Goal: Contribute content: Contribute content

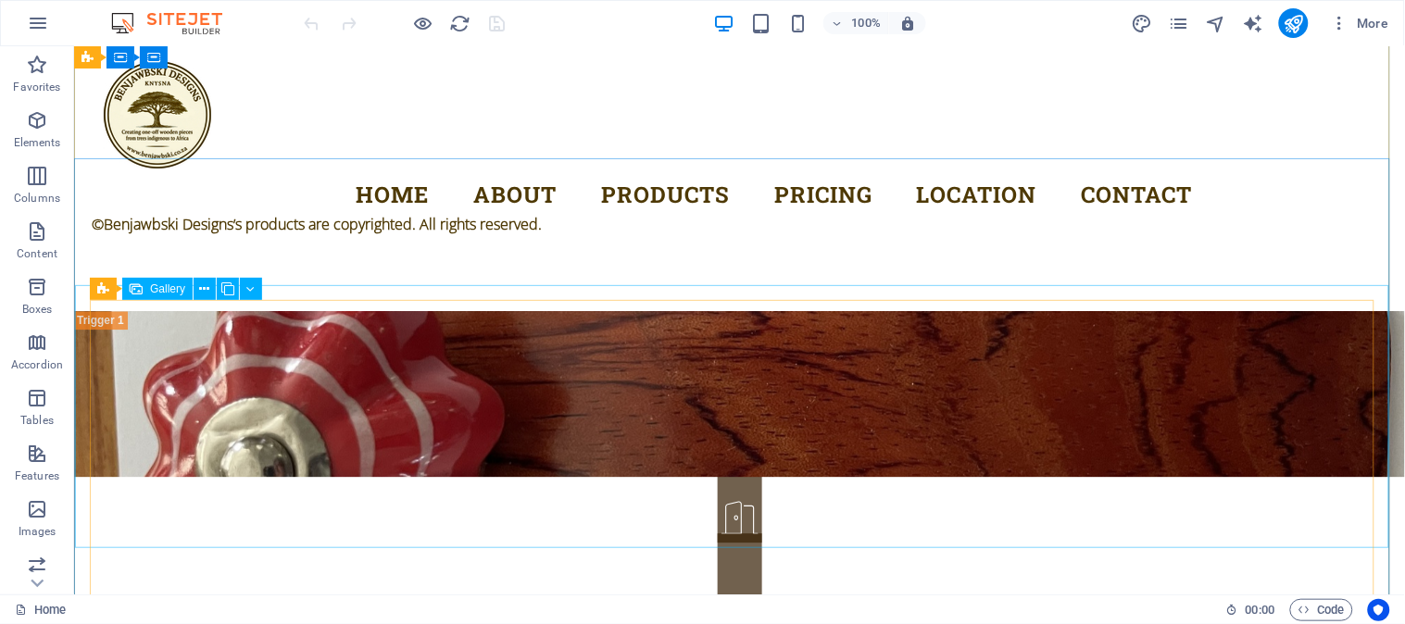
scroll to position [2572, 0]
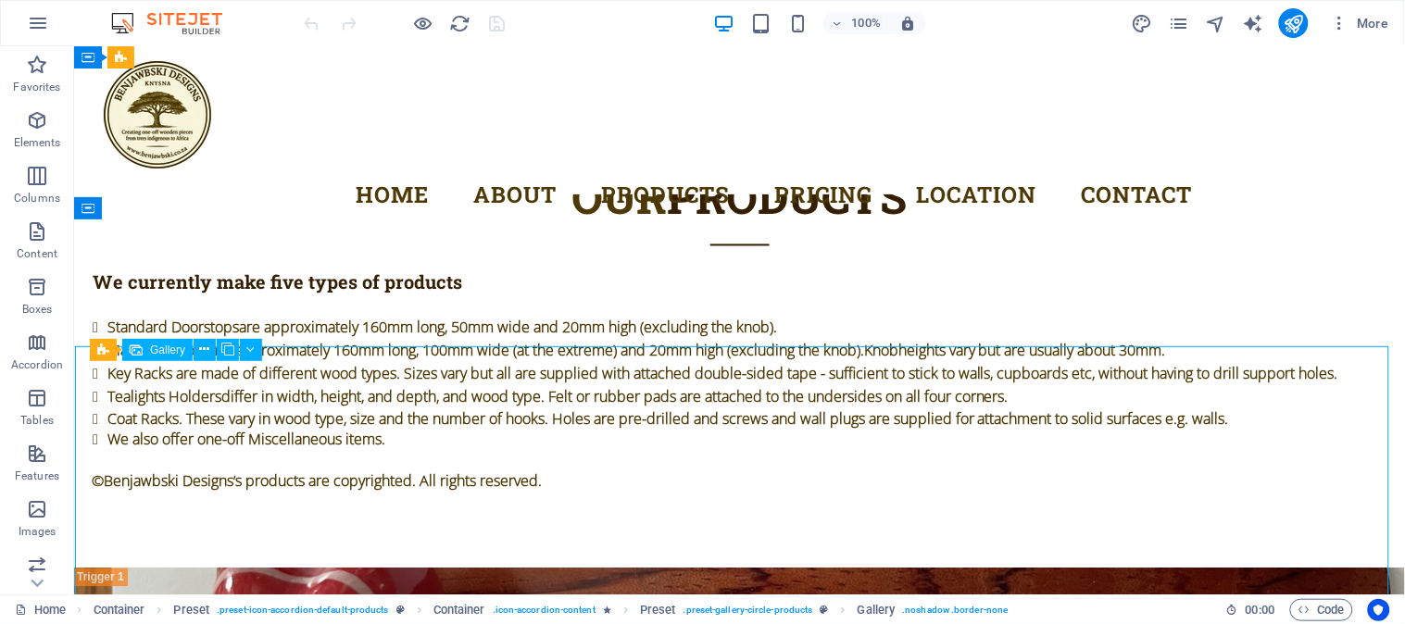
select select "4"
select select "px"
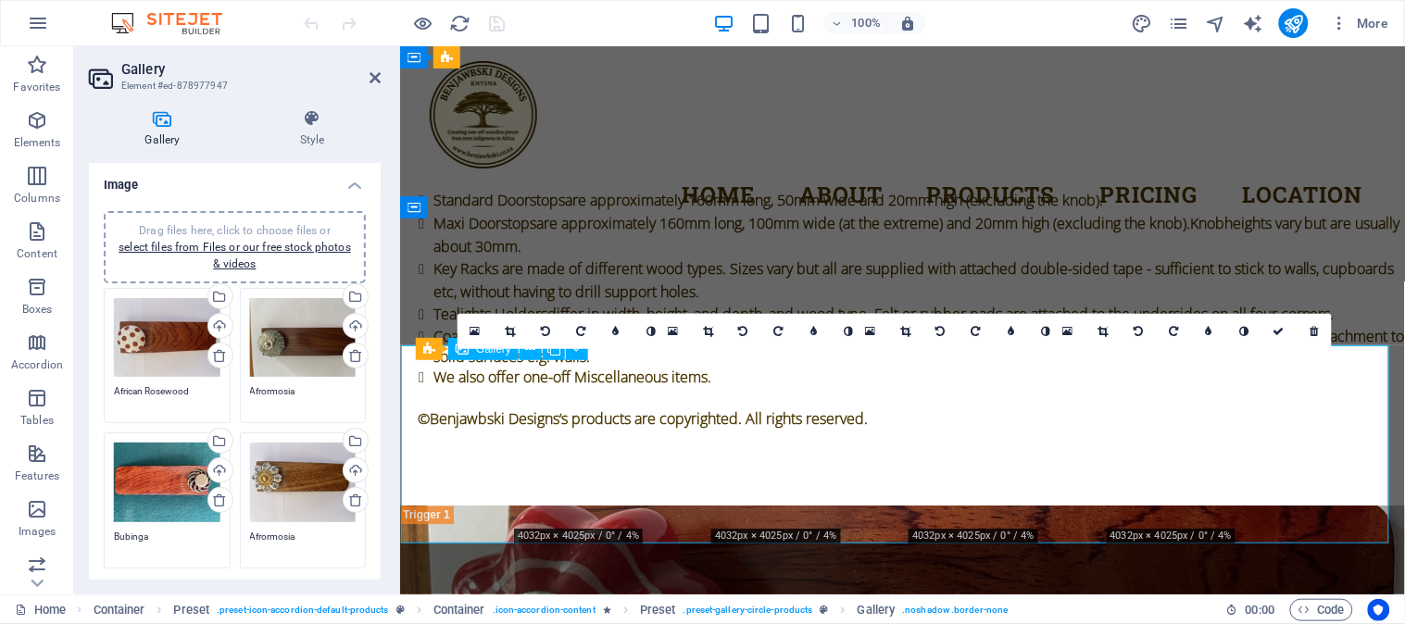
scroll to position [2709, 0]
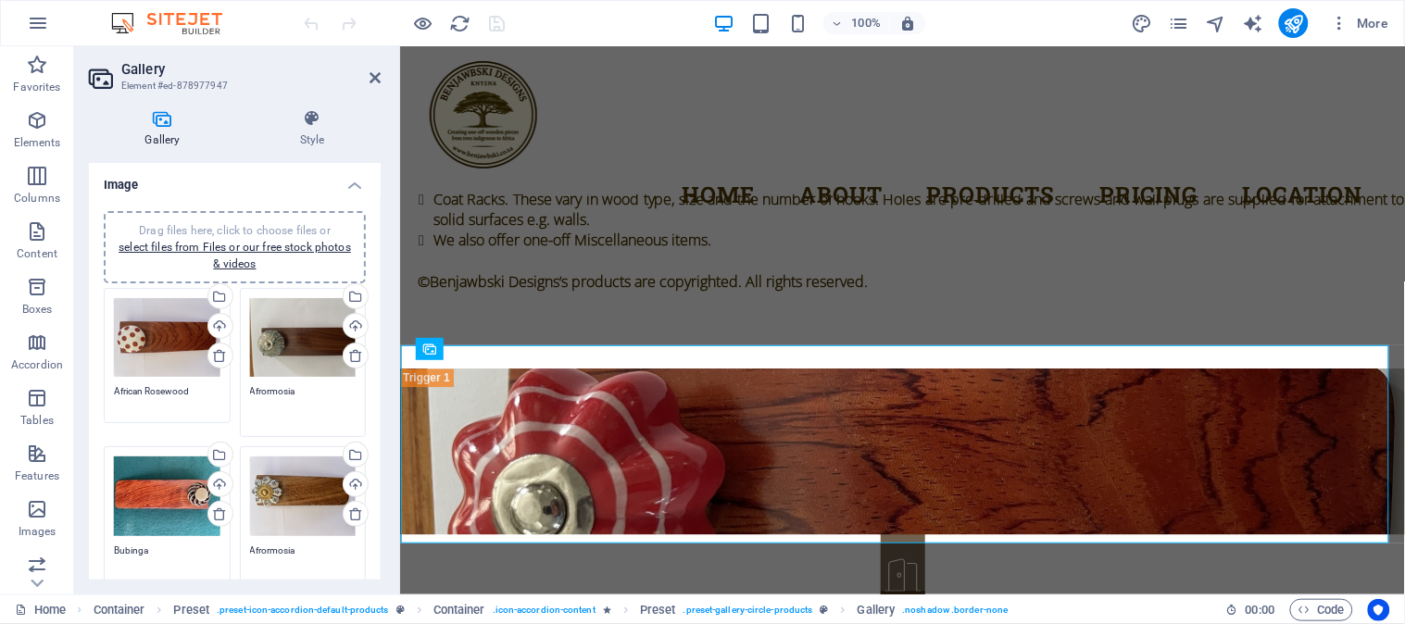
drag, startPoint x: 247, startPoint y: 389, endPoint x: 295, endPoint y: 394, distance: 47.5
click at [295, 394] on textarea "Afrormosia" at bounding box center [303, 405] width 107 height 42
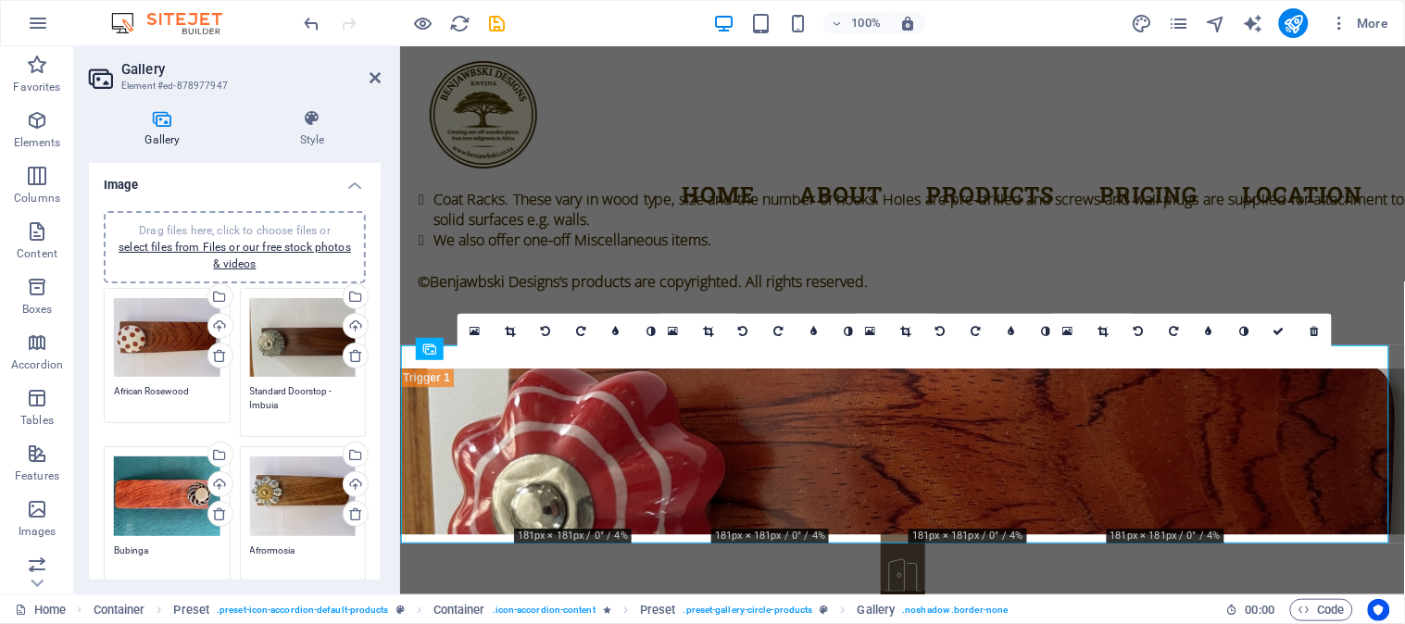
type textarea "Standard Doorstop - Imbuia"
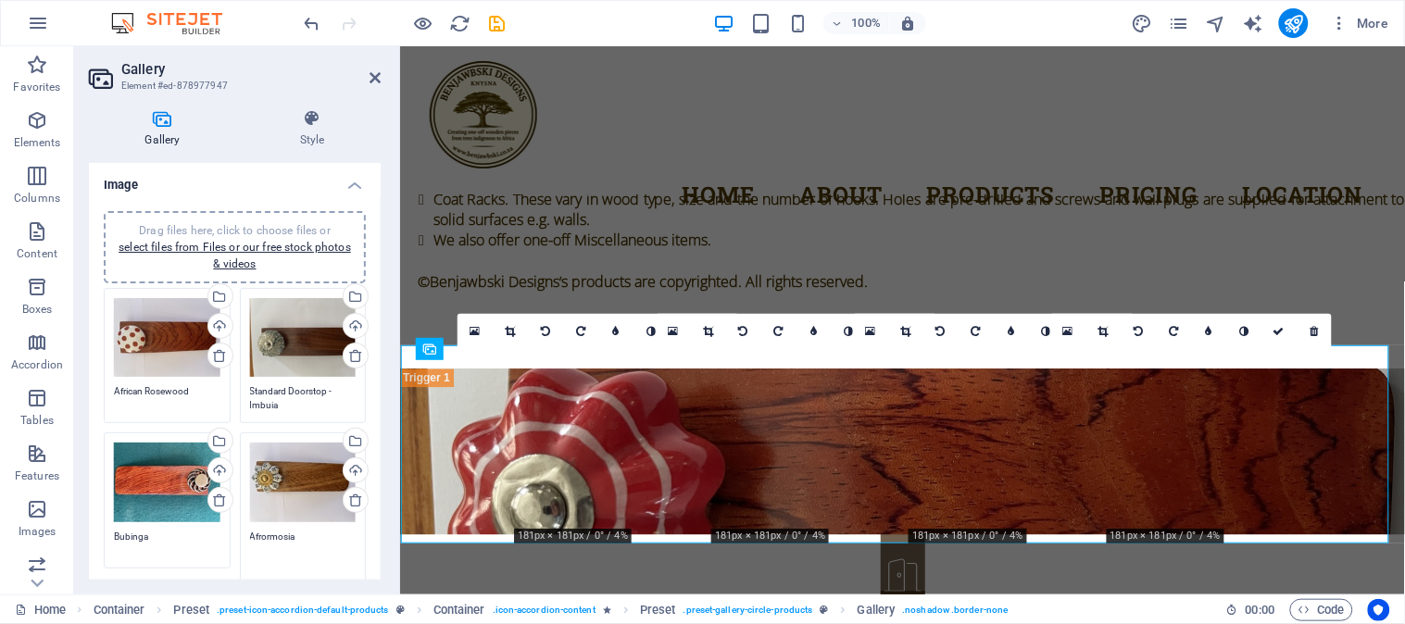
drag, startPoint x: 295, startPoint y: 550, endPoint x: 246, endPoint y: 543, distance: 48.7
click at [250, 543] on textarea "Afrormosia" at bounding box center [303, 551] width 107 height 42
type textarea "Standard Doorstop - French Oak Repurposed"
click at [114, 537] on textarea "Bubinga" at bounding box center [167, 551] width 107 height 42
click at [169, 552] on textarea "Standard Doorstop - Bubinga" at bounding box center [167, 551] width 107 height 42
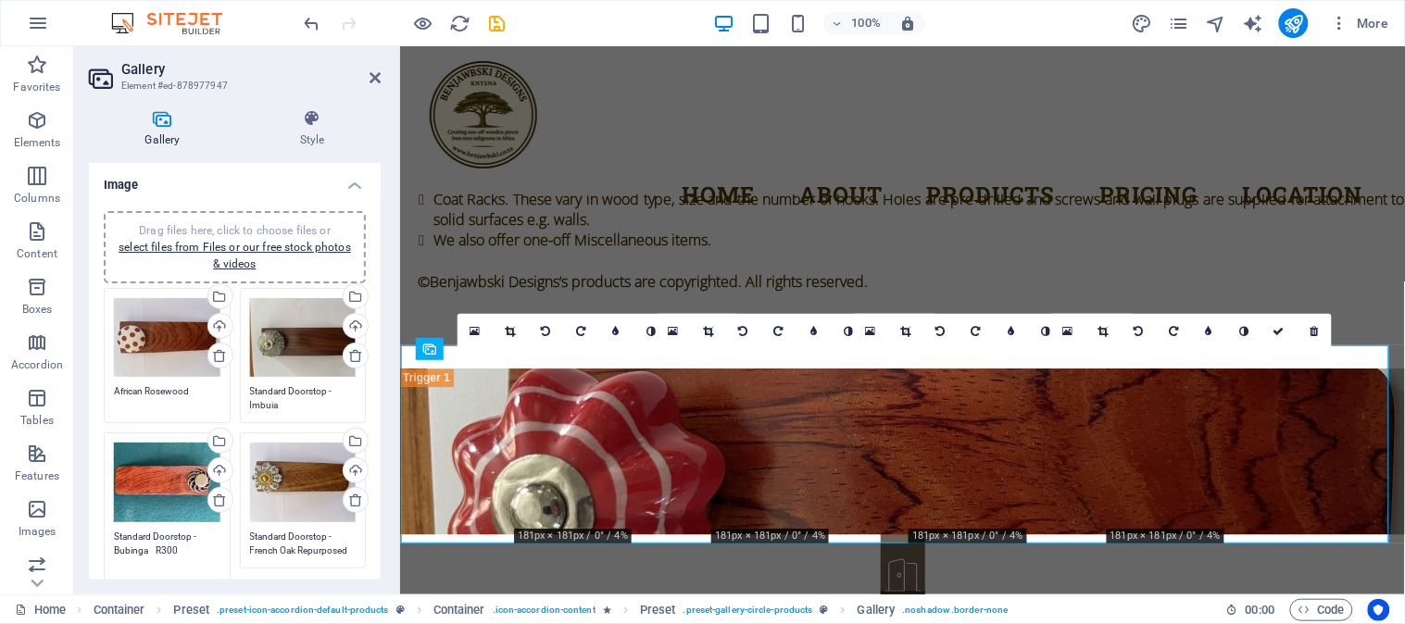
type textarea "Standard Doorstop - Bubinga R300"
click at [349, 549] on textarea "Standard Doorstop - French Oak Repurposed" at bounding box center [303, 551] width 107 height 42
type textarea "Standard Doorstop - French Oak Repurposed R300"
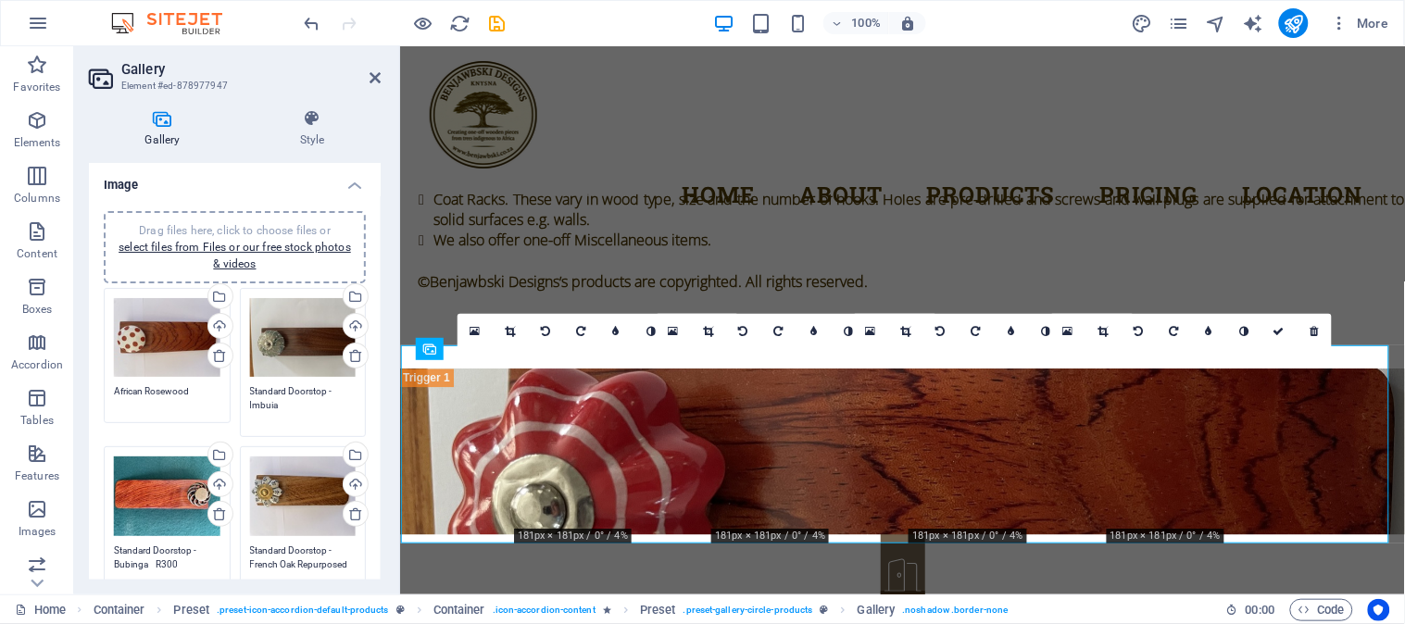
click at [306, 400] on textarea "Standard Doorstop - Imbuia" at bounding box center [303, 405] width 107 height 42
type textarea "Standard Doorstop - Imbuia R300"
click at [154, 396] on textarea "African Rosewood" at bounding box center [167, 398] width 107 height 28
click at [207, 390] on textarea "African Rosewood" at bounding box center [167, 405] width 107 height 42
click at [116, 392] on textarea "African Rosewood" at bounding box center [167, 405] width 107 height 42
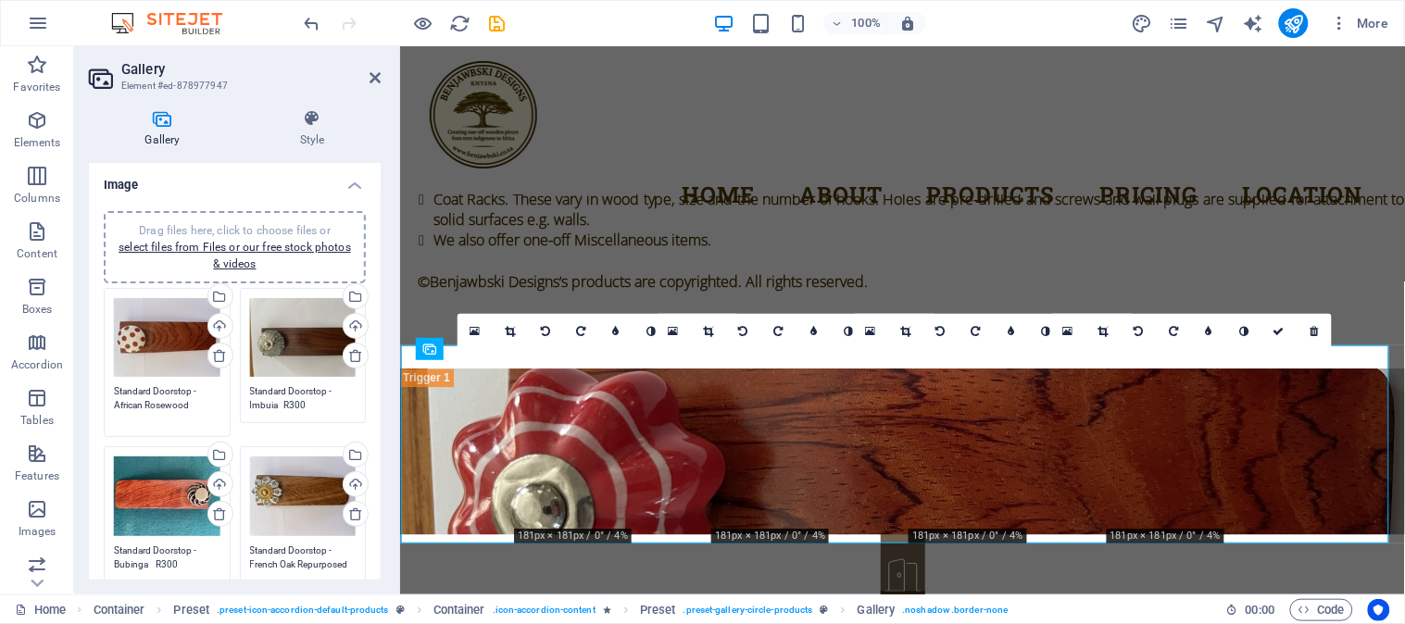
click at [220, 409] on div "Drag files here, click to choose files or select files from Files or our free s…" at bounding box center [167, 362] width 136 height 159
click at [207, 405] on textarea "Standard Doorstop - African Rosewood" at bounding box center [167, 405] width 107 height 42
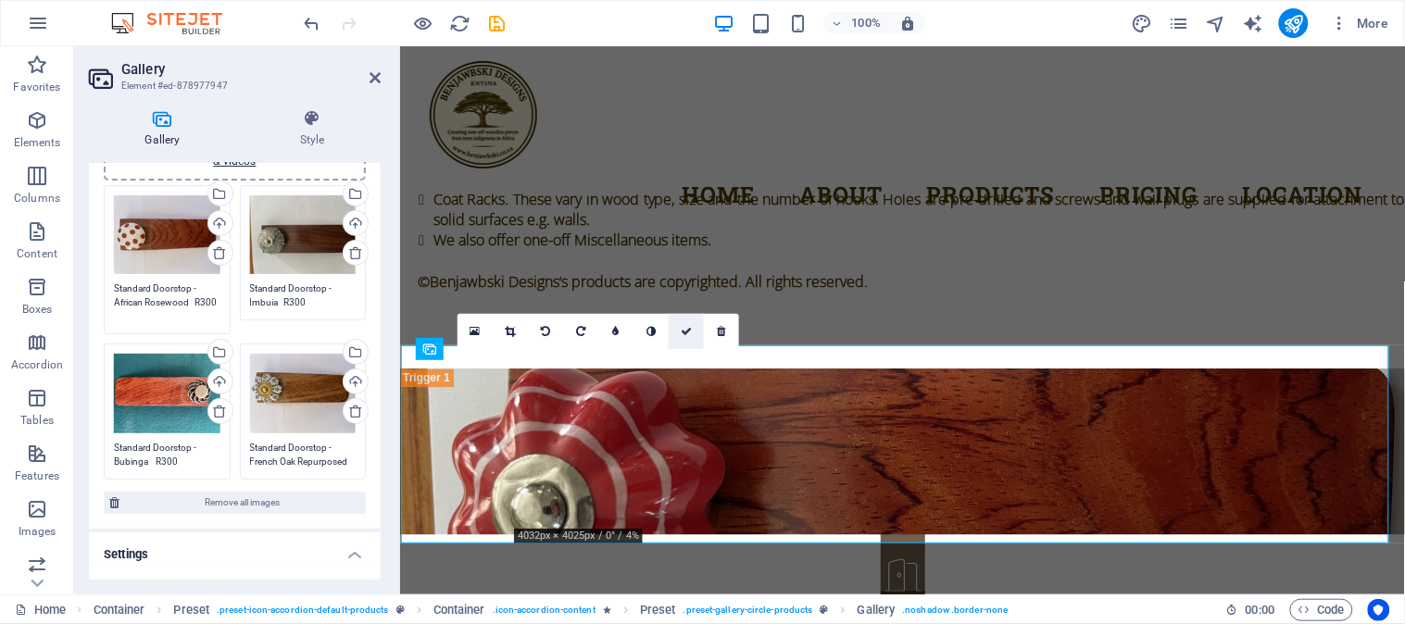
type textarea "Standard Doorstop - African Rosewood R300"
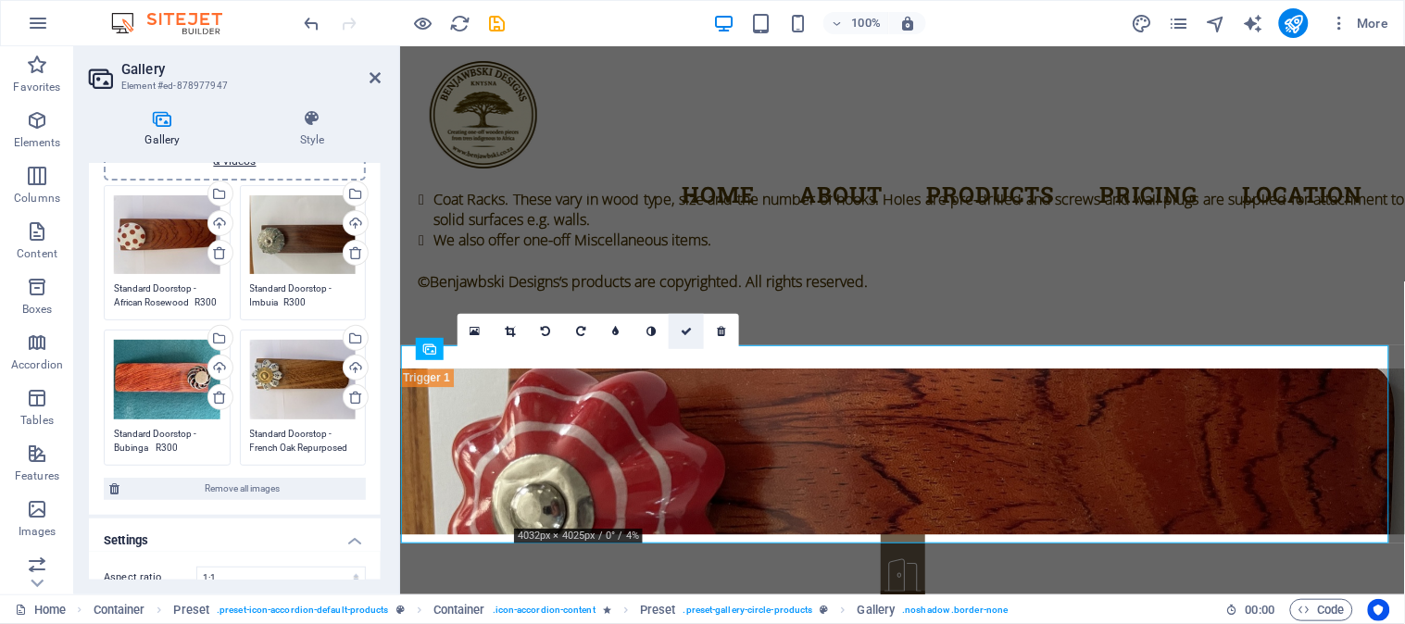
click at [690, 328] on icon at bounding box center [686, 331] width 11 height 11
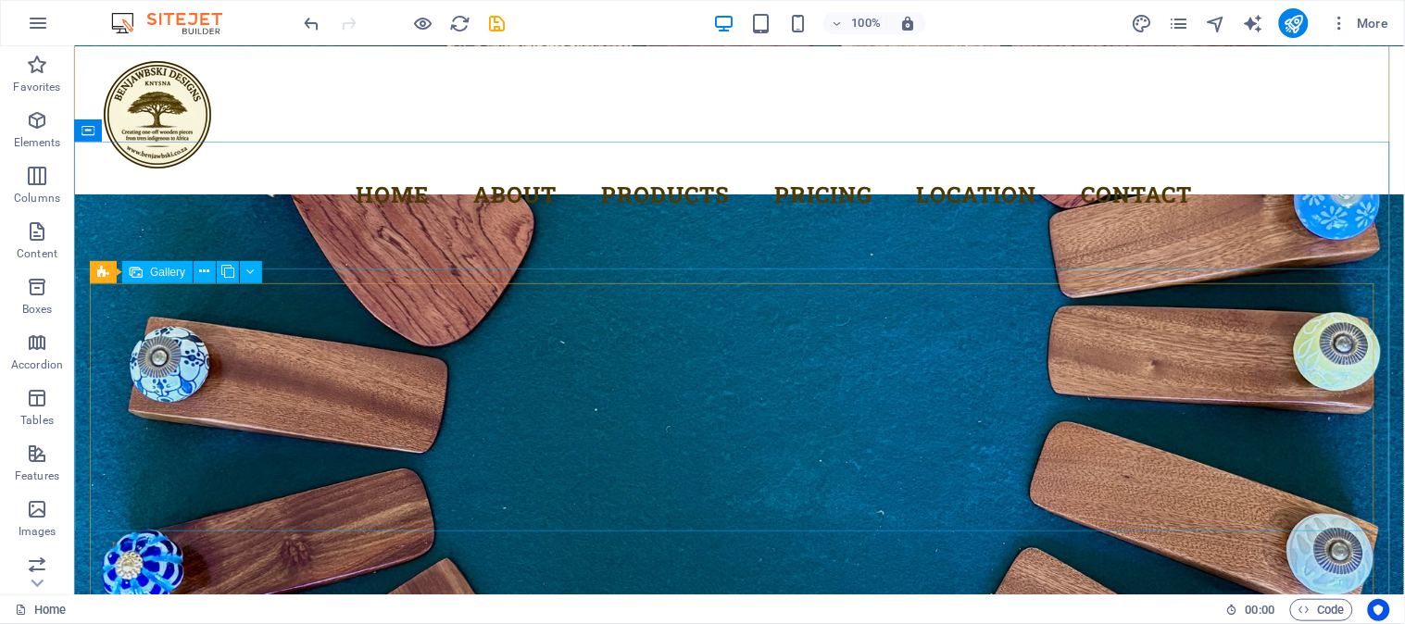
scroll to position [4683, 0]
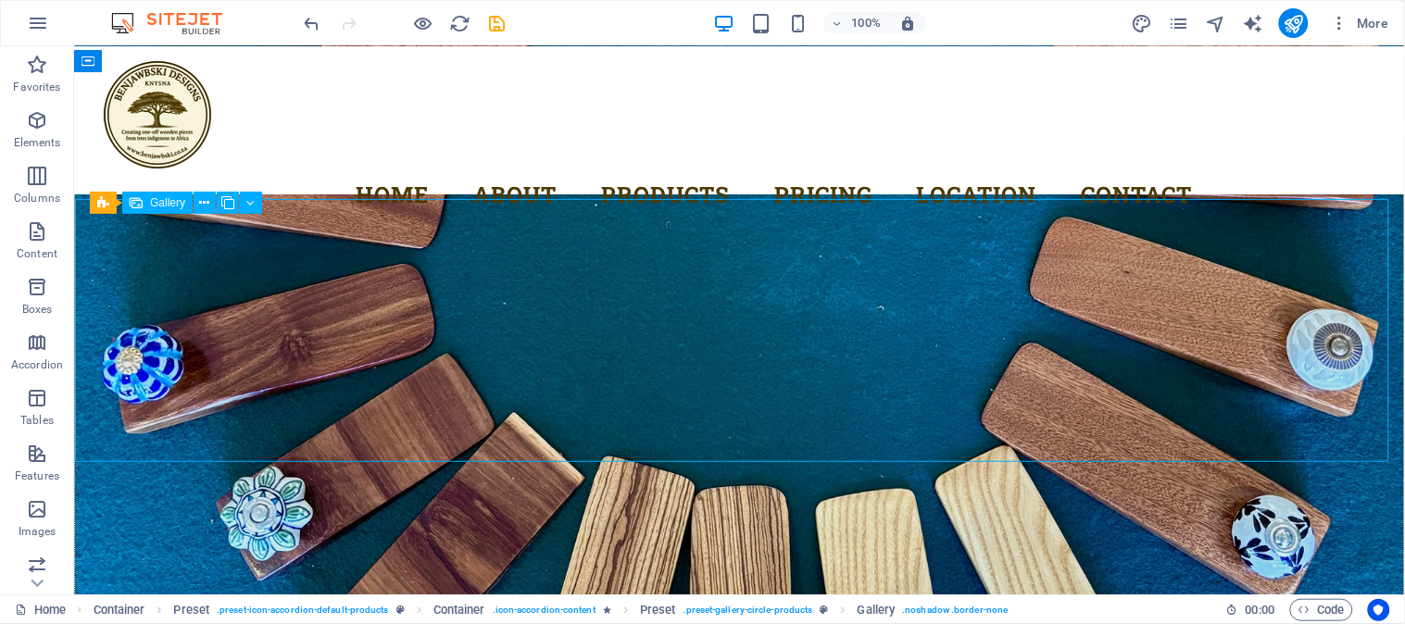
select select "4"
select select "px"
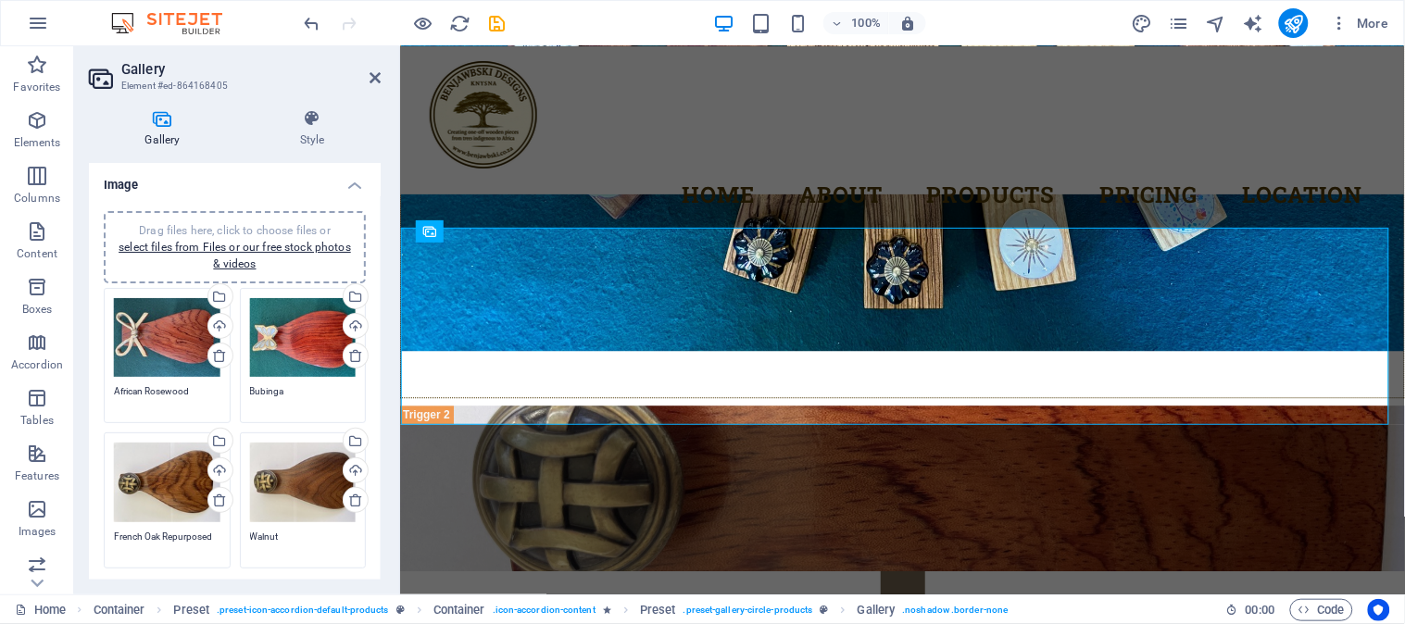
click at [114, 394] on textarea "African Rosewood" at bounding box center [167, 398] width 107 height 28
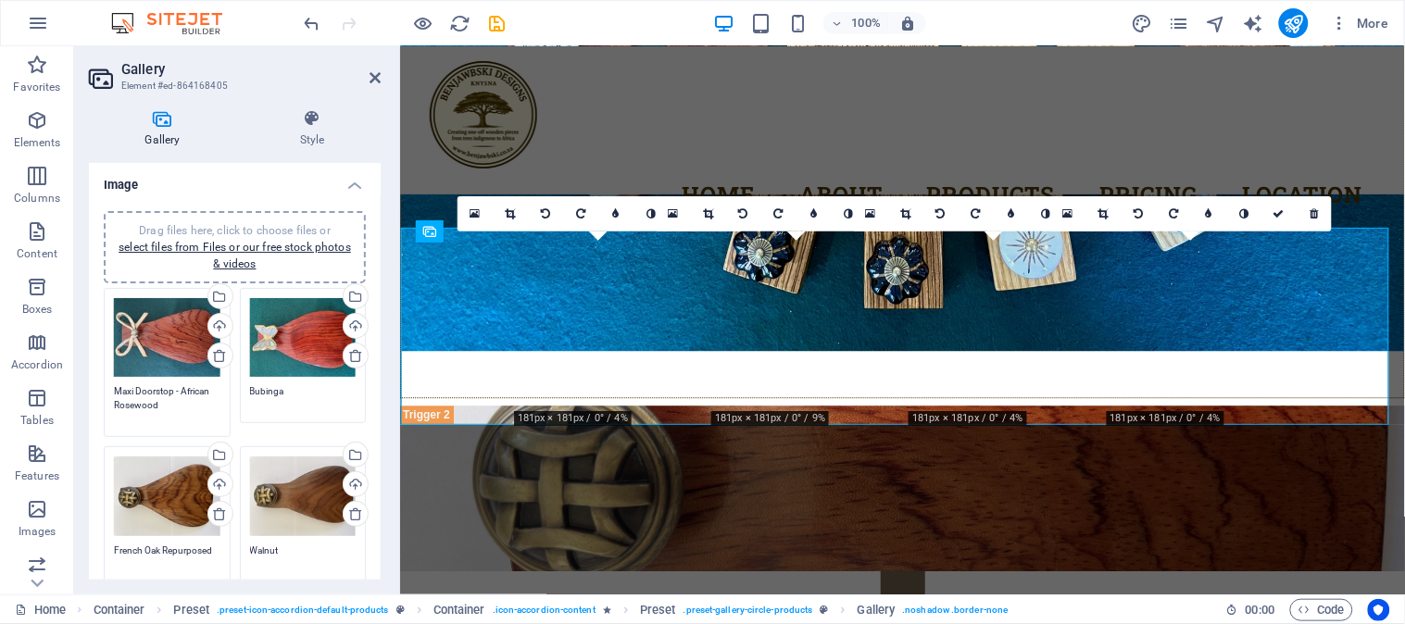
drag, startPoint x: 182, startPoint y: 391, endPoint x: 109, endPoint y: 387, distance: 72.3
click at [109, 387] on div "Drag files here, click to choose files or select files from Files or our free s…" at bounding box center [167, 362] width 136 height 159
click at [219, 405] on div "Drag files here, click to choose files or select files from Files or our free s…" at bounding box center [167, 362] width 136 height 159
click at [174, 410] on textarea "Maxi Doorstop - African Rosewood" at bounding box center [167, 405] width 107 height 42
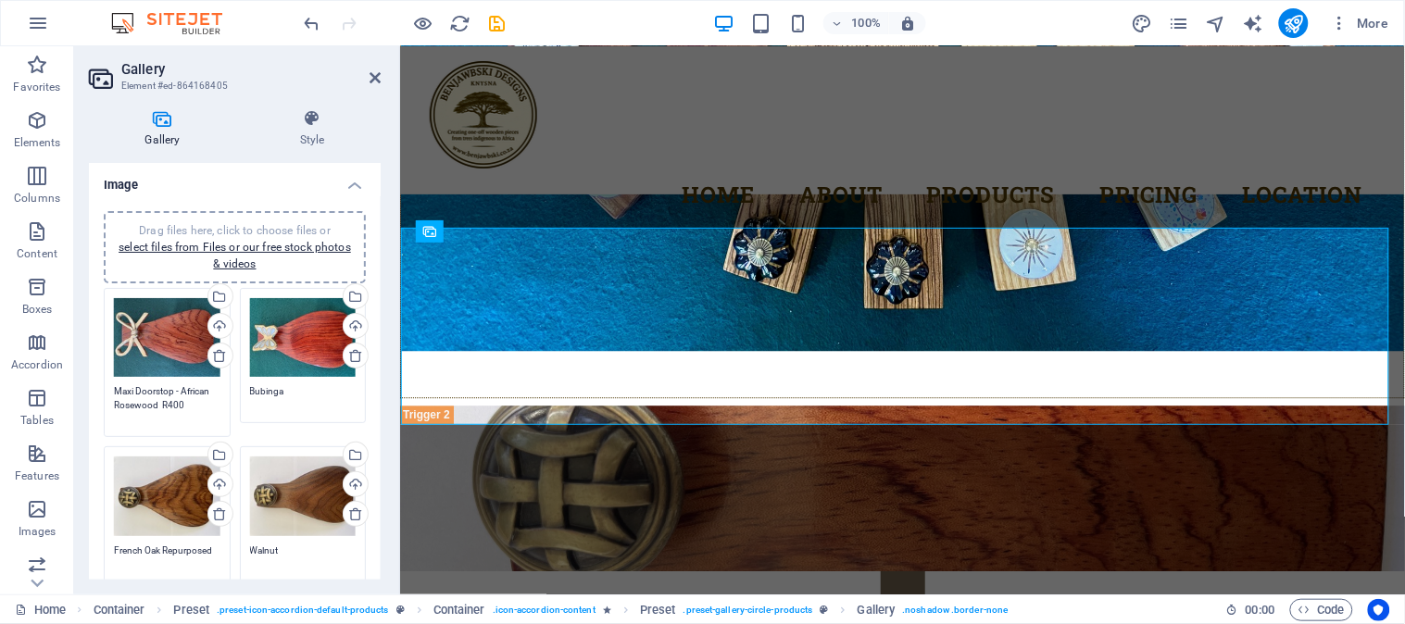
type textarea "Maxi Doorstop - African Rosewood R400"
click at [250, 392] on textarea "Bubinga" at bounding box center [303, 405] width 107 height 42
paste textarea "Maxi Doorstop -"
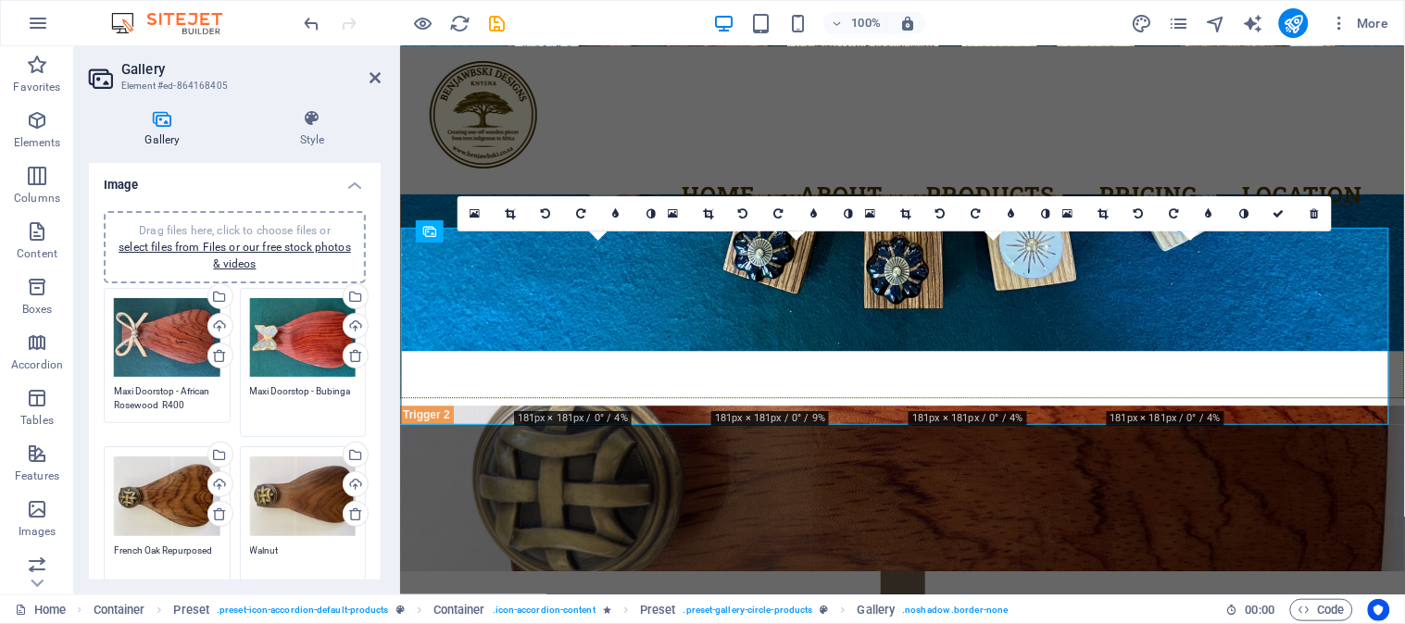
click at [253, 400] on textarea "Maxi Doorstop - Bubinga" at bounding box center [303, 405] width 107 height 42
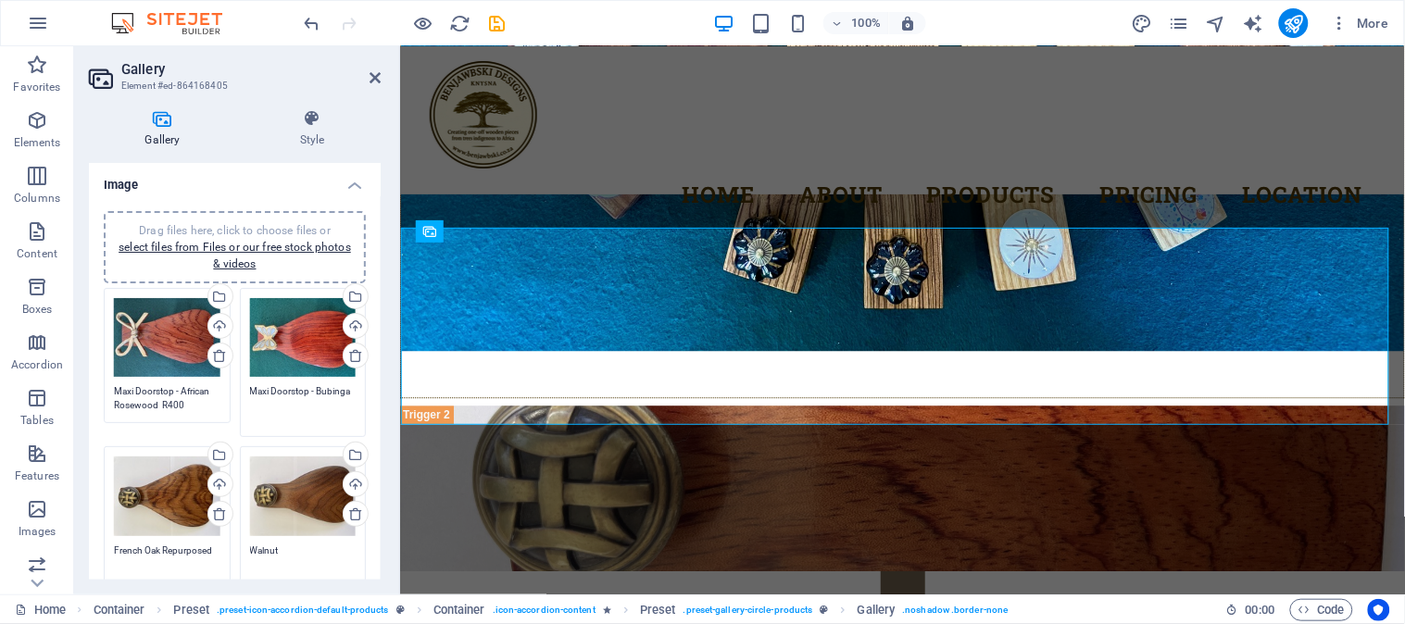
type textarea "Maxi Doorstop - Bubinga"
click at [160, 402] on textarea "Maxi Doorstop - African Rosewood R400" at bounding box center [167, 405] width 107 height 42
paste textarea "DSMAXII001"
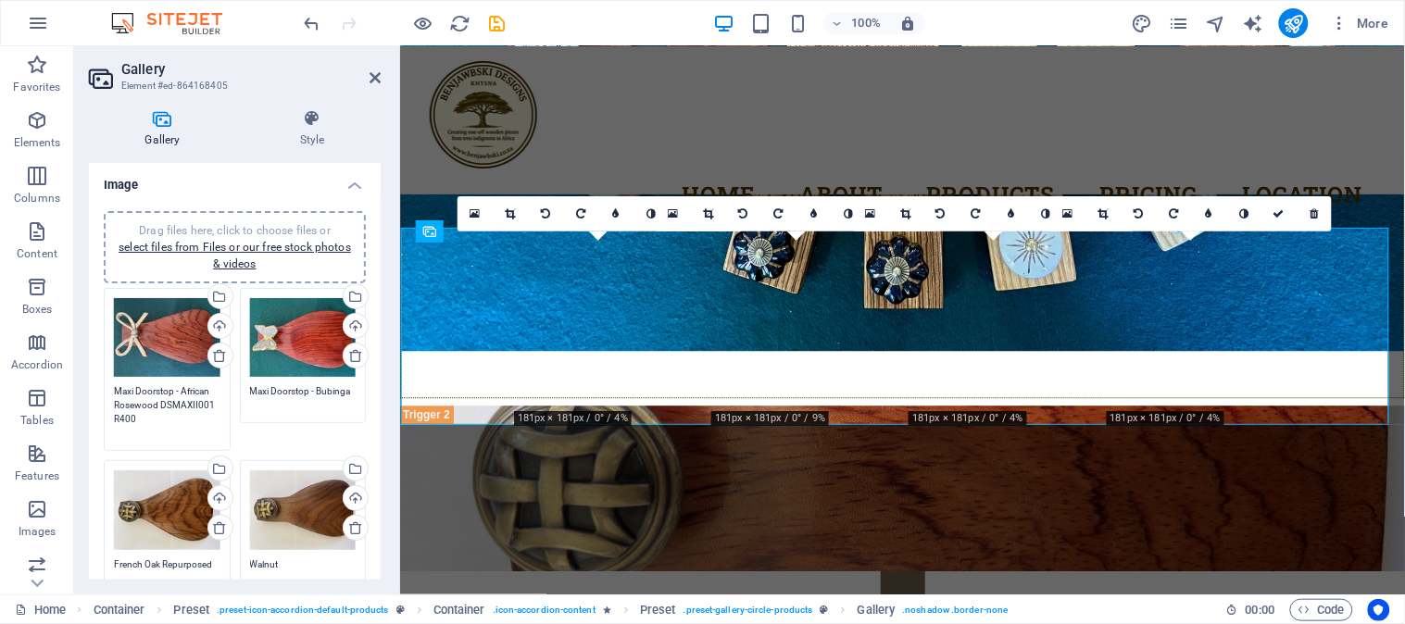
click at [179, 456] on div "Drag files here, click to choose files or select files from Files or our free s…" at bounding box center [167, 528] width 136 height 145
type textarea "Maxi Doorstop - African Rosewood DSMAXII001 R400"
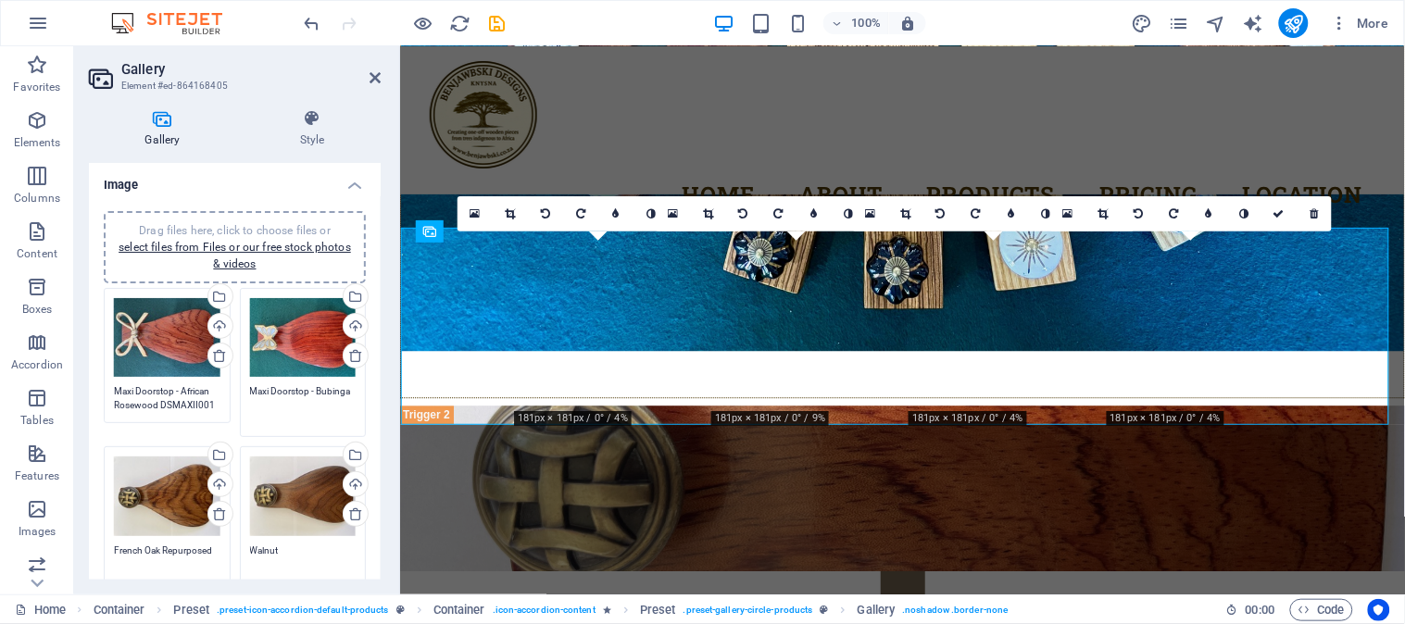
click at [352, 392] on textarea "Maxi Doorstop - Bubinga" at bounding box center [303, 405] width 107 height 42
paste textarea "DSMAXII001"
click at [352, 392] on textarea "Maxi Doorstop - Bubinga DSMAXII001" at bounding box center [303, 405] width 107 height 42
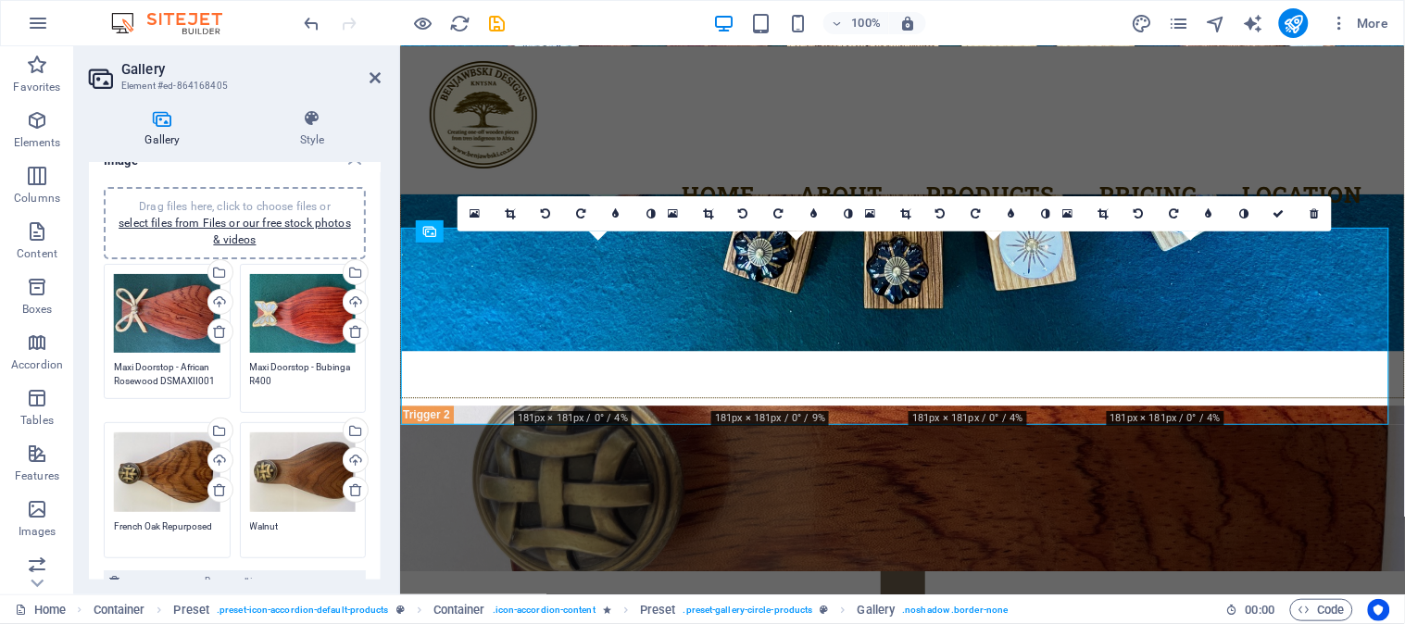
scroll to position [0, 0]
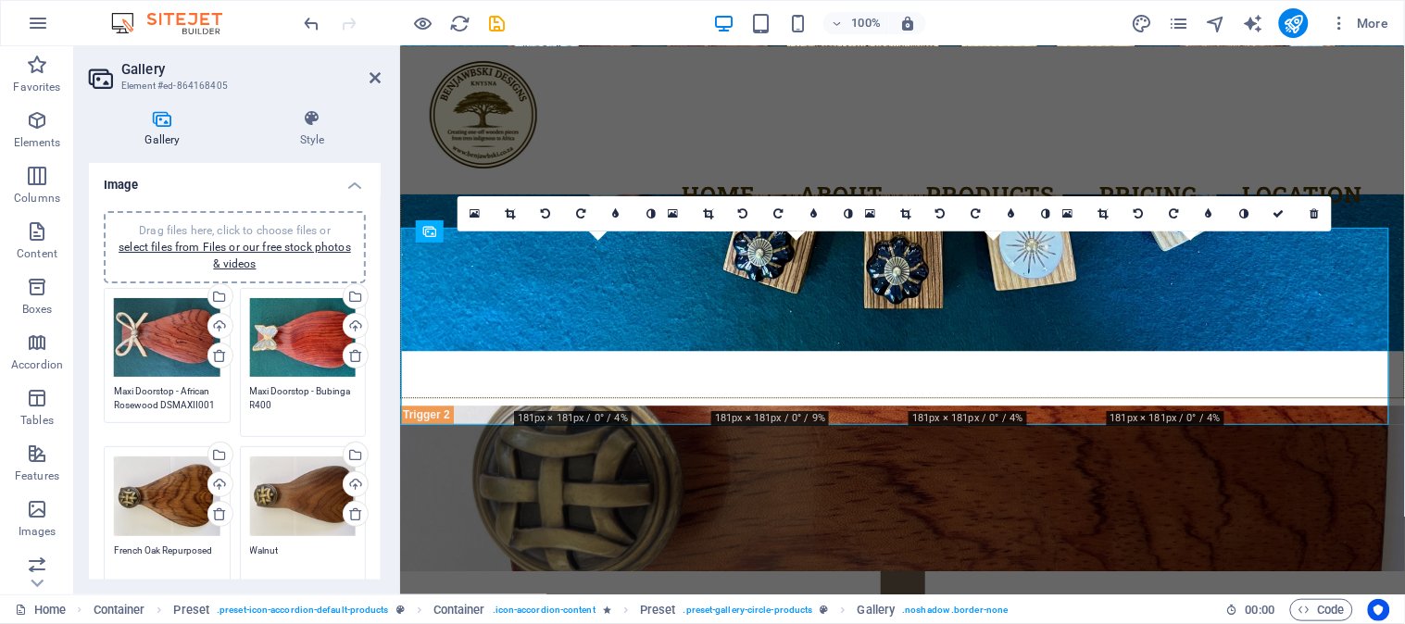
type textarea "Maxi Doorstop - Bubinga R400"
click at [345, 392] on textarea "Maxi Doorstop - Bubinga R400" at bounding box center [303, 405] width 107 height 42
click at [348, 392] on textarea "Maxi Doorstop - Bubinga R400" at bounding box center [303, 405] width 107 height 42
paste textarea "DSMAXII001"
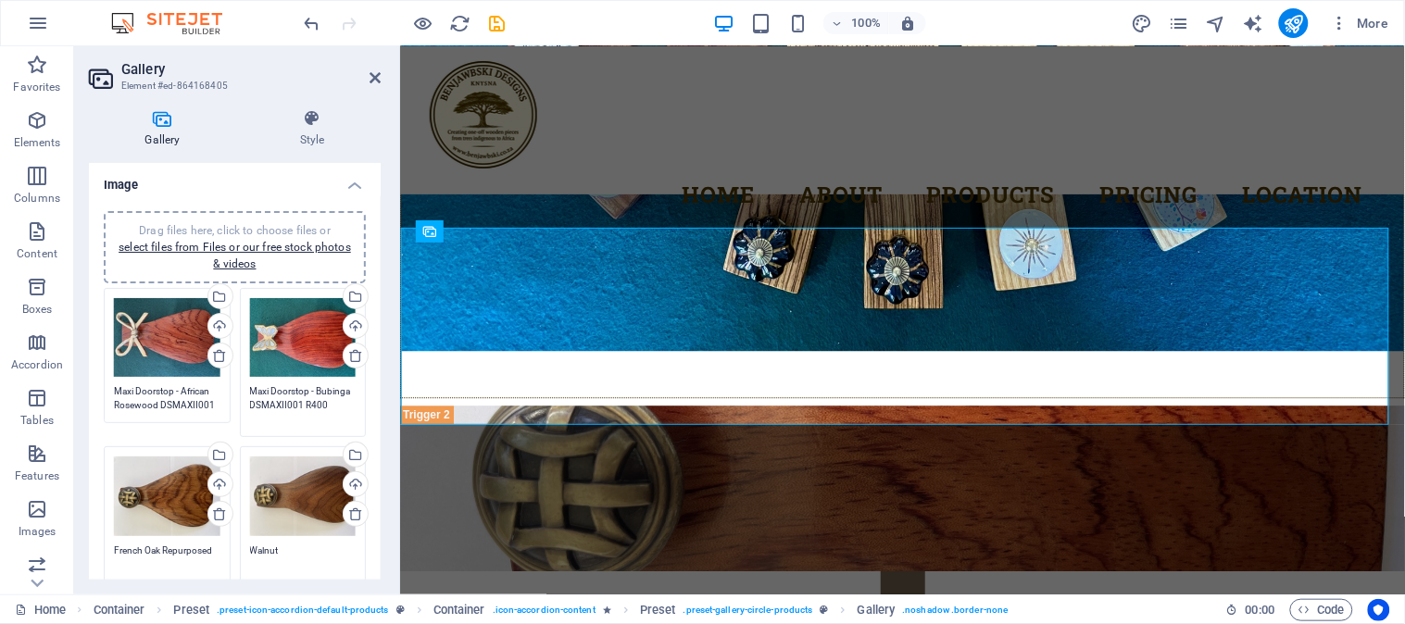
type textarea "Maxi Doorstop - Bubinga DSMAXII001 R400"
click at [169, 544] on textarea "French Oak Repurposed" at bounding box center [167, 558] width 107 height 28
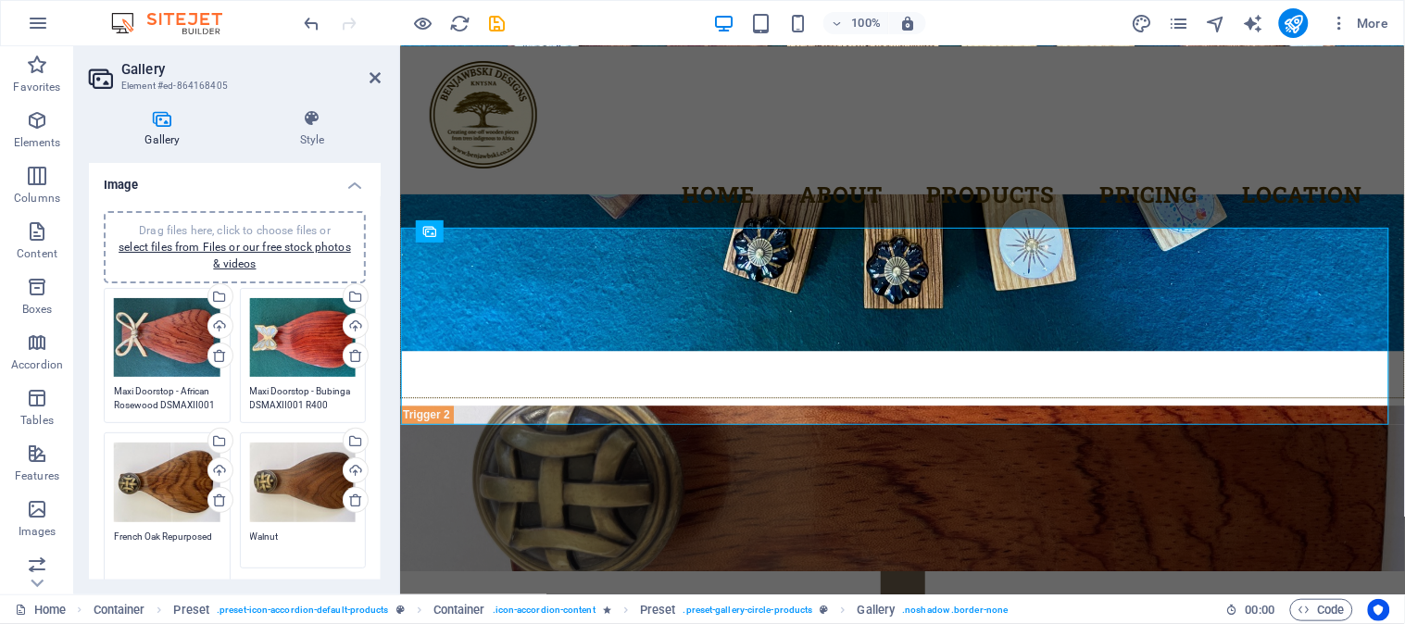
click at [116, 538] on textarea "French Oak Repurposed" at bounding box center [167, 551] width 107 height 42
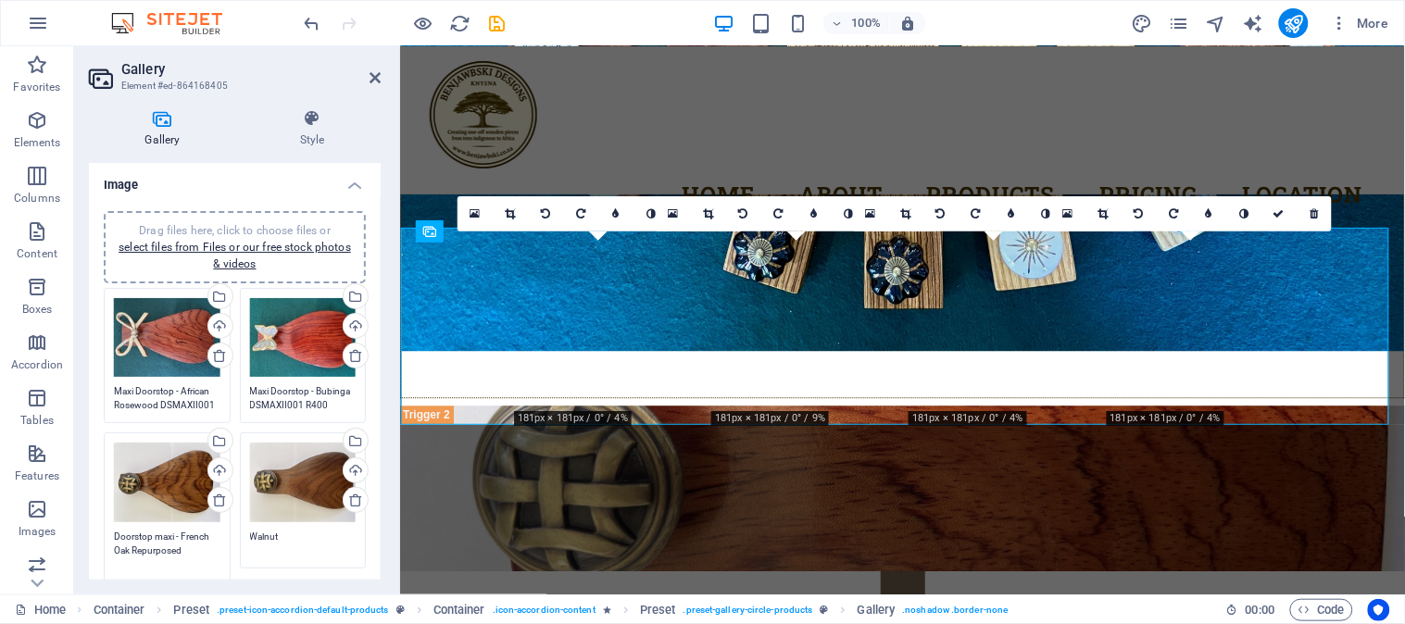
click at [216, 544] on textarea "Doorstop maxi - French Oak Repurposed" at bounding box center [167, 551] width 107 height 42
paste textarea "DSMAXII001"
click at [161, 534] on textarea "Doorstop maxi - French Oak Repurposed DSMAXII001 R400" at bounding box center [167, 558] width 107 height 56
click at [243, 537] on div "Drag files here, click to choose files or select files from Files or our free s…" at bounding box center [303, 500] width 136 height 145
type textarea "Doorstop maxi - French Oak Repurposed DSMAXII001 R400"
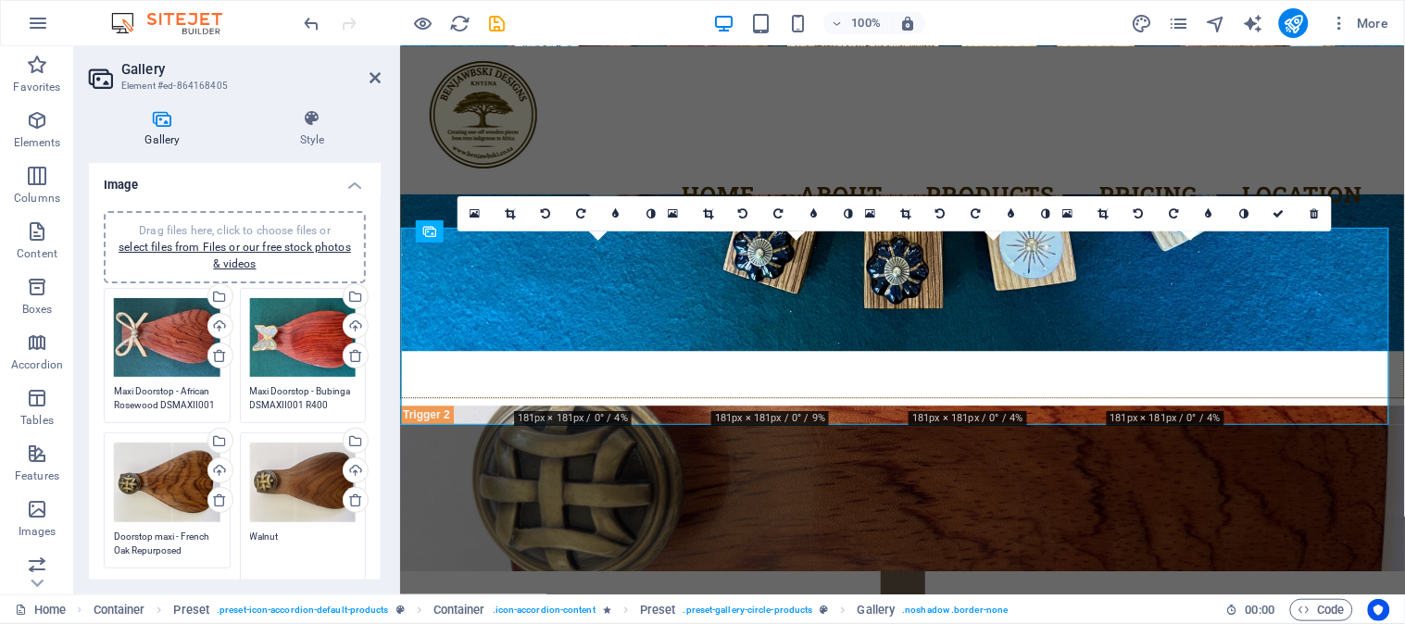
click at [250, 538] on textarea "Walnut" at bounding box center [303, 551] width 107 height 42
click at [139, 389] on textarea "Maxi Doorstop - African Rosewood DSMAXII001 R400" at bounding box center [167, 398] width 107 height 28
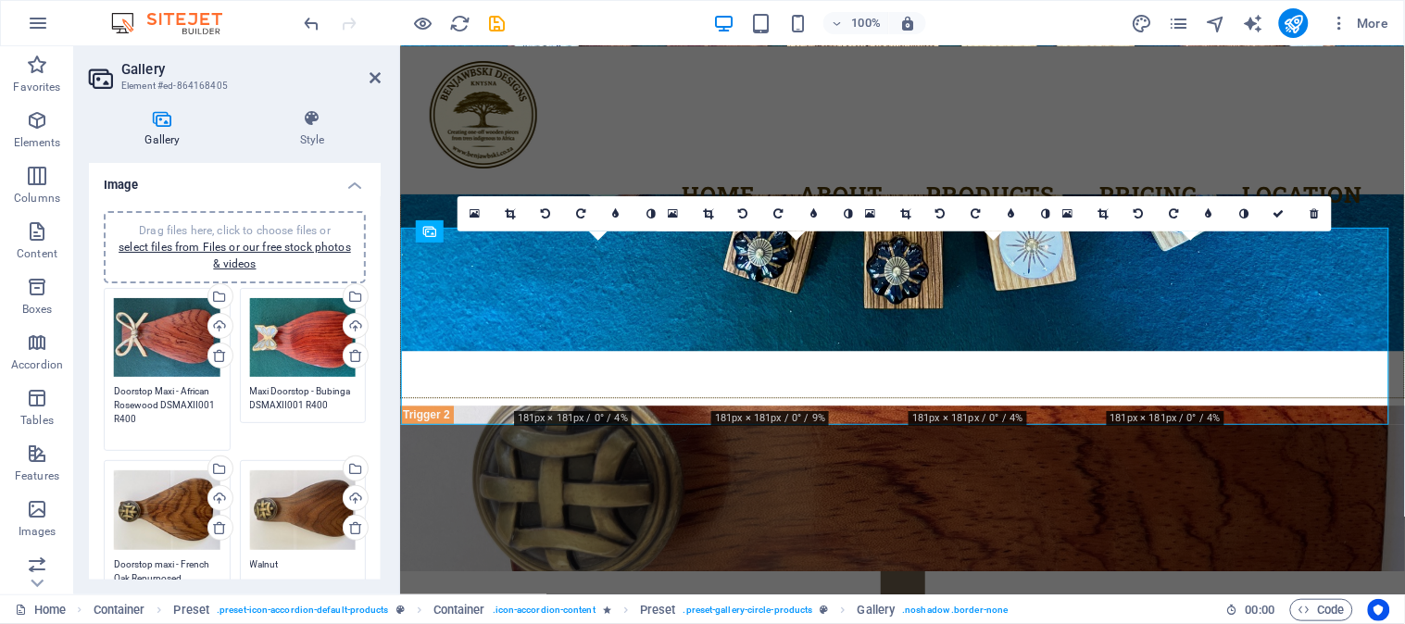
type textarea "Doorstop Maxi - African Rosewood DSMAXII001 R400"
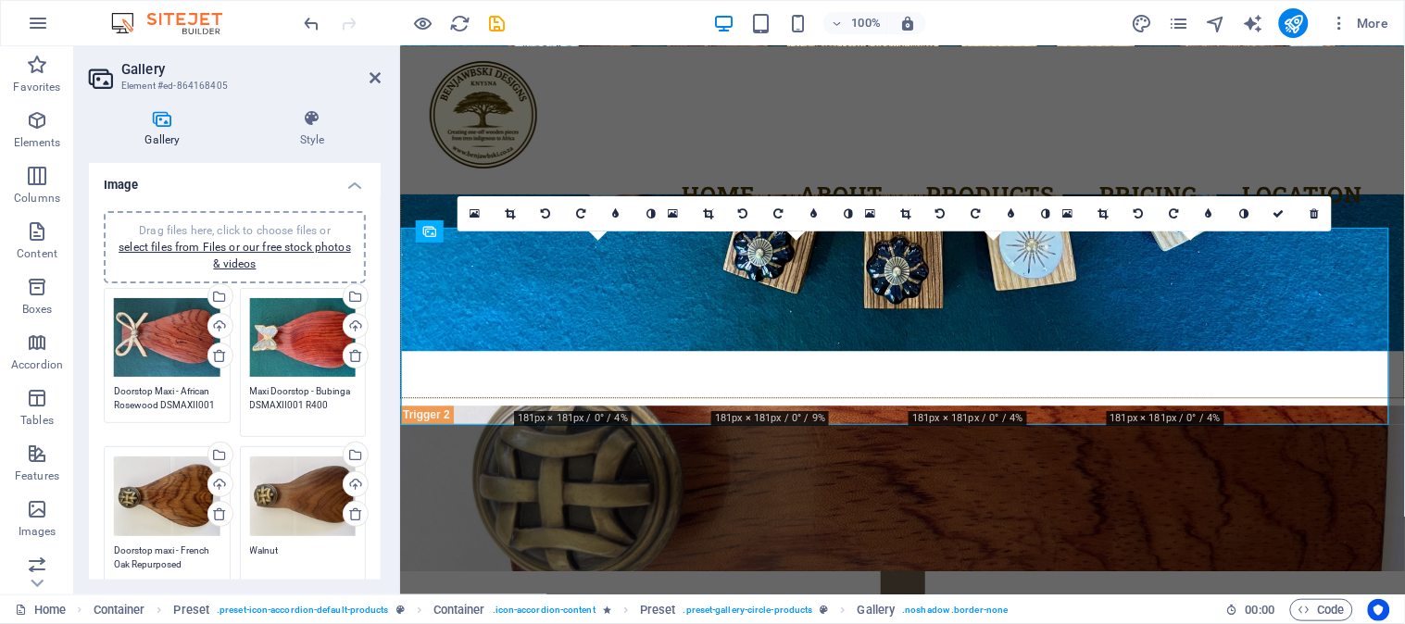
click at [258, 391] on textarea "Maxi Doorstop - Bubinga DSMAXII001 R400" at bounding box center [303, 405] width 107 height 42
click at [290, 389] on textarea "Doorstop - Bubinga DSMAXII001 R400" at bounding box center [303, 405] width 107 height 42
click at [283, 392] on textarea "Doorstop - Bubinga DSMAXII001 R400" at bounding box center [303, 405] width 107 height 42
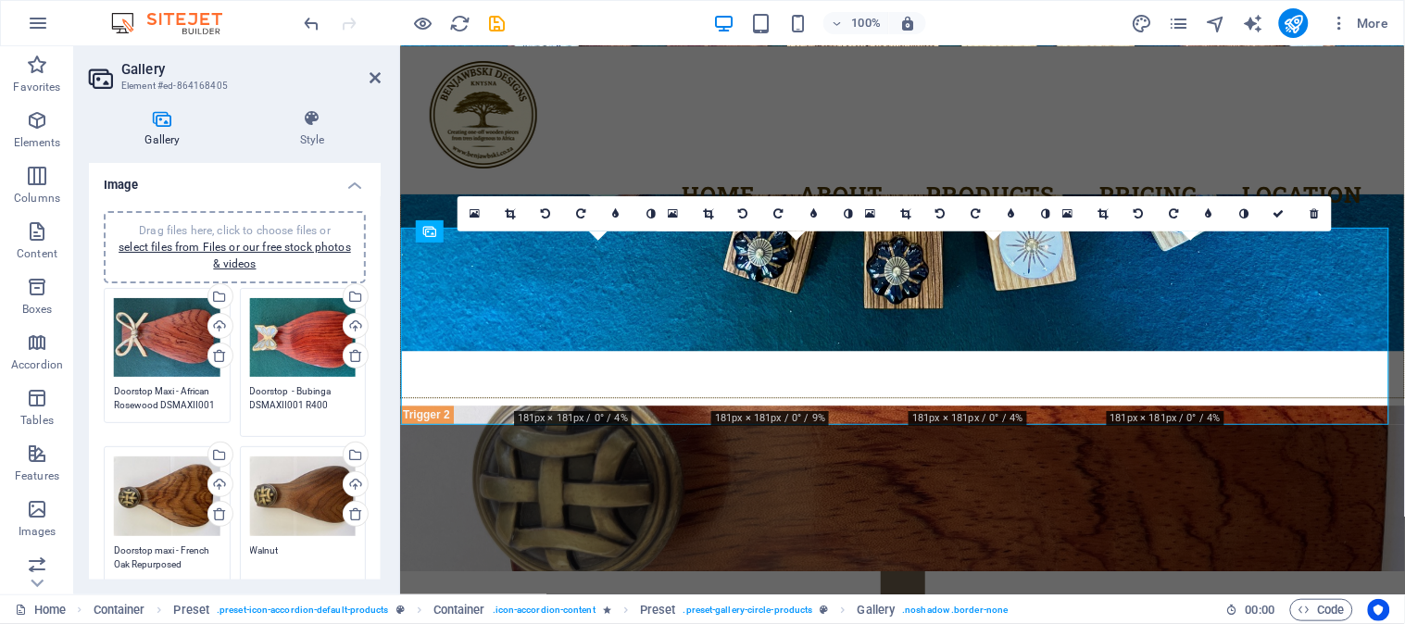
paste textarea "Maxi"
click at [306, 436] on div "Drag files here, click to choose files or select files from Files or our free s…" at bounding box center [303, 362] width 136 height 159
type textarea "Doorstop Maxi - Bubinga DSMAXII001 R400"
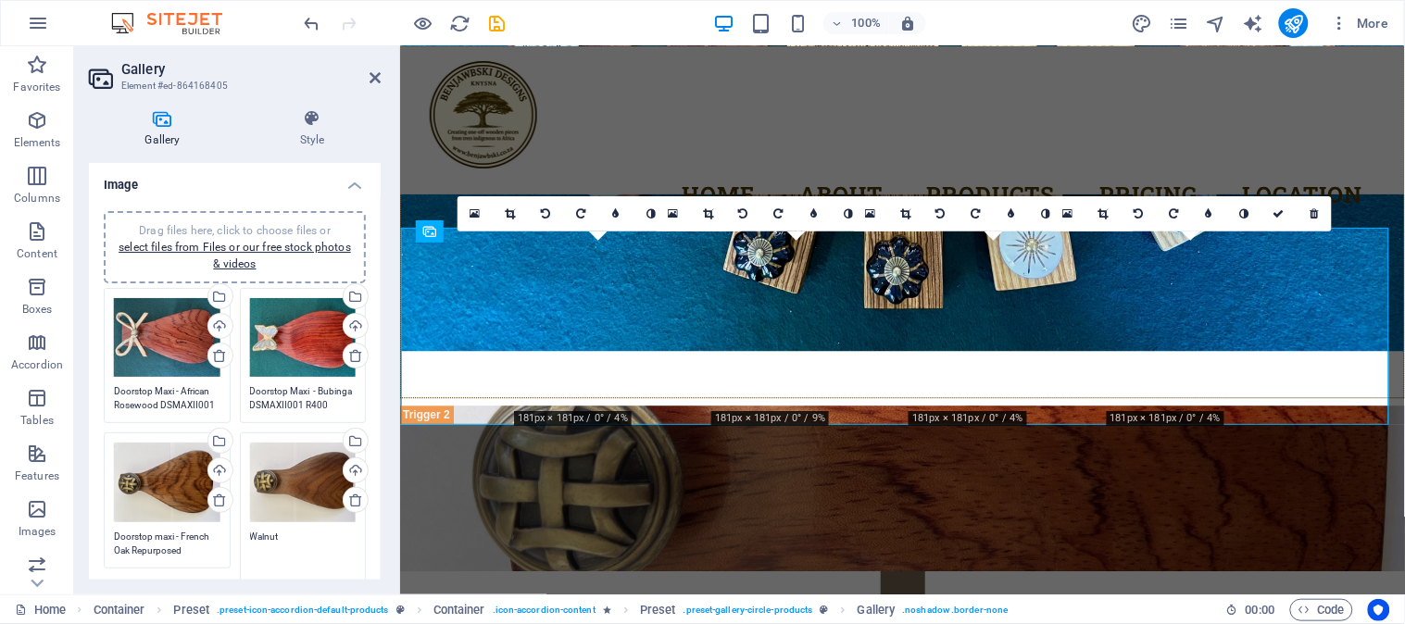
click at [264, 545] on textarea "Walnut" at bounding box center [303, 551] width 107 height 42
click at [163, 534] on textarea "Doorstop maxi - French Oak Repurposed DSMAXII001 R400" at bounding box center [167, 558] width 107 height 56
type textarea "Doorstop Maxi - French Oak Repurposed DSMAXII001 R400"
click at [250, 537] on textarea "Walnut" at bounding box center [303, 544] width 107 height 28
click at [250, 537] on textarea "sDoorWalnut" at bounding box center [303, 551] width 107 height 42
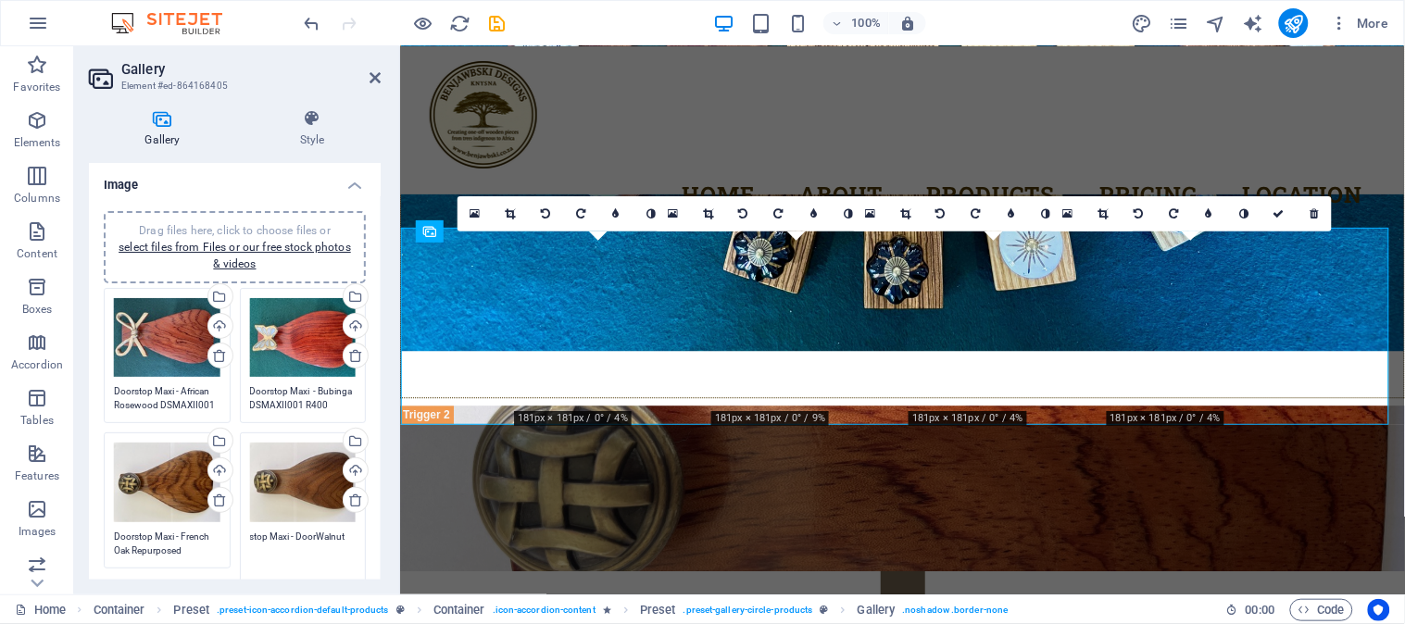
click at [279, 543] on textarea "stop Maxi - DoorWalnut" at bounding box center [303, 551] width 107 height 42
click at [355, 533] on div "Drag files here, click to choose files or select files from Files or our free s…" at bounding box center [303, 507] width 136 height 159
click at [347, 539] on textarea "stop Maxi - DoorWalnut" at bounding box center [303, 551] width 107 height 42
paste textarea "Maxi"
click at [179, 542] on textarea "Doorstop Maxi - French Oak Repurposed DSMAXII001 R400" at bounding box center [167, 558] width 107 height 56
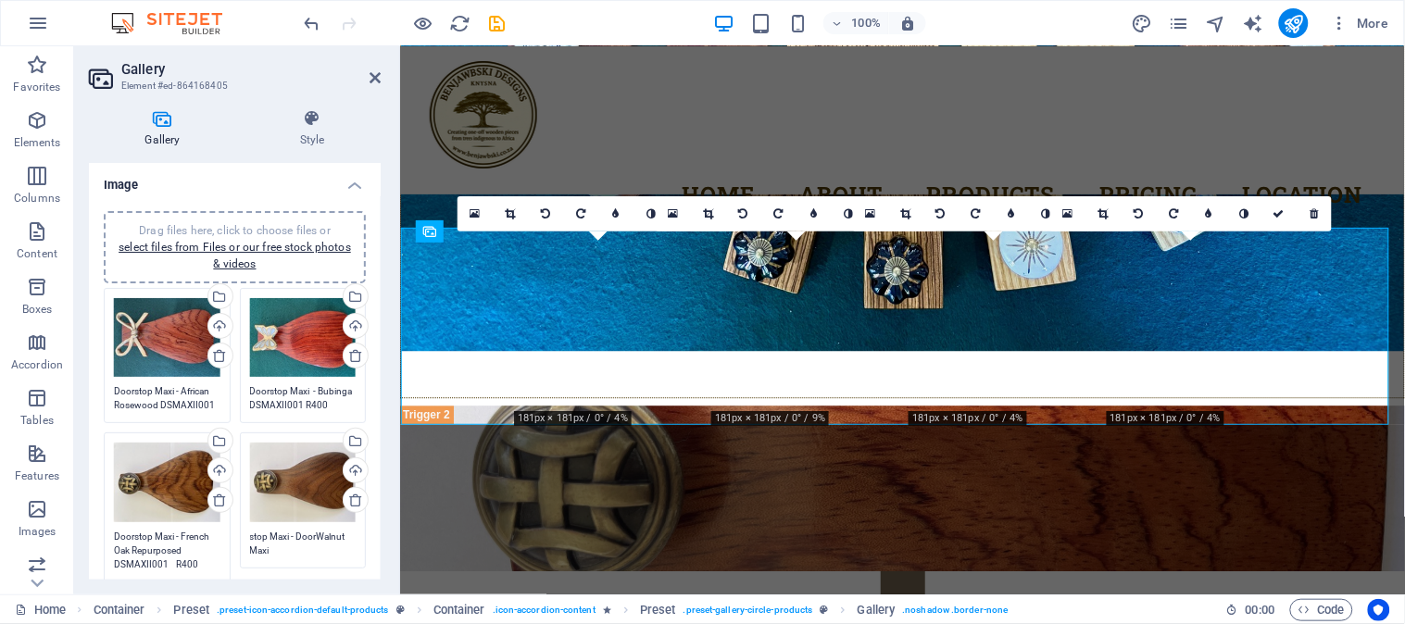
drag, startPoint x: 155, startPoint y: 556, endPoint x: 123, endPoint y: 557, distance: 31.5
click at [123, 557] on textarea "Doorstop Maxi - French Oak Repurposed DSMAXII001 R400" at bounding box center [167, 558] width 107 height 56
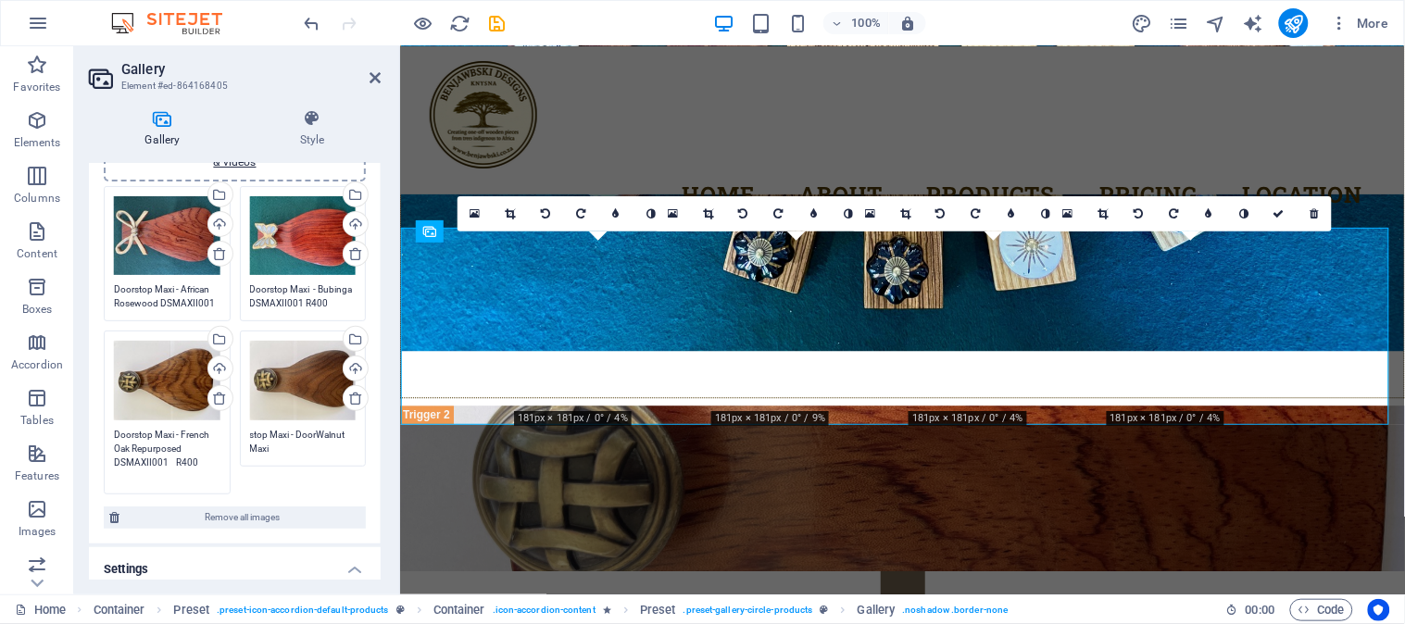
scroll to position [113, 0]
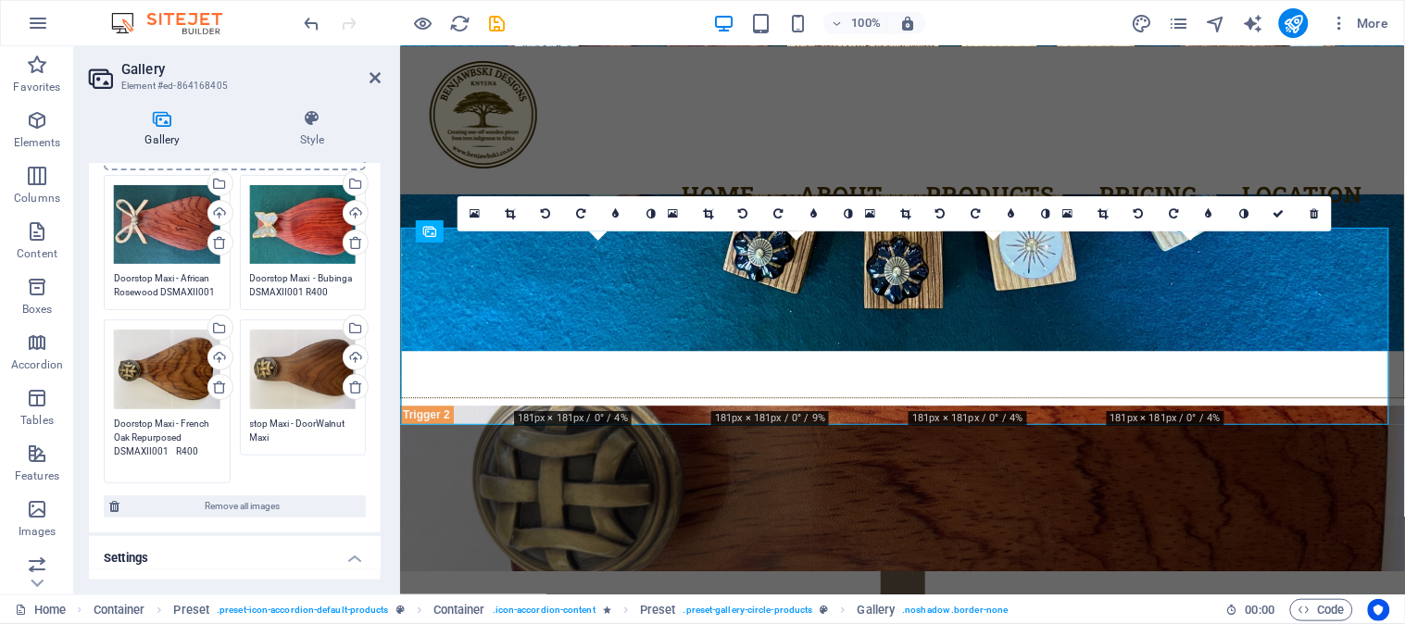
drag, startPoint x: 199, startPoint y: 561, endPoint x: 109, endPoint y: 452, distance: 141.5
click at [109, 452] on div "Drag files here, click to choose files or select files from Files or our free s…" at bounding box center [167, 401] width 136 height 173
click at [280, 436] on textarea "stop Maxi - DoorWalnut Maxi" at bounding box center [303, 438] width 107 height 42
paste textarea "DSMAXII001 R400"
click at [245, 422] on div "Drag files here, click to choose files or select files from Files or our free s…" at bounding box center [303, 401] width 136 height 173
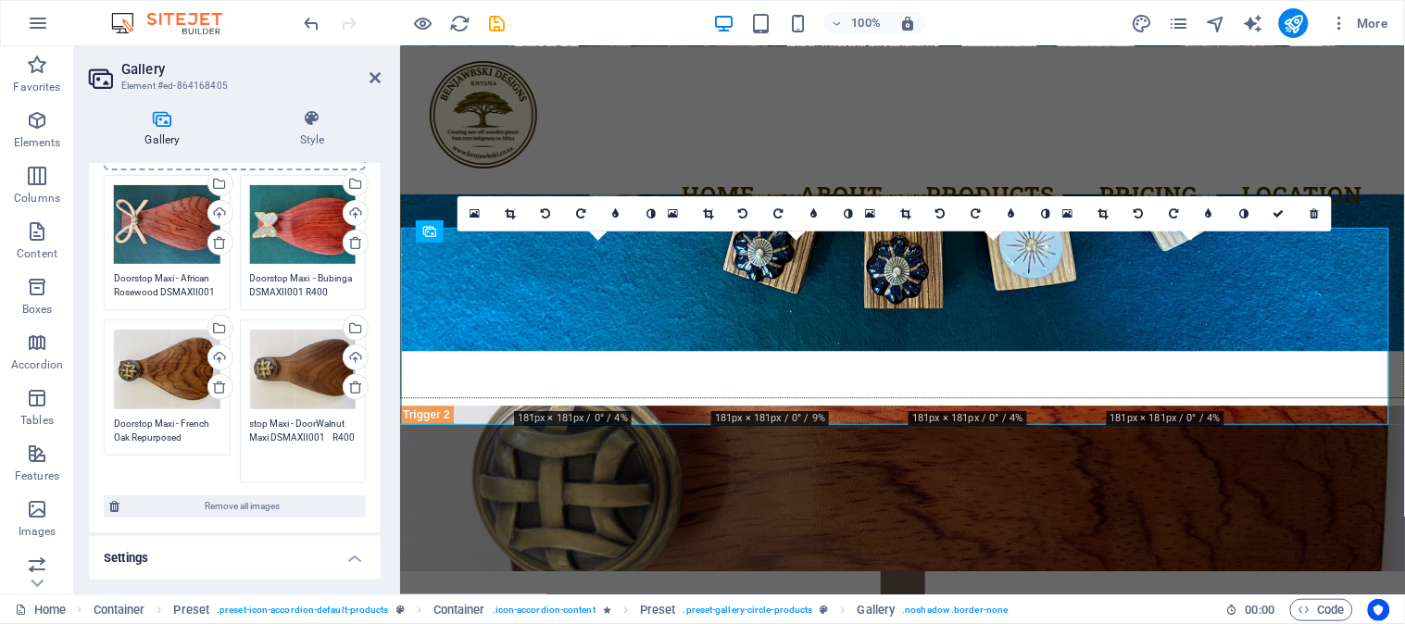
click at [250, 421] on textarea "stop Maxi - DoorWalnut Maxi DSMAXII001 R400" at bounding box center [303, 445] width 107 height 56
click at [297, 482] on textarea "Doorstop Maxi - DoorWalnut Maxi DSMAXII001 R400" at bounding box center [303, 451] width 107 height 69
click at [256, 451] on textarea "Doorstop Maxi - DoorWalnut Maxi DSMAXII001 R400" at bounding box center [303, 451] width 107 height 69
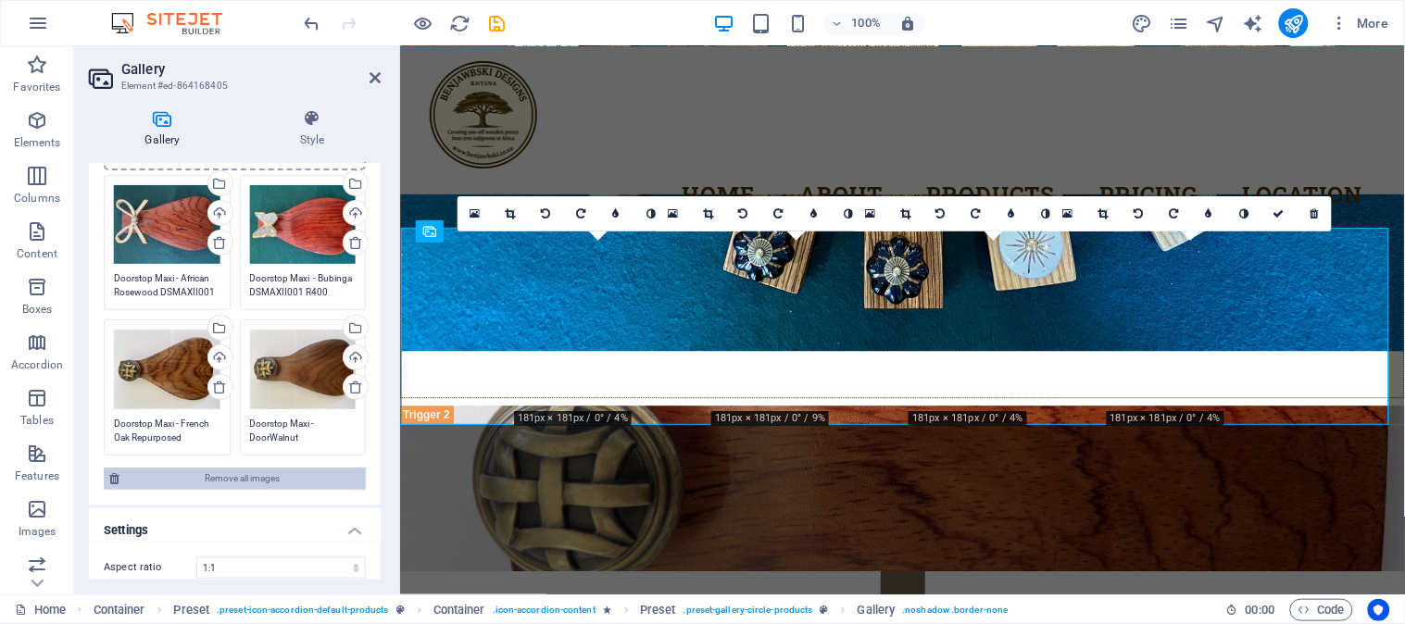
click at [285, 502] on ul "Image Drag files here, click to choose files or select files from Files or our …" at bounding box center [235, 414] width 292 height 728
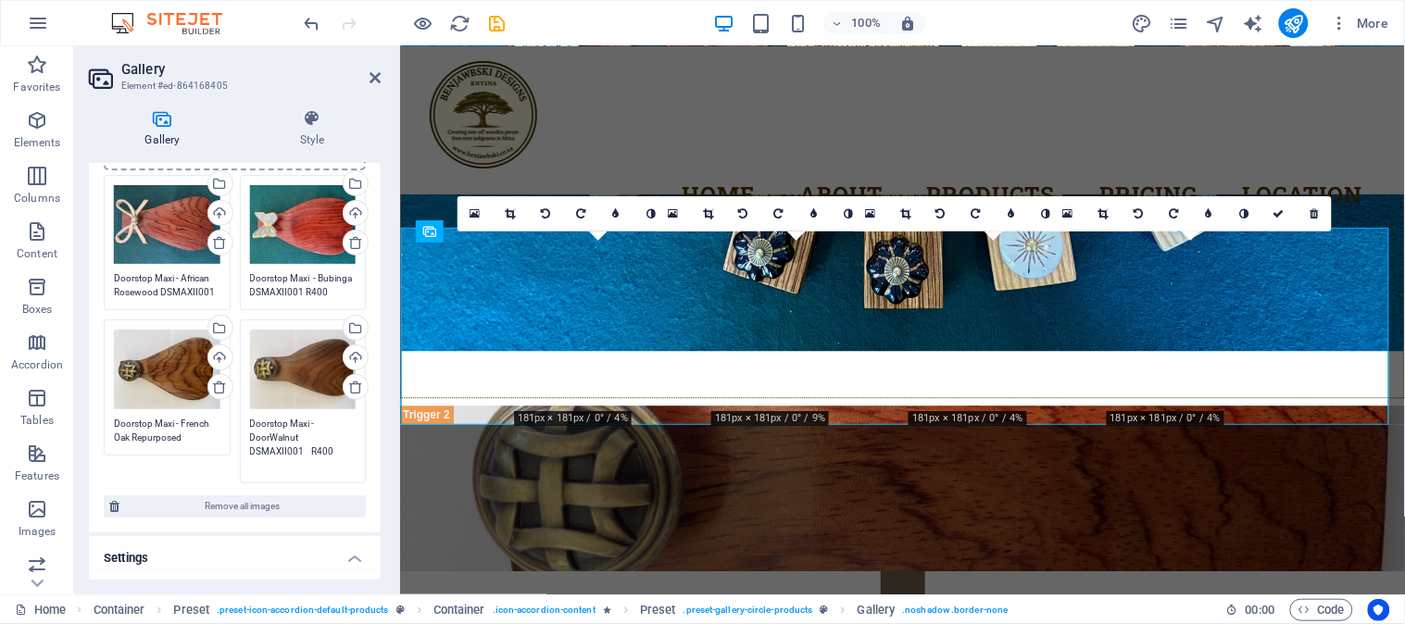
click at [298, 429] on textarea "Doorstop Maxi - DoorWalnut DSMAXII001 R400" at bounding box center [303, 445] width 107 height 56
click at [193, 435] on textarea "Doorstop Maxi - French Oak Repurposed DSMAXII001 R400" at bounding box center [167, 431] width 107 height 28
click at [266, 434] on textarea "Doorstop Maxi - DoorWalnut DSMAXII001 R400" at bounding box center [303, 445] width 107 height 56
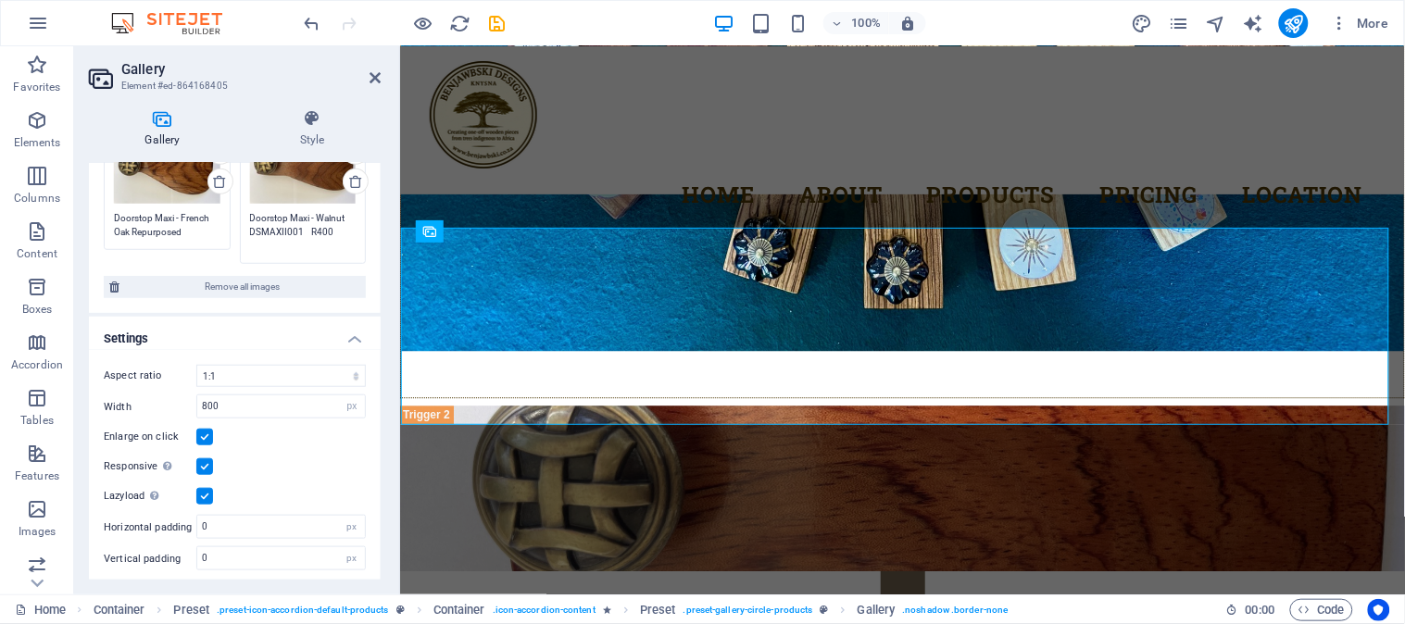
scroll to position [320, 0]
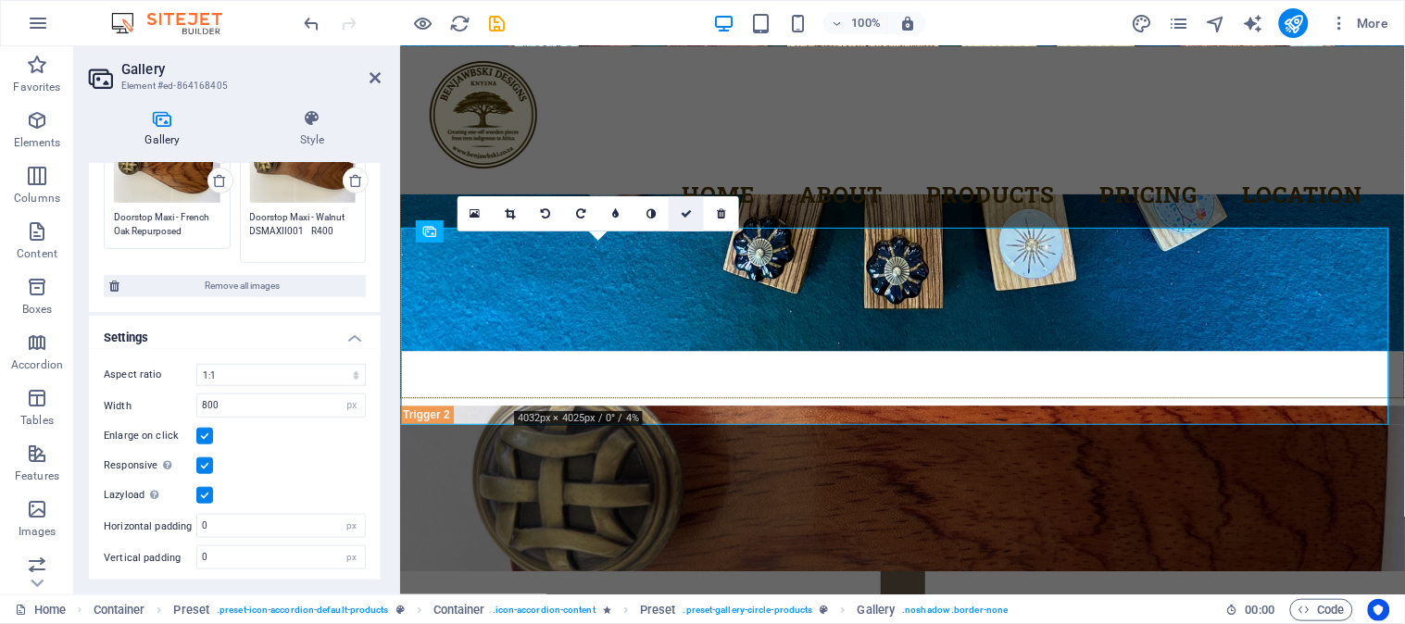
type textarea "Doorstop Maxi - Walnut DSMAXII001 R400"
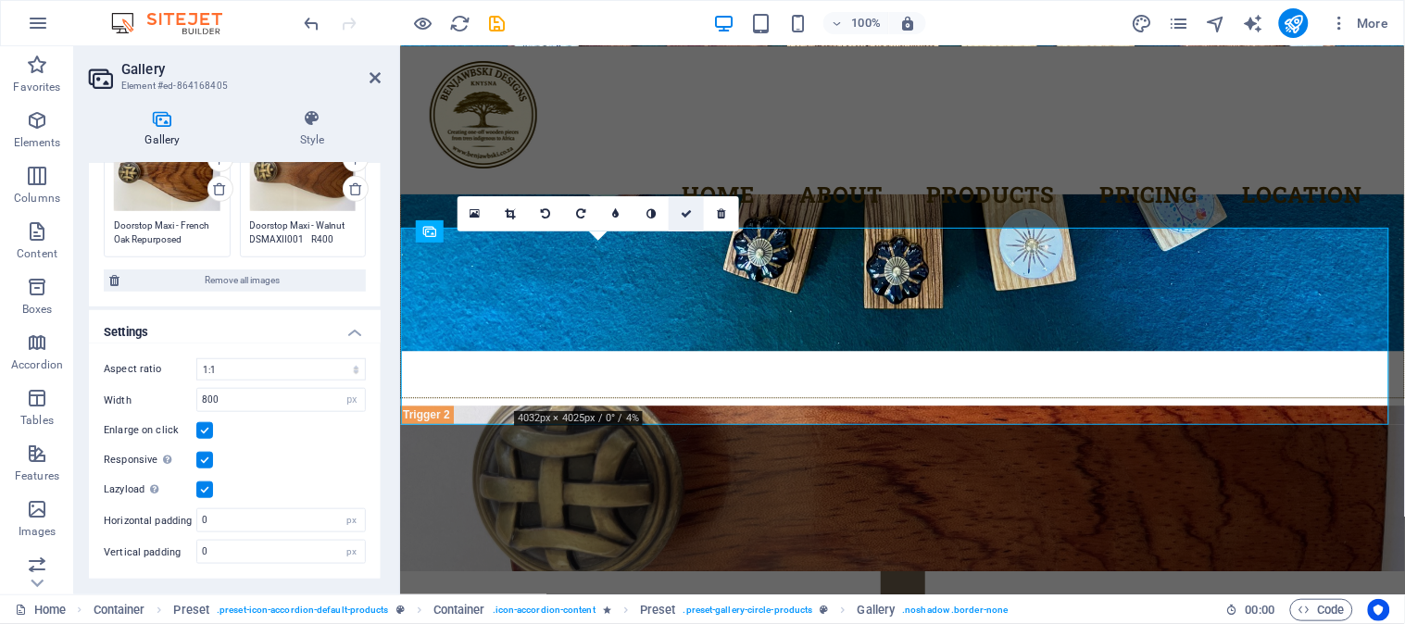
scroll to position [307, 0]
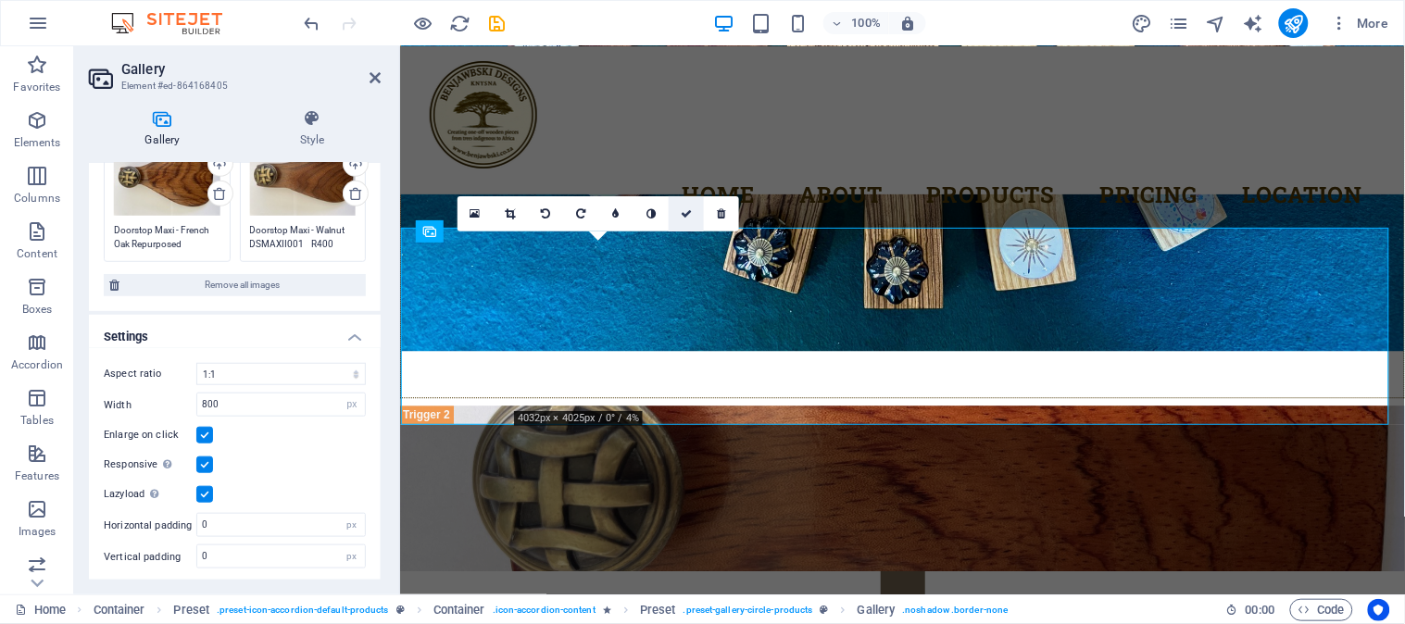
click at [683, 217] on icon at bounding box center [686, 213] width 11 height 11
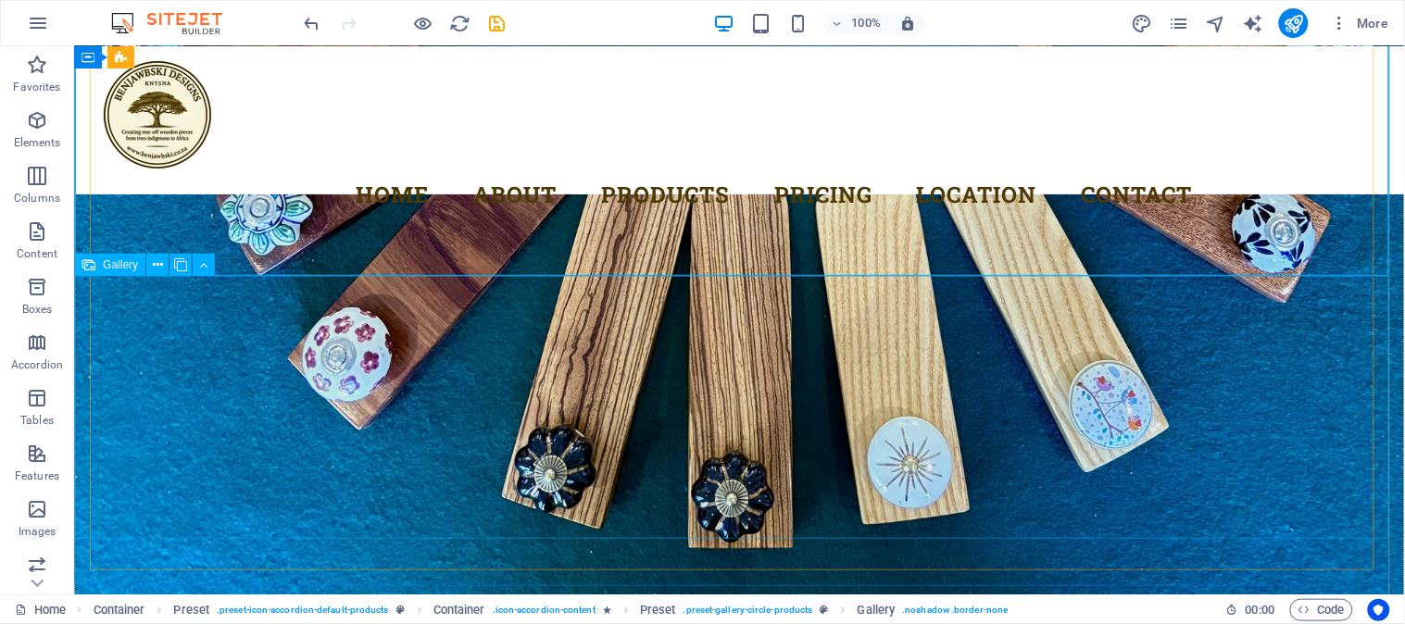
scroll to position [4991, 0]
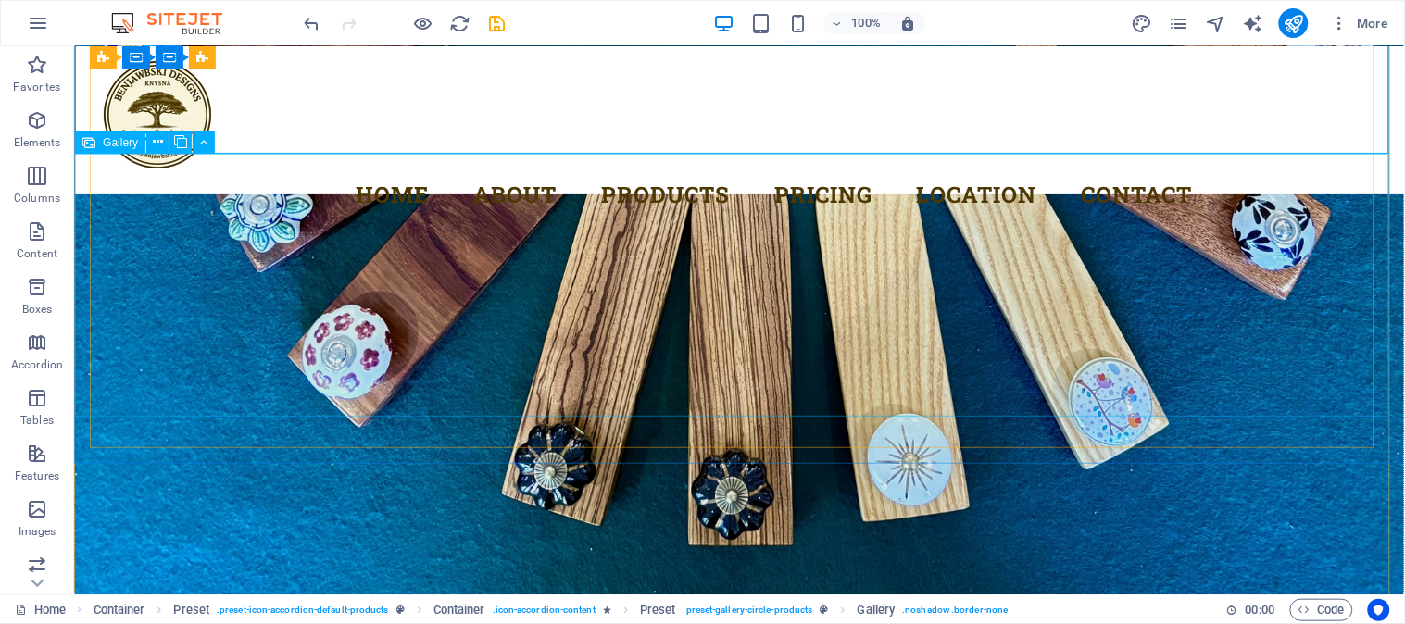
select select "4"
select select "px"
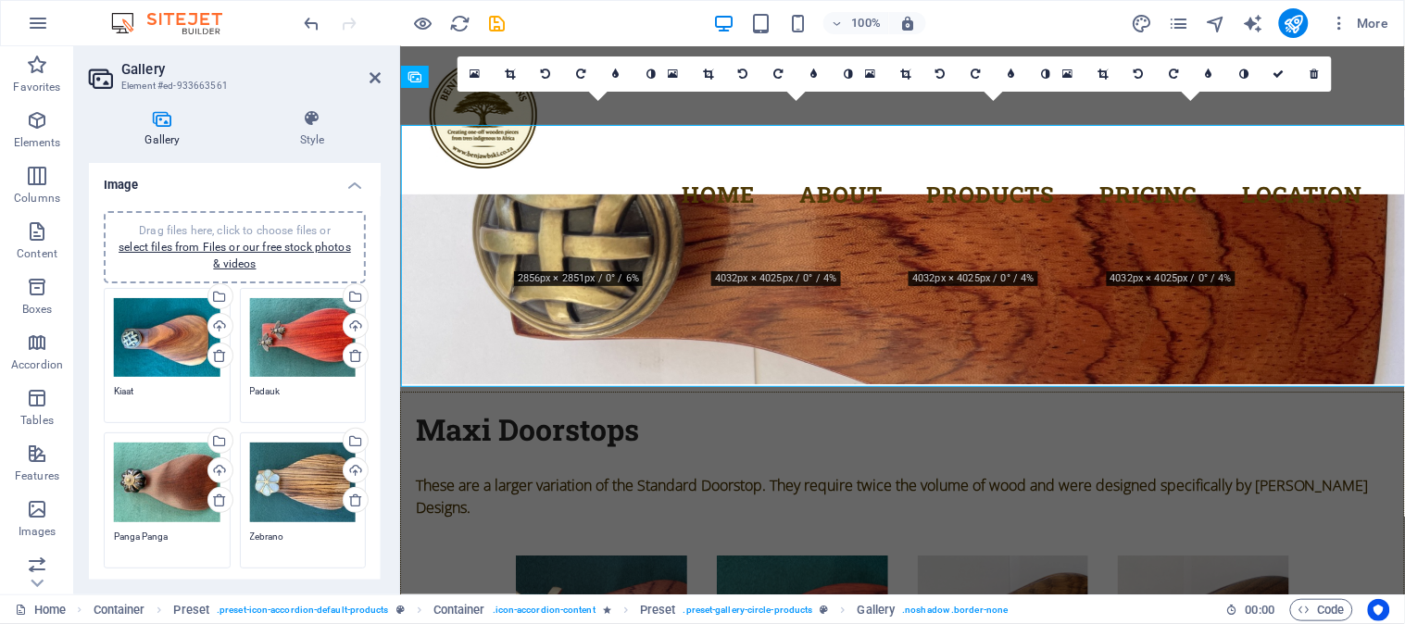
scroll to position [5021, 0]
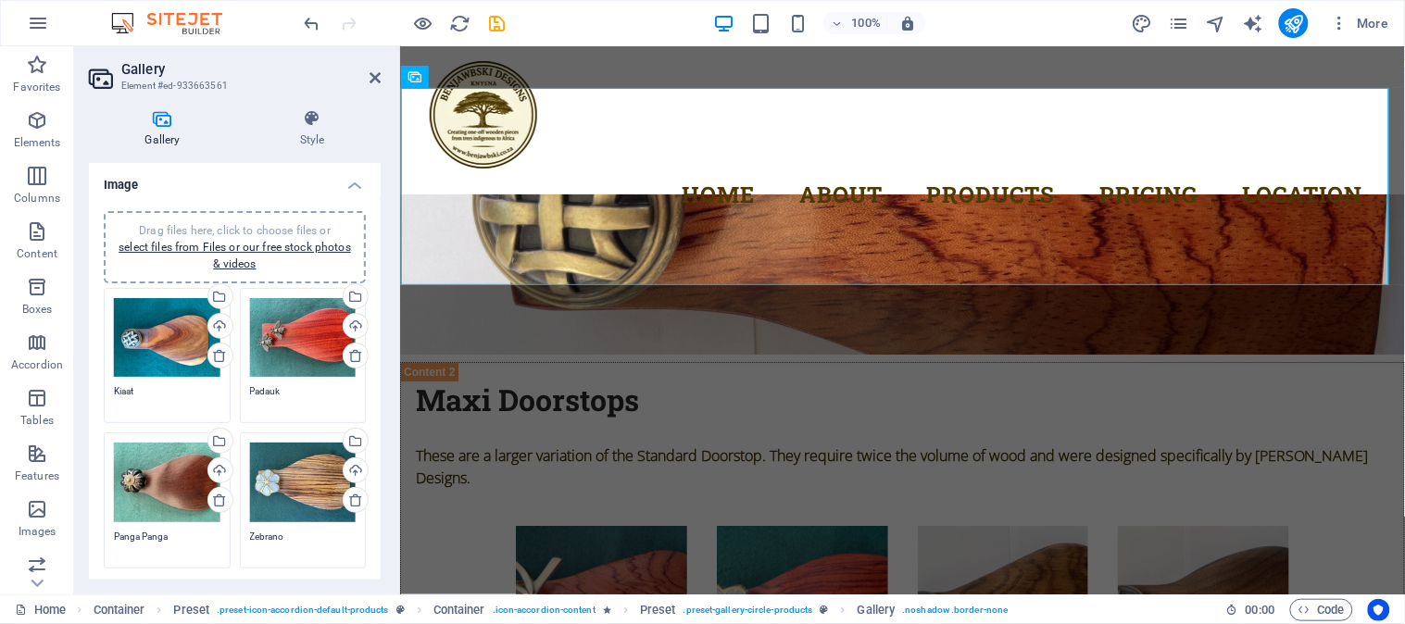
click at [112, 387] on div "Drag files here, click to choose files or select files from Files or our free s…" at bounding box center [167, 355] width 136 height 145
click at [114, 391] on textarea "Kiaat" at bounding box center [167, 398] width 107 height 28
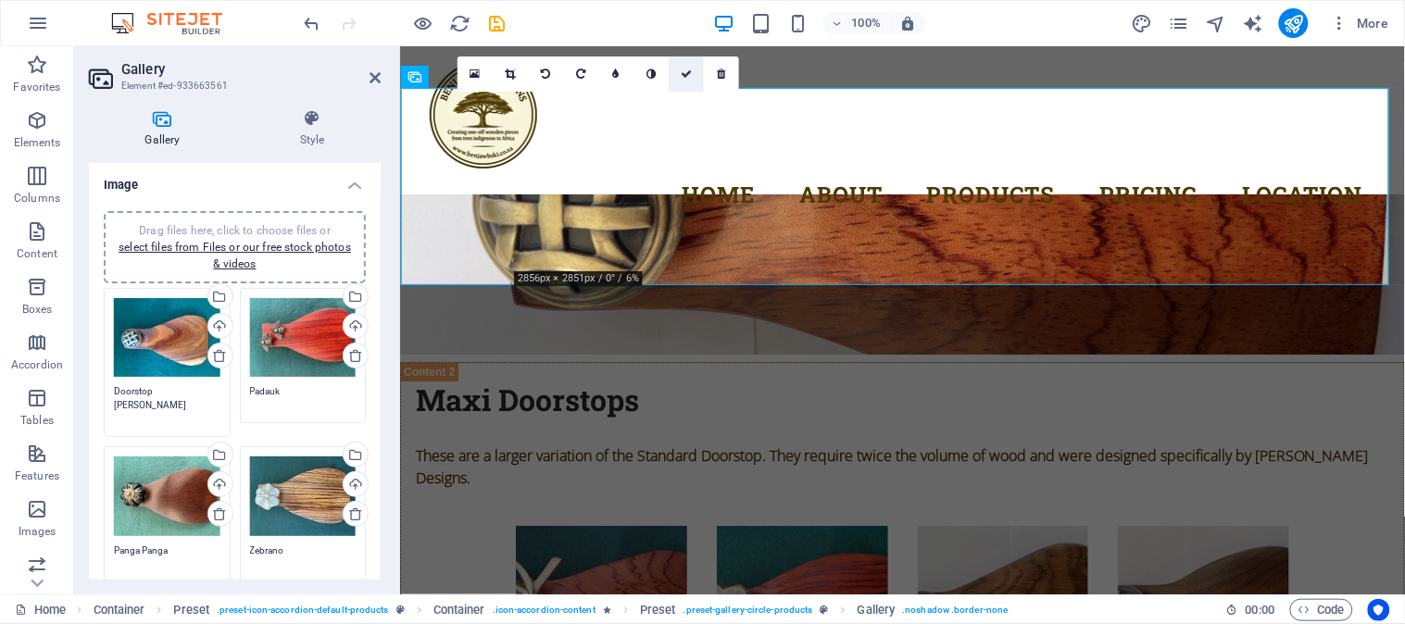
type textarea "Doorstop [PERSON_NAME]"
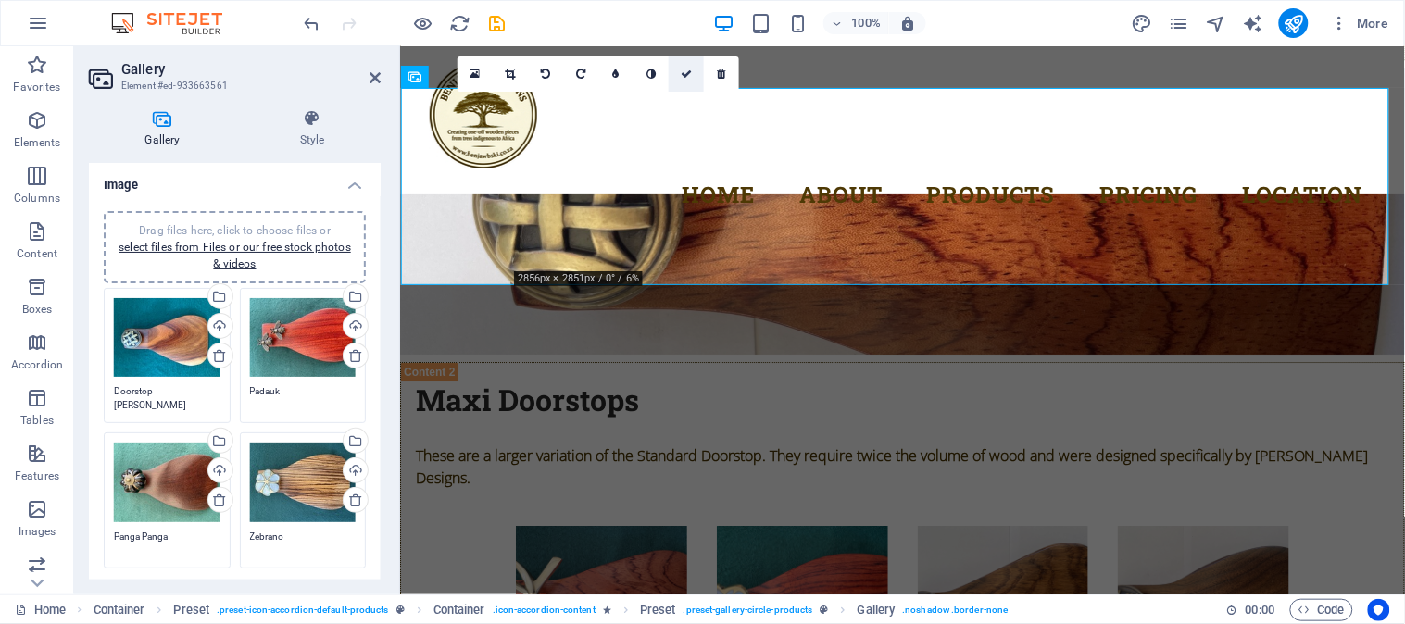
click at [683, 75] on icon at bounding box center [686, 74] width 11 height 11
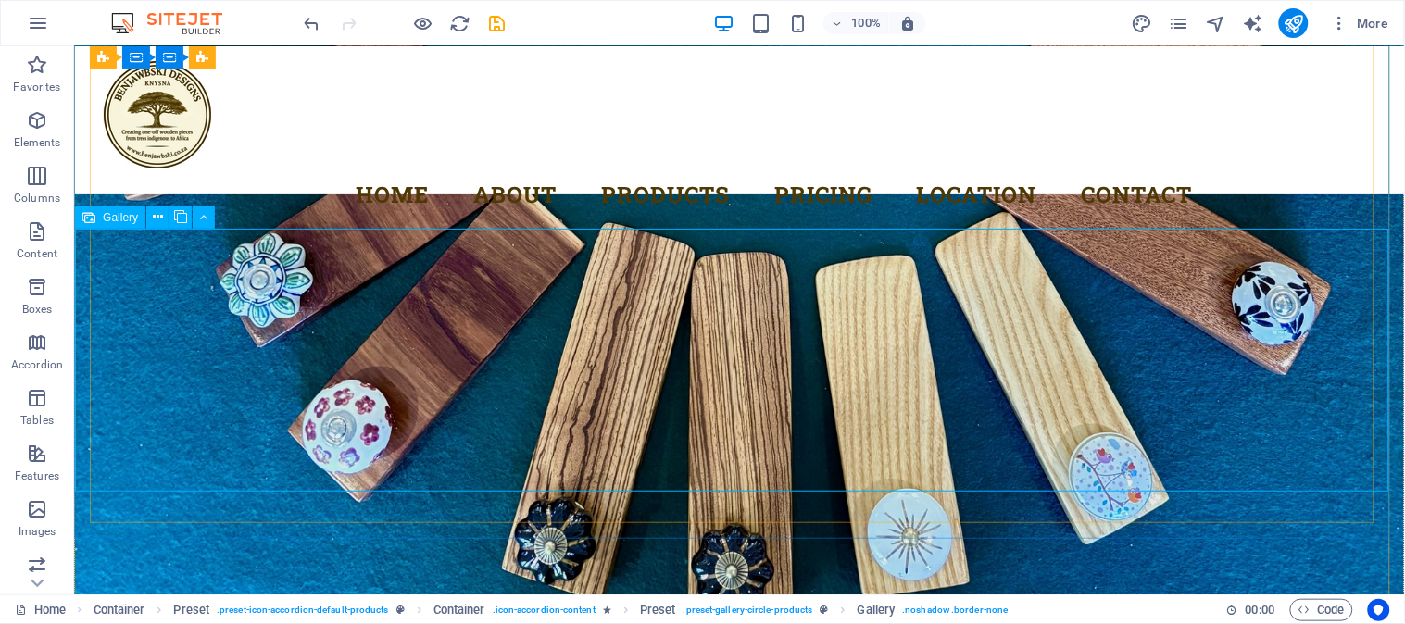
scroll to position [4530, 0]
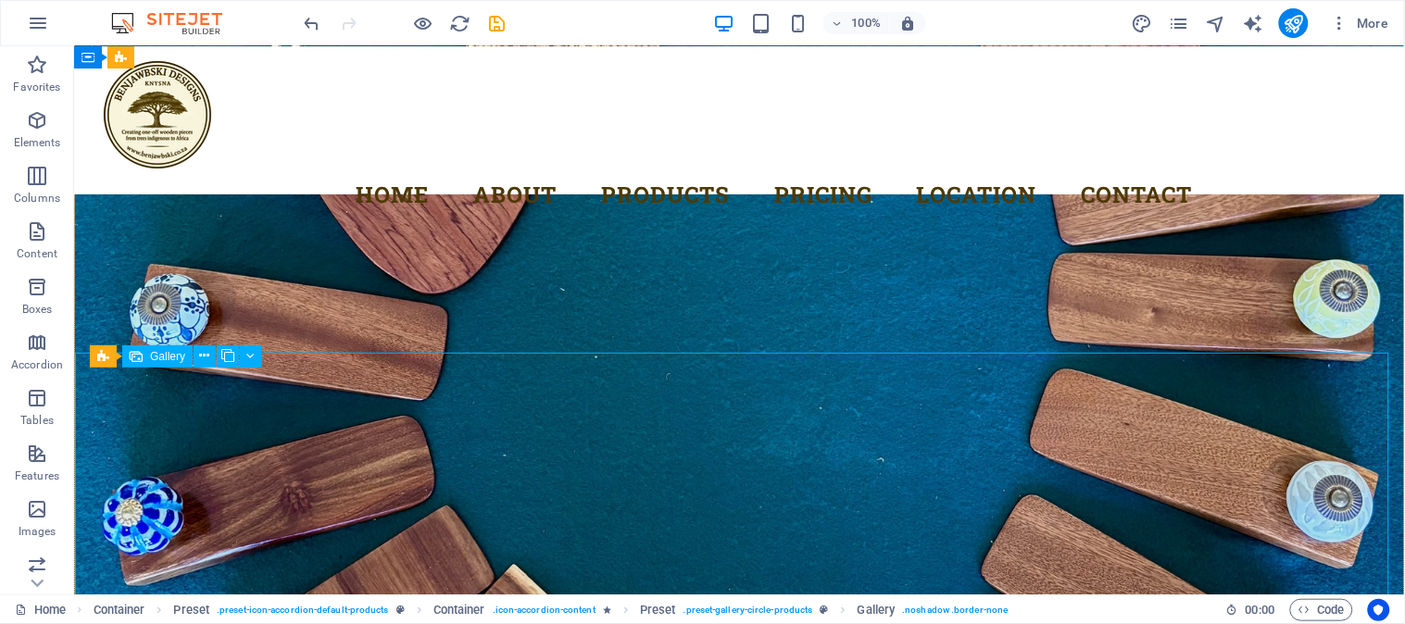
select select "4"
select select "px"
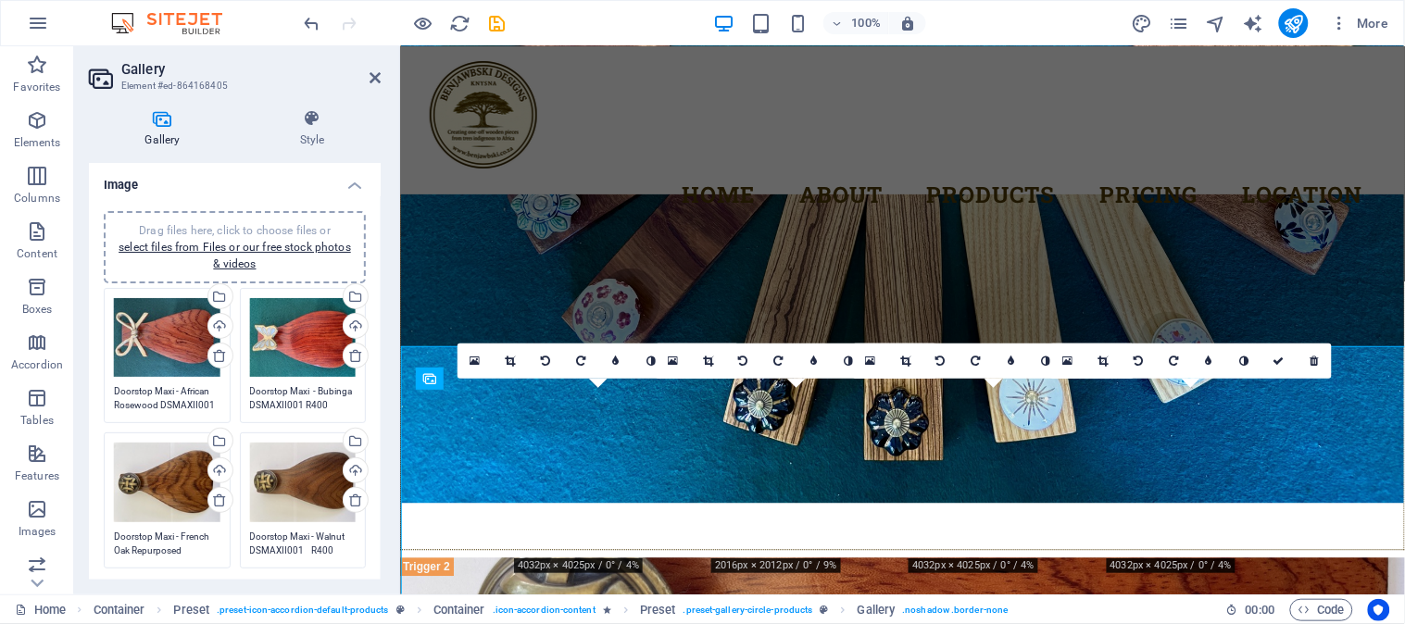
scroll to position [4535, 0]
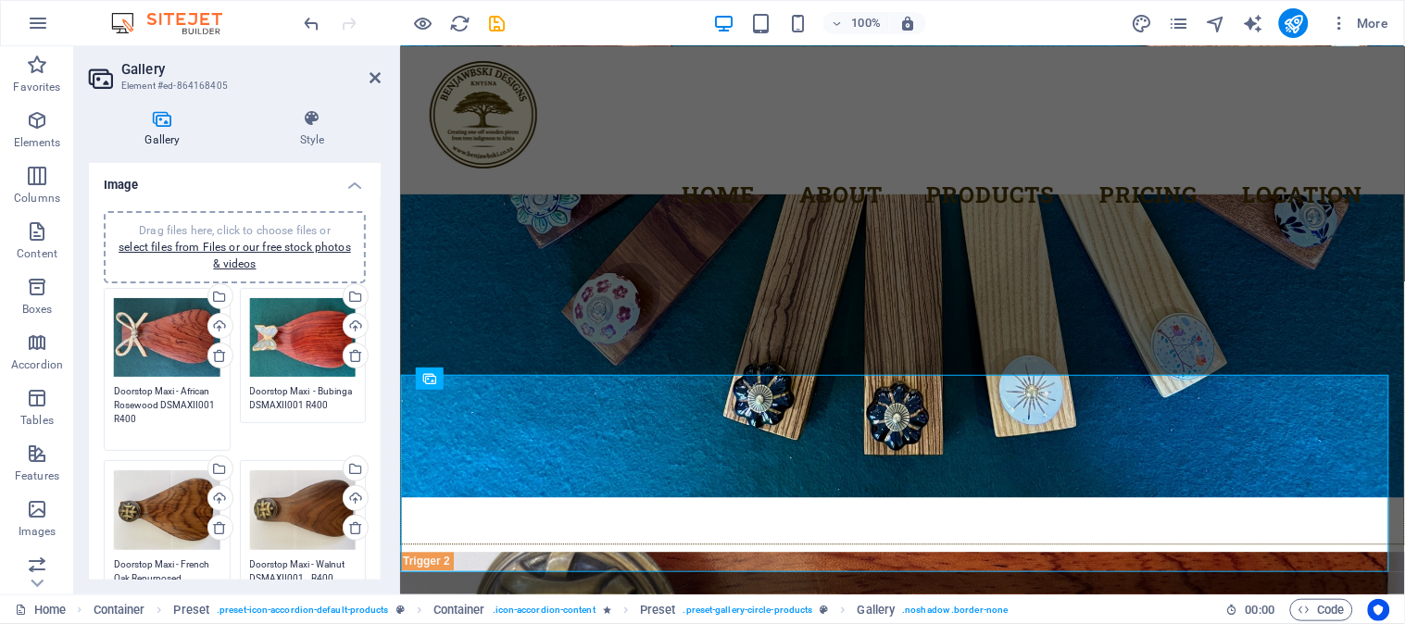
drag, startPoint x: 114, startPoint y: 386, endPoint x: 199, endPoint y: 413, distance: 89.4
click at [199, 413] on textarea "Doorstop Maxi - African Rosewood DSMAXII001 R400" at bounding box center [167, 412] width 107 height 56
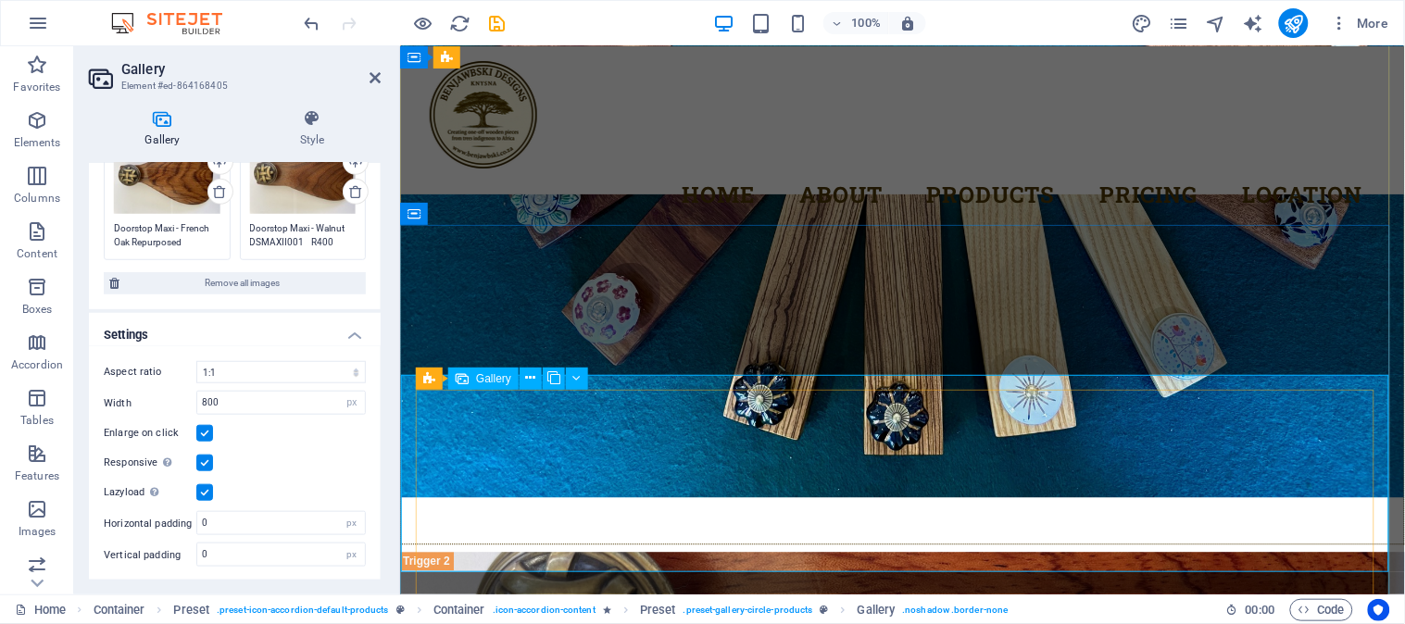
scroll to position [281, 0]
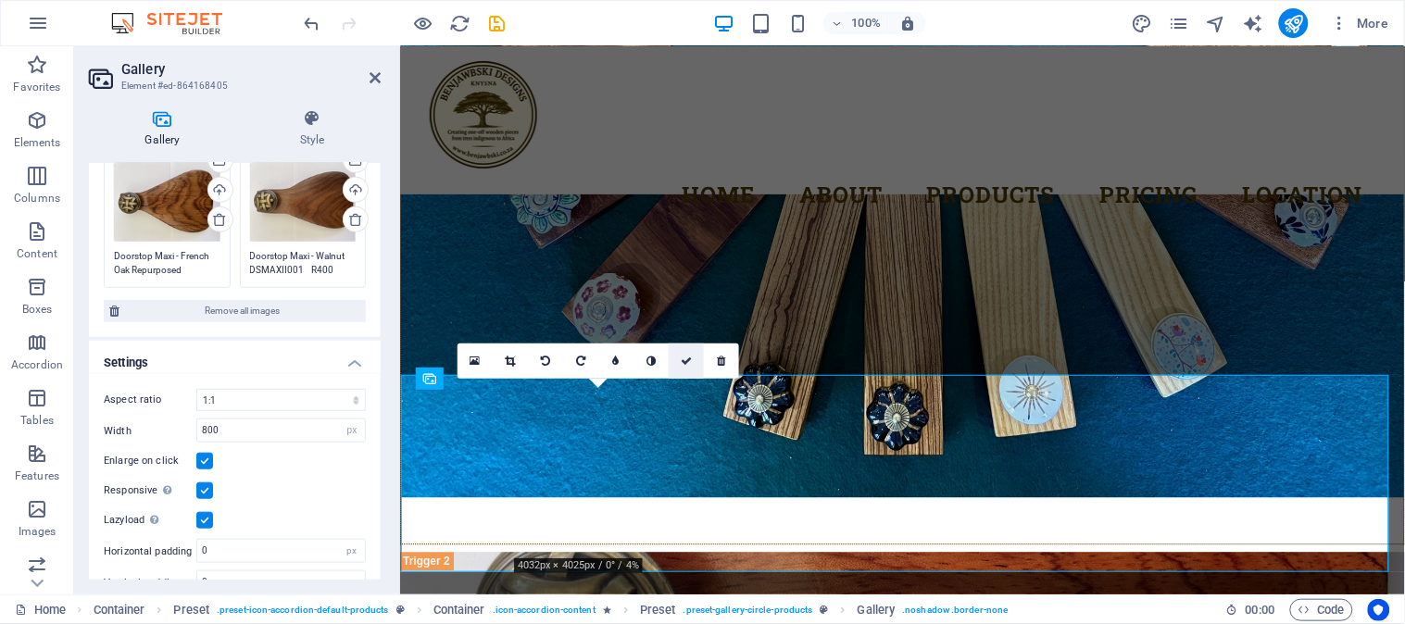
click at [683, 358] on icon at bounding box center [686, 361] width 11 height 11
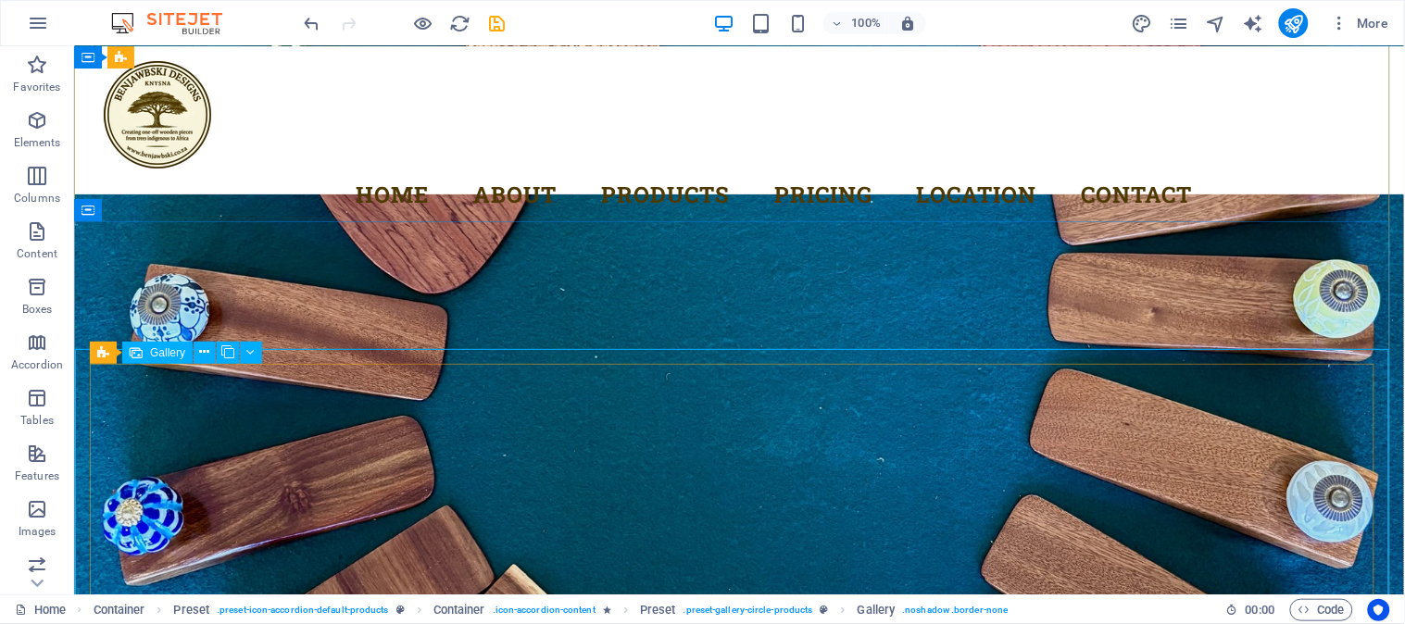
scroll to position [4787, 0]
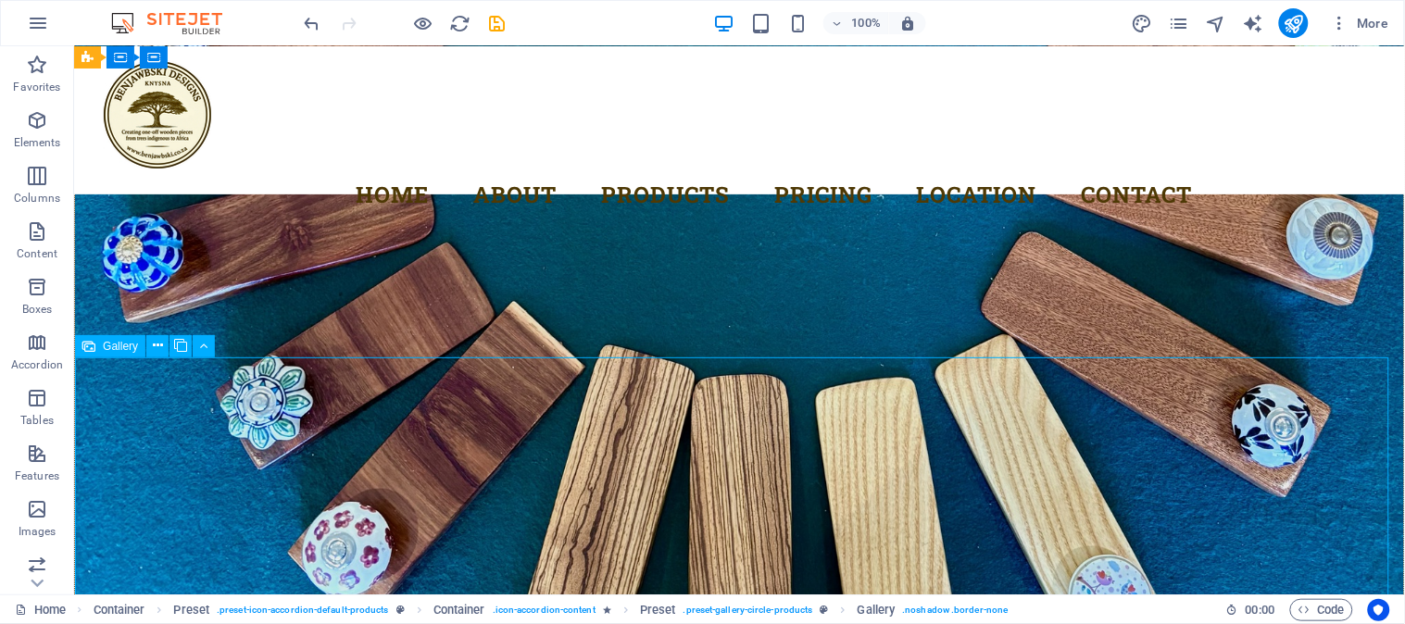
select select "4"
select select "px"
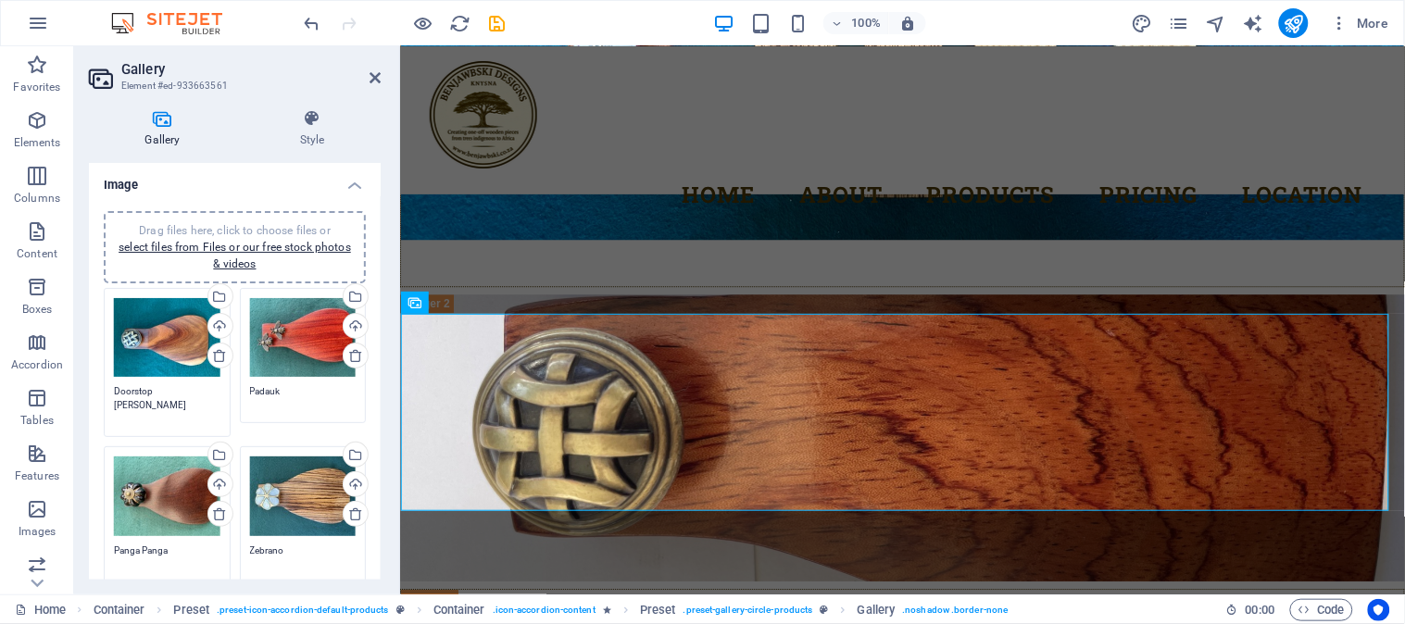
drag, startPoint x: 132, startPoint y: 391, endPoint x: 204, endPoint y: 389, distance: 71.4
click at [204, 389] on textarea "Doorstop [PERSON_NAME]" at bounding box center [167, 405] width 107 height 42
paste textarea "- African Rosewood DSMAXII001 R400"
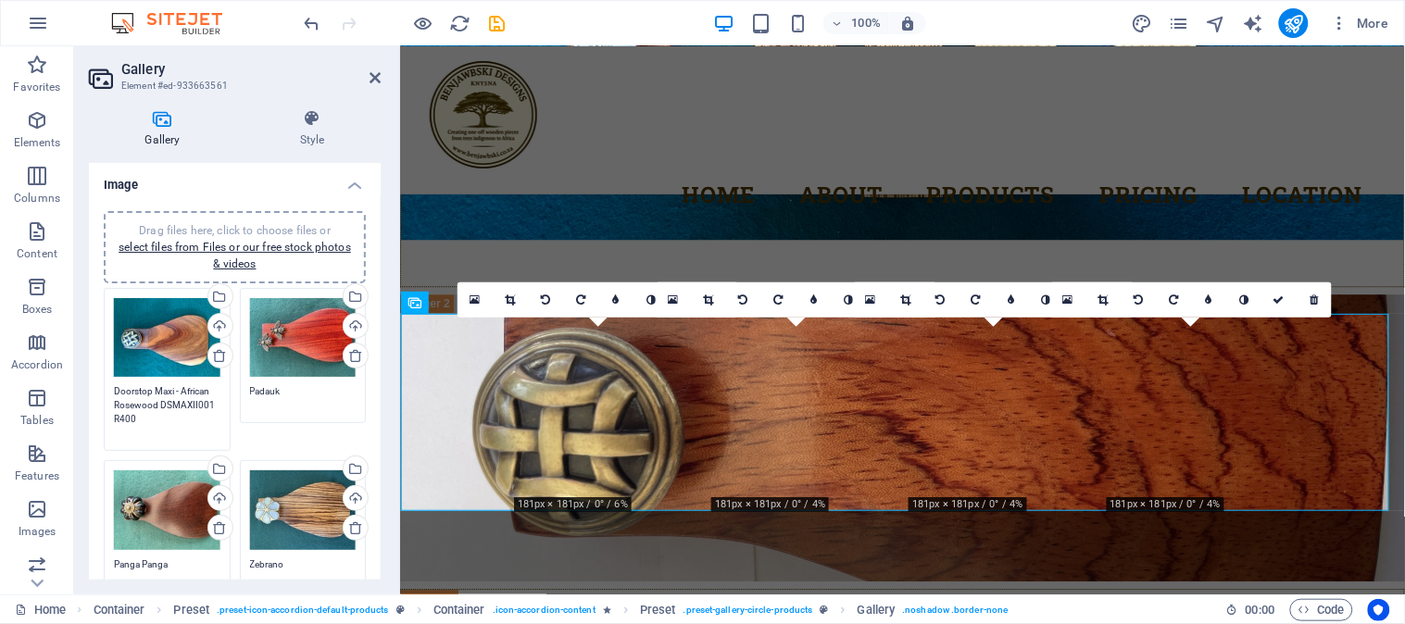
click at [192, 391] on textarea "Doorstop Maxi - African Rosewood DSMAXII001 R400" at bounding box center [167, 412] width 107 height 56
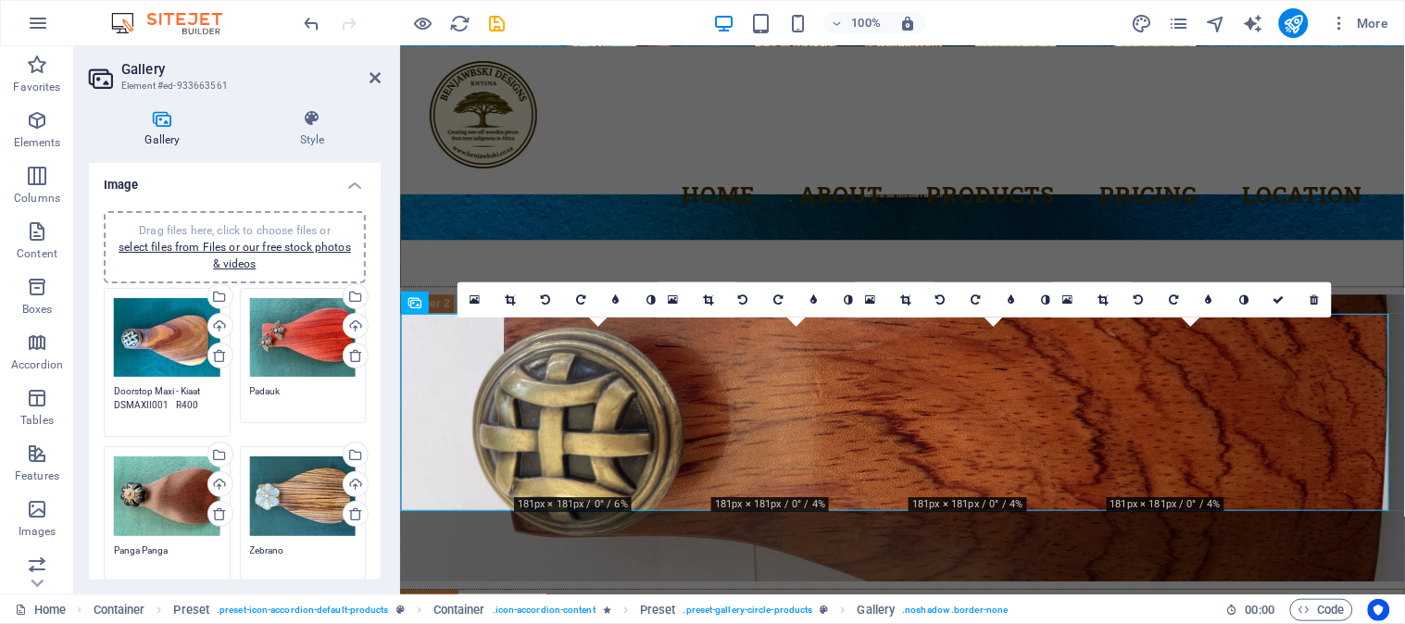
click at [245, 390] on div "Drag files here, click to choose files or select files from Files or our free s…" at bounding box center [303, 355] width 136 height 145
type textarea "Doorstop Maxi - Kiaat DSMAXII001 R400"
click at [250, 391] on textarea "Padauk" at bounding box center [303, 405] width 107 height 42
paste textarea "Doorstop Maxi - African Rosewood DSMAXII001 R400"
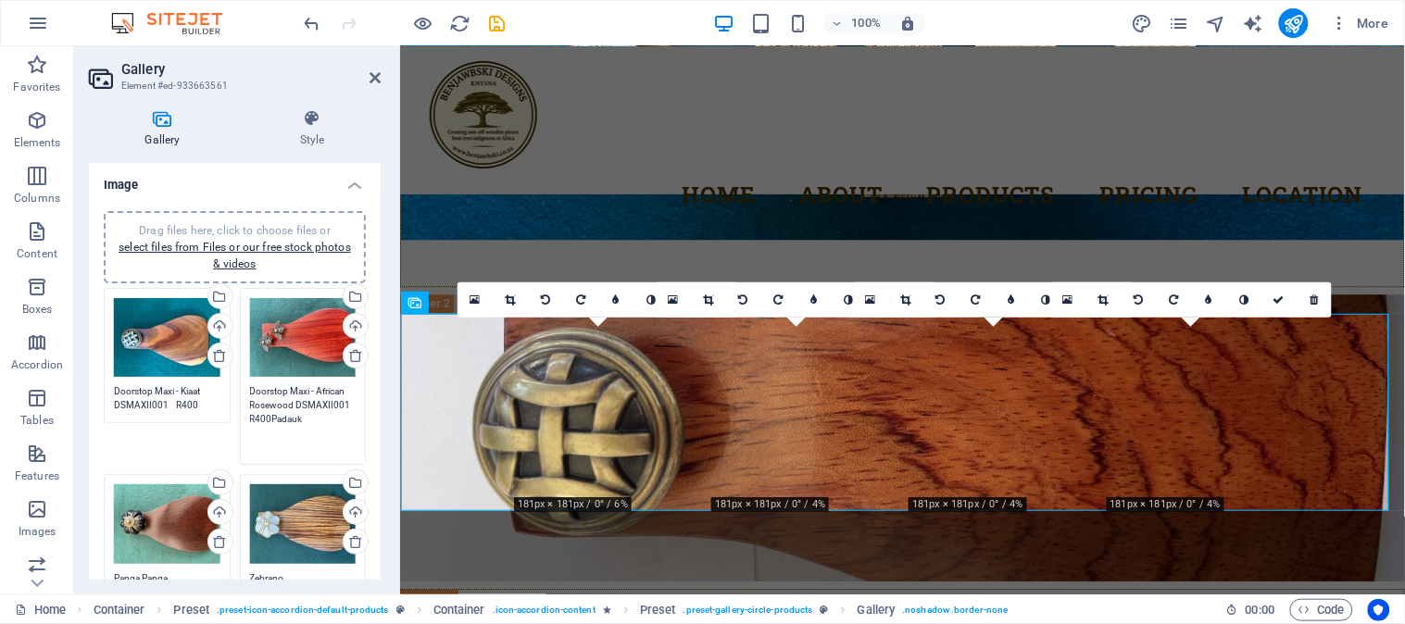
drag, startPoint x: 313, startPoint y: 391, endPoint x: 287, endPoint y: 401, distance: 27.9
click at [287, 401] on textarea "Doorstop Maxi - African Rosewood DSMAXII001 R400Padauk" at bounding box center [303, 418] width 107 height 69
click at [280, 419] on textarea "Doorstop Maxi -Padauk DSMAXII001 R400Padauk" at bounding box center [303, 418] width 107 height 69
click at [281, 419] on textarea "Doorstop Maxi -Padauk DSMAXII001 R400Padauk" at bounding box center [303, 418] width 107 height 69
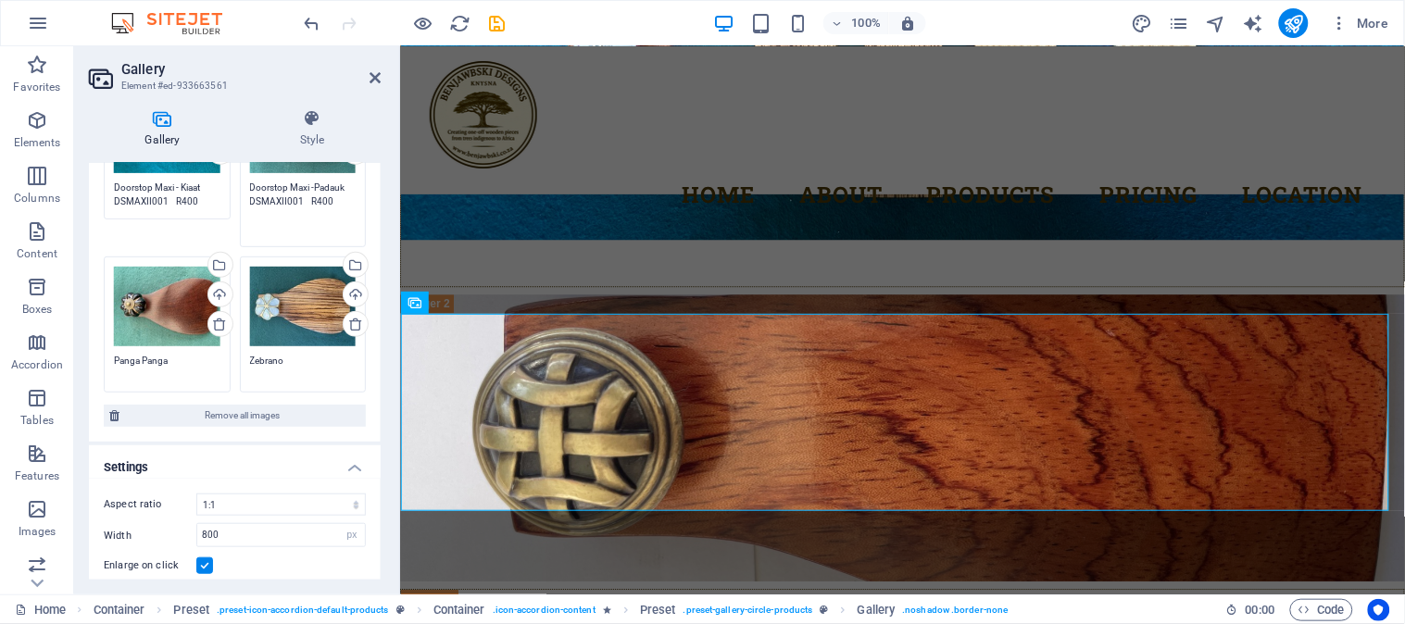
scroll to position [206, 0]
type textarea "Doorstop Maxi -Padauk DSMAXII001 R400"
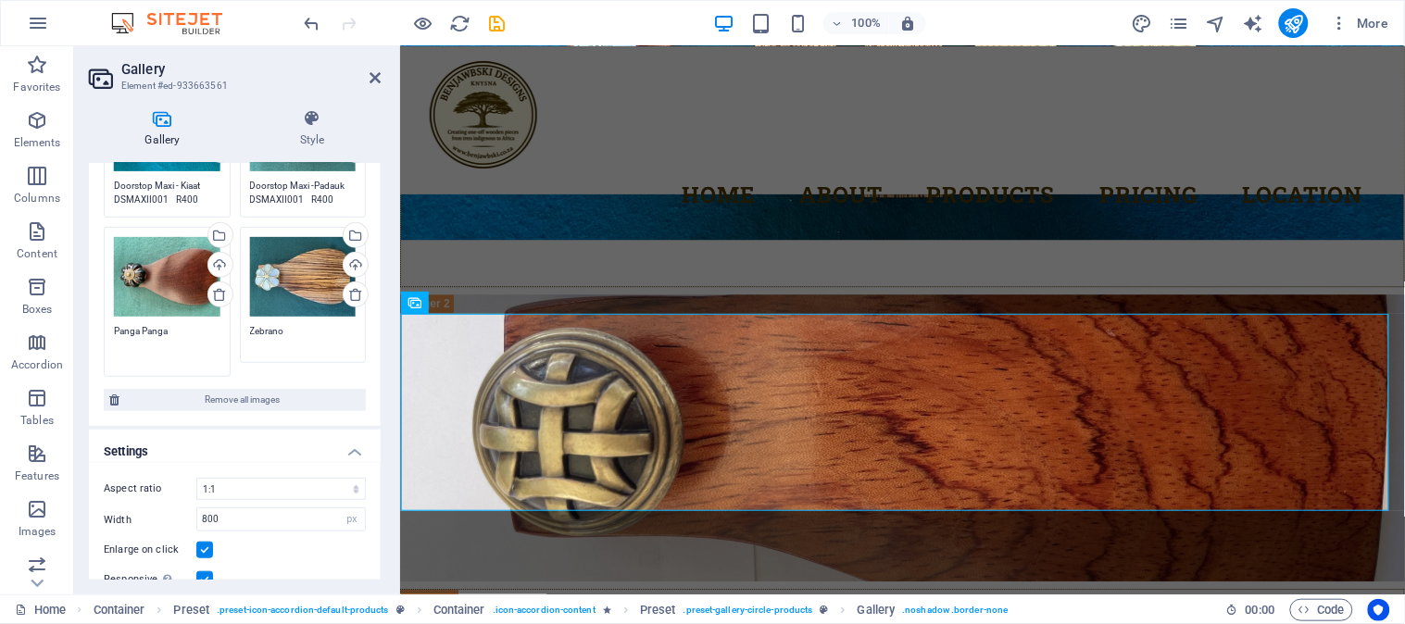
drag, startPoint x: 192, startPoint y: 354, endPoint x: 86, endPoint y: 350, distance: 105.7
click at [86, 350] on div "Gallery Style Image Drag files here, click to choose files or select files from…" at bounding box center [234, 344] width 321 height 500
paste textarea "Doorstop Maxi - African Rosewood DSMAXII001 R400"
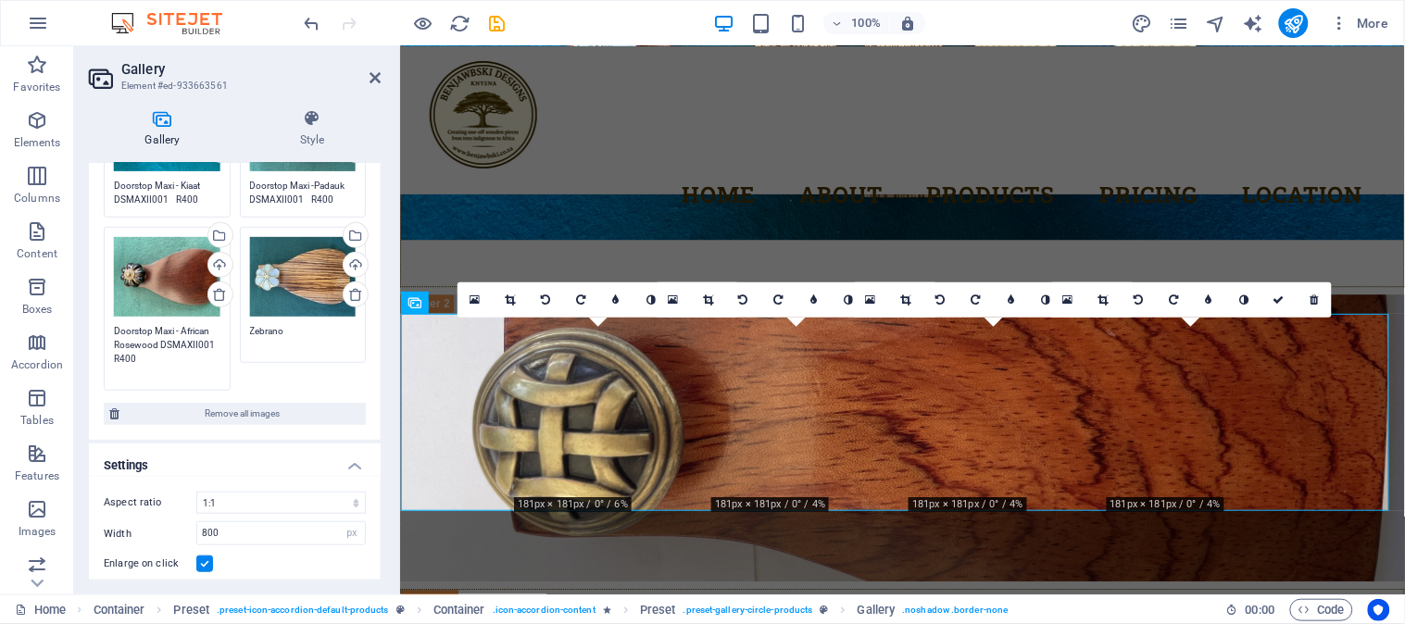
drag, startPoint x: 182, startPoint y: 327, endPoint x: 156, endPoint y: 346, distance: 32.6
click at [156, 346] on textarea "Doorstop Maxi - African Rosewood DSMAXII001 R400" at bounding box center [167, 352] width 107 height 56
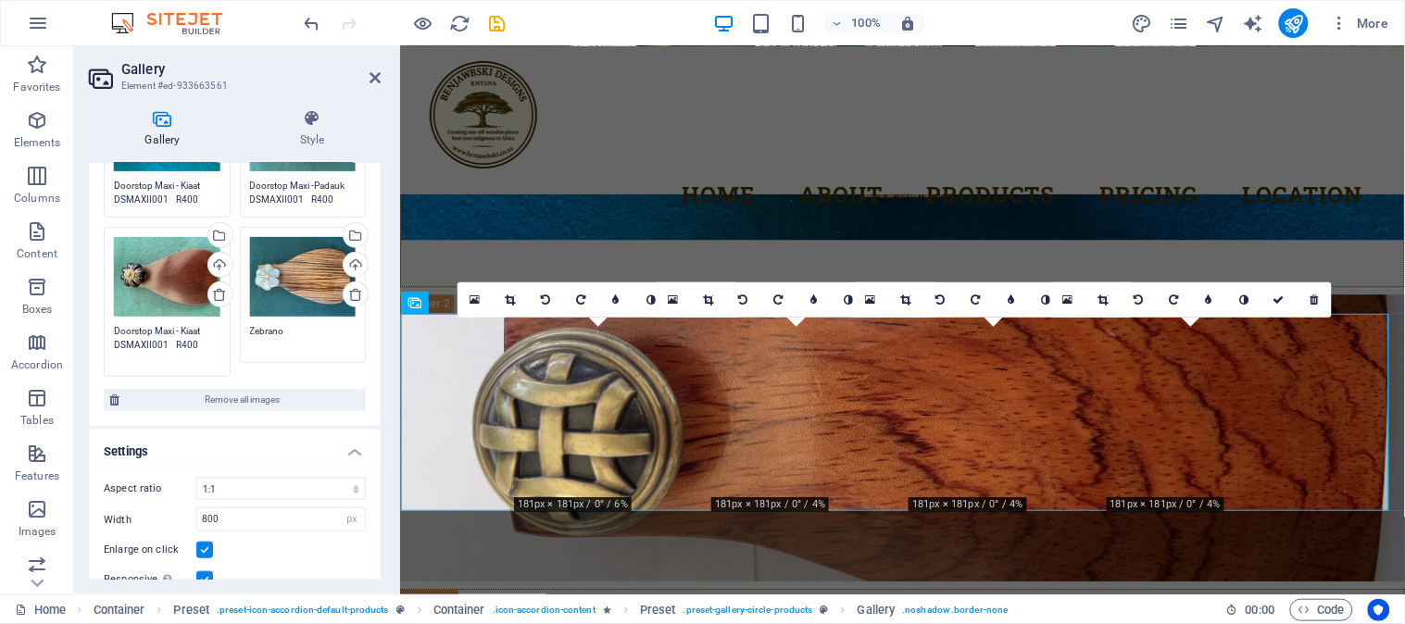
click at [163, 363] on div "Drag files here, click to choose files or select files from Files or our free s…" at bounding box center [167, 301] width 136 height 159
type textarea "Doorstop Maxi - Kiaat DSMAXII001 R400"
click at [250, 330] on textarea "Zebrano" at bounding box center [303, 338] width 107 height 28
click at [250, 330] on textarea "Zebrano" at bounding box center [303, 345] width 107 height 42
type textarea "DZebrano"
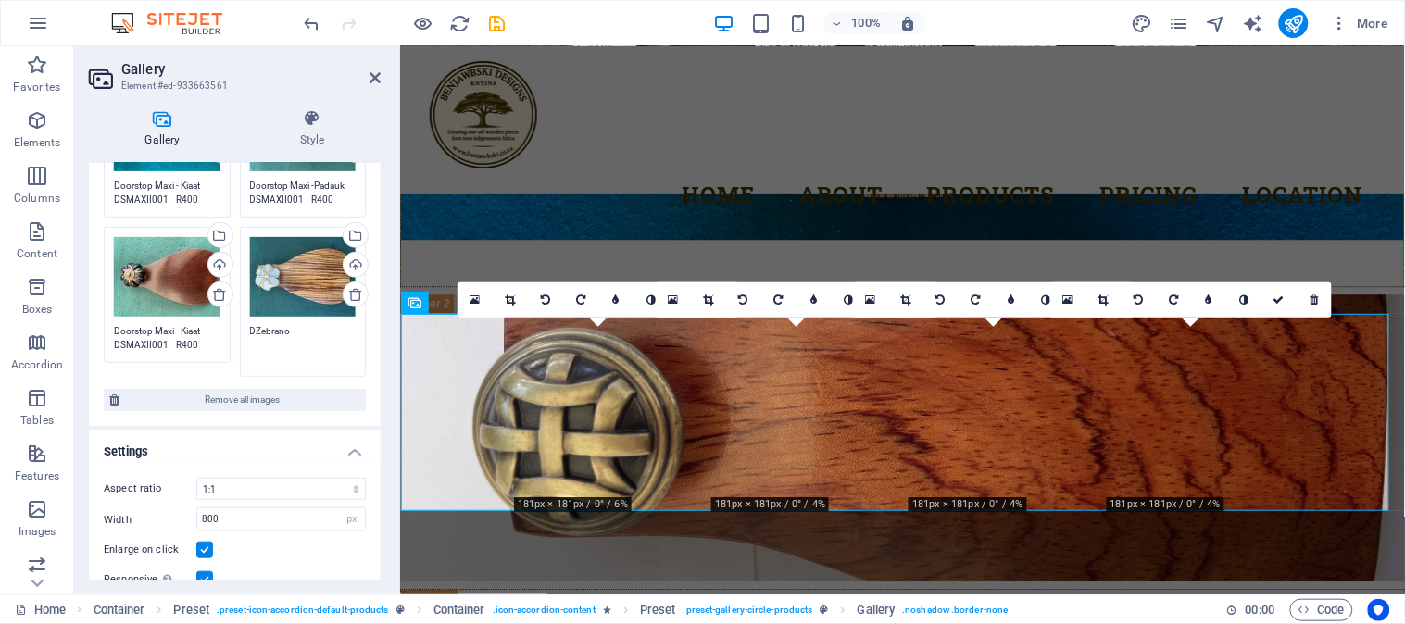
drag, startPoint x: 302, startPoint y: 333, endPoint x: 244, endPoint y: 326, distance: 58.8
click at [244, 326] on div "Drag files here, click to choose files or select files from Files or our free s…" at bounding box center [303, 301] width 136 height 159
paste textarea "Doorstop Maxi - African Rosewood DSMAXII001 R400"
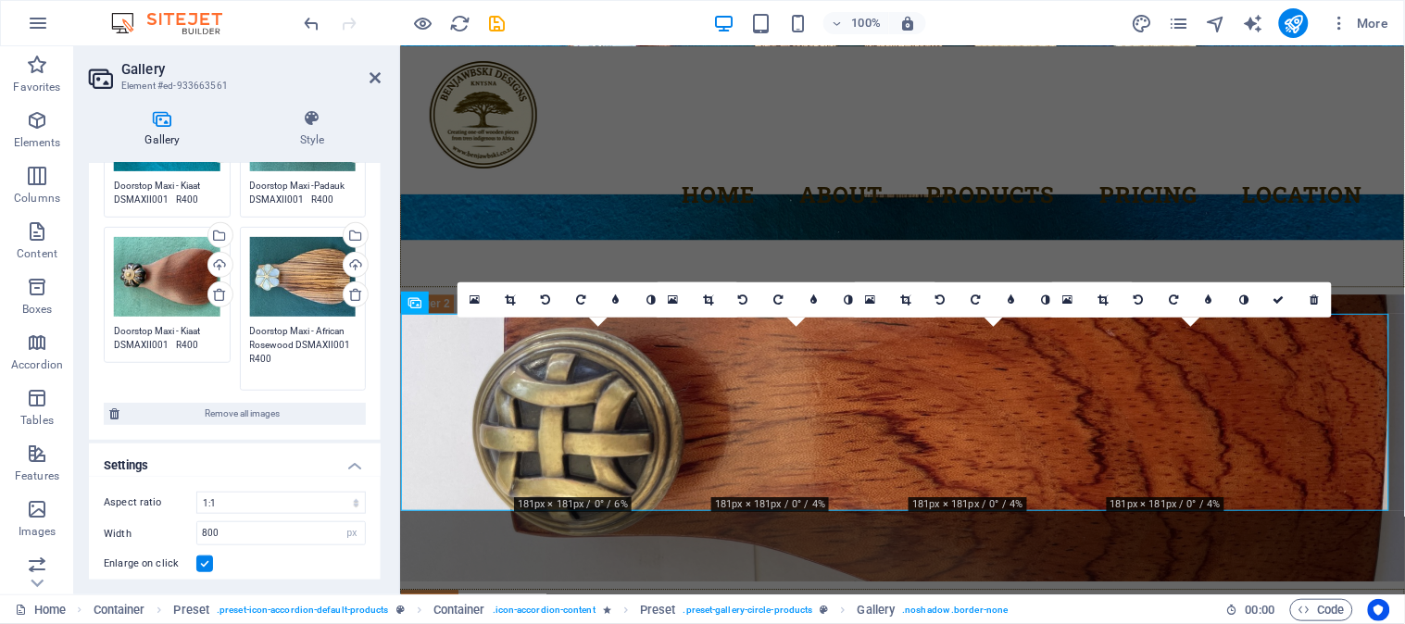
drag, startPoint x: 316, startPoint y: 331, endPoint x: 293, endPoint y: 345, distance: 27.0
click at [293, 345] on textarea "Doorstop Maxi - African Rosewood DSMAXII001 R400" at bounding box center [303, 352] width 107 height 56
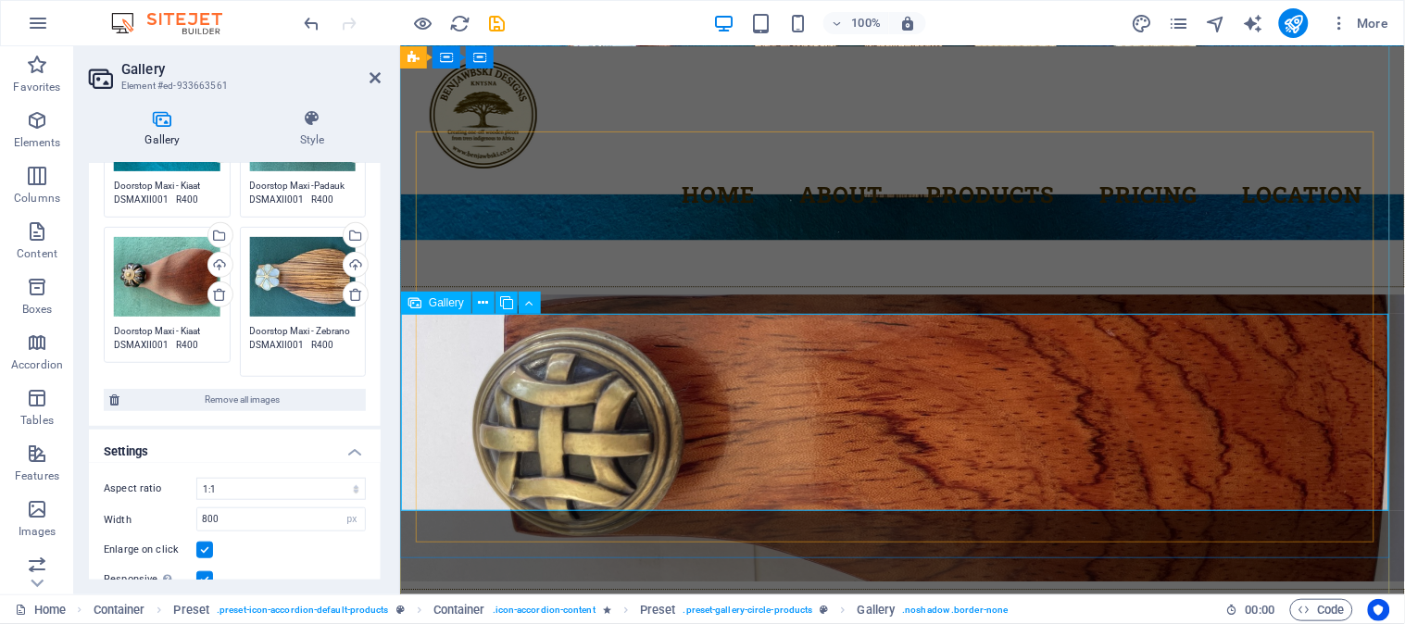
type textarea "Doorstop Maxi - Zebrano DSMAXII001 R400"
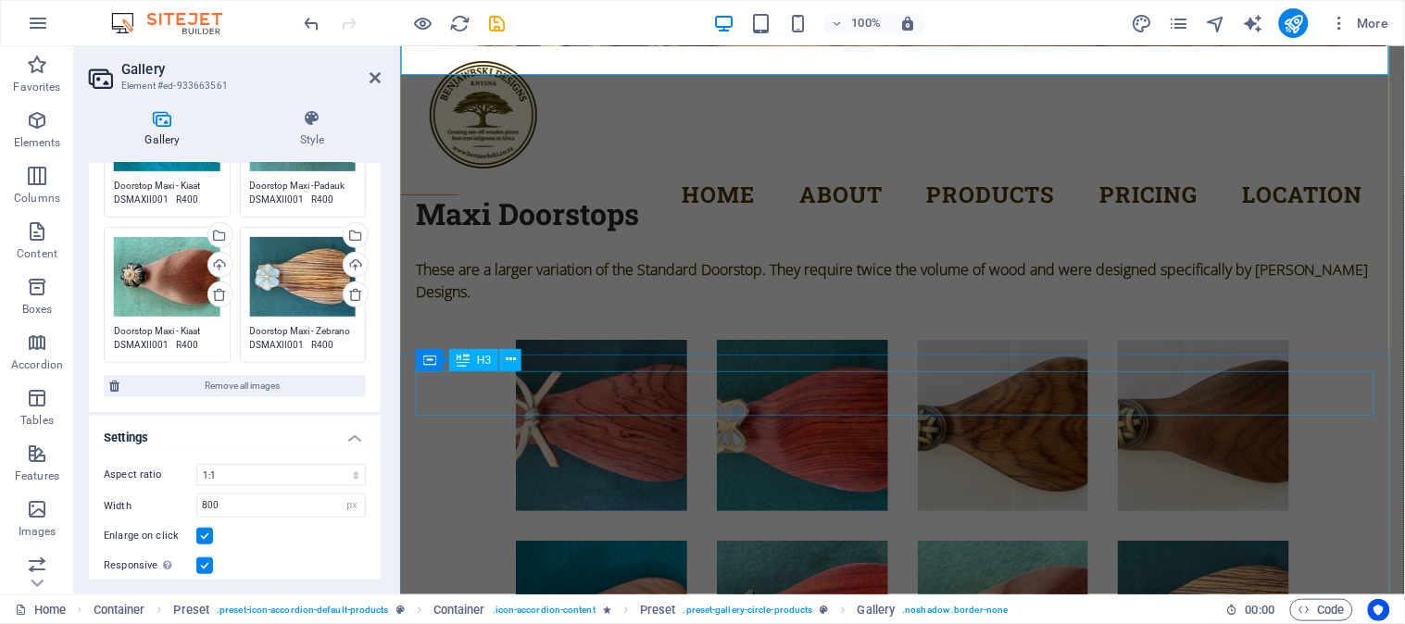
scroll to position [5206, 0]
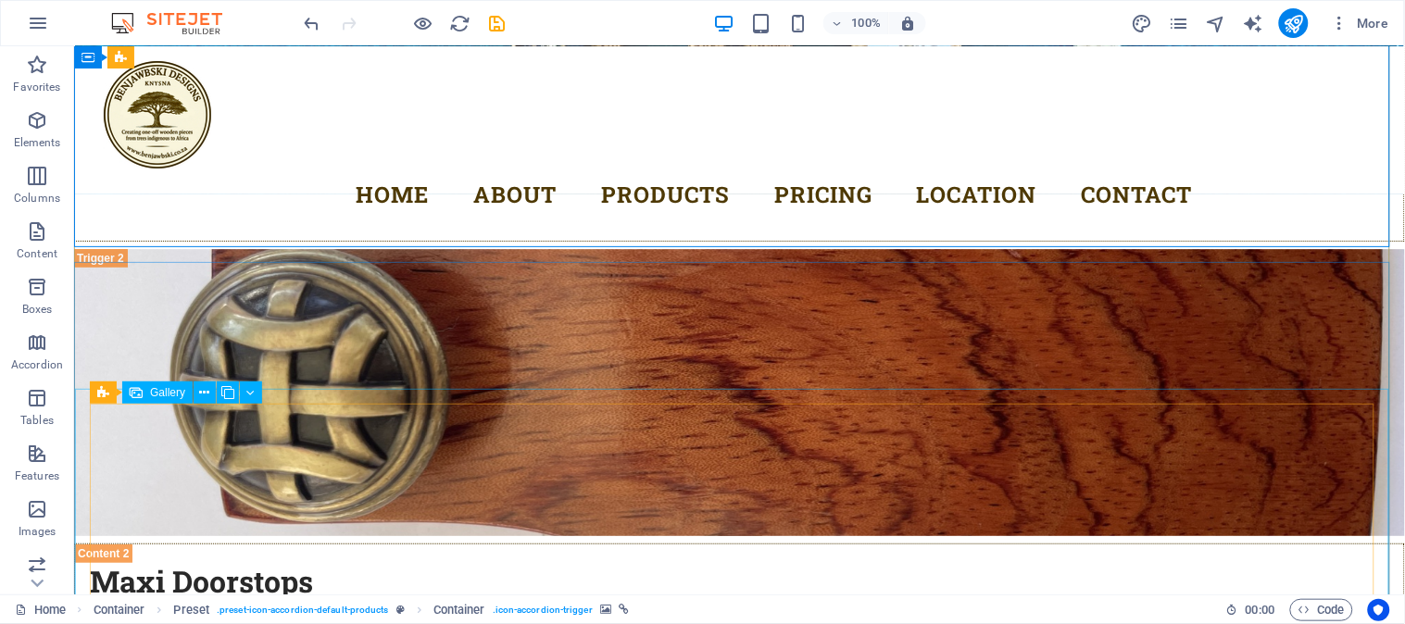
scroll to position [5602, 0]
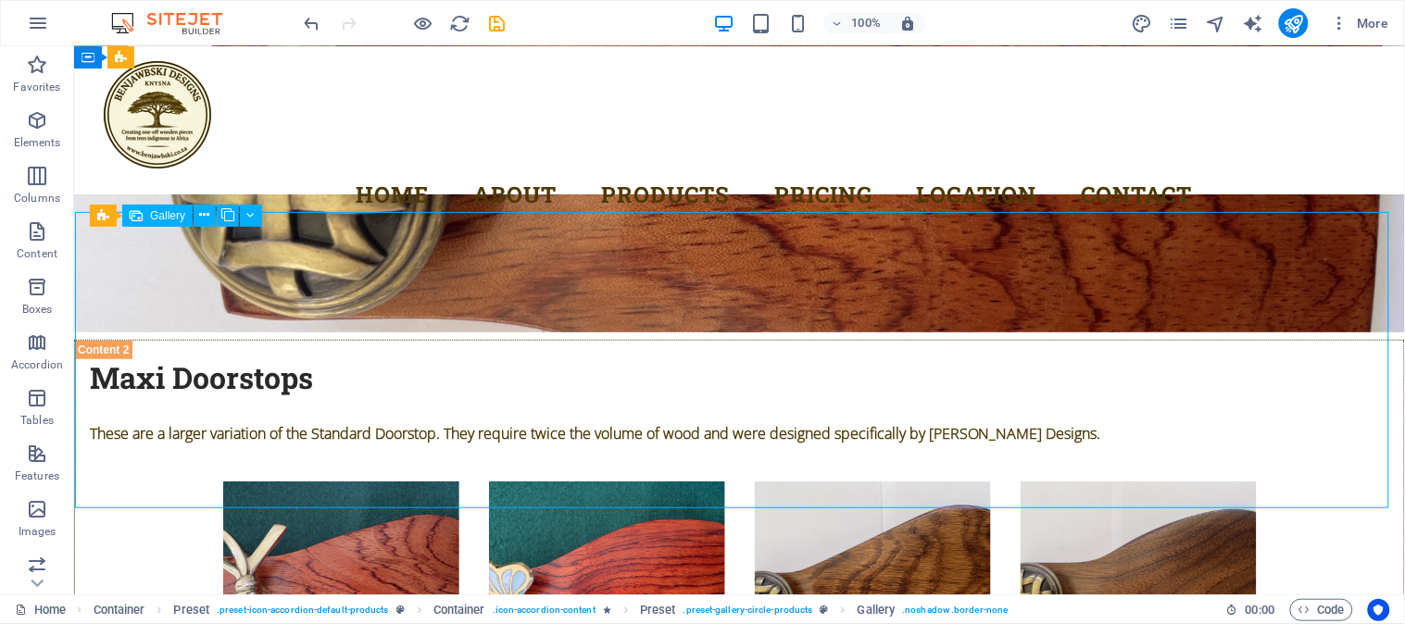
select select "4"
select select "px"
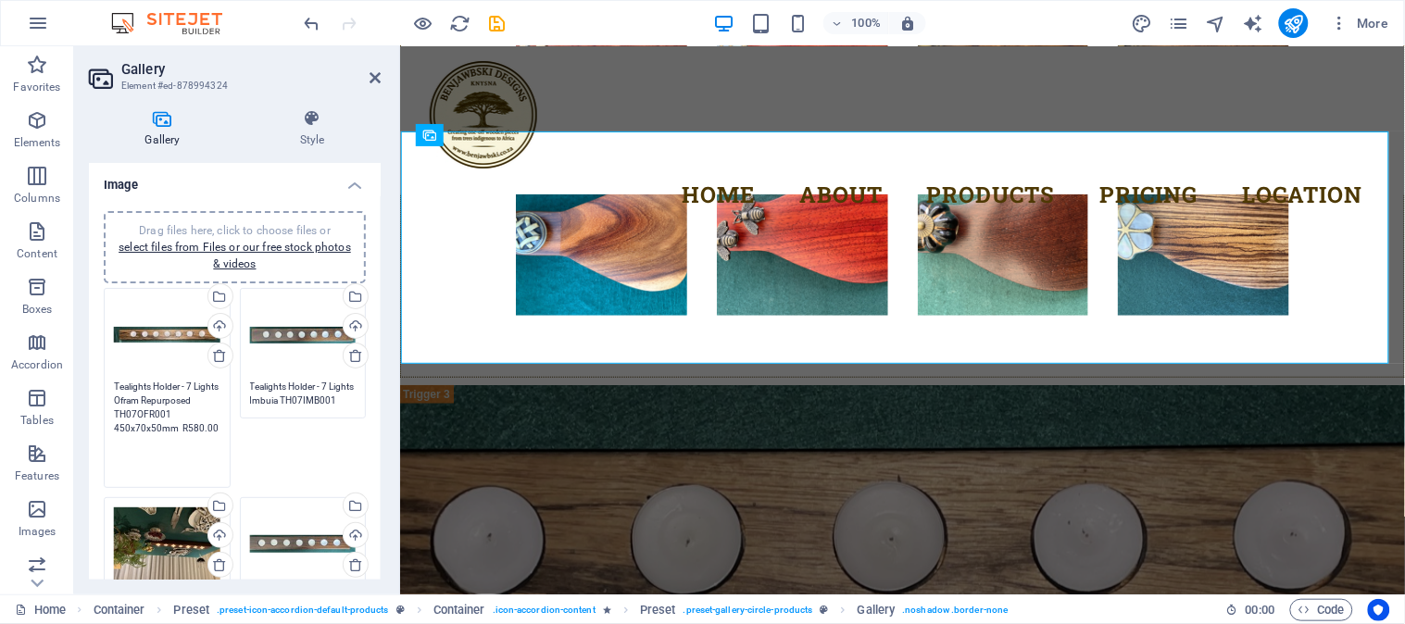
click at [169, 396] on textarea "Tealights Holder - 7 Lights Ofram Repurposed TH07OFR001 450x70x50mm R580.00" at bounding box center [167, 428] width 107 height 97
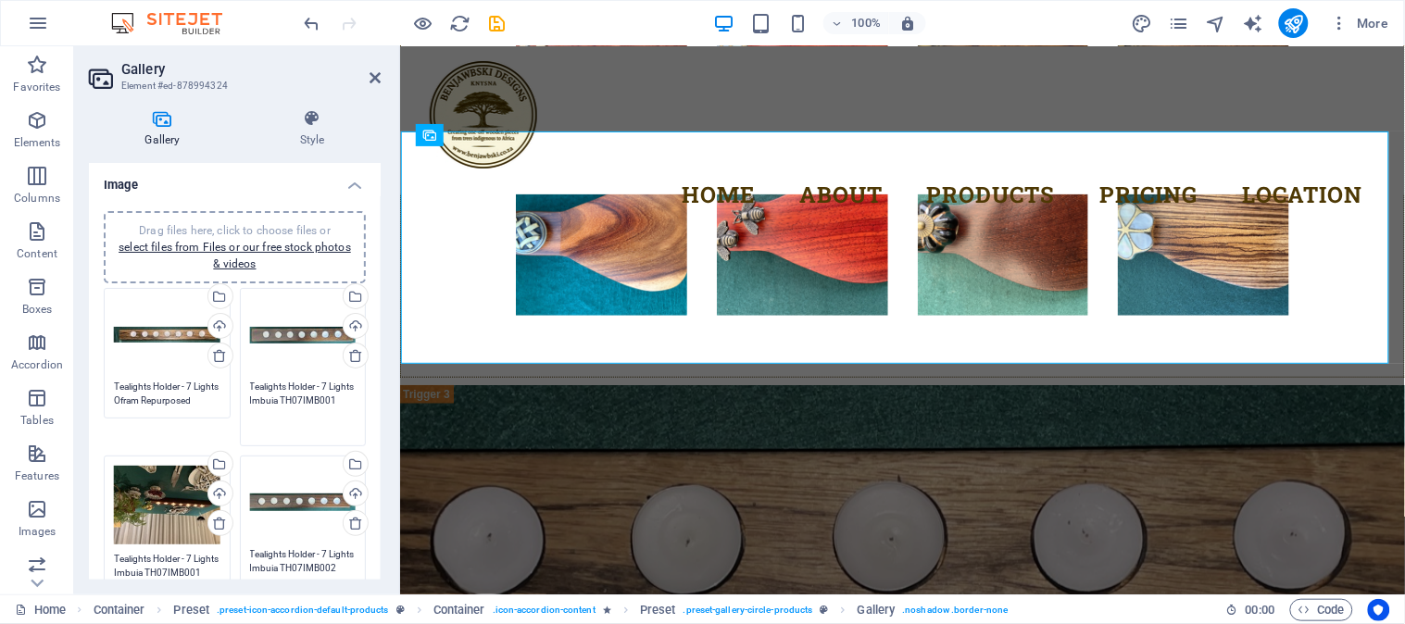
click at [252, 395] on textarea "Tealights Holder - 7 Lights Imbuia TH07IMB001" at bounding box center [303, 408] width 107 height 56
click at [302, 412] on textarea "Tealights Holder - 7 Lights Imbuia TH07IMB001" at bounding box center [303, 408] width 107 height 56
click at [292, 415] on textarea "Tealights Holder - 7 Lights Imbuia TH07IMB001" at bounding box center [303, 408] width 107 height 56
click at [287, 413] on textarea "Tealights Holder - 7 Lights Imbuia TH07IMB001" at bounding box center [303, 408] width 107 height 56
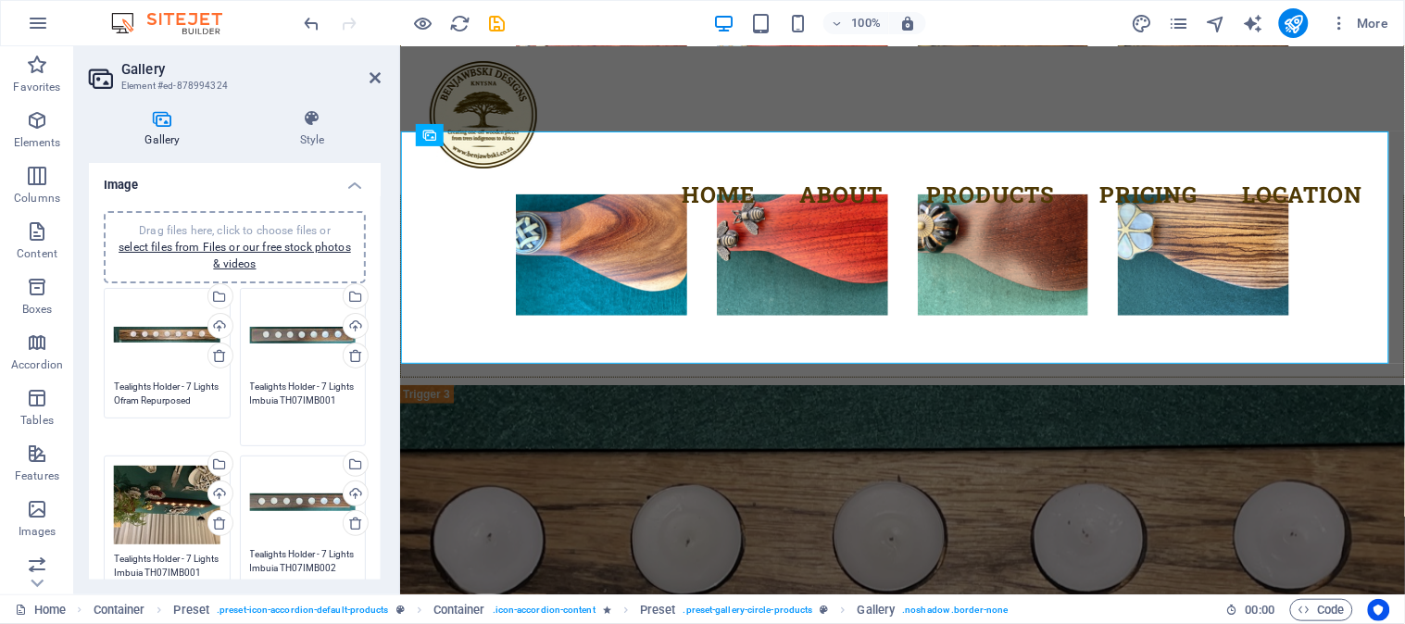
click at [307, 414] on textarea "Tealights Holder - 7 Lights Imbuia TH07IMB001" at bounding box center [303, 408] width 107 height 56
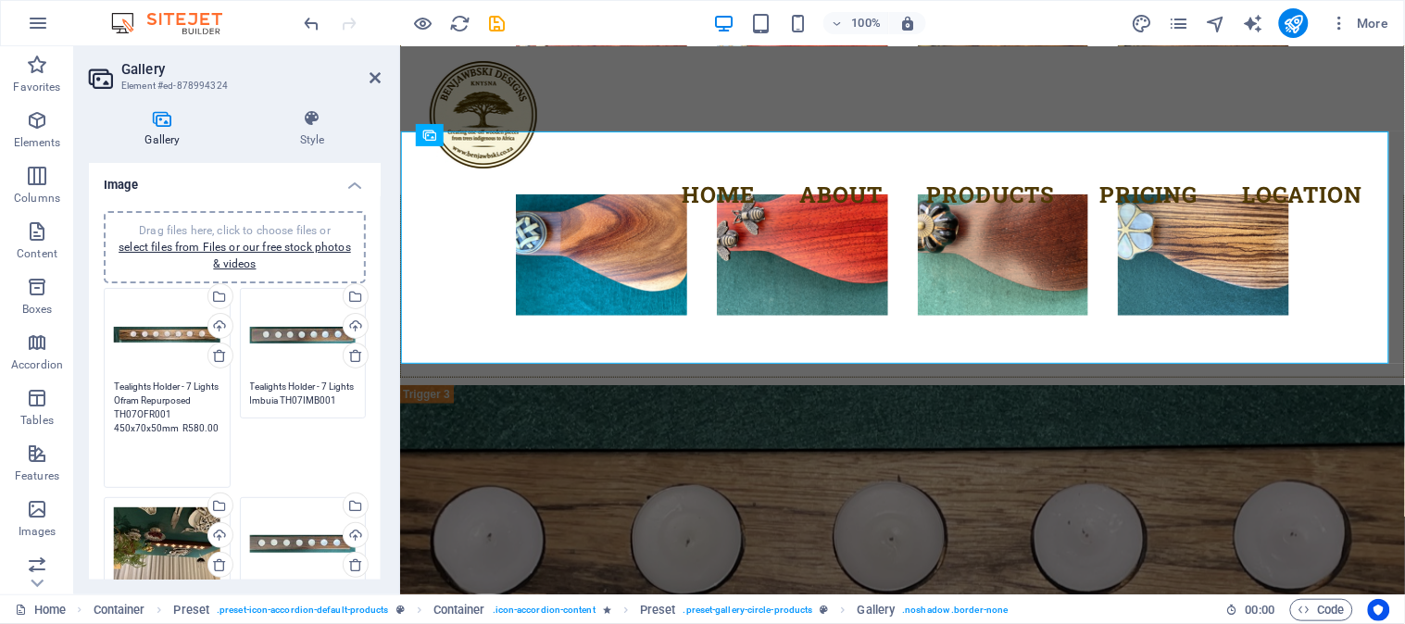
click at [171, 396] on textarea "Tealights Holder - 7 Lights Ofram Repurposed TH07OFR001 450x70x50mm R580.00" at bounding box center [167, 428] width 107 height 97
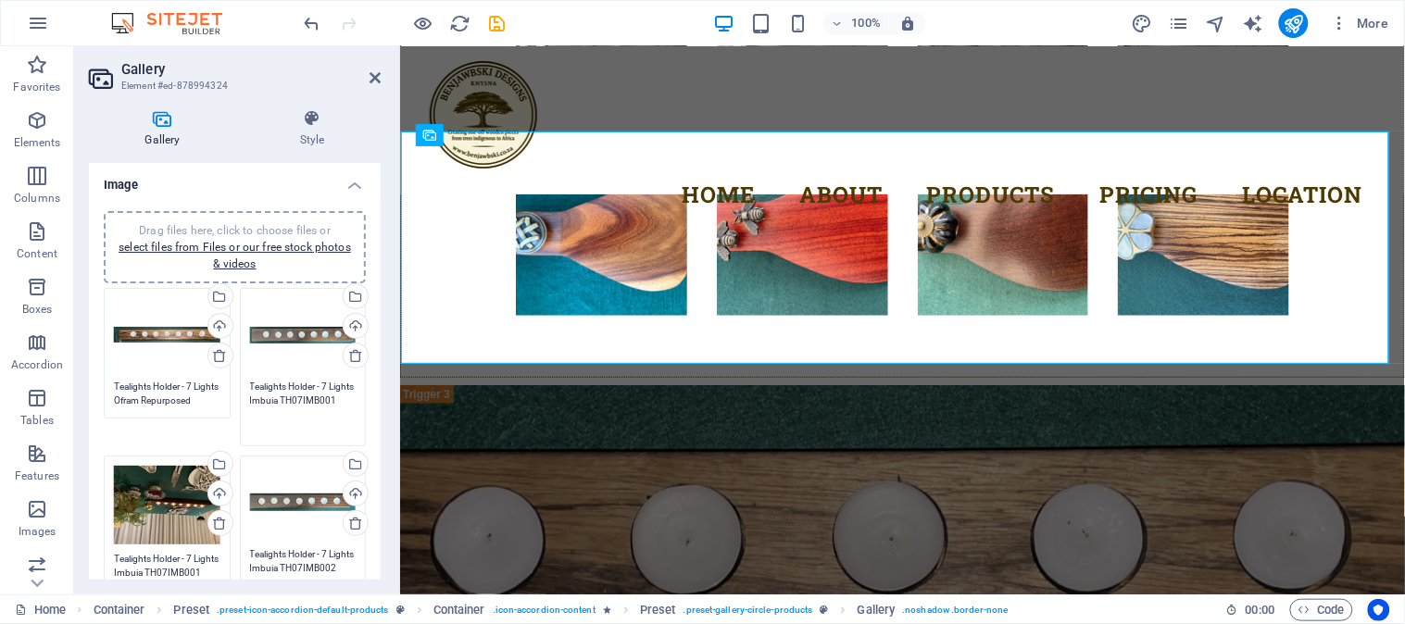
click at [252, 396] on textarea "Tealights Holder - 7 Lights Imbuia TH07IMB001" at bounding box center [303, 408] width 107 height 56
click at [321, 410] on textarea "Tealights Holder - 7 Lights Imbuia TH07IMB001" at bounding box center [303, 408] width 107 height 56
type textarea "Tealights Holder - 7 Lights Imbuia TH07IMB001 R680"
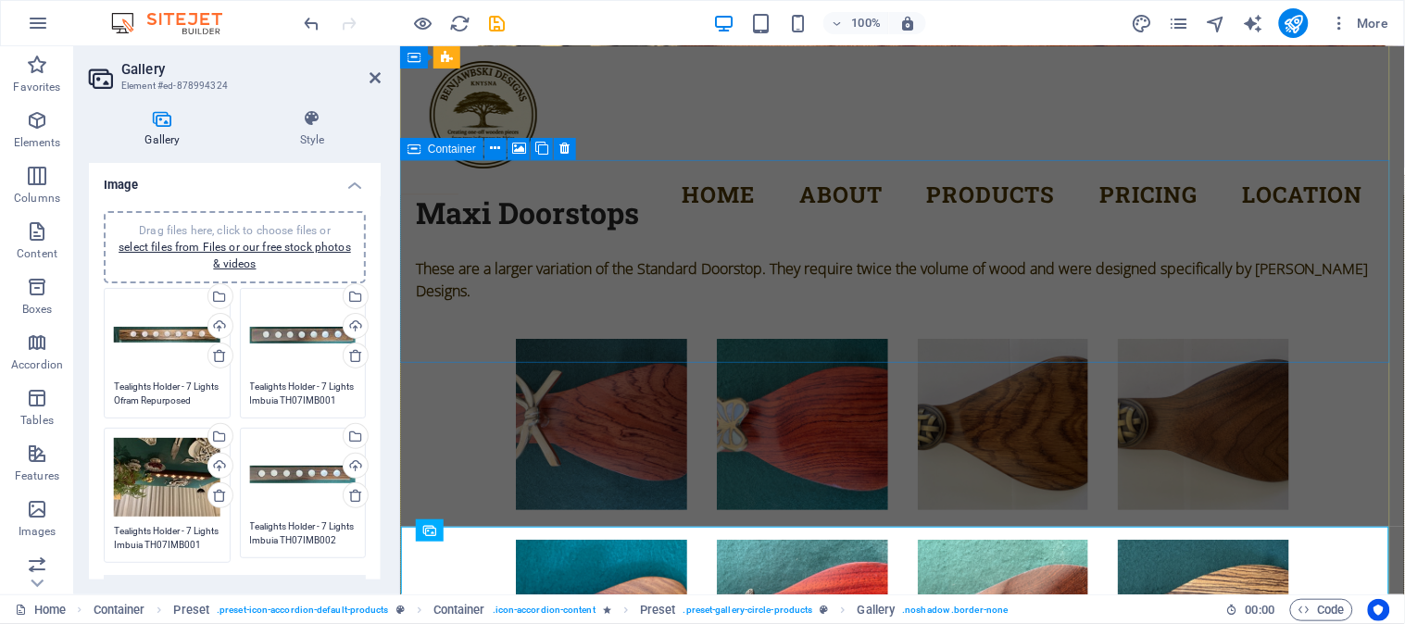
scroll to position [5243, 0]
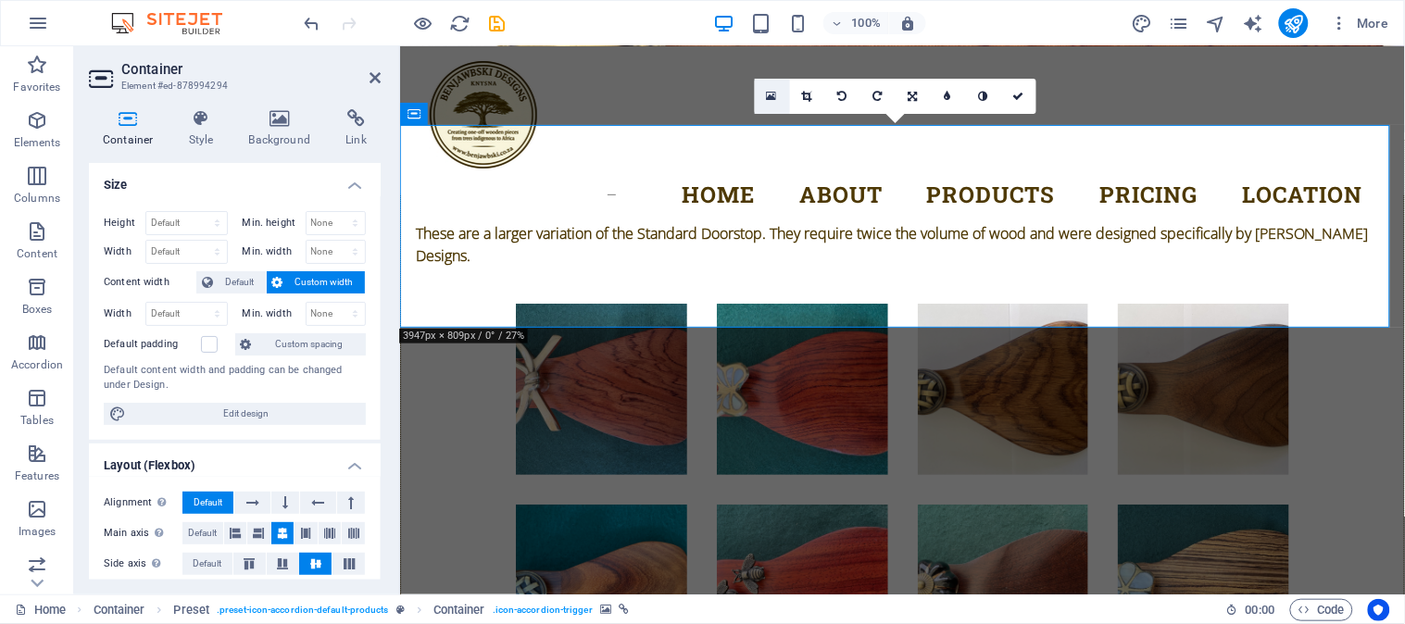
click at [773, 93] on icon at bounding box center [772, 96] width 10 height 13
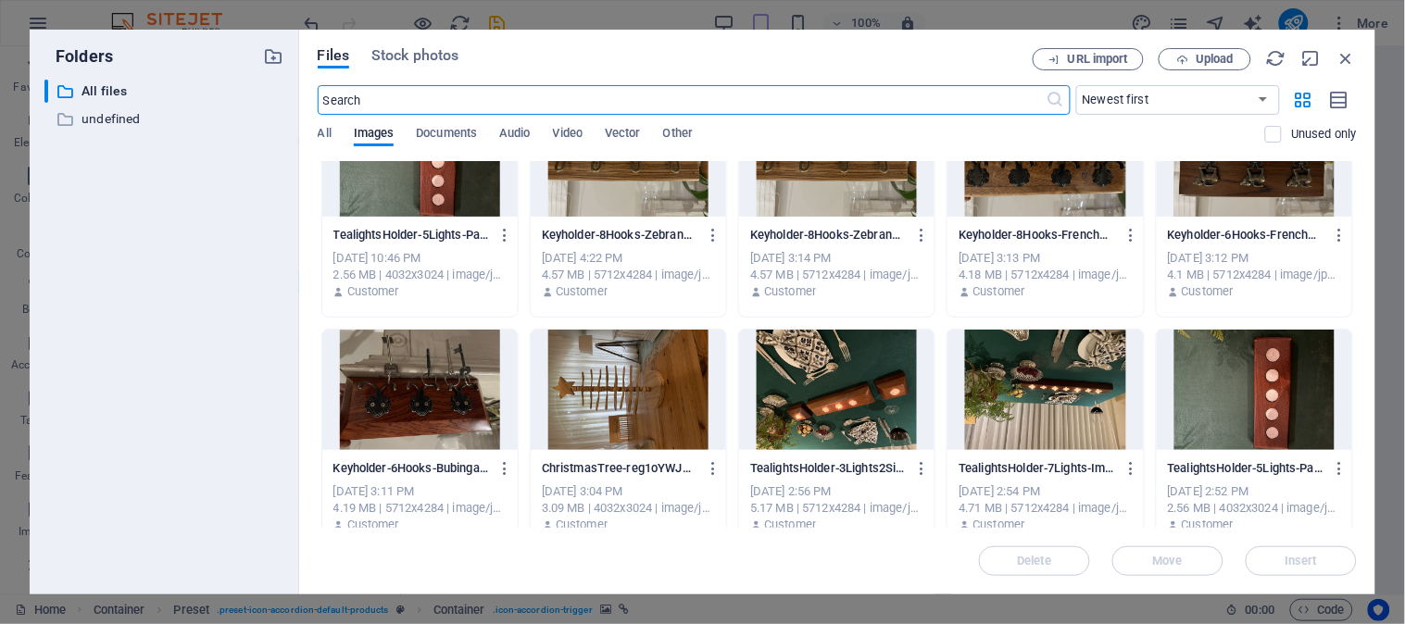
scroll to position [4632, 0]
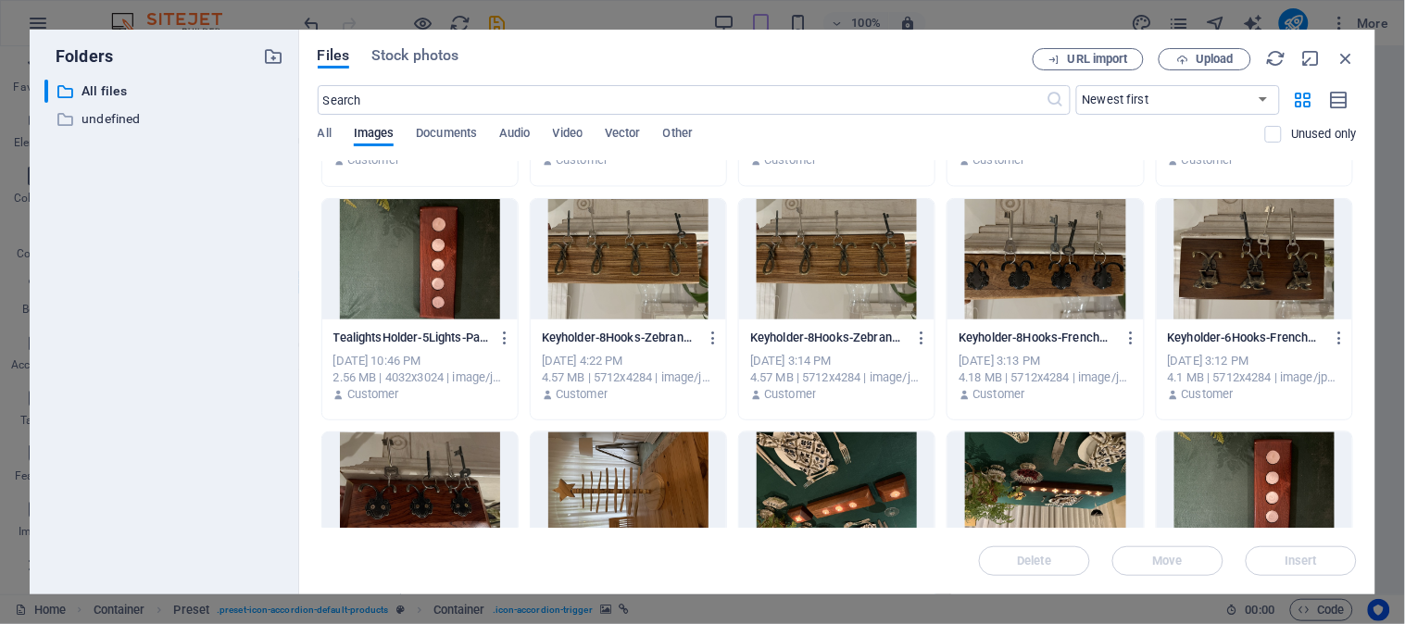
click at [1004, 465] on div at bounding box center [1045, 493] width 195 height 120
click at [1286, 559] on span "Insert" at bounding box center [1302, 561] width 32 height 11
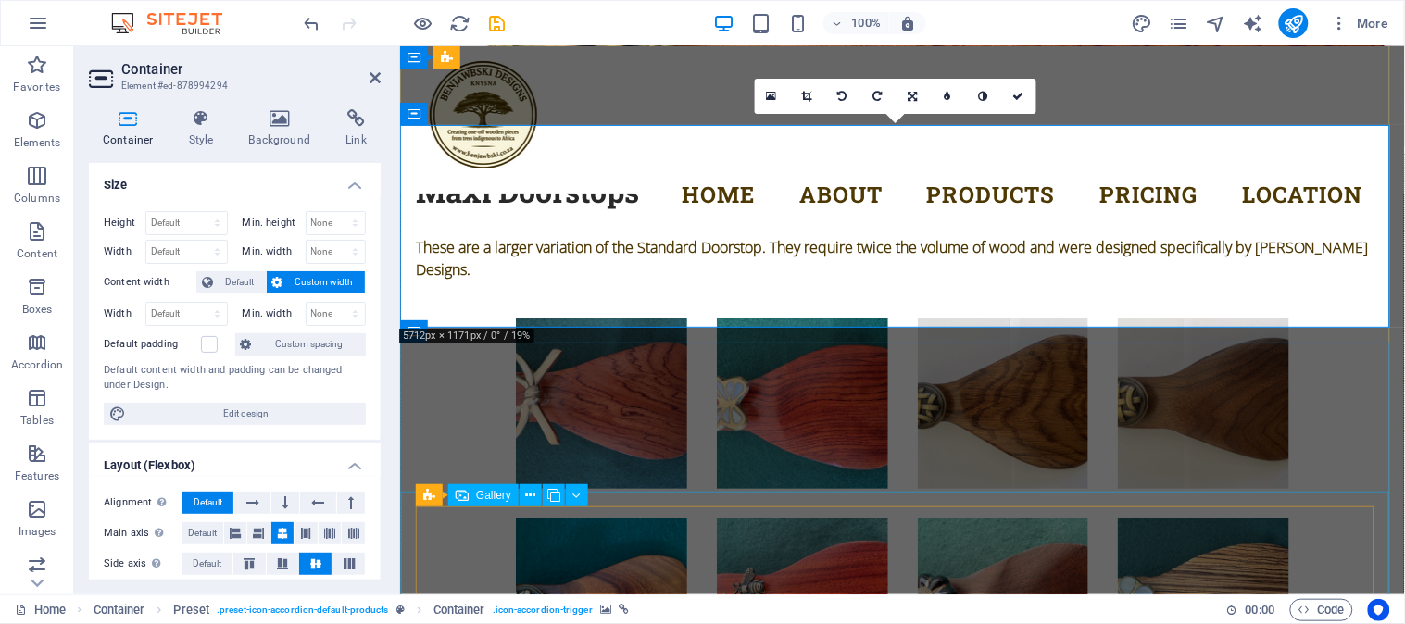
scroll to position [5243, 0]
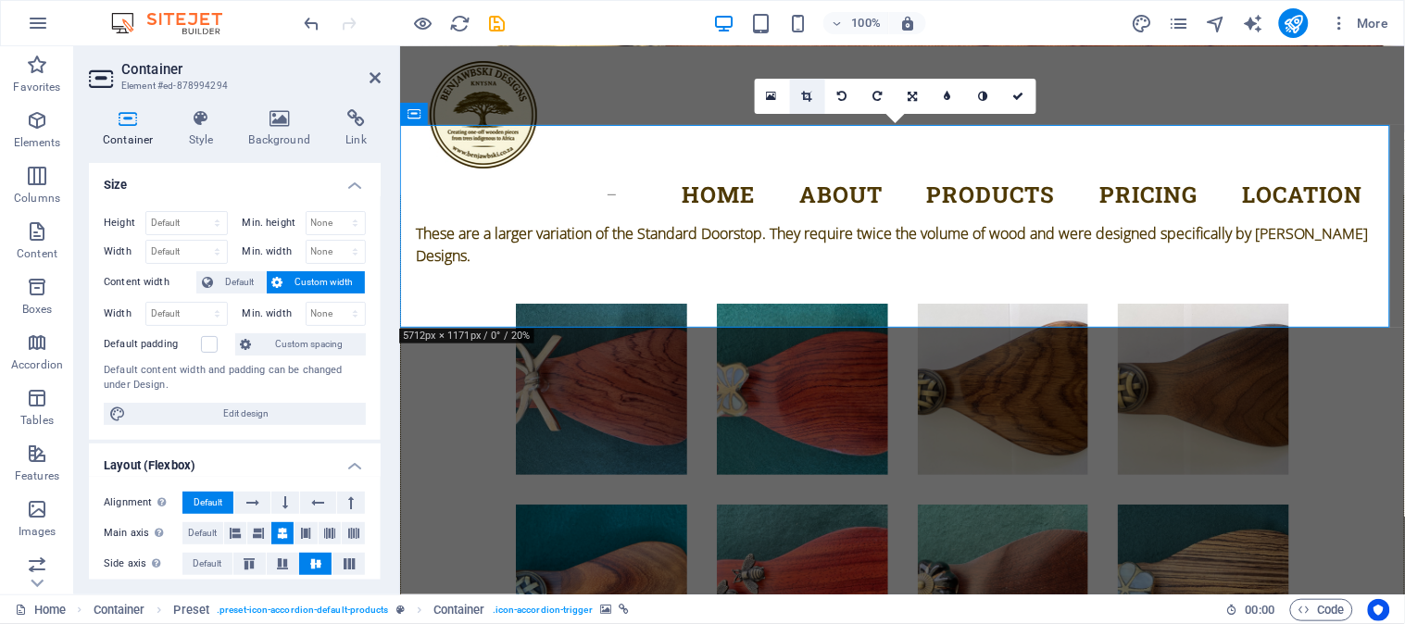
click at [810, 93] on icon at bounding box center [807, 96] width 10 height 11
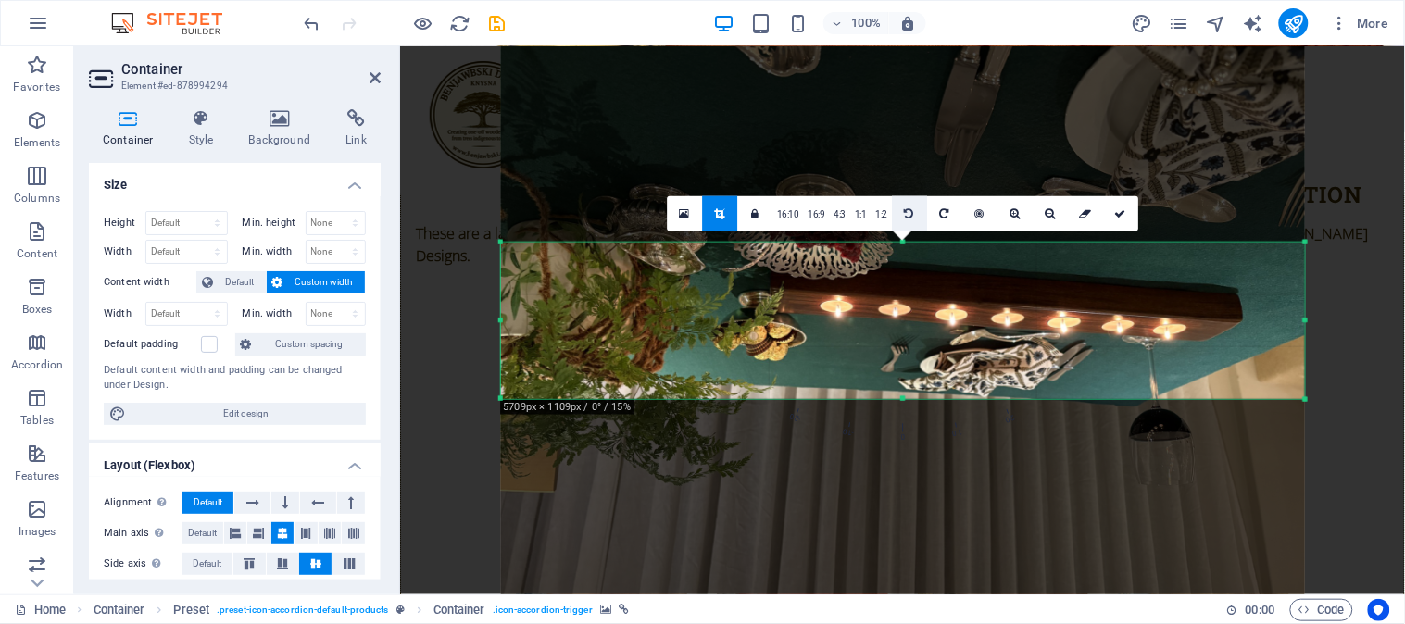
click at [911, 211] on icon at bounding box center [909, 213] width 9 height 11
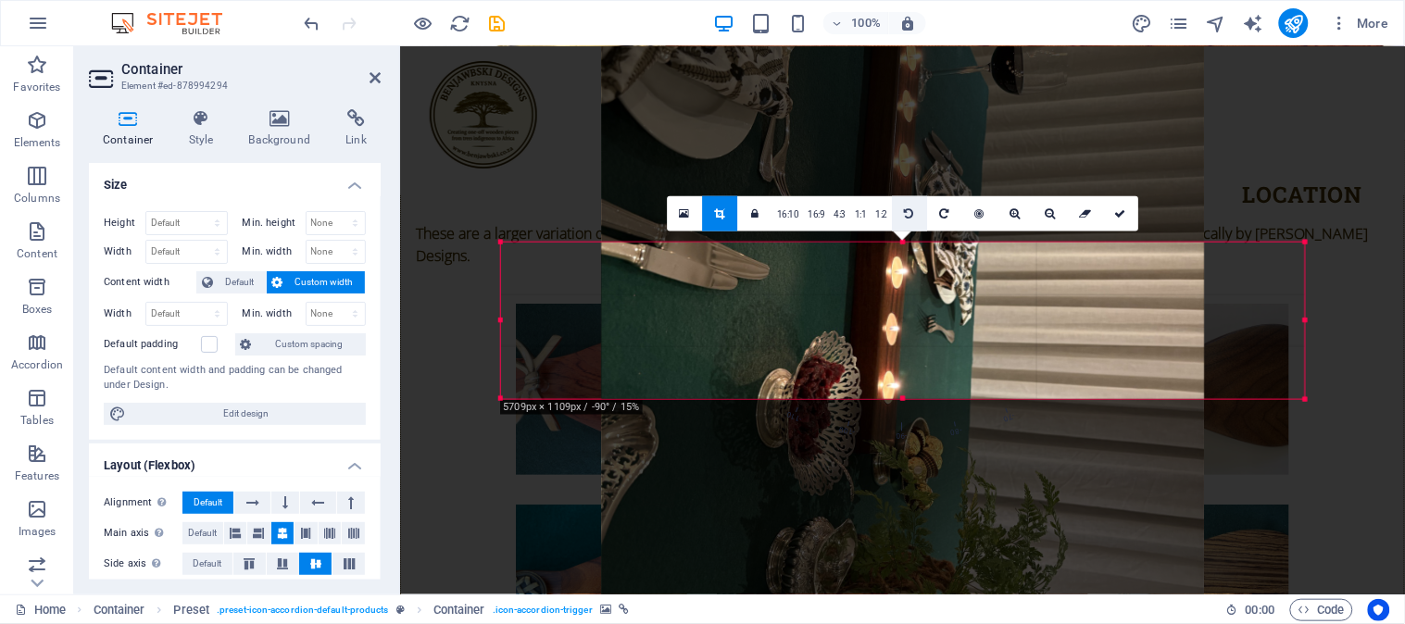
click at [911, 211] on icon at bounding box center [909, 213] width 9 height 11
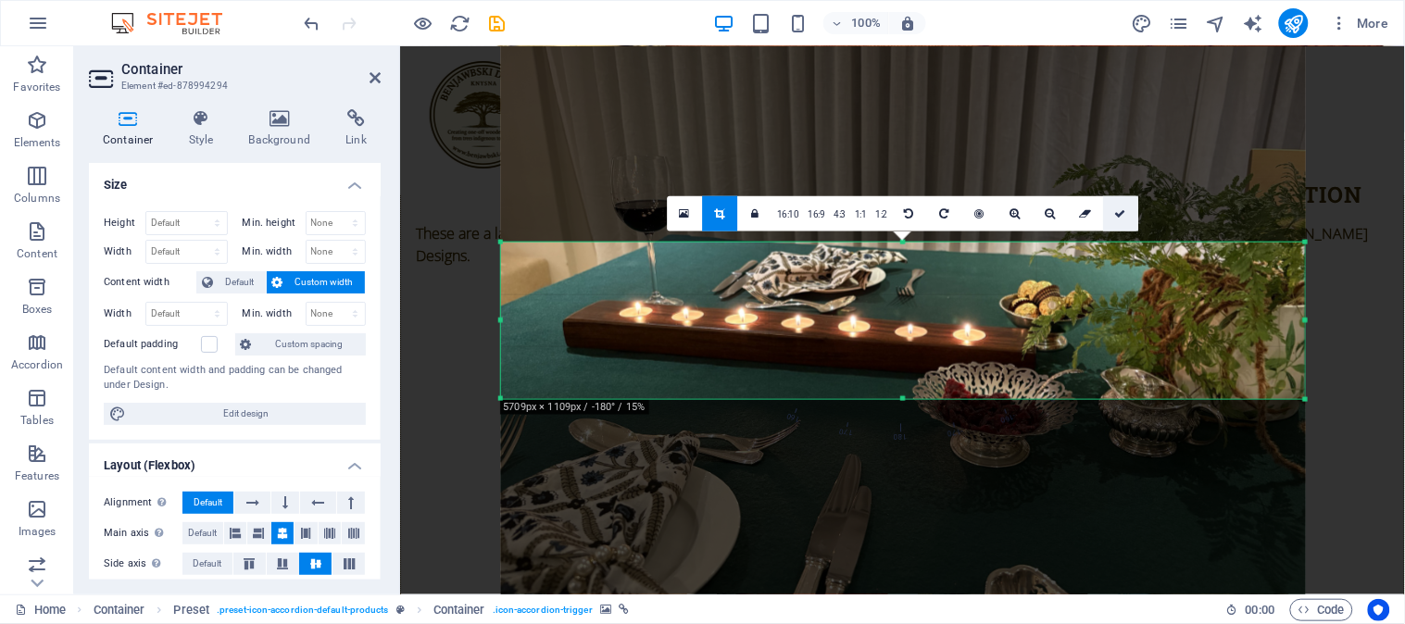
click at [1118, 208] on icon at bounding box center [1120, 213] width 11 height 11
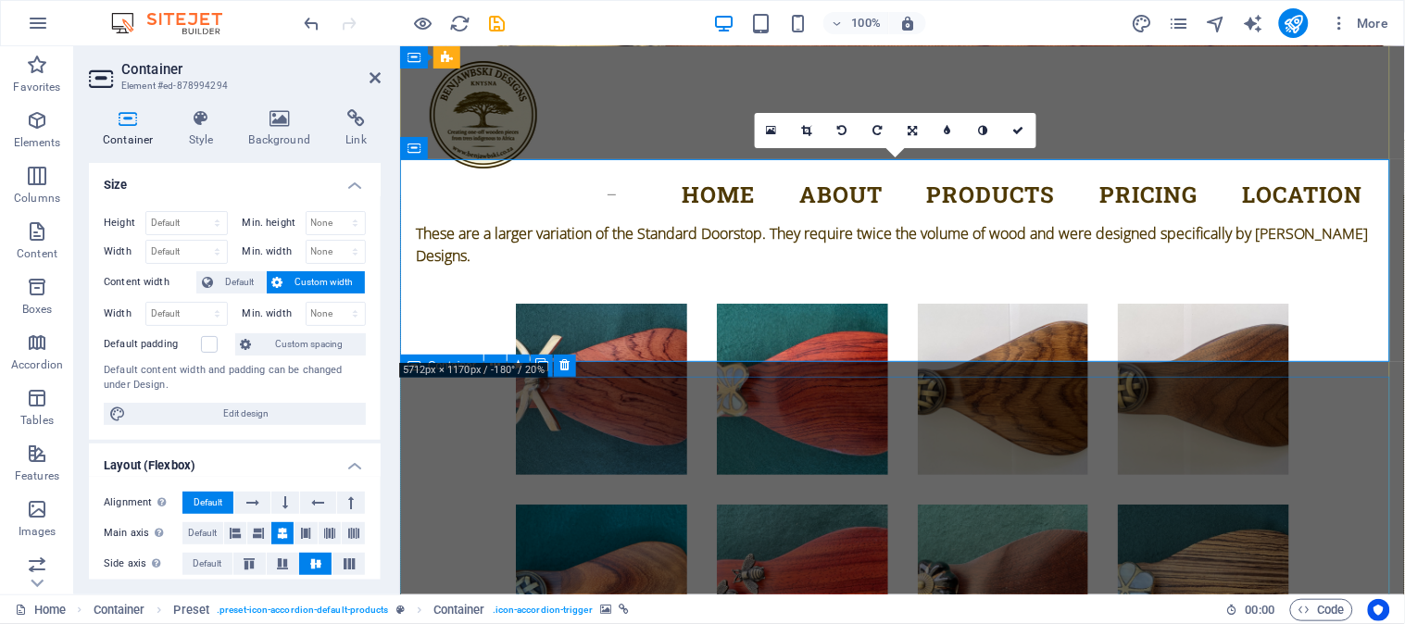
scroll to position [5139, 0]
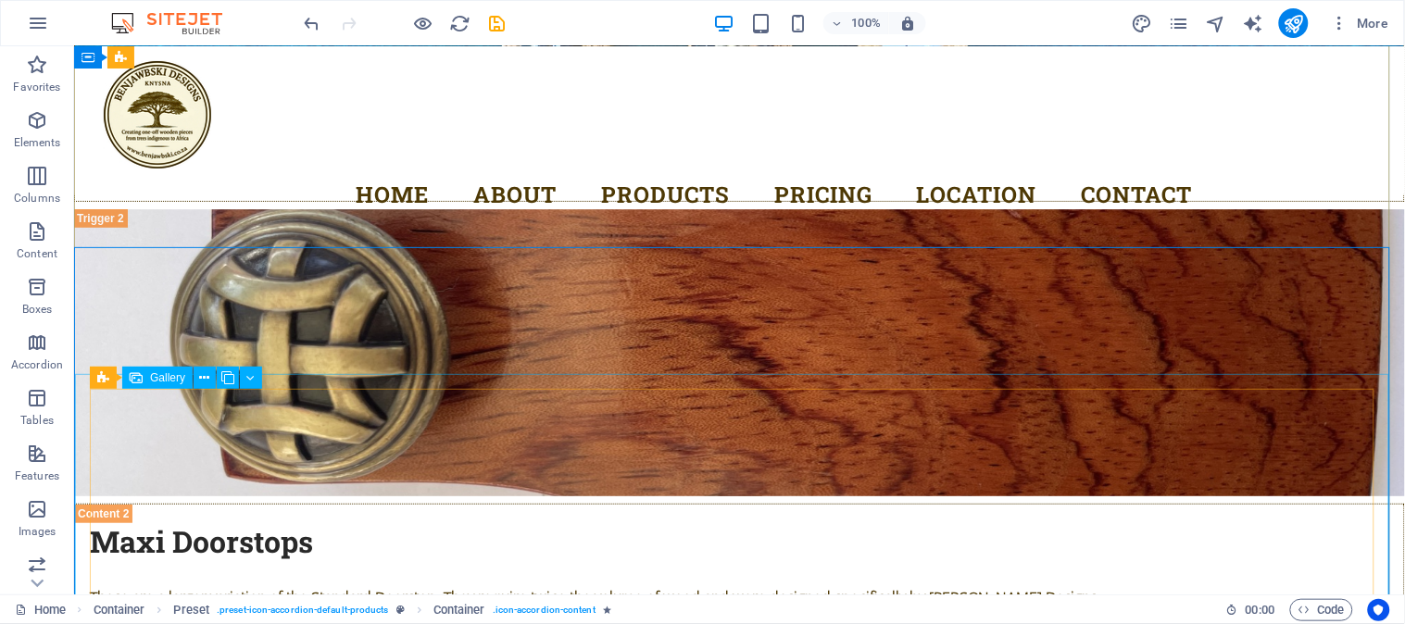
scroll to position [5697, 0]
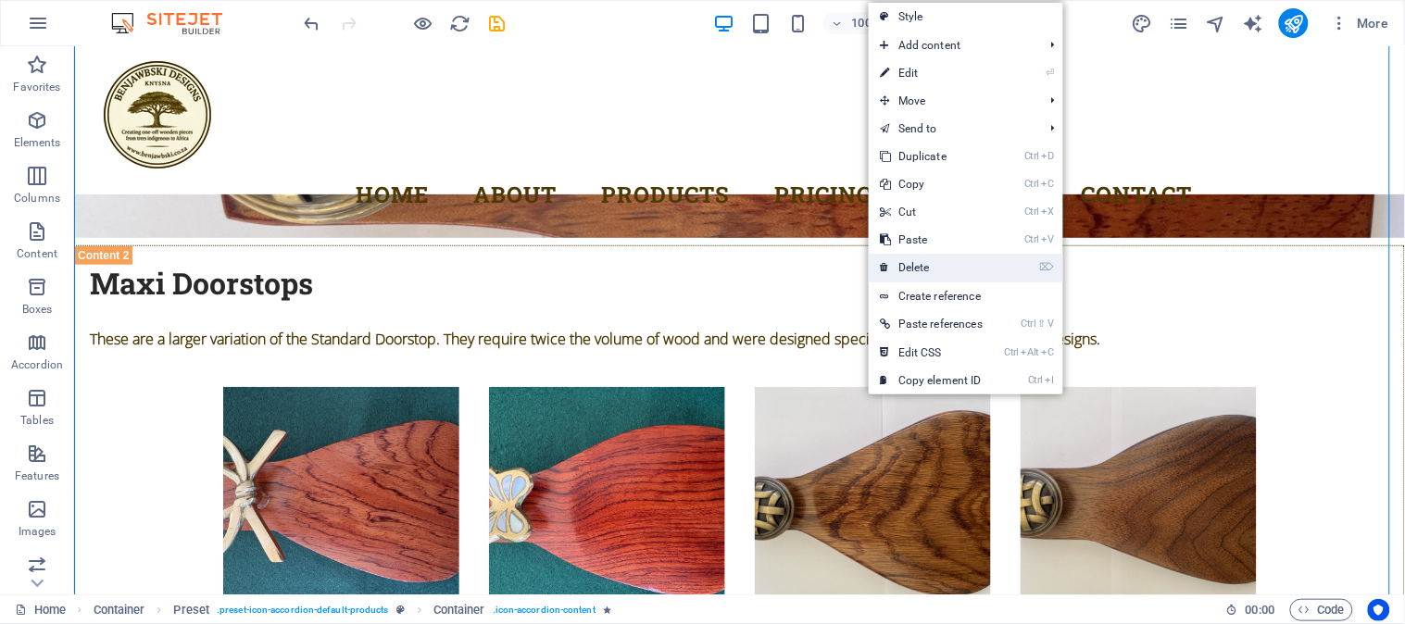
click at [902, 263] on link "⌦ Delete" at bounding box center [931, 268] width 125 height 28
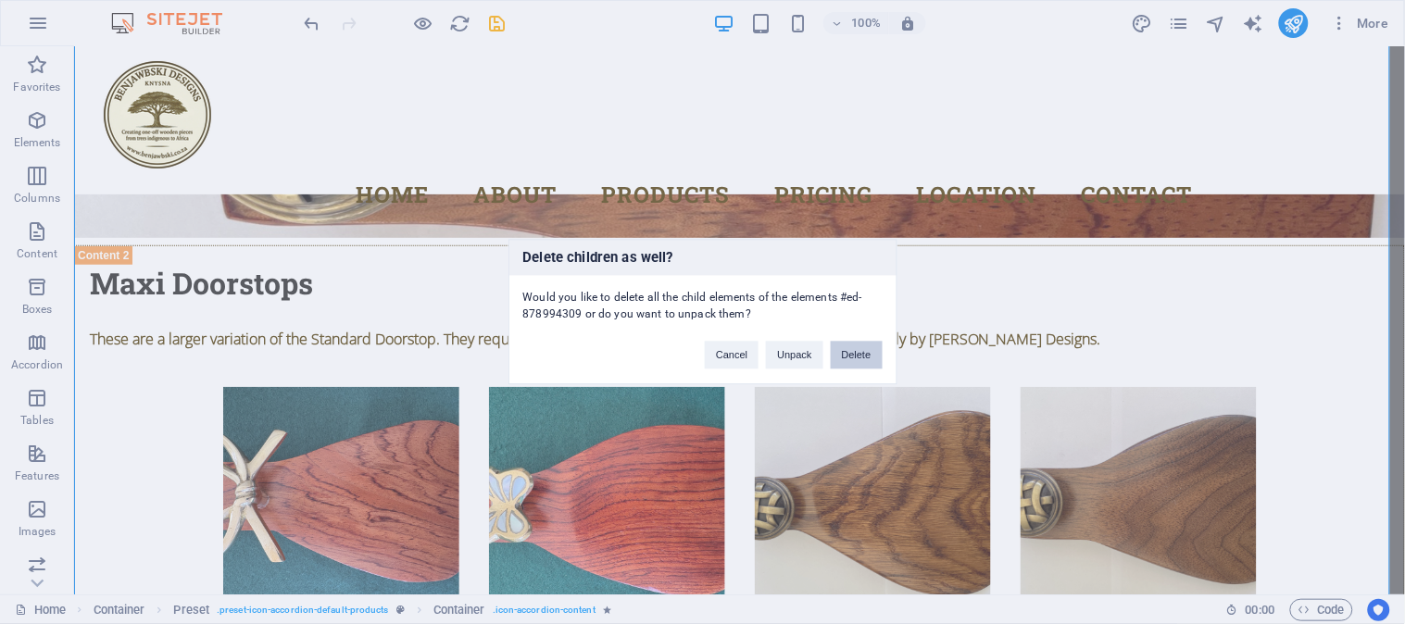
click at [867, 353] on button "Delete" at bounding box center [857, 356] width 52 height 28
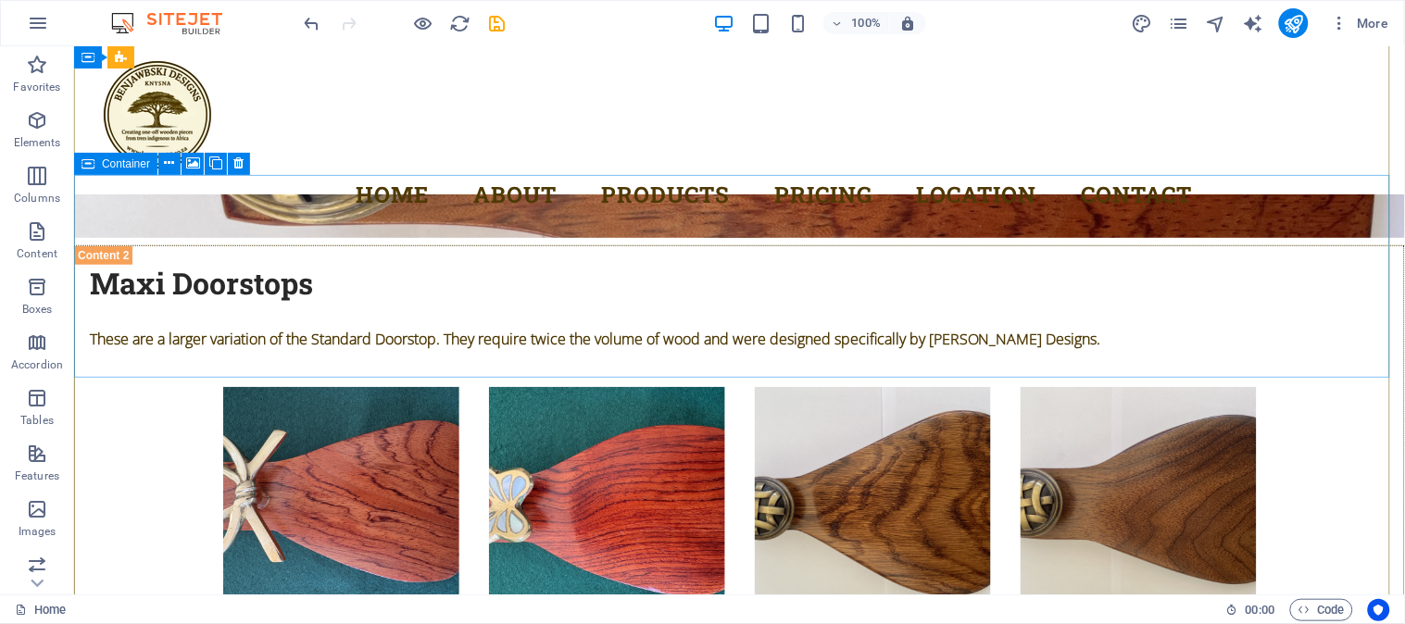
scroll to position [5286, 0]
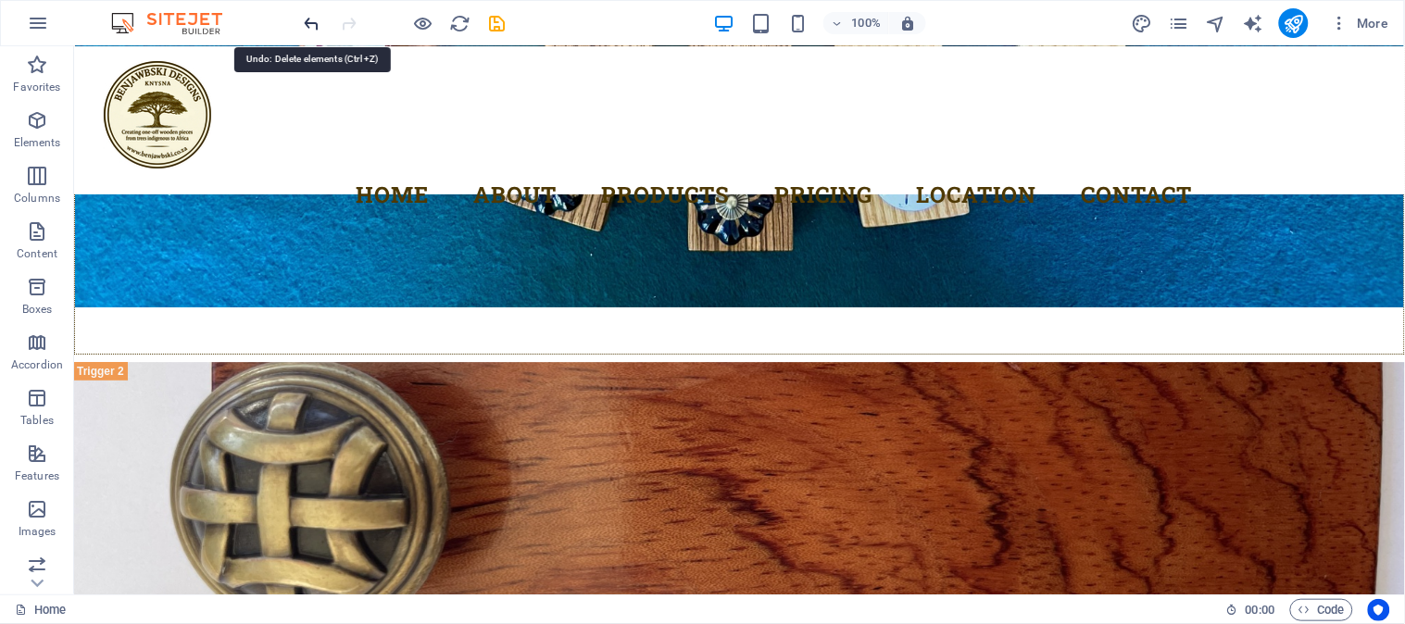
click at [308, 23] on icon "undo" at bounding box center [312, 23] width 21 height 21
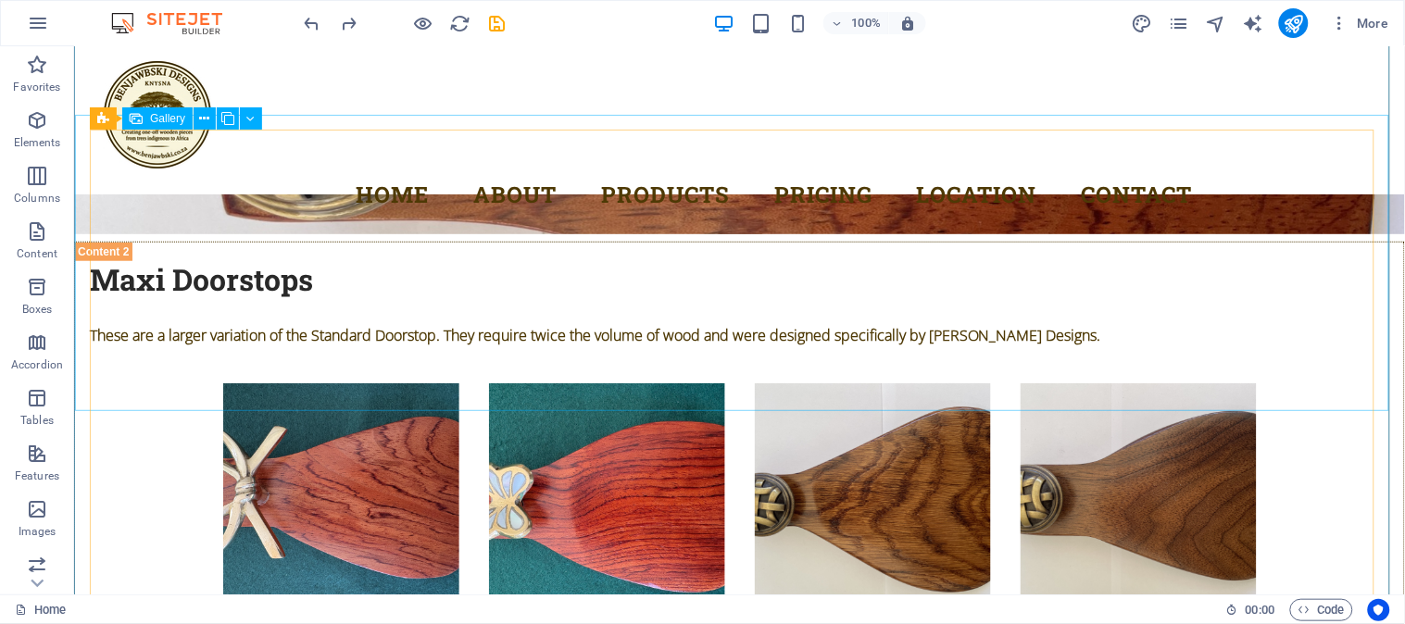
scroll to position [5598, 0]
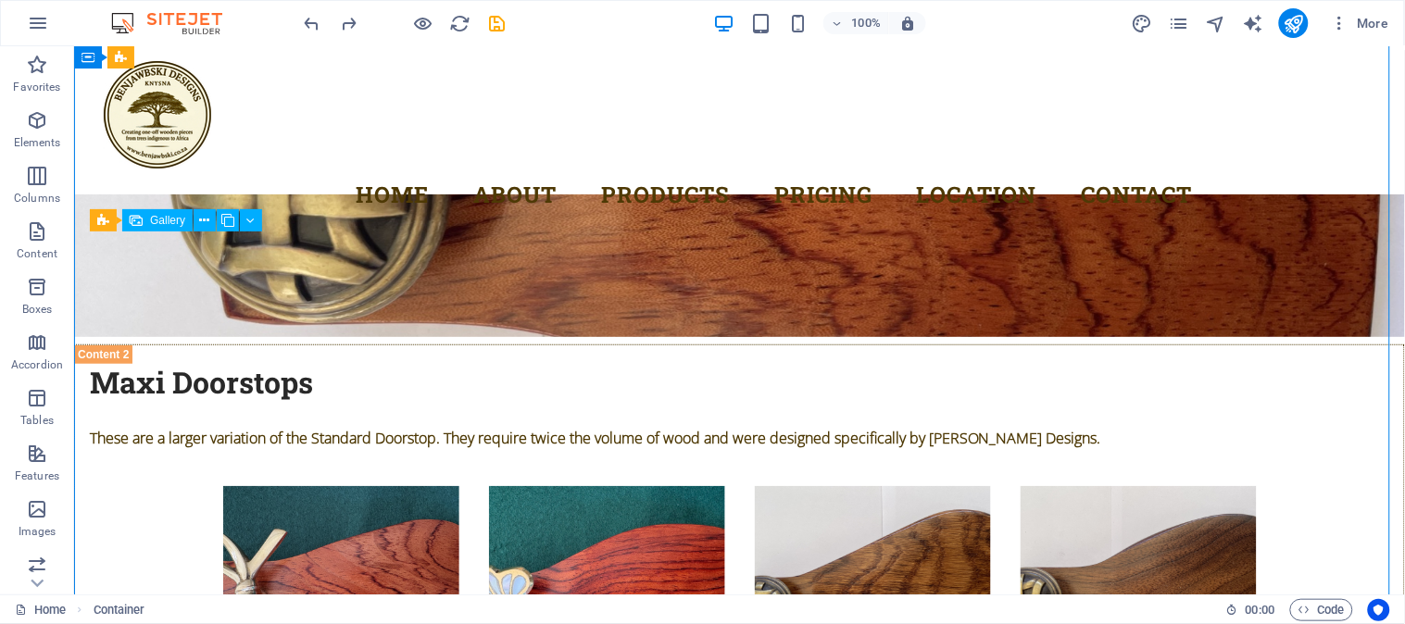
drag, startPoint x: 1058, startPoint y: 399, endPoint x: 884, endPoint y: 400, distance: 174.2
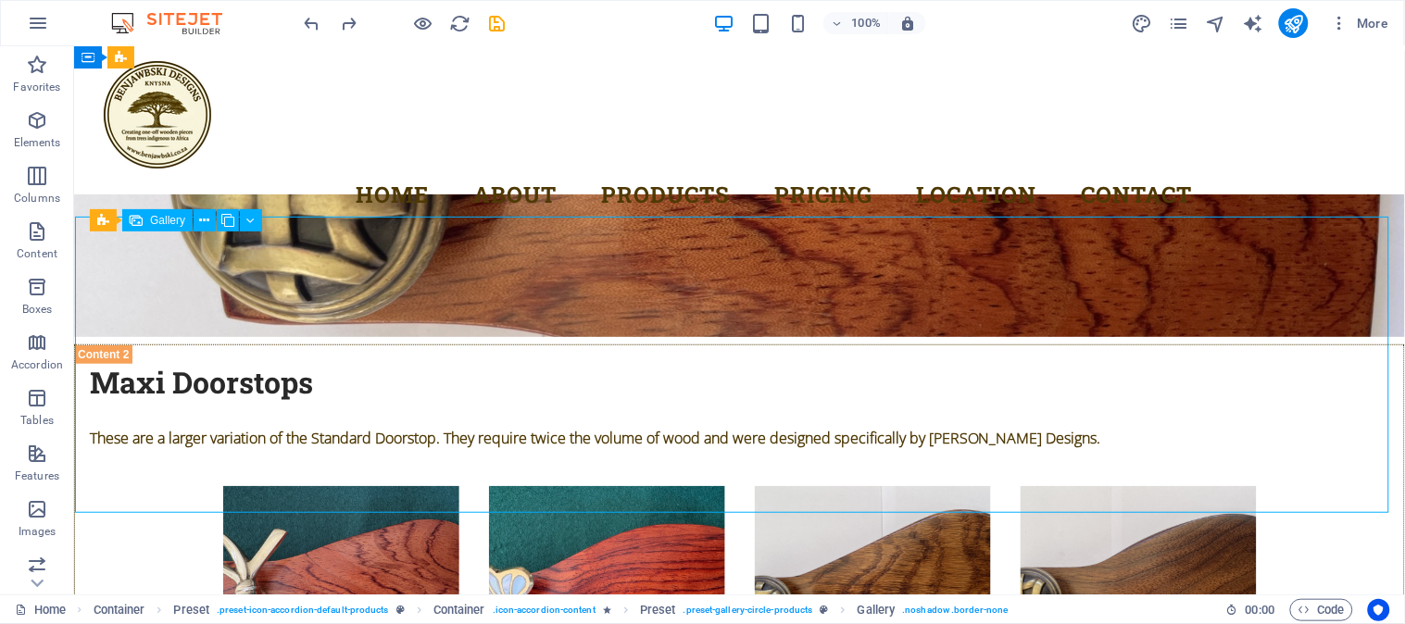
drag, startPoint x: 1122, startPoint y: 395, endPoint x: 809, endPoint y: 402, distance: 313.2
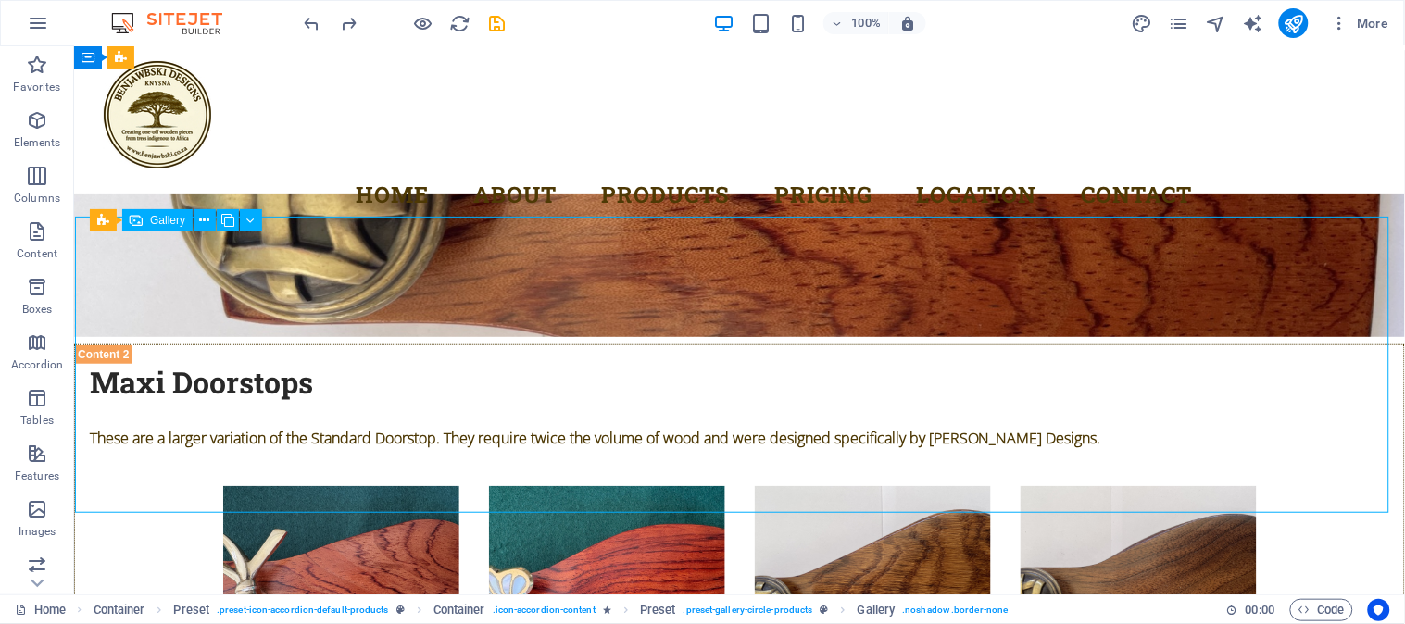
select select "4"
select select "px"
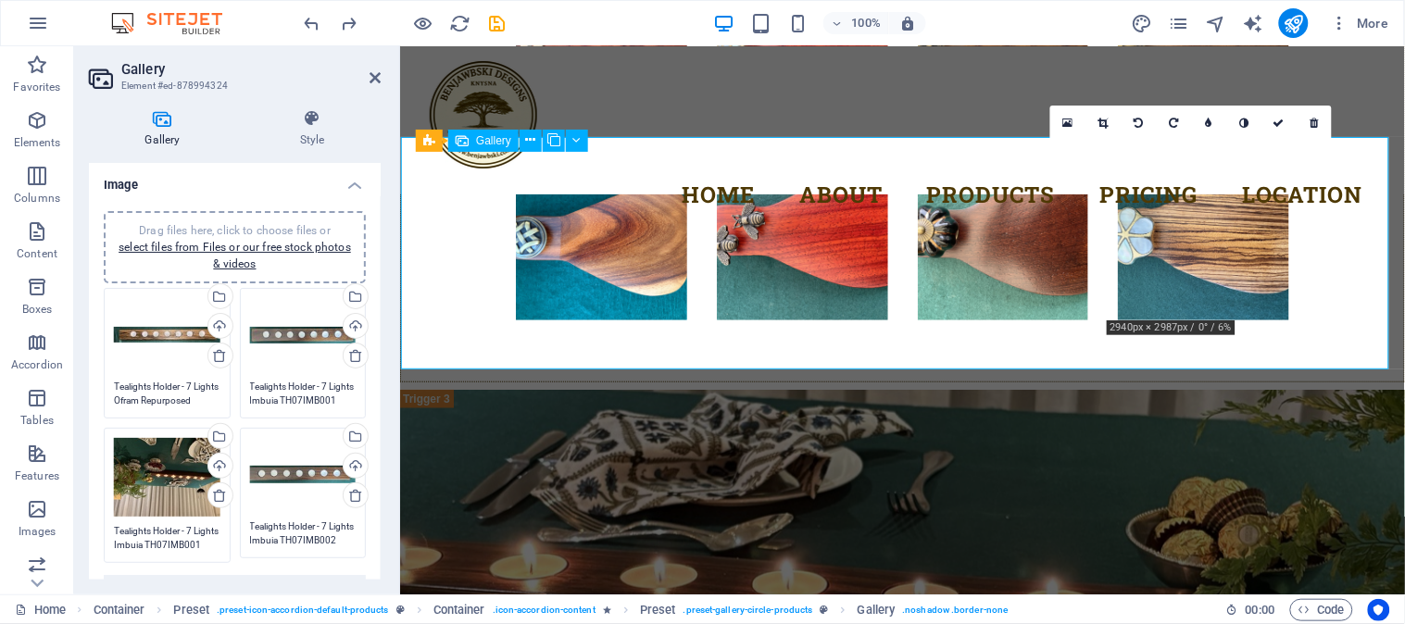
drag, startPoint x: 1176, startPoint y: 307, endPoint x: 1009, endPoint y: 308, distance: 166.7
type textarea "Tealights Holder - 7 Lights Imbuia TH07IMB002"
type textarea "Tealights Holder - 7 Lights Imbuia TH07IMB001"
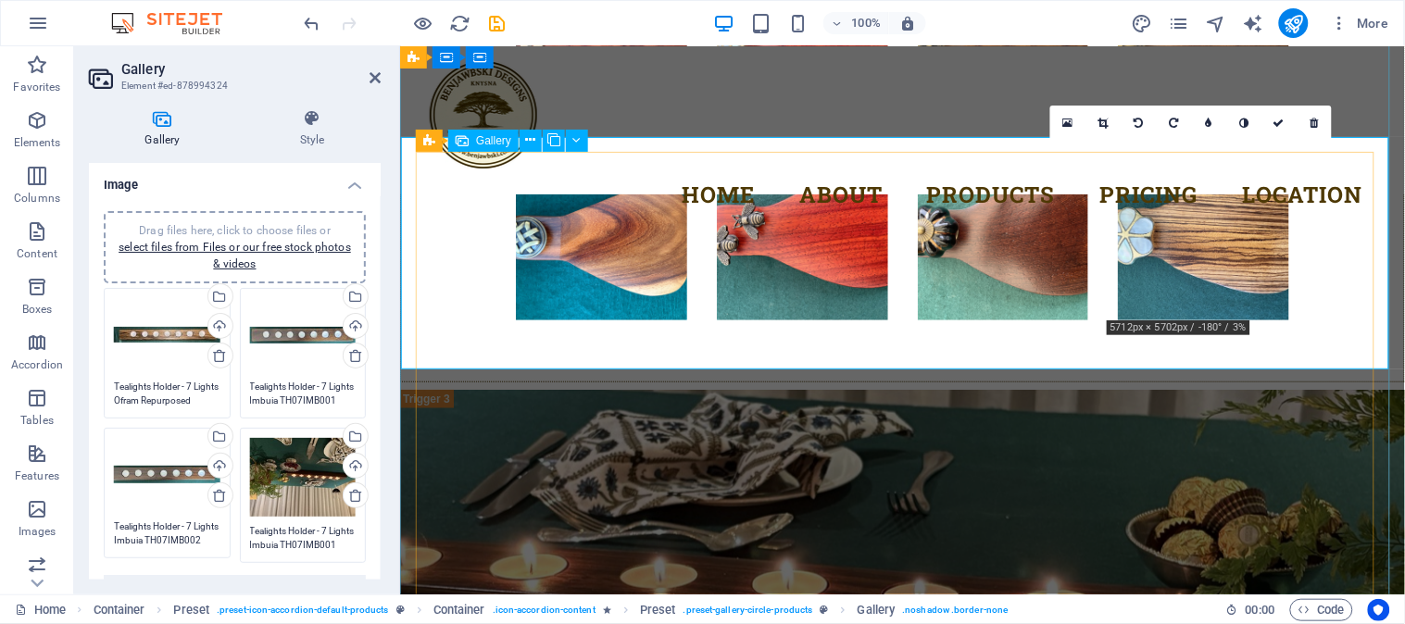
drag, startPoint x: 1176, startPoint y: 279, endPoint x: 421, endPoint y: 536, distance: 796.8
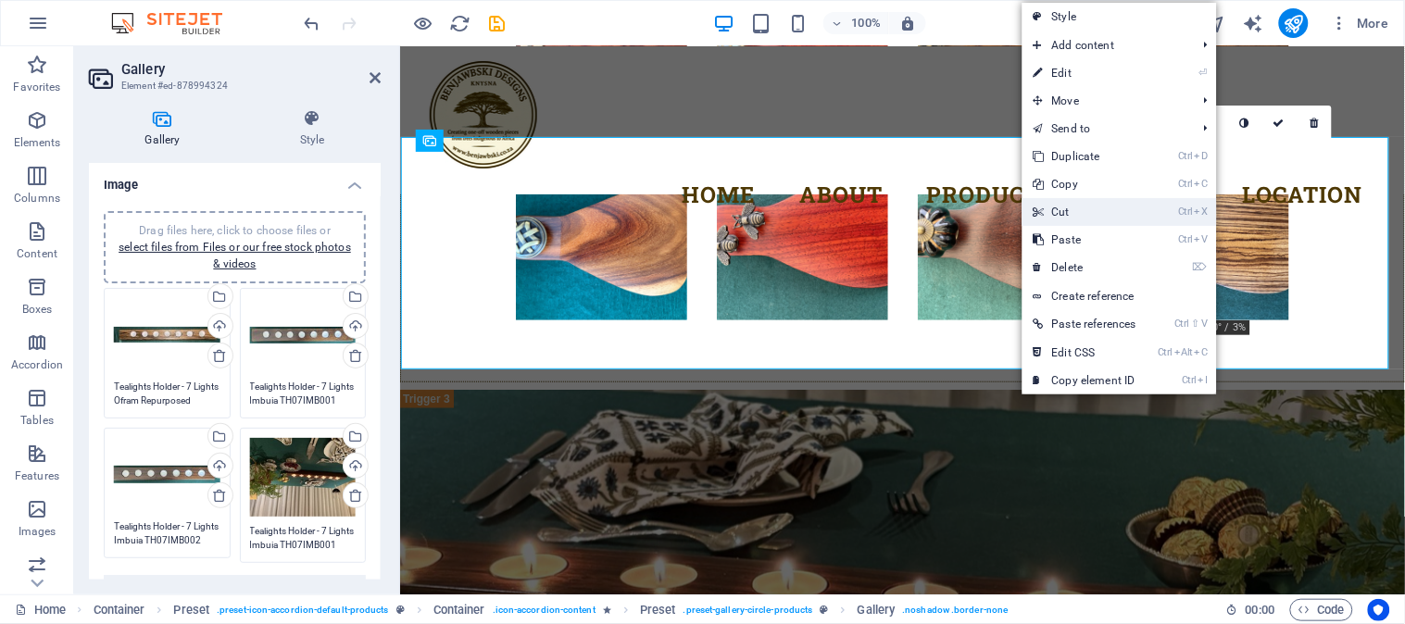
click at [1069, 208] on link "Ctrl X Cut" at bounding box center [1085, 212] width 125 height 28
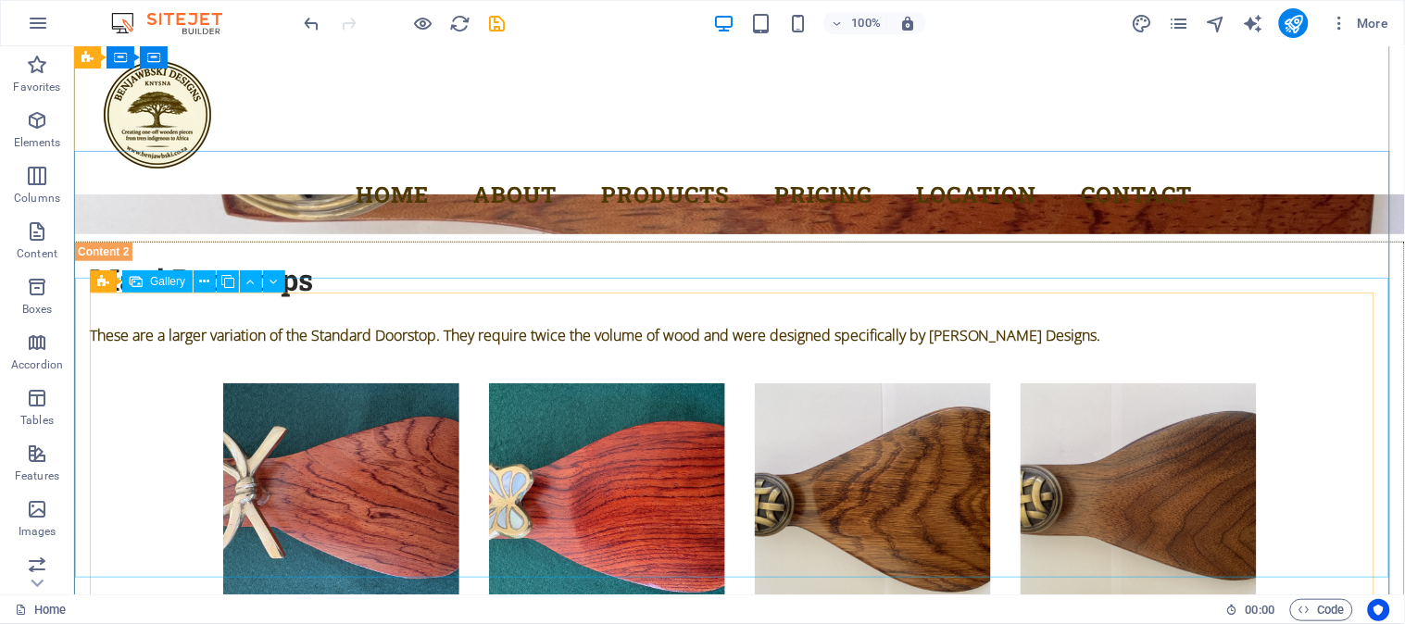
scroll to position [5392, 0]
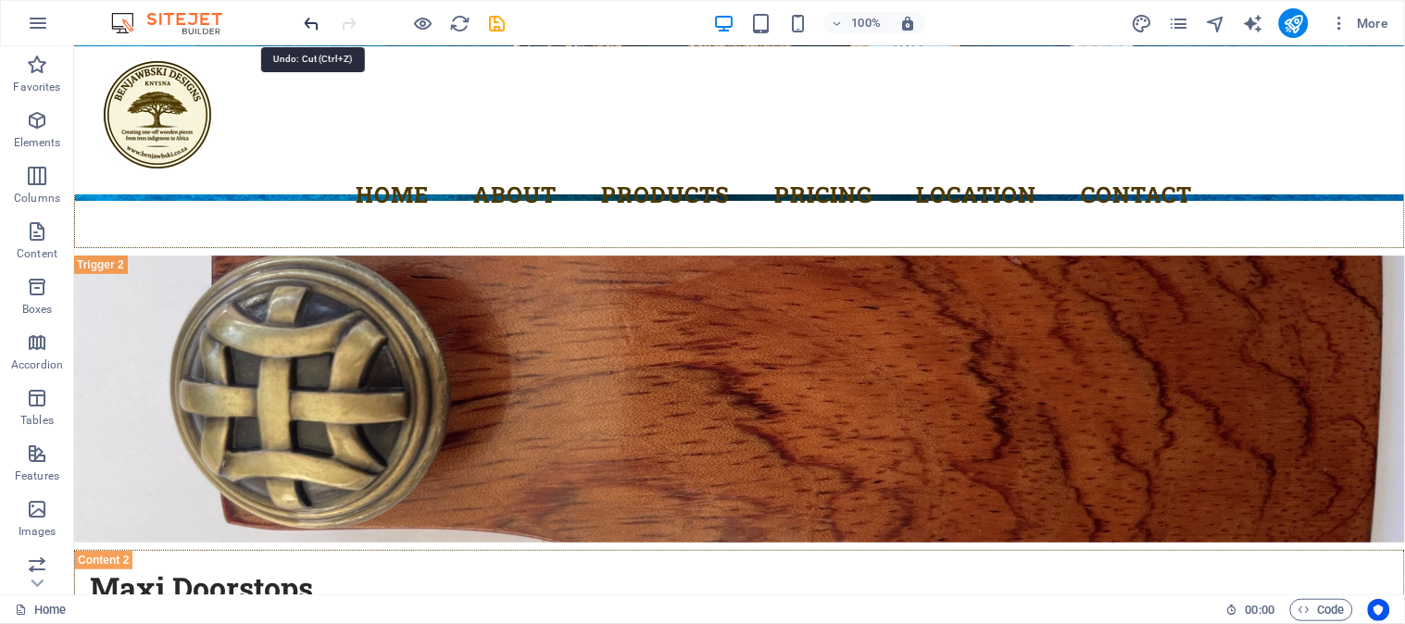
click at [312, 22] on icon "undo" at bounding box center [312, 23] width 21 height 21
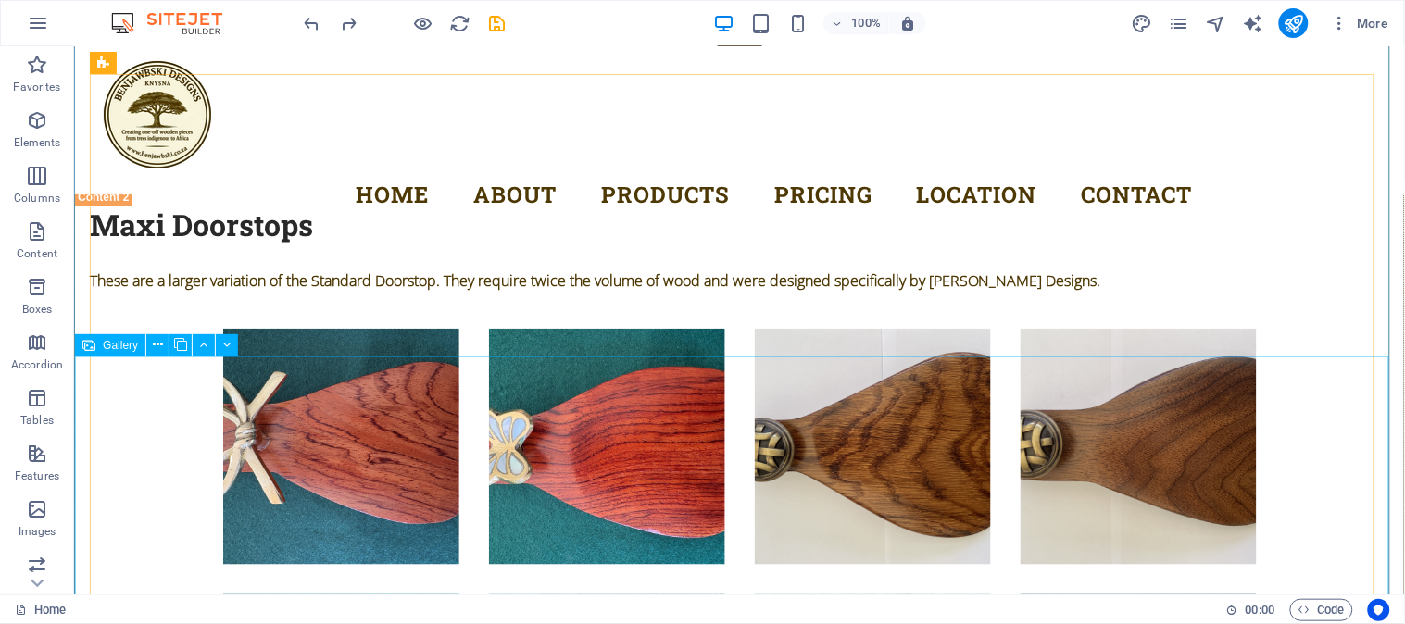
scroll to position [5652, 0]
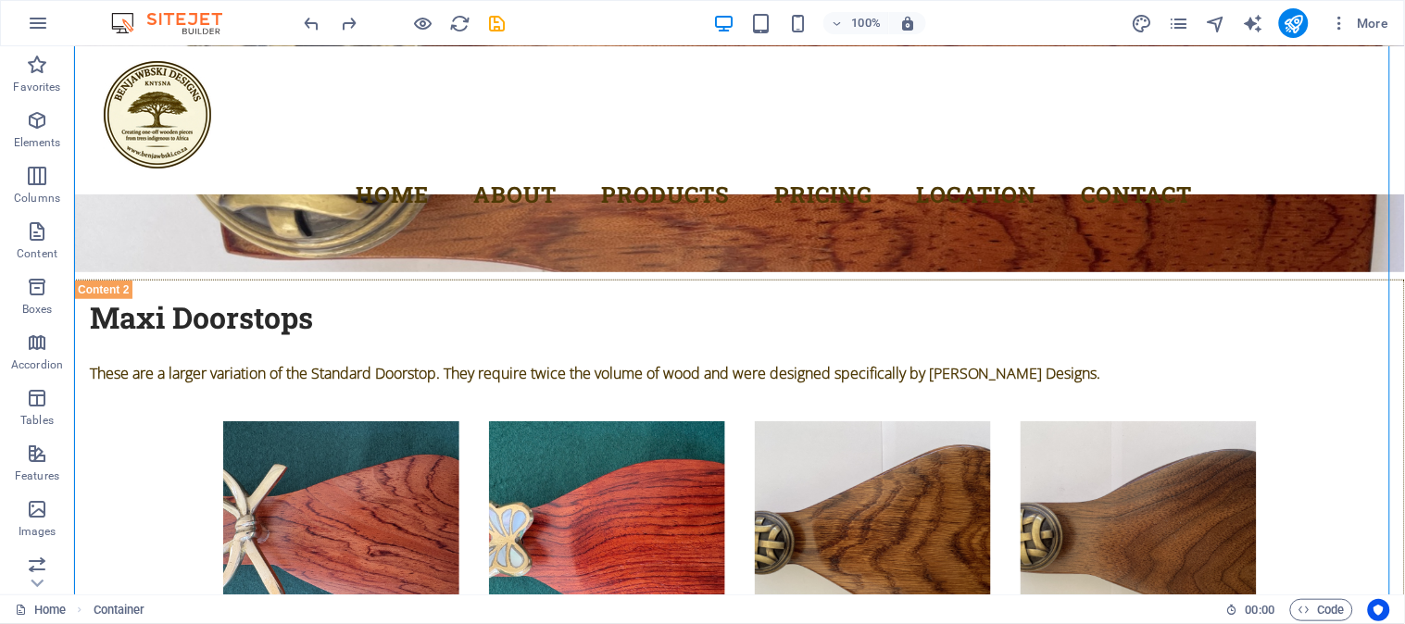
drag, startPoint x: 1094, startPoint y: 372, endPoint x: 1099, endPoint y: 524, distance: 152.0
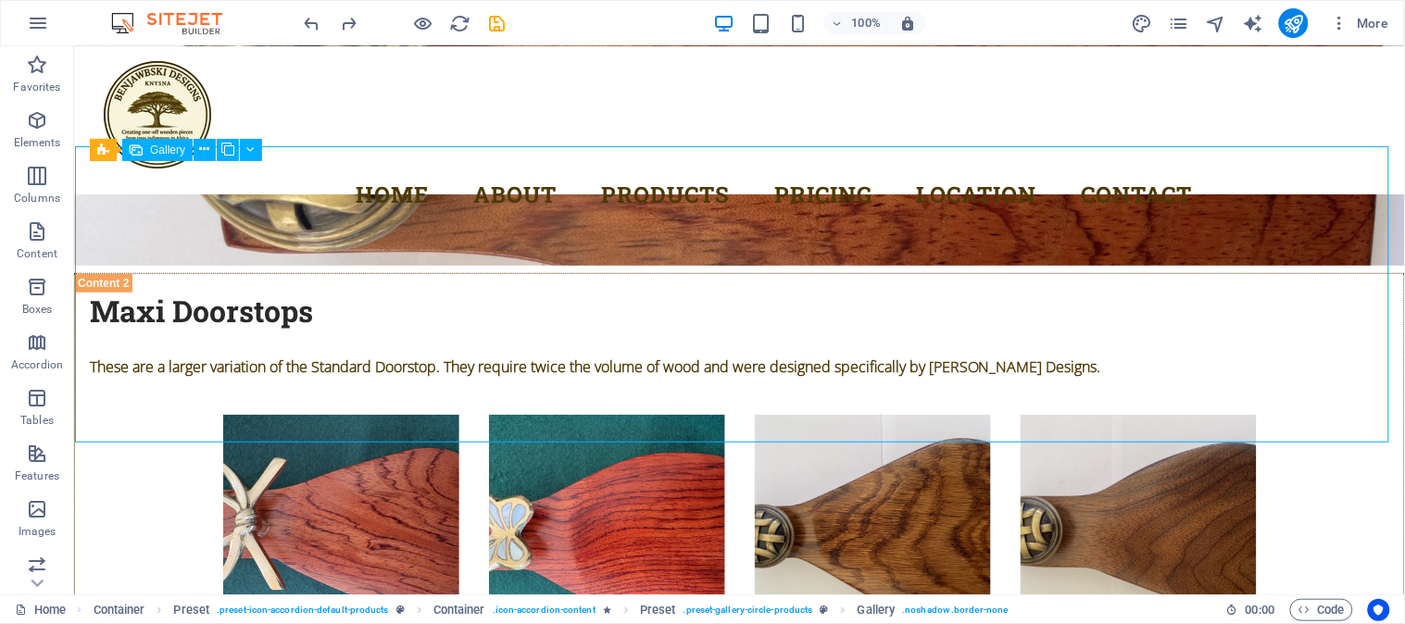
select select "4"
select select "px"
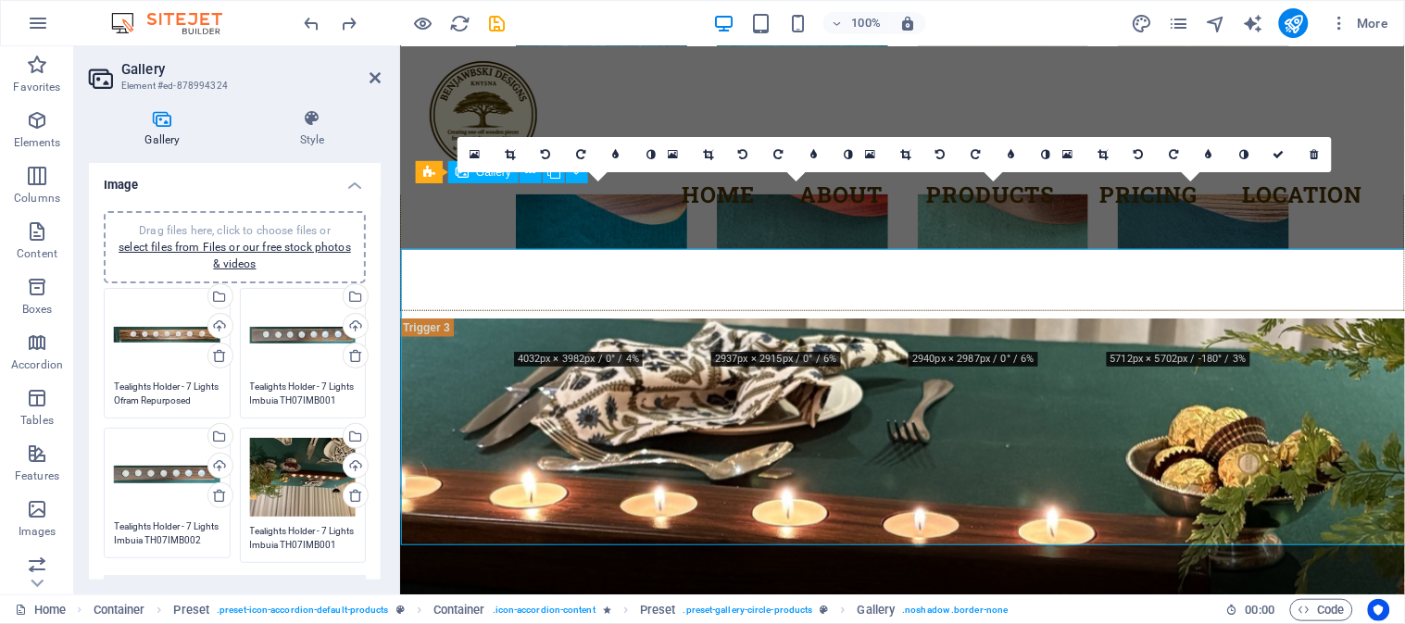
scroll to position [5565, 0]
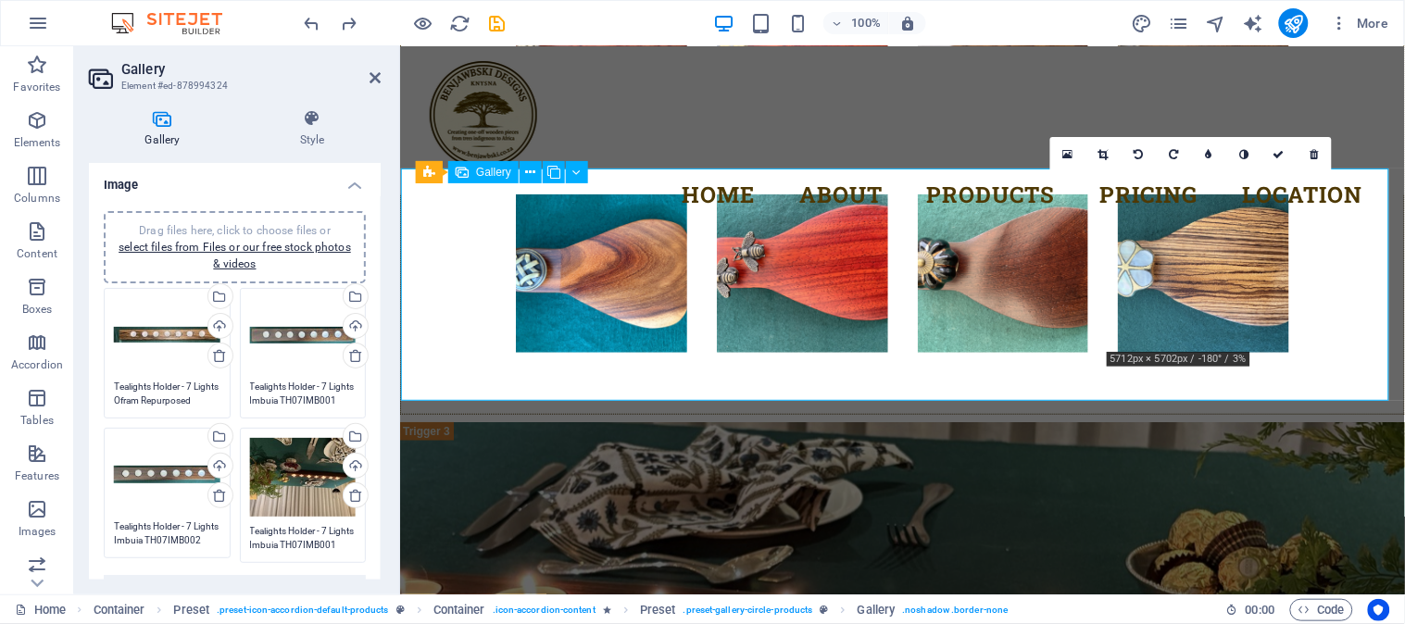
drag, startPoint x: 1434, startPoint y: 296, endPoint x: 1117, endPoint y: 463, distance: 358.0
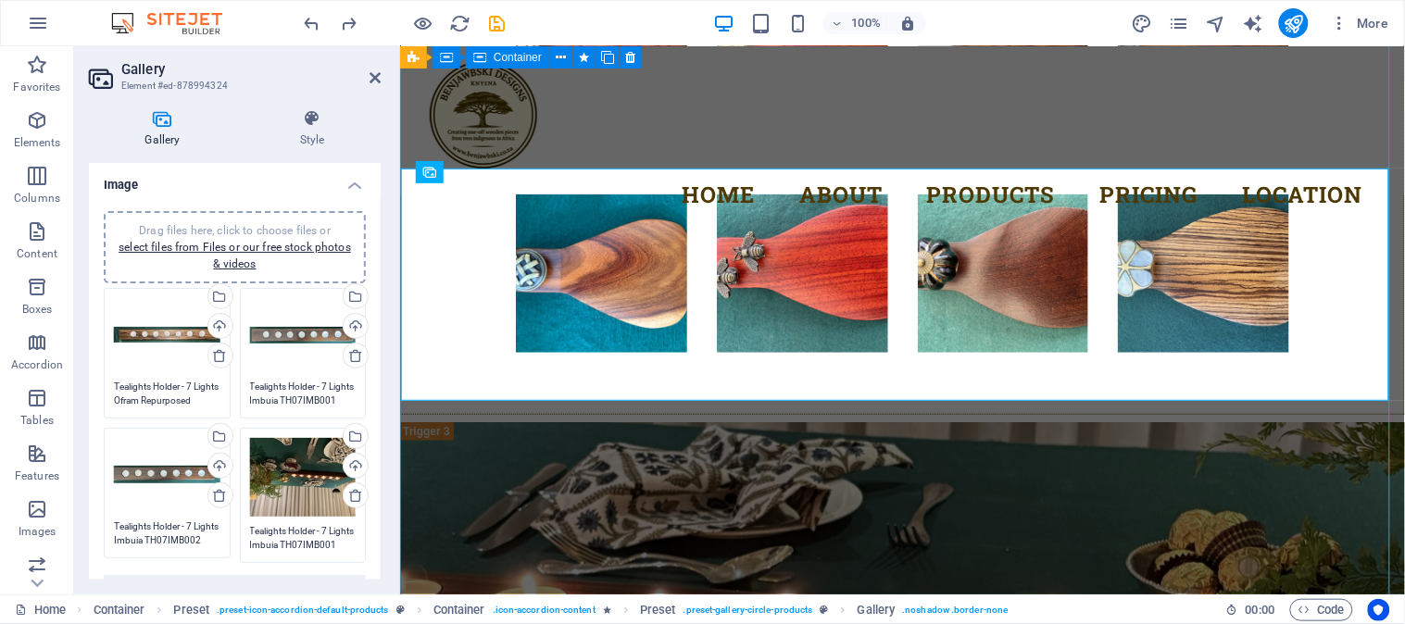
drag, startPoint x: 1169, startPoint y: 302, endPoint x: 1377, endPoint y: 523, distance: 303.4
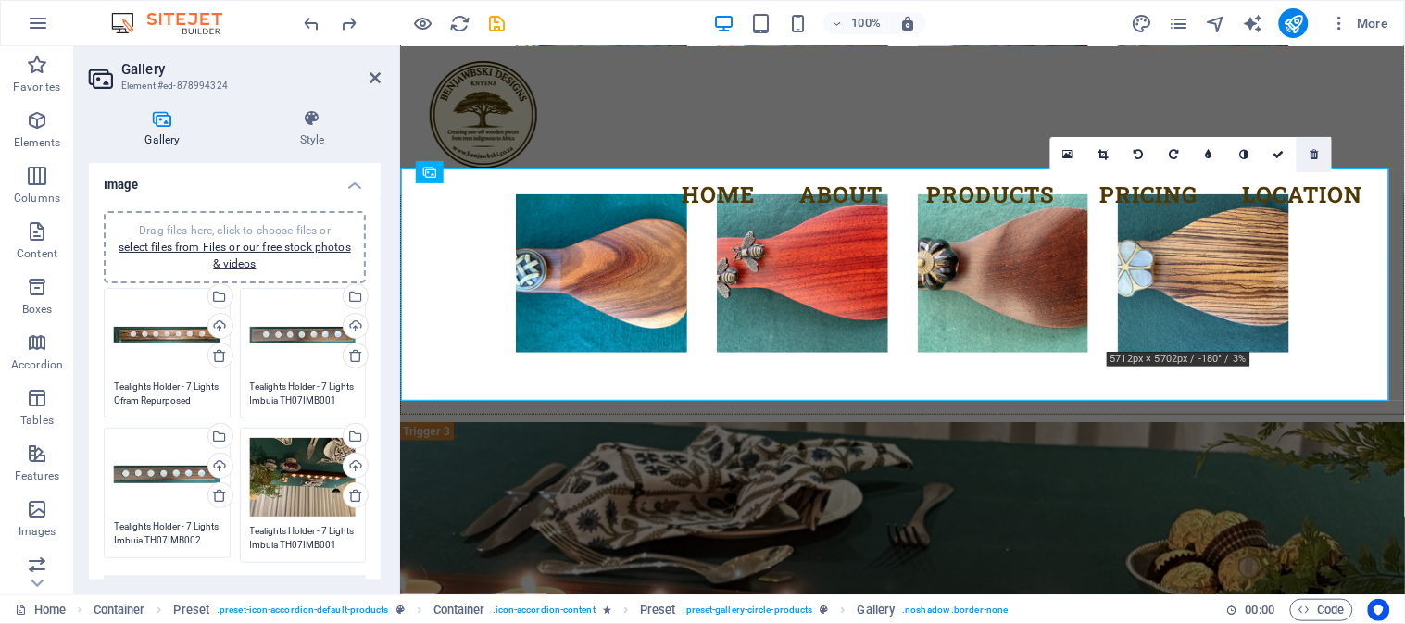
click at [1311, 151] on icon at bounding box center [1315, 154] width 8 height 11
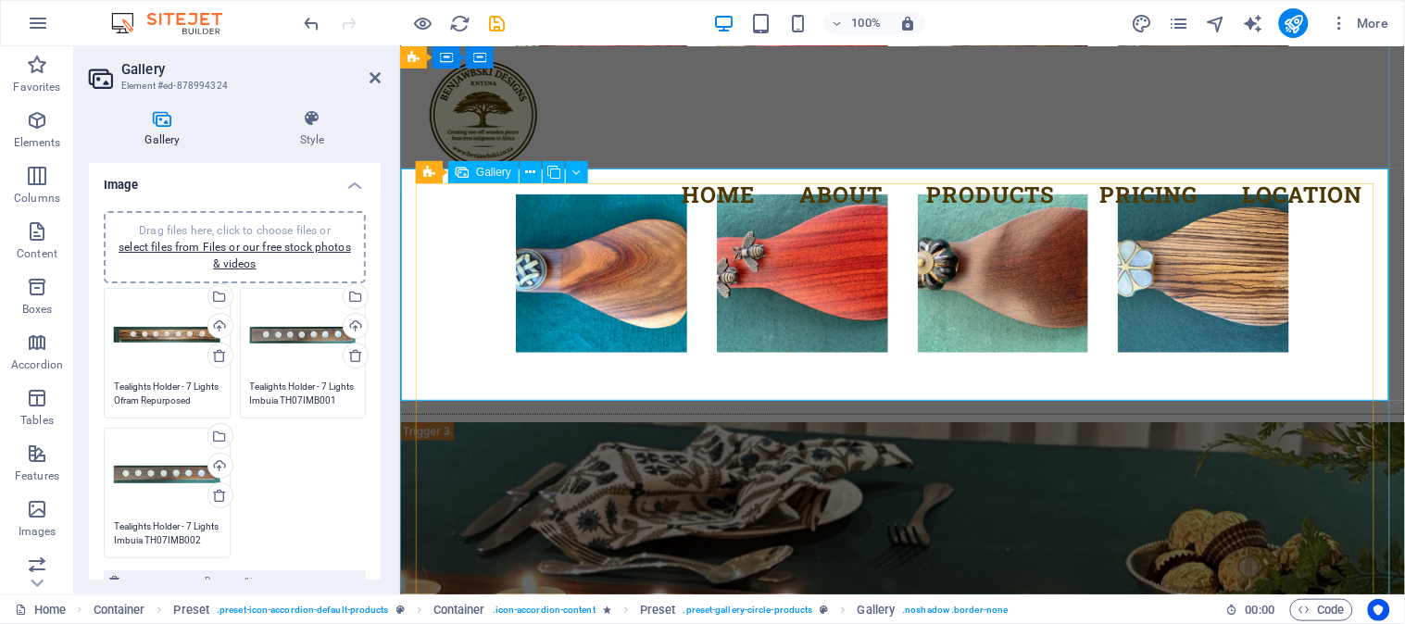
click at [312, 478] on div "Drag files here, click to choose files or select files from Files or our free s…" at bounding box center [234, 423] width 271 height 280
click at [297, 469] on div "Drag files here, click to choose files or select files from Files or our free s…" at bounding box center [234, 423] width 271 height 280
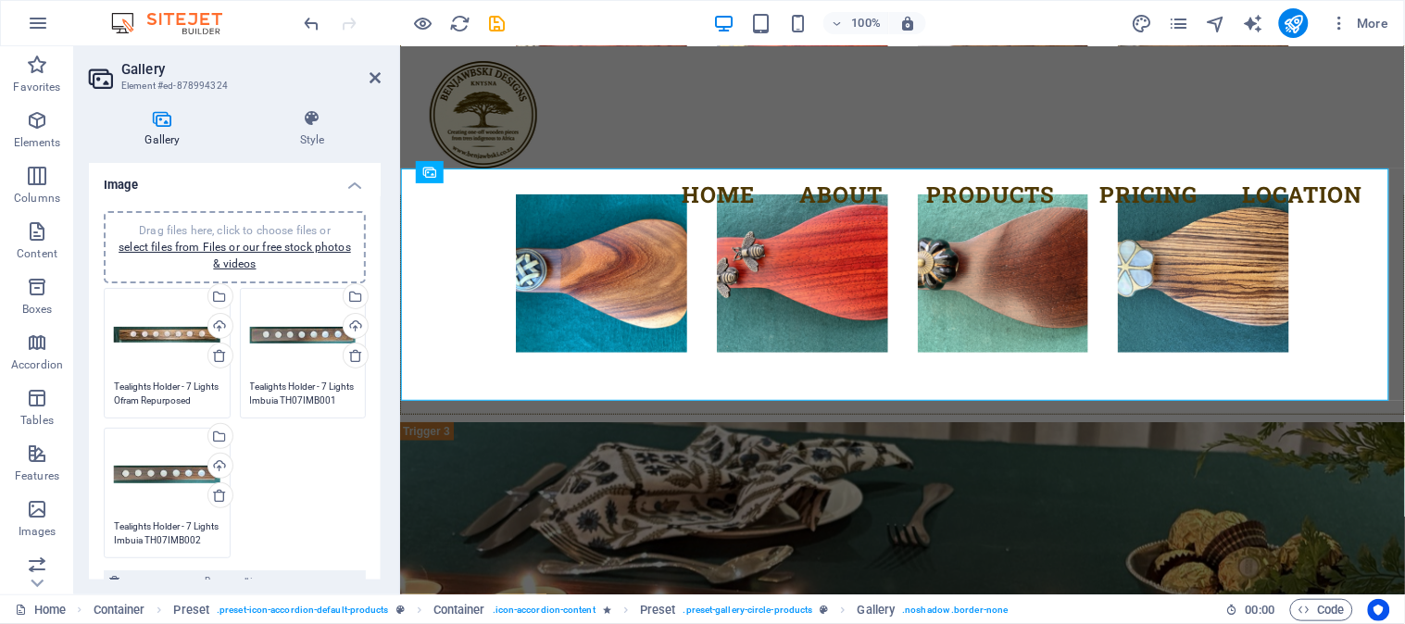
click at [297, 469] on div "Drag files here, click to choose files or select files from Files or our free s…" at bounding box center [234, 423] width 271 height 280
click at [308, 26] on icon "undo" at bounding box center [312, 23] width 21 height 21
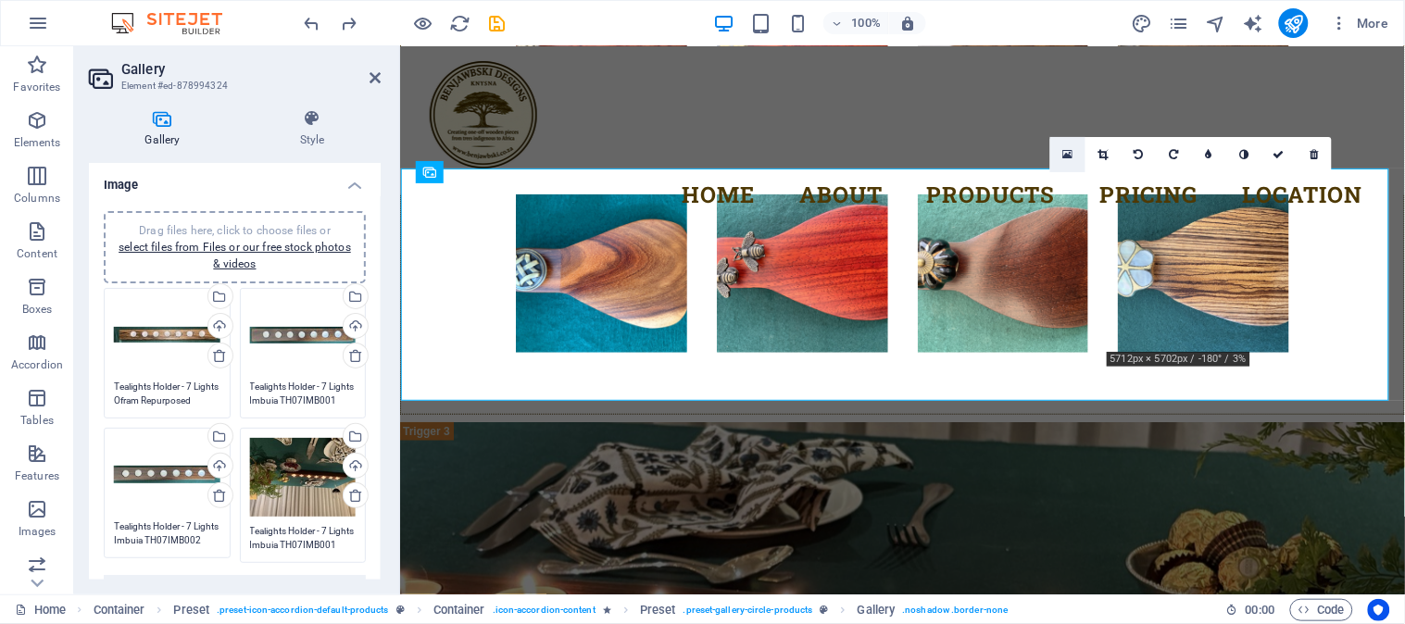
click at [1068, 155] on icon at bounding box center [1068, 154] width 10 height 13
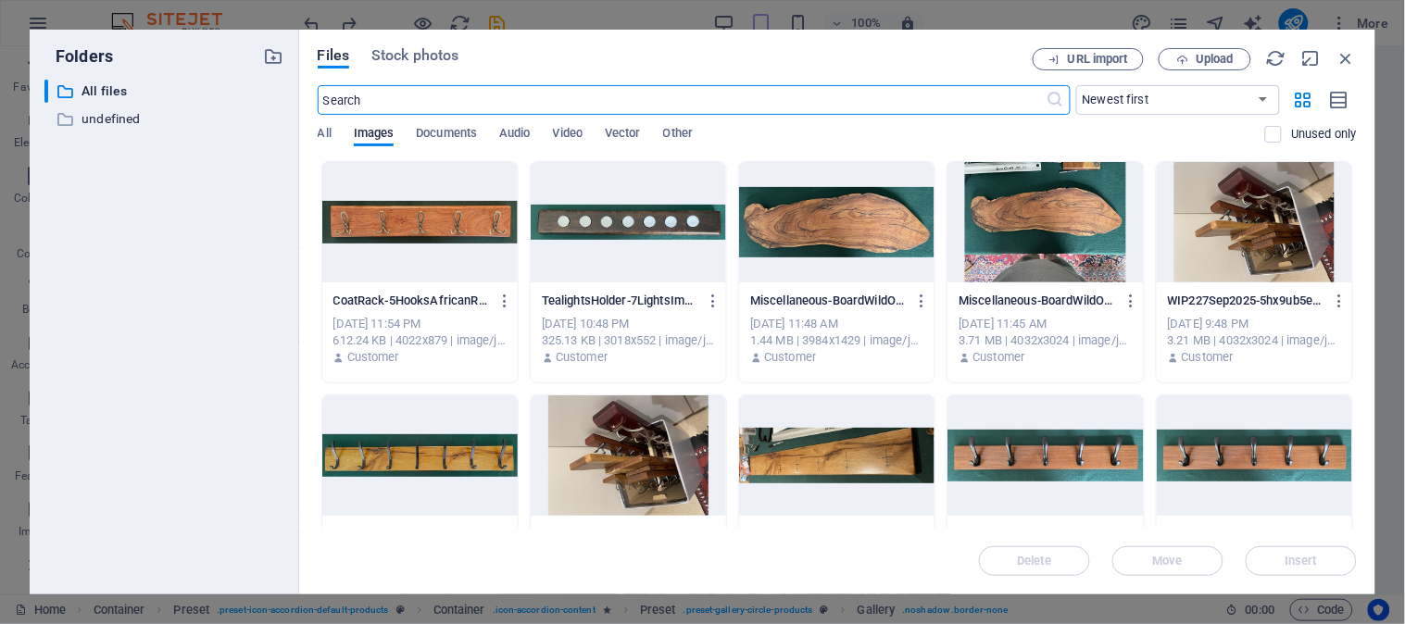
scroll to position [5553, 0]
click at [1221, 58] on span "Upload" at bounding box center [1215, 59] width 38 height 11
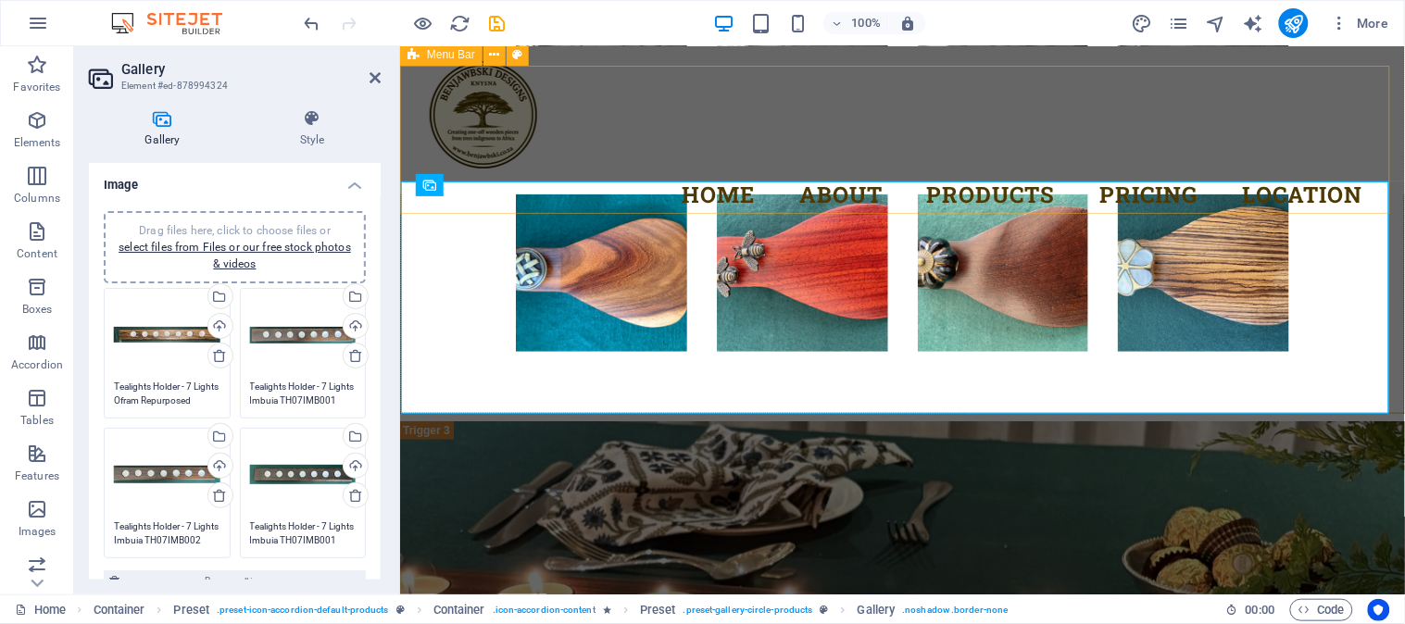
scroll to position [5573, 0]
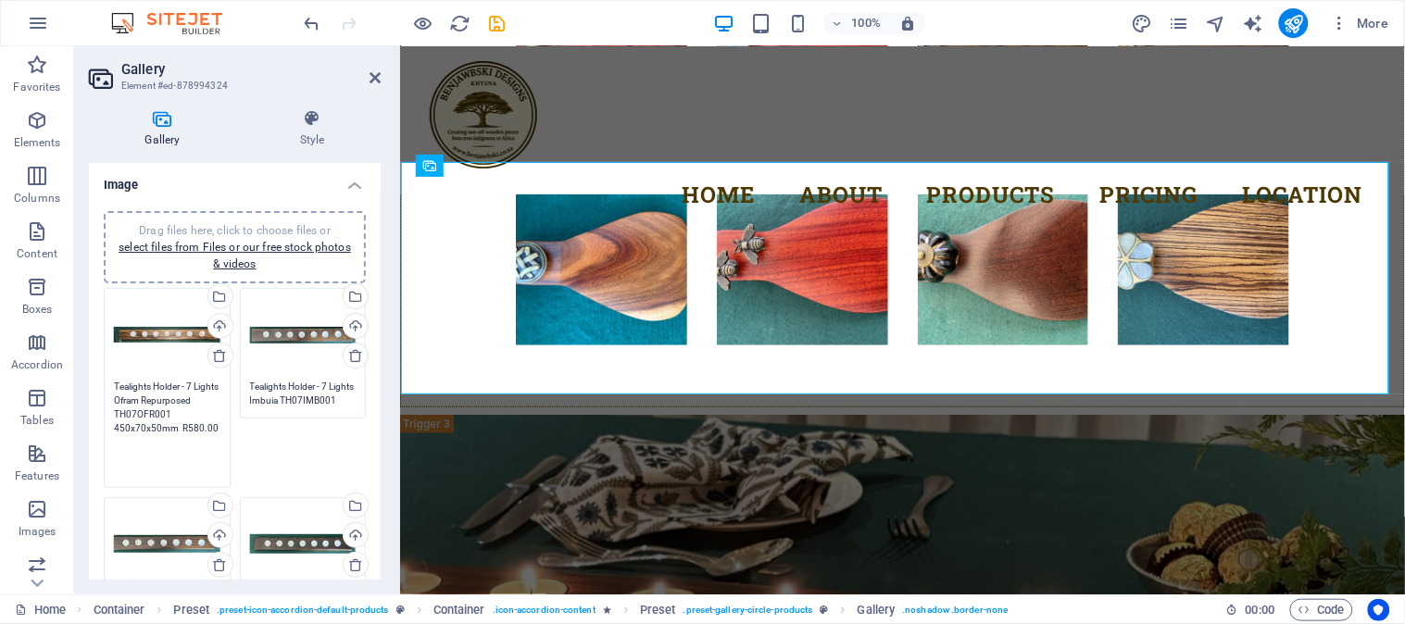
click at [170, 390] on textarea "Tealights Holder - 7 Lights Ofram Repurposed TH07OFR001 450x70x50mm R580.00" at bounding box center [167, 428] width 107 height 97
click at [290, 396] on textarea "Tealights Holder - 7 Lights Imbuia TH07IMB001 R680" at bounding box center [303, 394] width 107 height 28
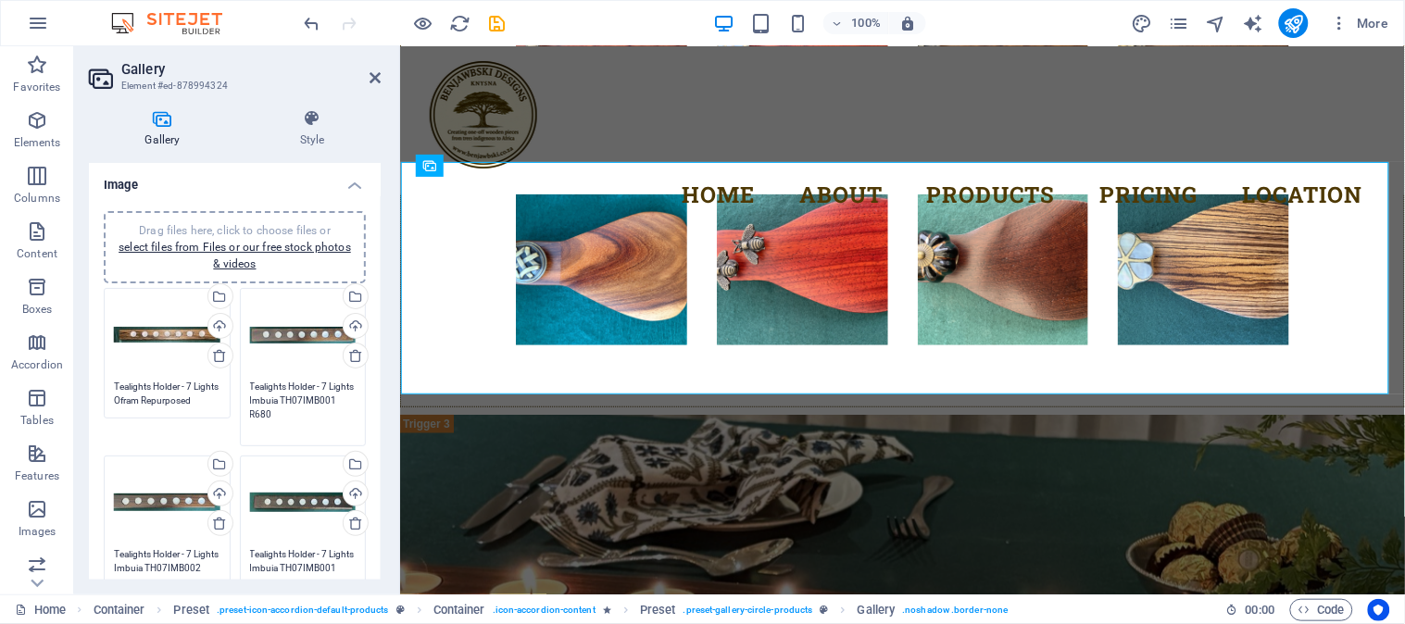
click at [145, 486] on div "Drag files here, click to choose files or select files from Files or our free s…" at bounding box center [167, 503] width 107 height 74
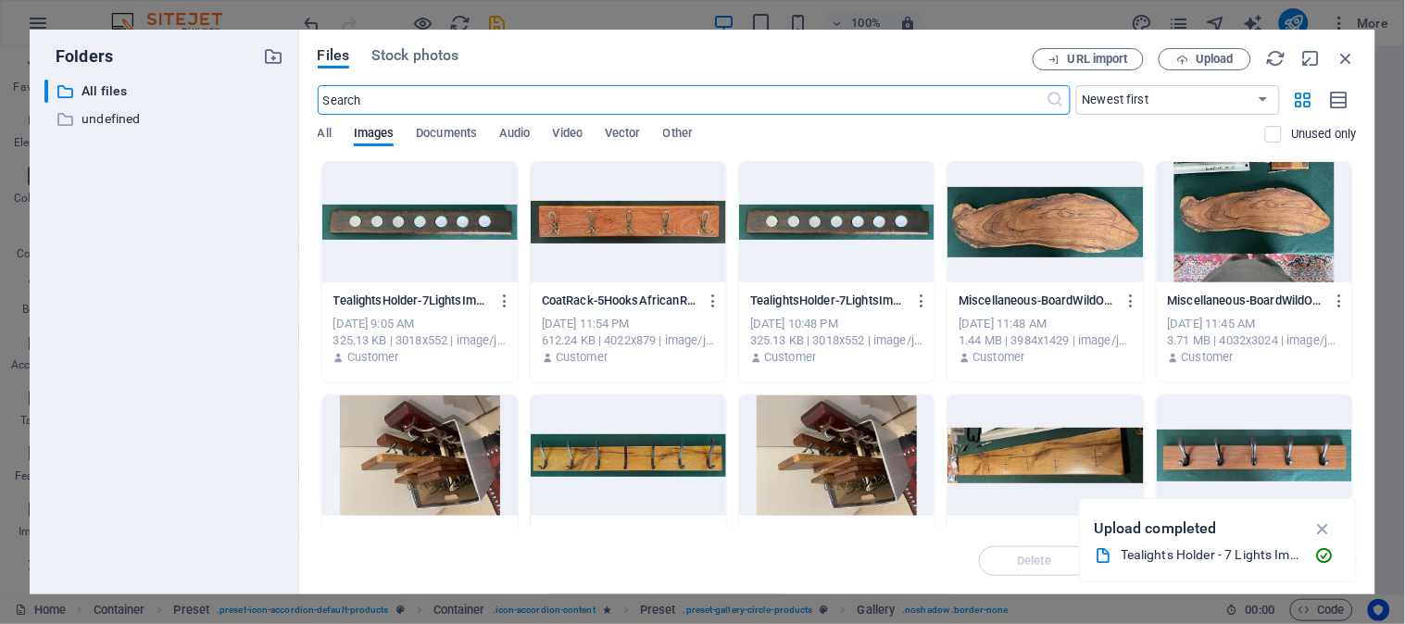
scroll to position [5561, 0]
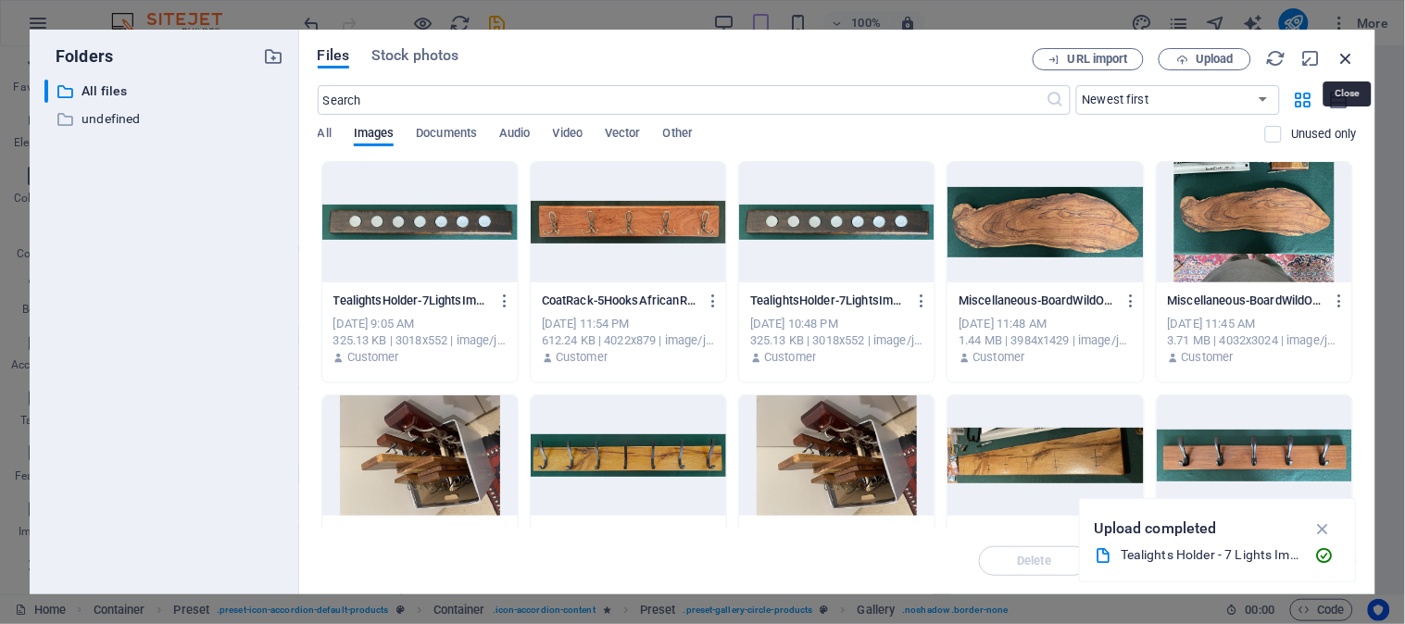
drag, startPoint x: 1344, startPoint y: 57, endPoint x: 904, endPoint y: 58, distance: 440.0
click at [1344, 57] on icon "button" at bounding box center [1347, 58] width 20 height 20
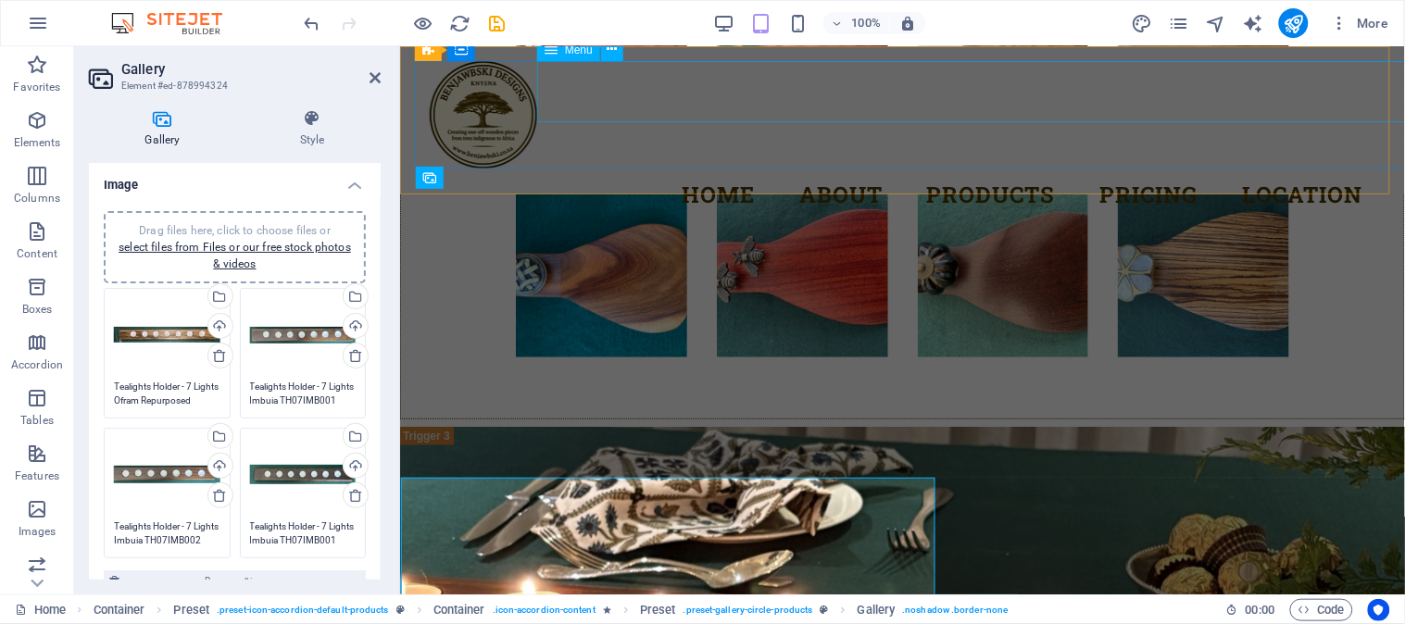
scroll to position [5580, 0]
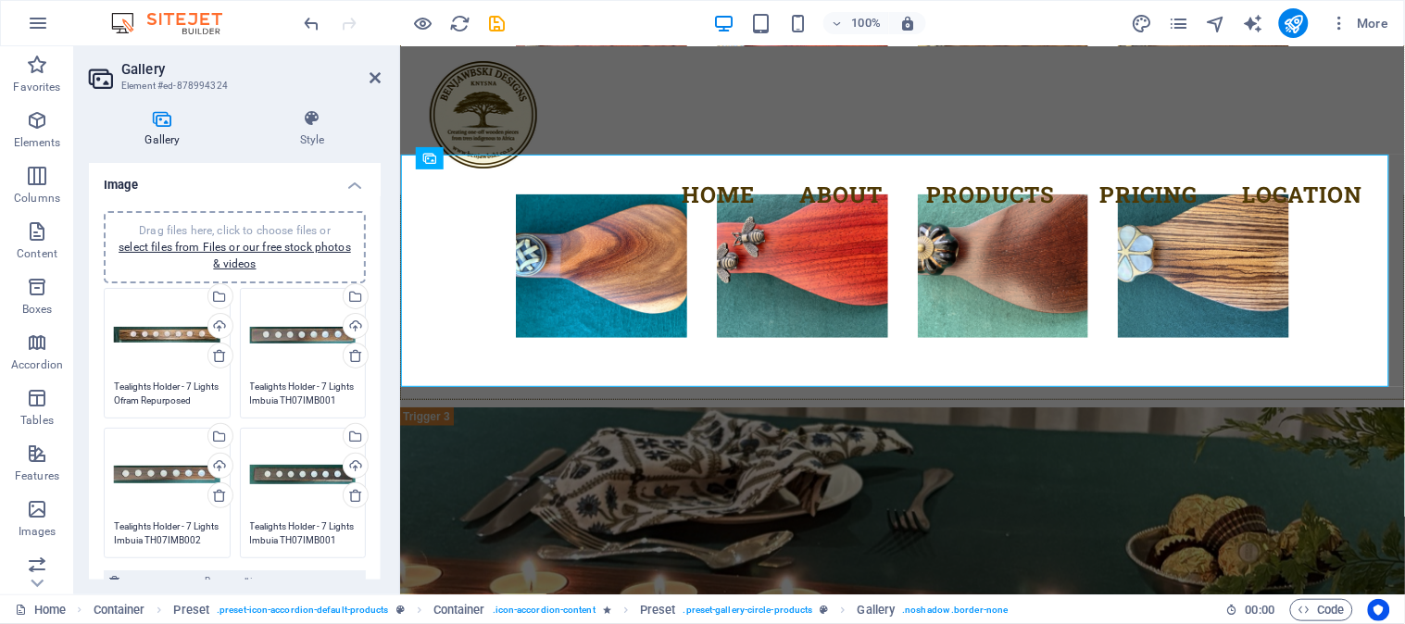
click at [149, 496] on div "Drag files here, click to choose files or select files from Files or our free s…" at bounding box center [167, 475] width 107 height 74
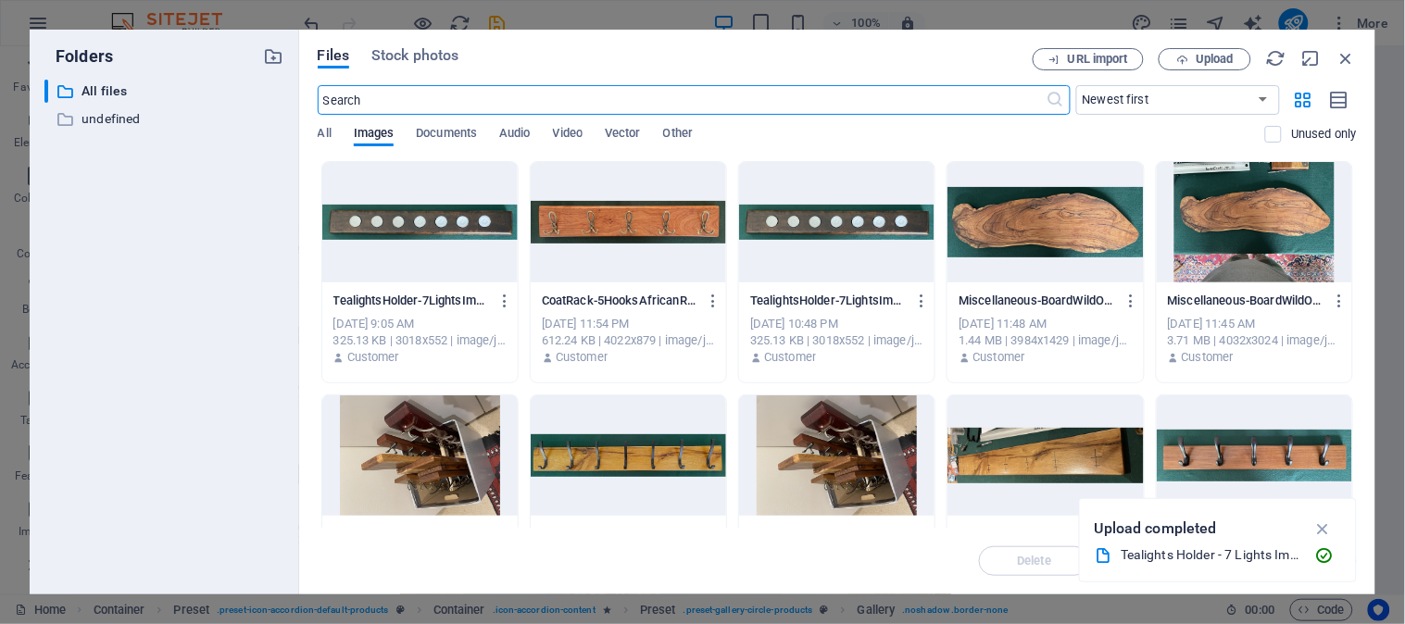
scroll to position [5568, 0]
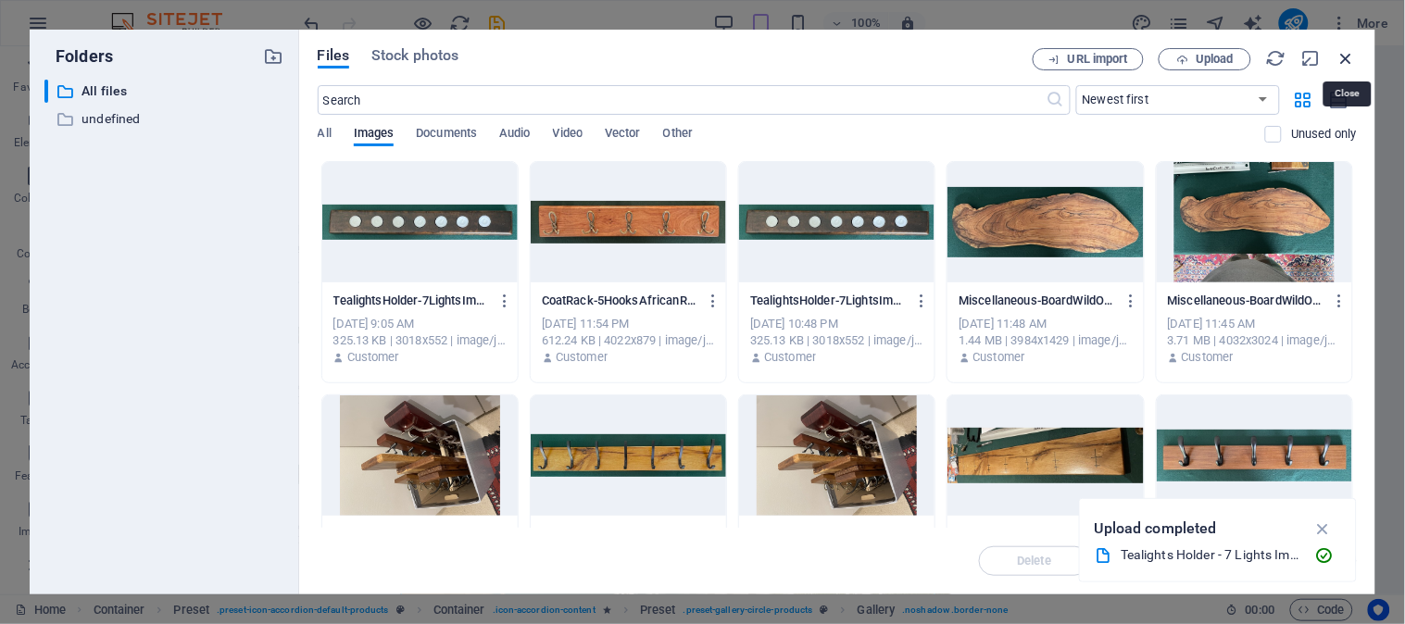
drag, startPoint x: 1354, startPoint y: 57, endPoint x: 943, endPoint y: 25, distance: 412.6
click at [1354, 57] on icon "button" at bounding box center [1347, 58] width 20 height 20
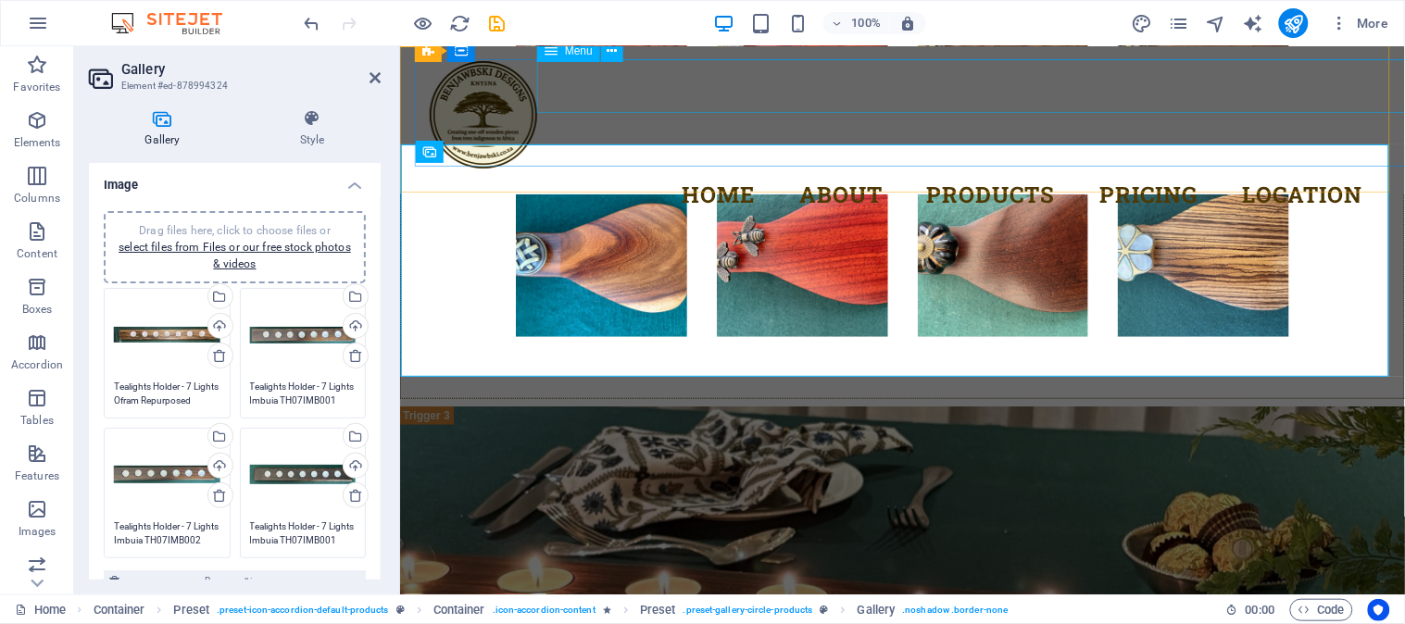
scroll to position [5588, 0]
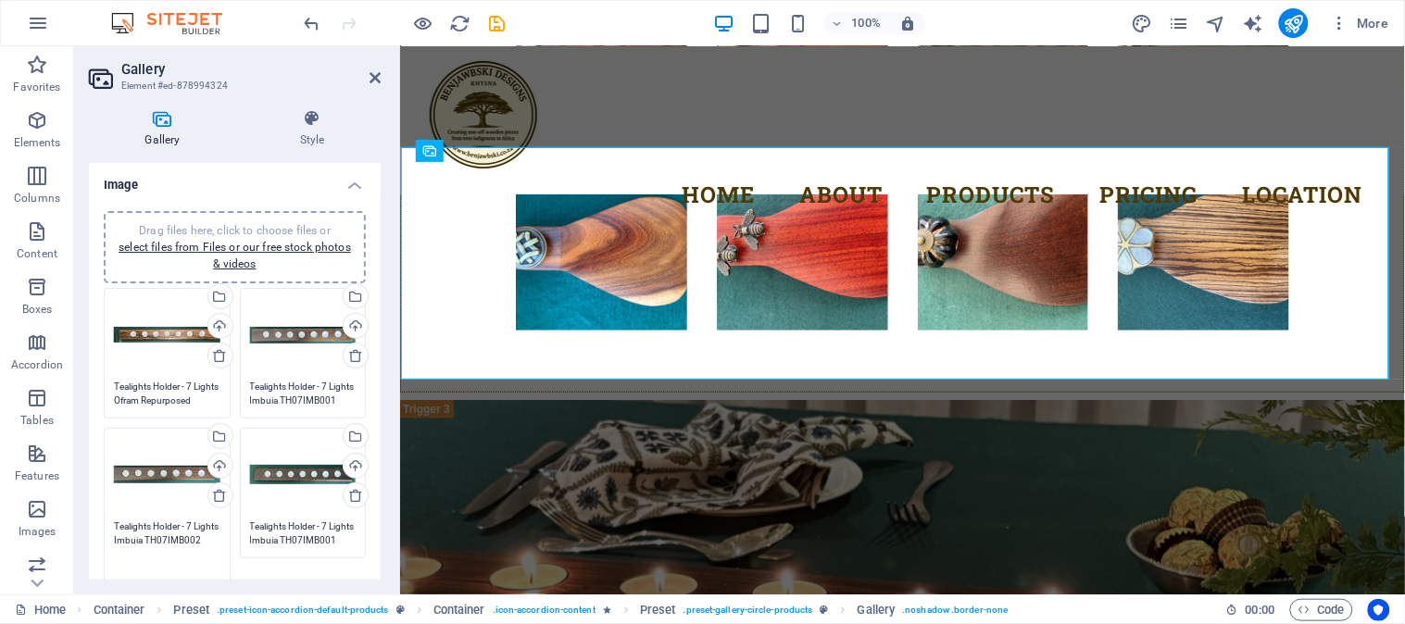
click at [168, 538] on textarea "Tealights Holder - 7 Lights Imbuia TH07IMB002" at bounding box center [167, 548] width 107 height 56
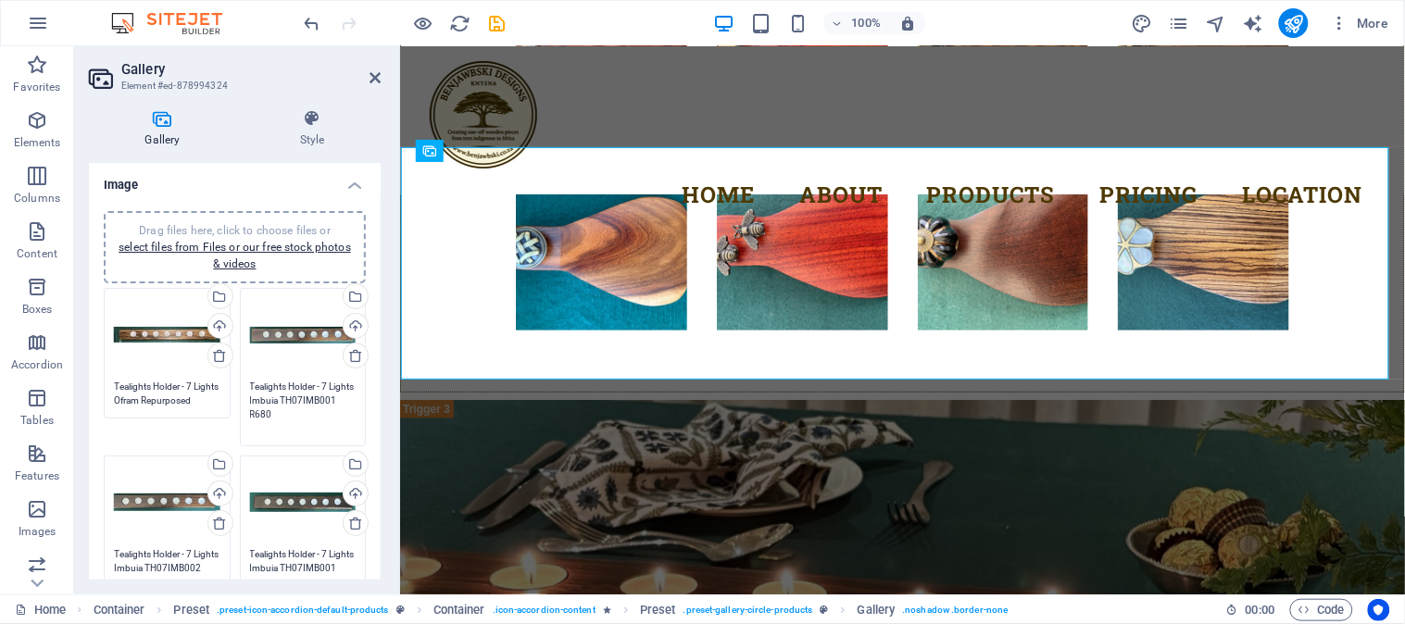
click at [310, 394] on textarea "Tealights Holder - 7 Lights Imbuia TH07IMB001 R680" at bounding box center [303, 408] width 107 height 56
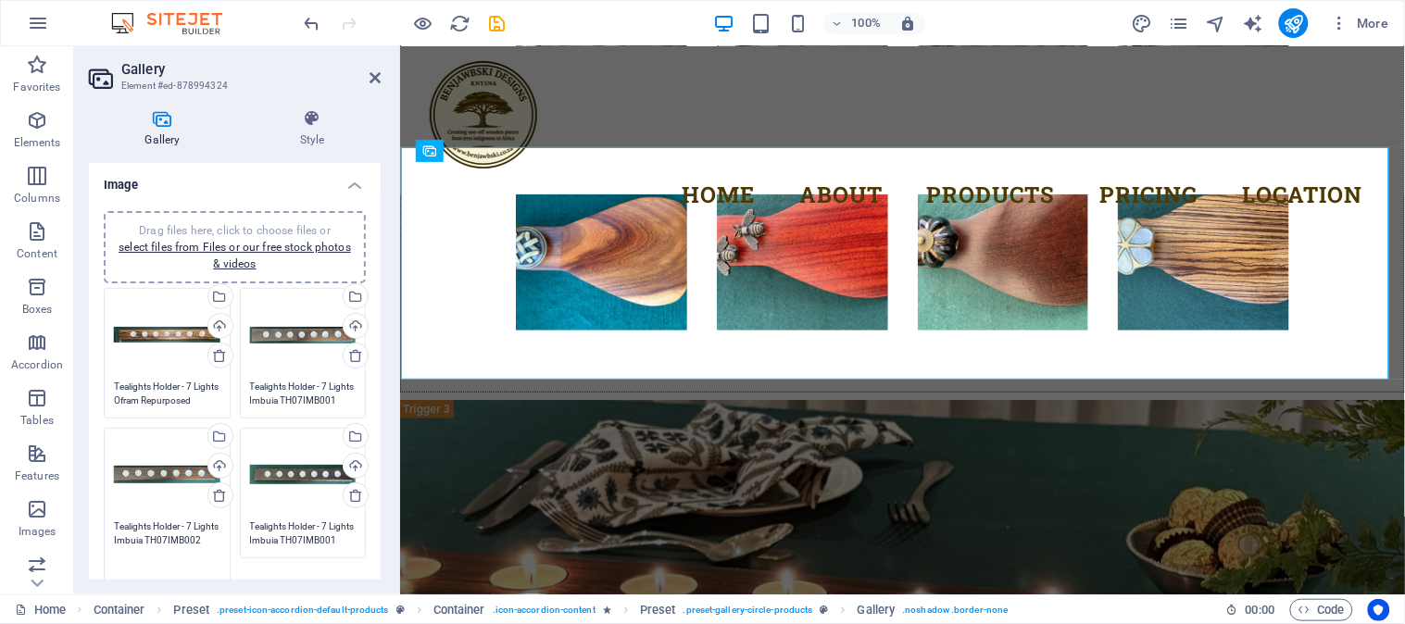
click at [179, 563] on textarea "Tealights Holder - 7 Lights Imbuia TH07IMB002" at bounding box center [167, 548] width 107 height 56
click at [187, 552] on textarea "Tealights Holder - 7 Lights Imbuia TH07IMB002" at bounding box center [167, 548] width 107 height 56
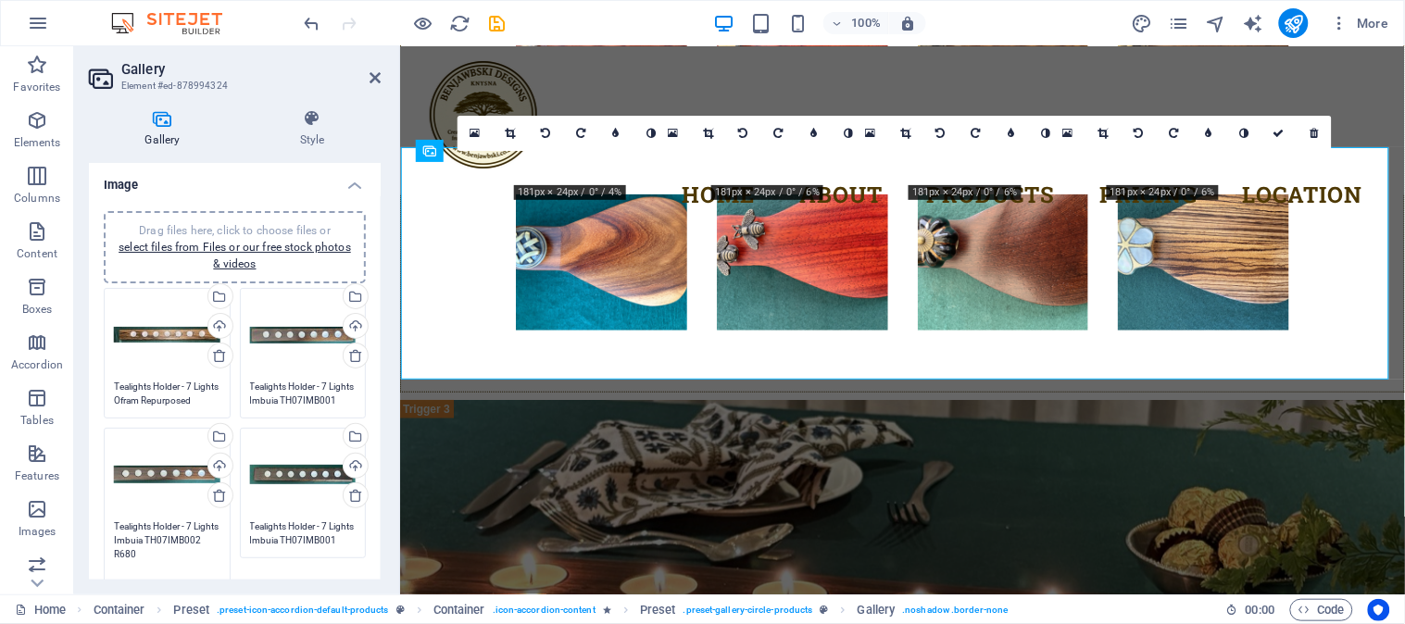
type textarea "Tealights Holder - 7 Lights Imbuia TH07IMB002 R680"
click at [266, 539] on textarea "Tealights Holder - 7 Lights Imbuia TH07IMB001" at bounding box center [303, 548] width 107 height 56
click at [331, 548] on textarea "Tealights Holder - 7 Lights Imbuia TH07IMB001" at bounding box center [303, 548] width 107 height 56
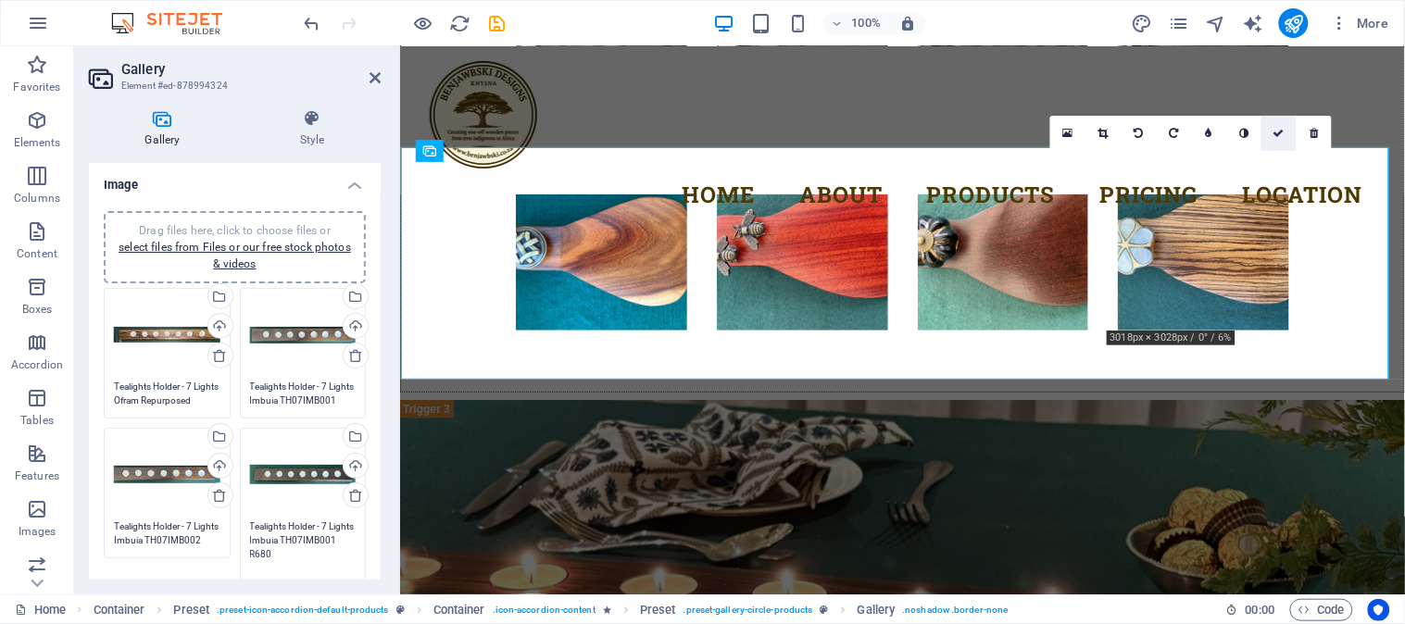
type textarea "Tealights Holder - 7 Lights Imbuia TH07IMB001 R680"
click at [1280, 132] on icon at bounding box center [1279, 133] width 11 height 11
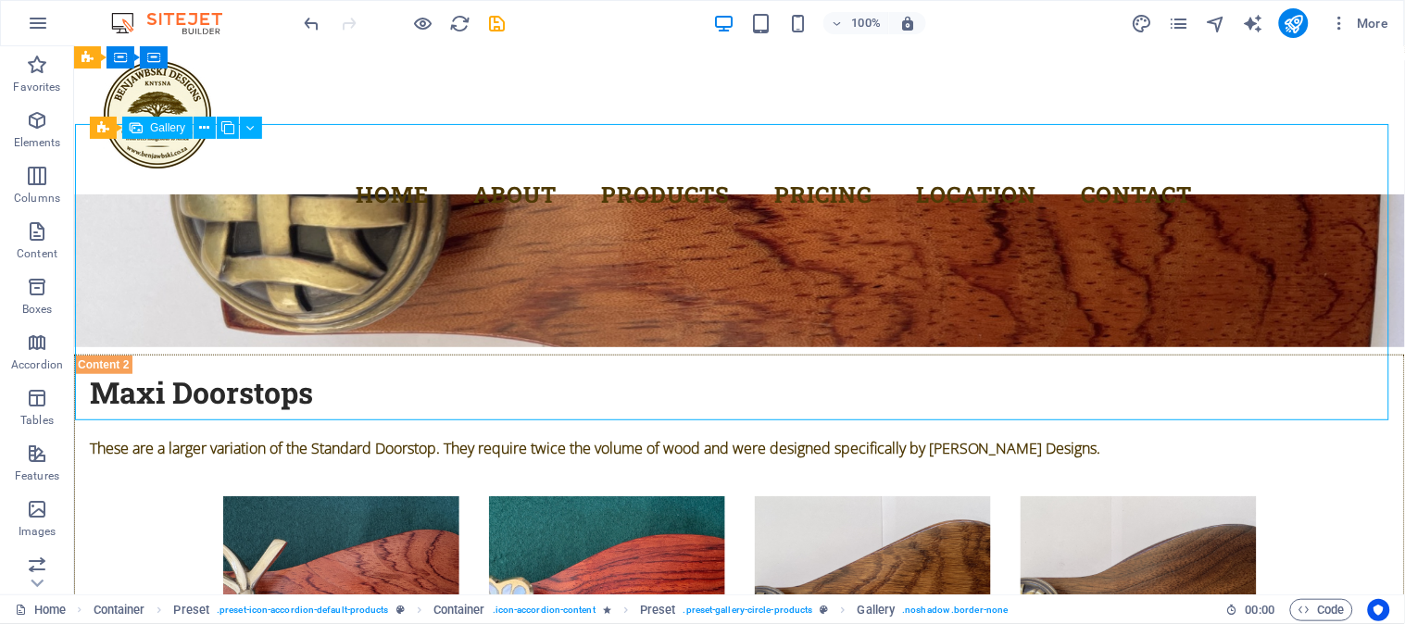
select select "4"
select select "px"
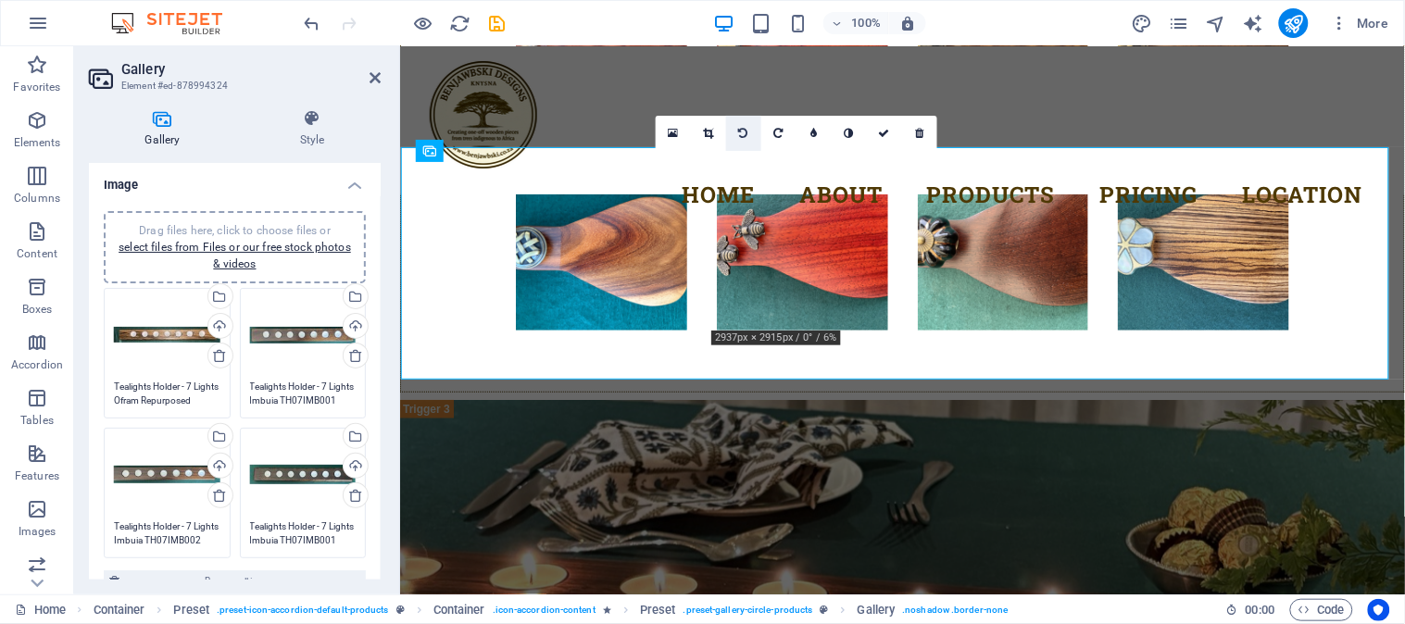
click at [710, 132] on icon at bounding box center [708, 133] width 10 height 11
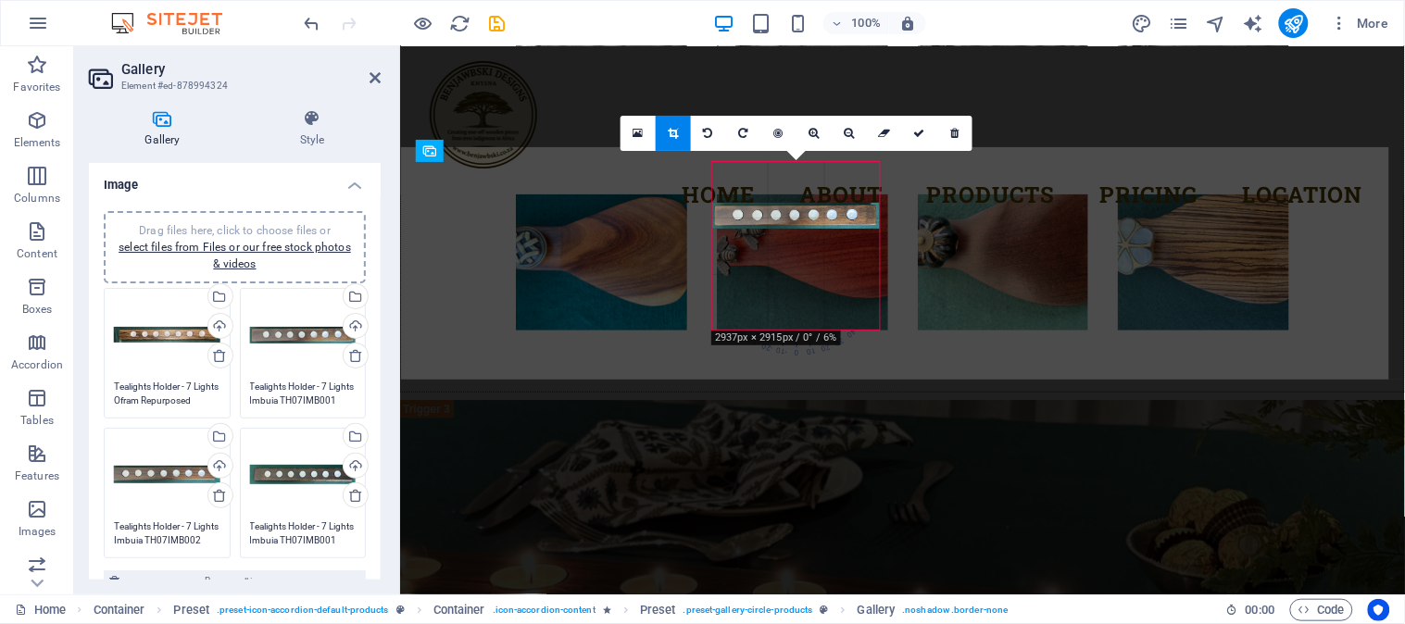
drag, startPoint x: 788, startPoint y: 187, endPoint x: 789, endPoint y: 230, distance: 42.6
click at [789, 230] on div "180 170 160 150 140 130 120 110 100 90 80 70 60 50 40 30 20 10 0 -10 -20 -30 -4…" at bounding box center [796, 246] width 168 height 168
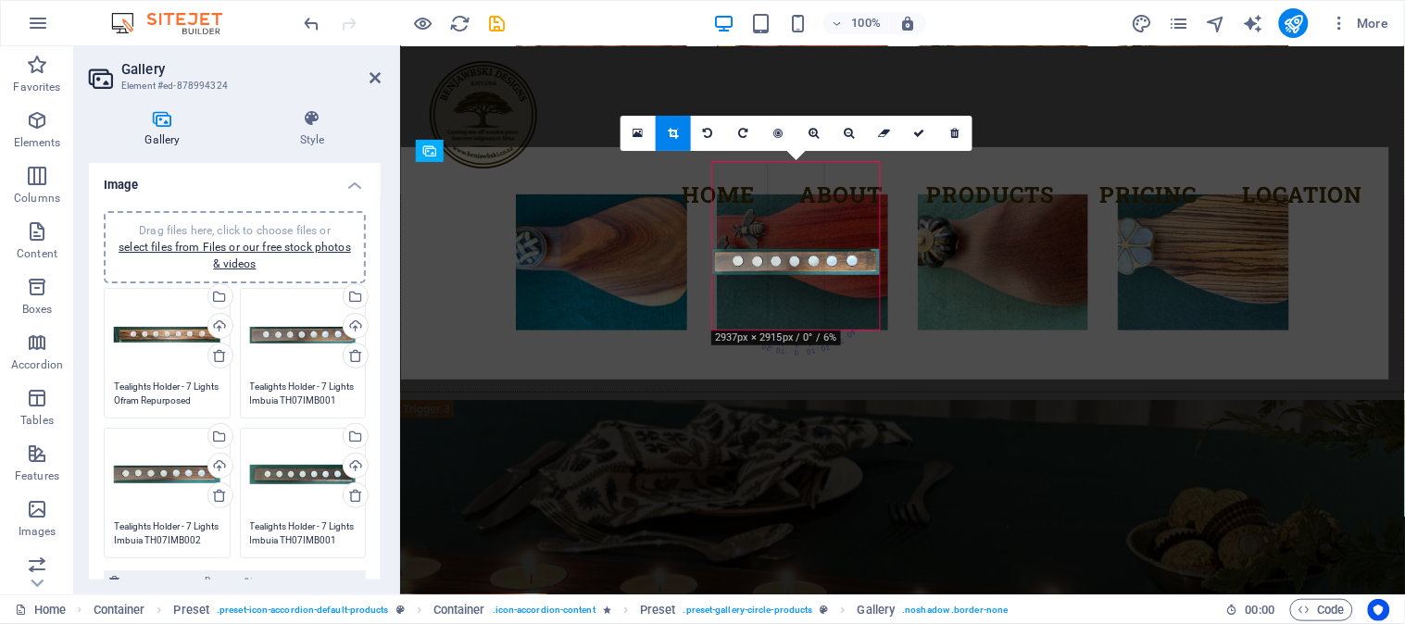
drag, startPoint x: 747, startPoint y: 324, endPoint x: 748, endPoint y: 270, distance: 54.7
click at [748, 270] on div at bounding box center [796, 262] width 168 height 26
drag, startPoint x: 783, startPoint y: 321, endPoint x: 789, endPoint y: 264, distance: 57.8
click at [789, 264] on div at bounding box center [803, 260] width 168 height 26
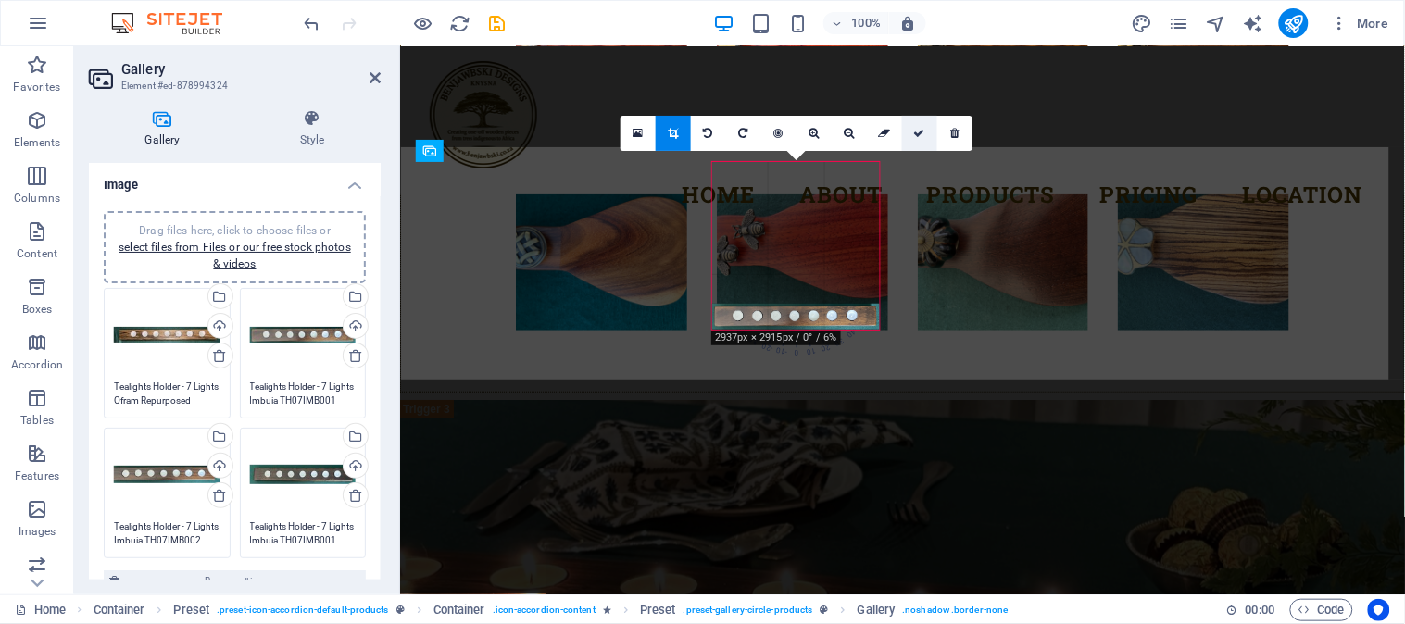
click at [920, 130] on icon at bounding box center [919, 133] width 11 height 11
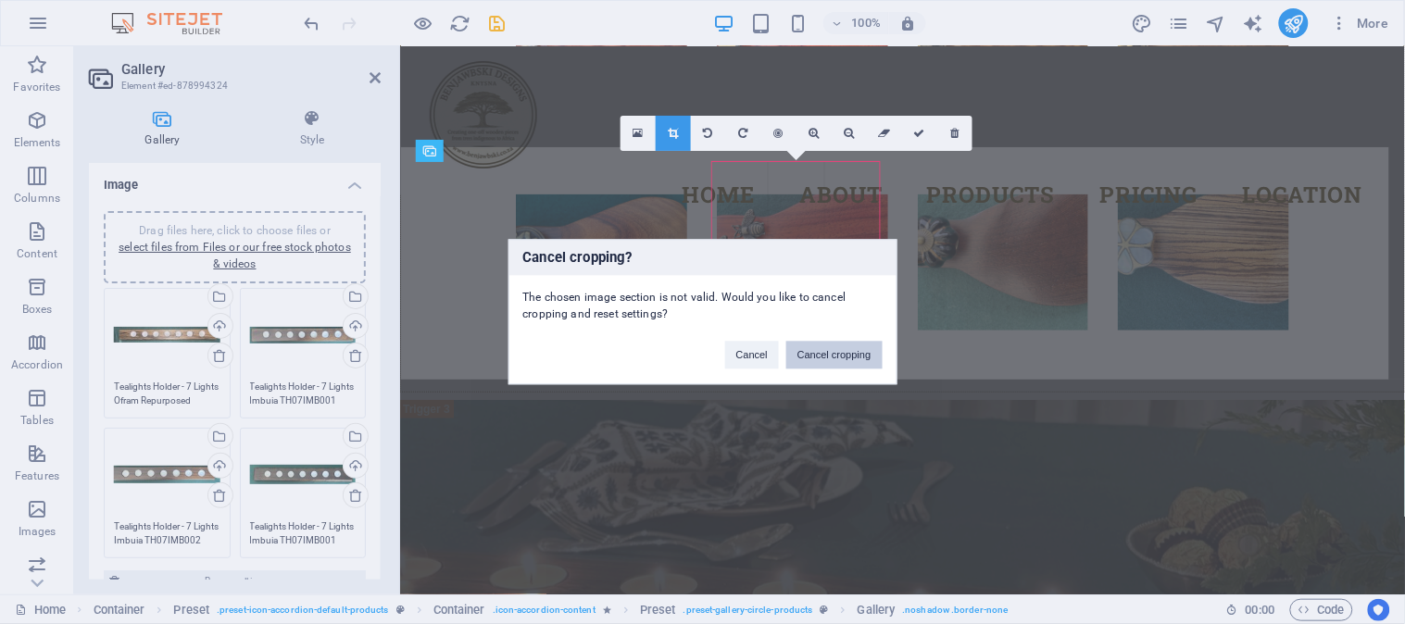
click at [836, 358] on button "Cancel cropping" at bounding box center [834, 356] width 96 height 28
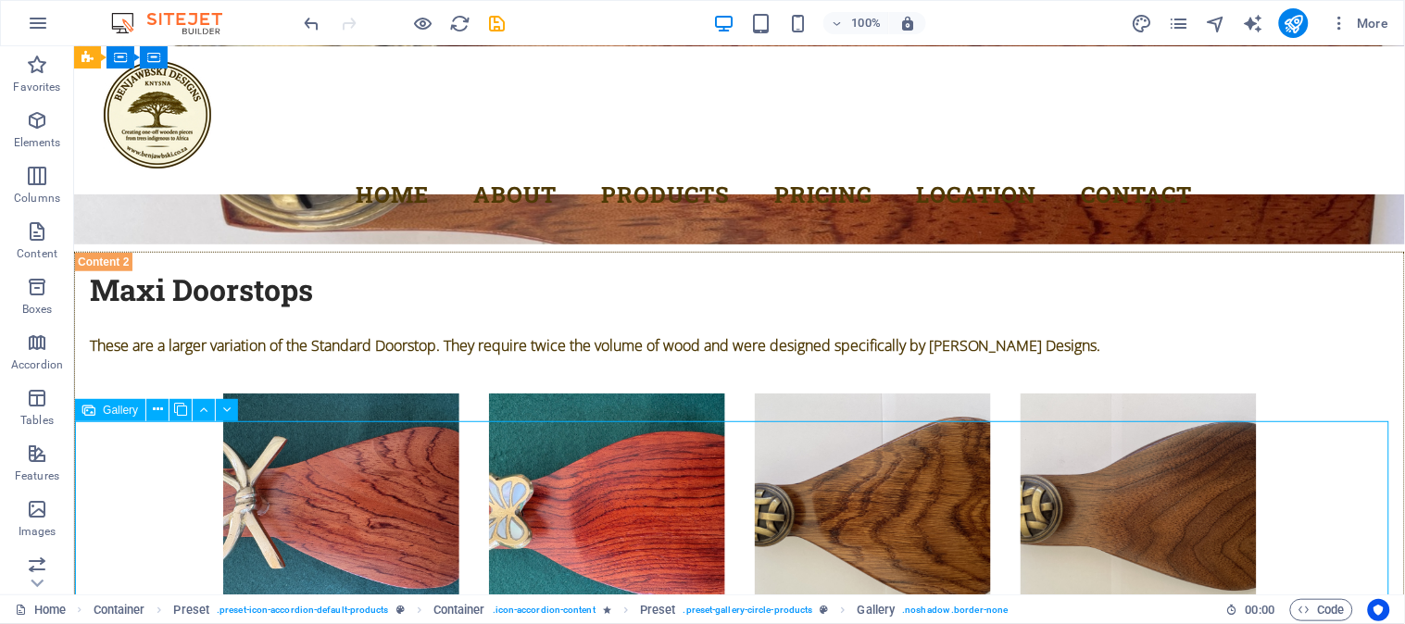
drag, startPoint x: 673, startPoint y: 464, endPoint x: 356, endPoint y: 472, distance: 317.8
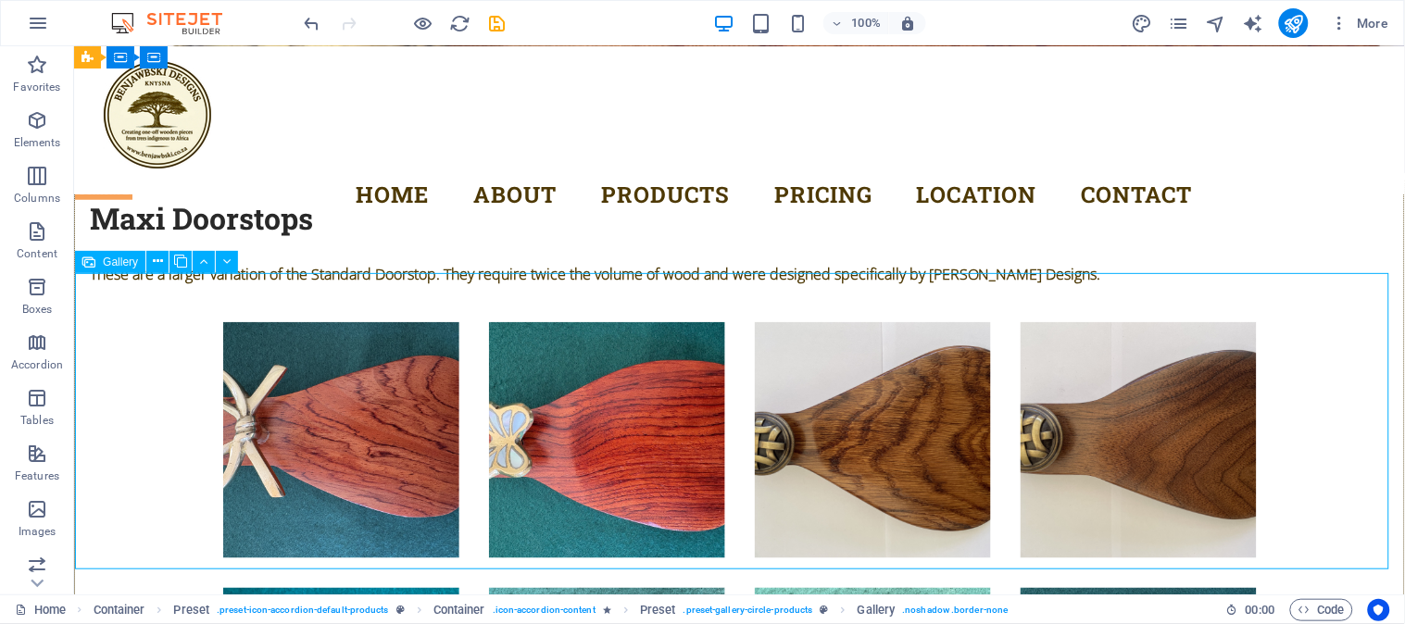
scroll to position [5896, 0]
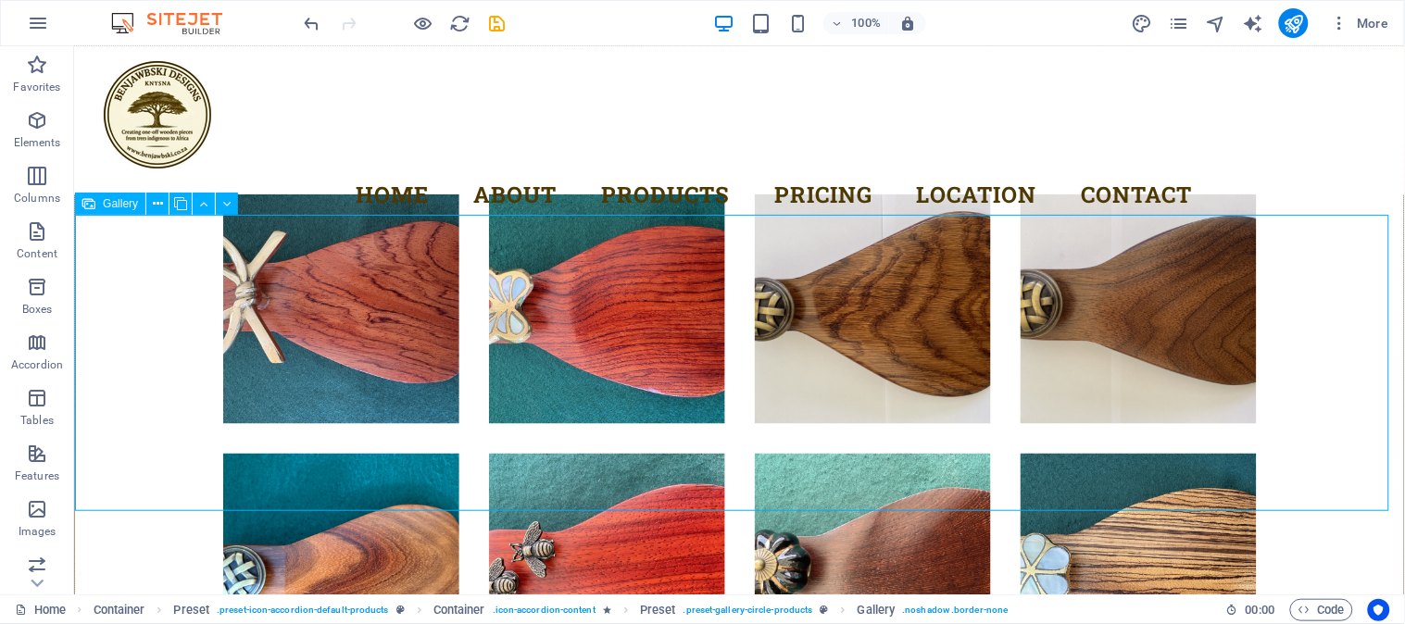
drag, startPoint x: 529, startPoint y: 388, endPoint x: 185, endPoint y: 351, distance: 345.7
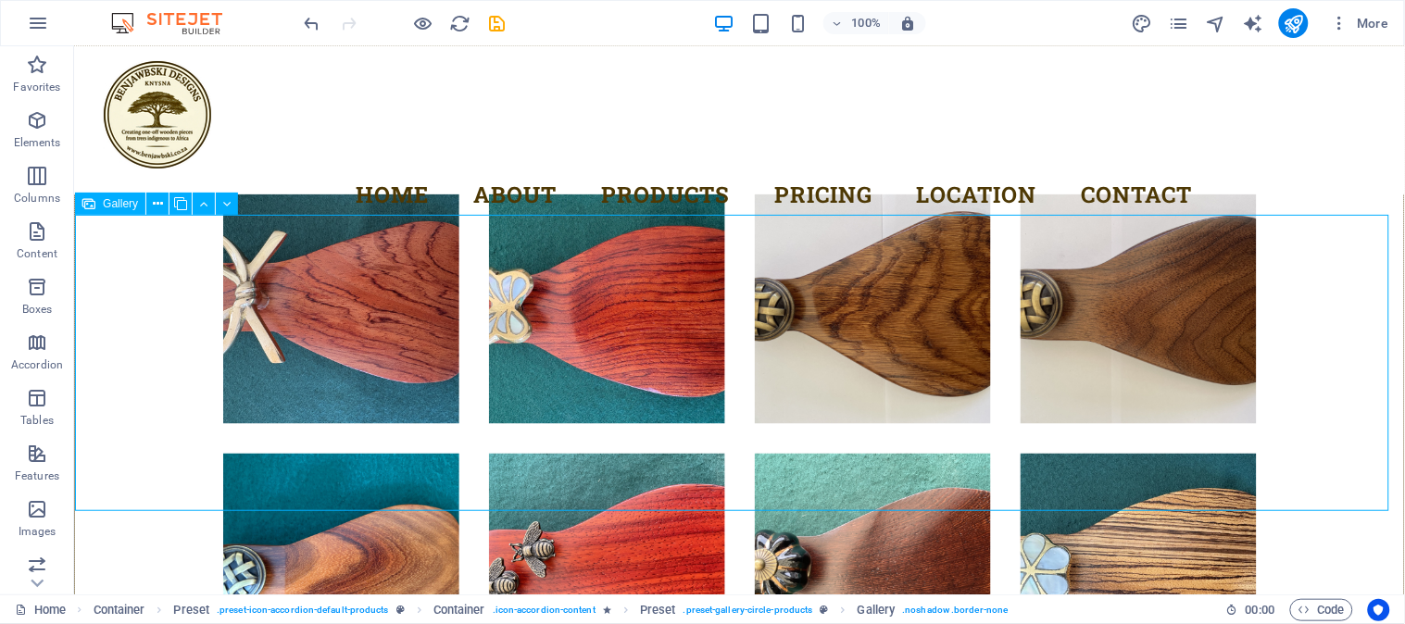
select select "4"
select select "px"
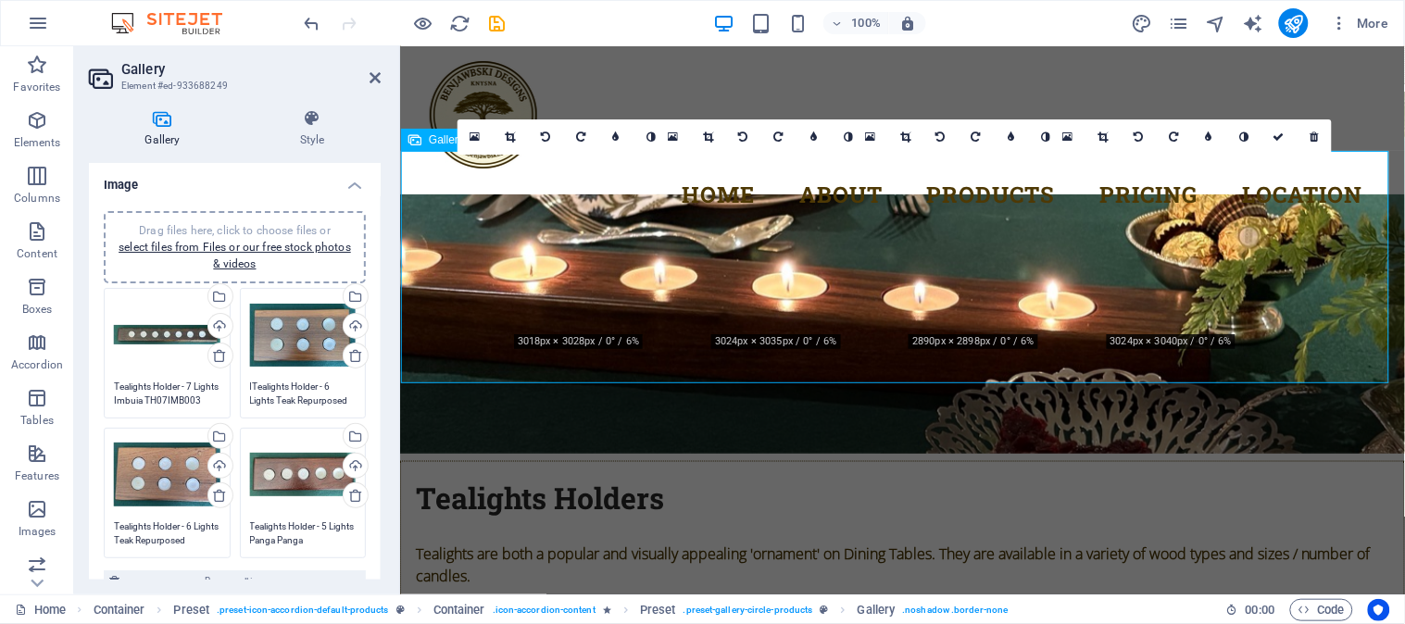
scroll to position [5815, 0]
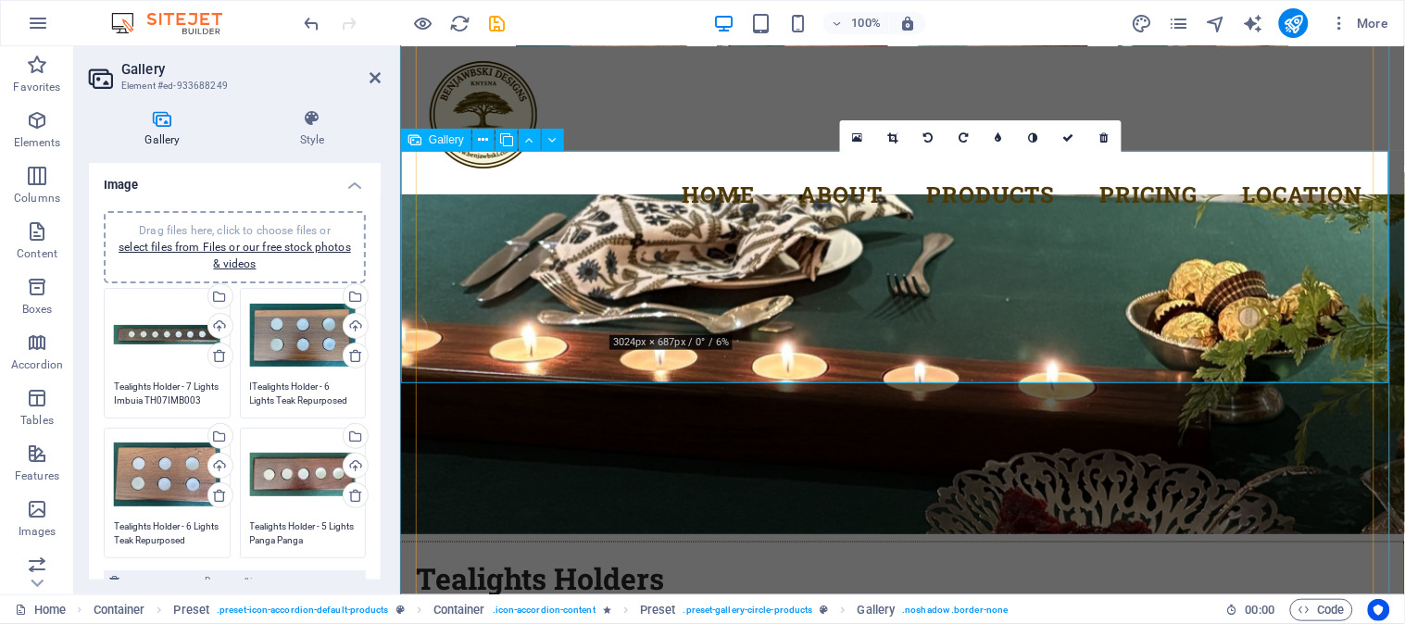
drag, startPoint x: 770, startPoint y: 290, endPoint x: 484, endPoint y: 284, distance: 286.3
type textarea "ITealights Holder - 6 Lights Teak Repurposed TH06TER01"
type textarea "Tealights Holder - 7 Lights Imbuia TH07IMB003"
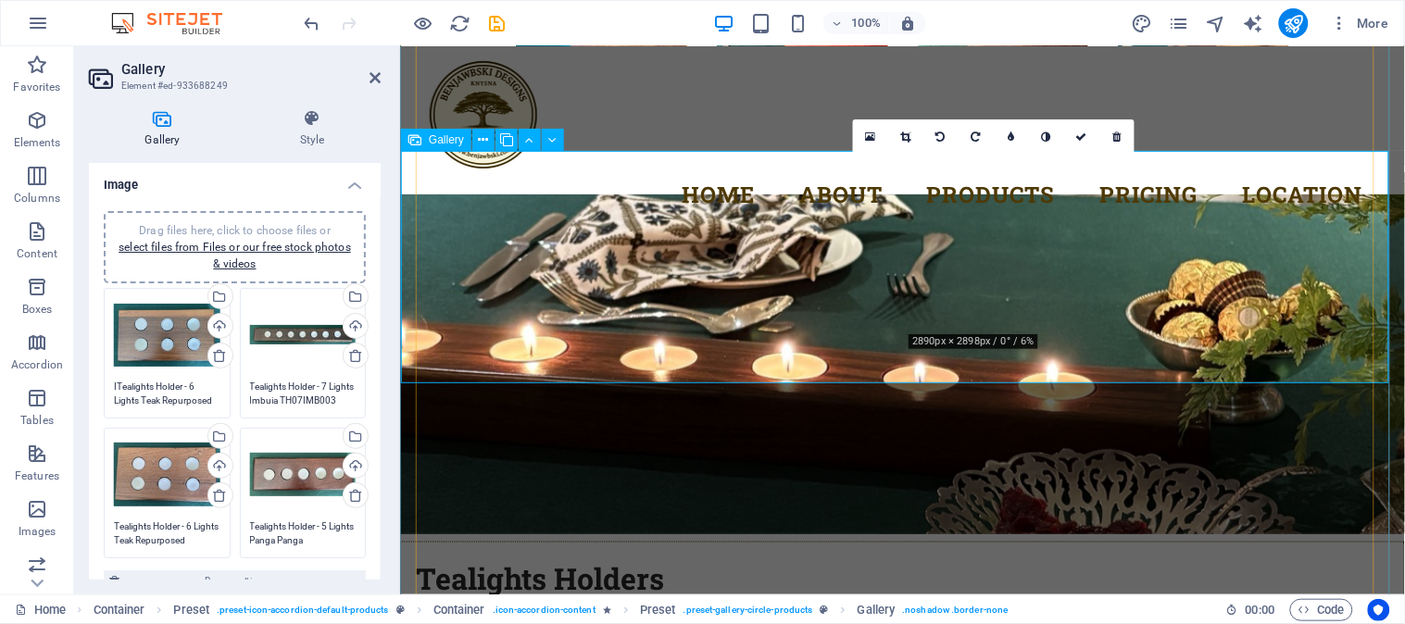
drag, startPoint x: 968, startPoint y: 287, endPoint x: 673, endPoint y: 288, distance: 295.5
type textarea "Tealights Holder - 6 Lights Teak Repurposed TH06TER02"
type textarea "ITealights Holder - 6 Lights Teak Repurposed TH06TER01"
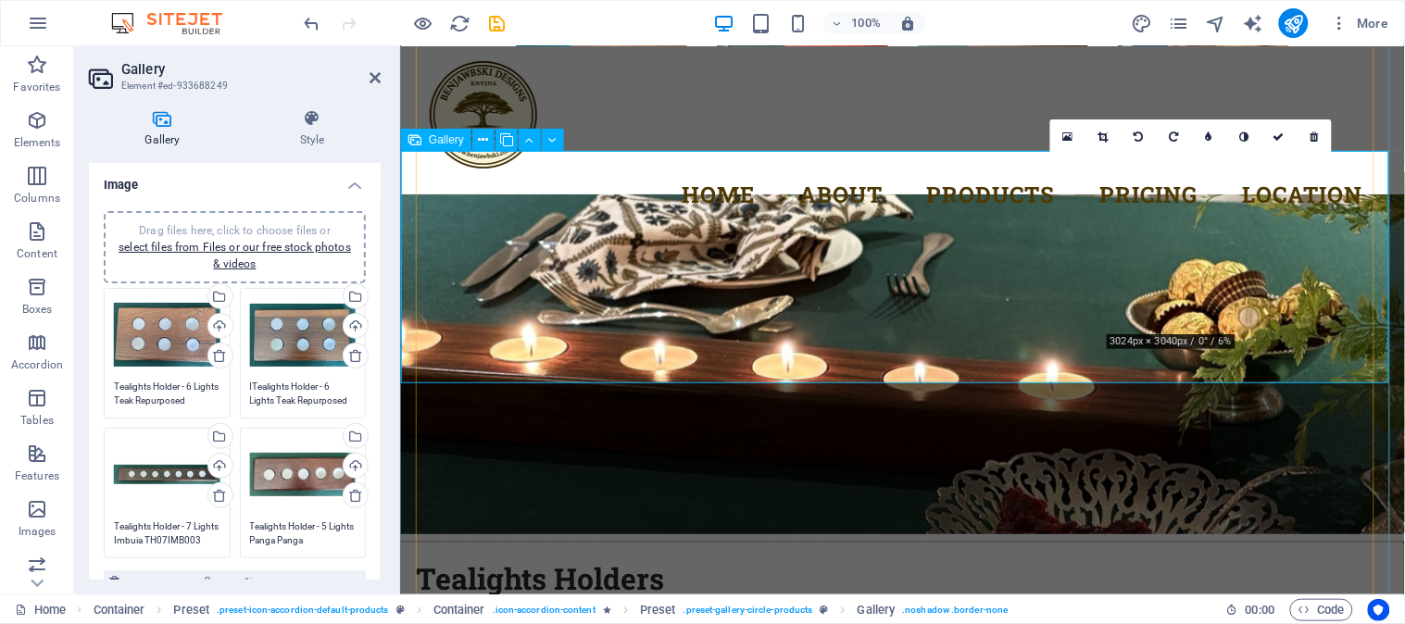
drag, startPoint x: 1194, startPoint y: 292, endPoint x: 926, endPoint y: 290, distance: 267.7
type textarea "Tealights Holder - 5 Lights Panga Panga TH05PPA001"
type textarea "Tealights Holder - 7 Lights Imbuia TH07IMB003"
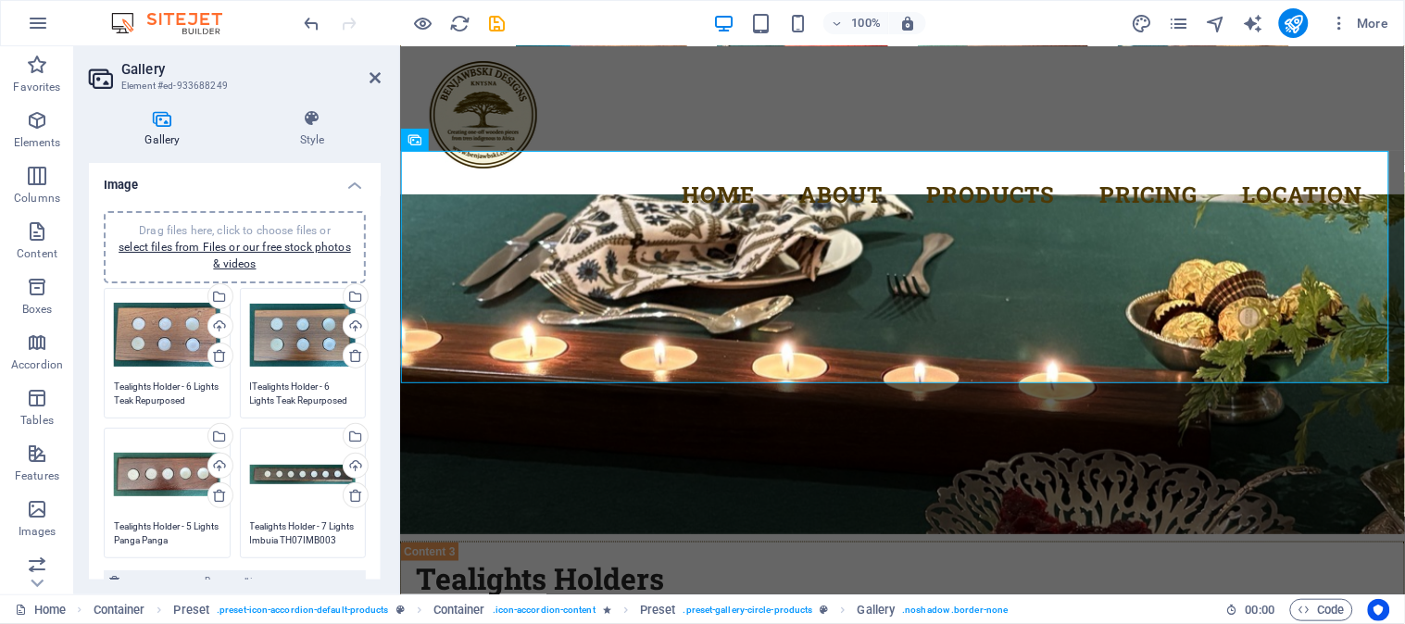
click at [155, 396] on textarea "Tealights Holder - 6 Lights Teak Repurposed TH06TER02" at bounding box center [167, 394] width 107 height 28
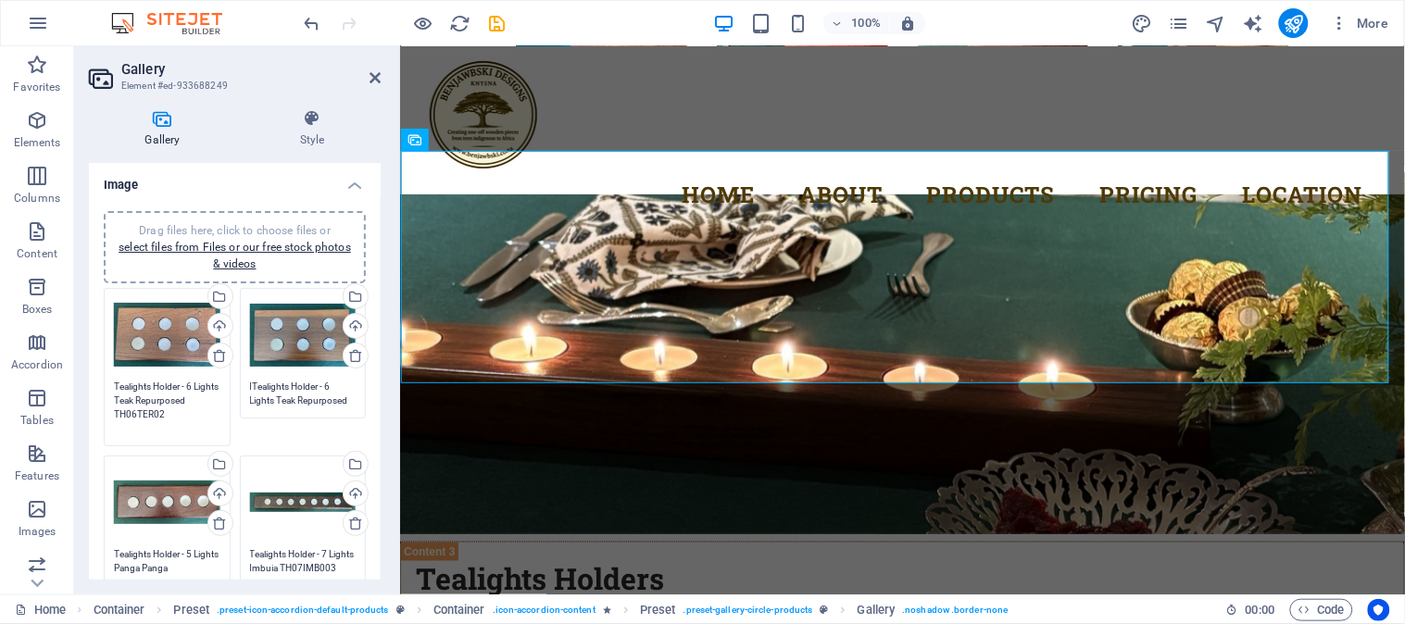
click at [178, 409] on textarea "Tealights Holder - 6 Lights Teak Repurposed TH06TER02" at bounding box center [167, 408] width 107 height 56
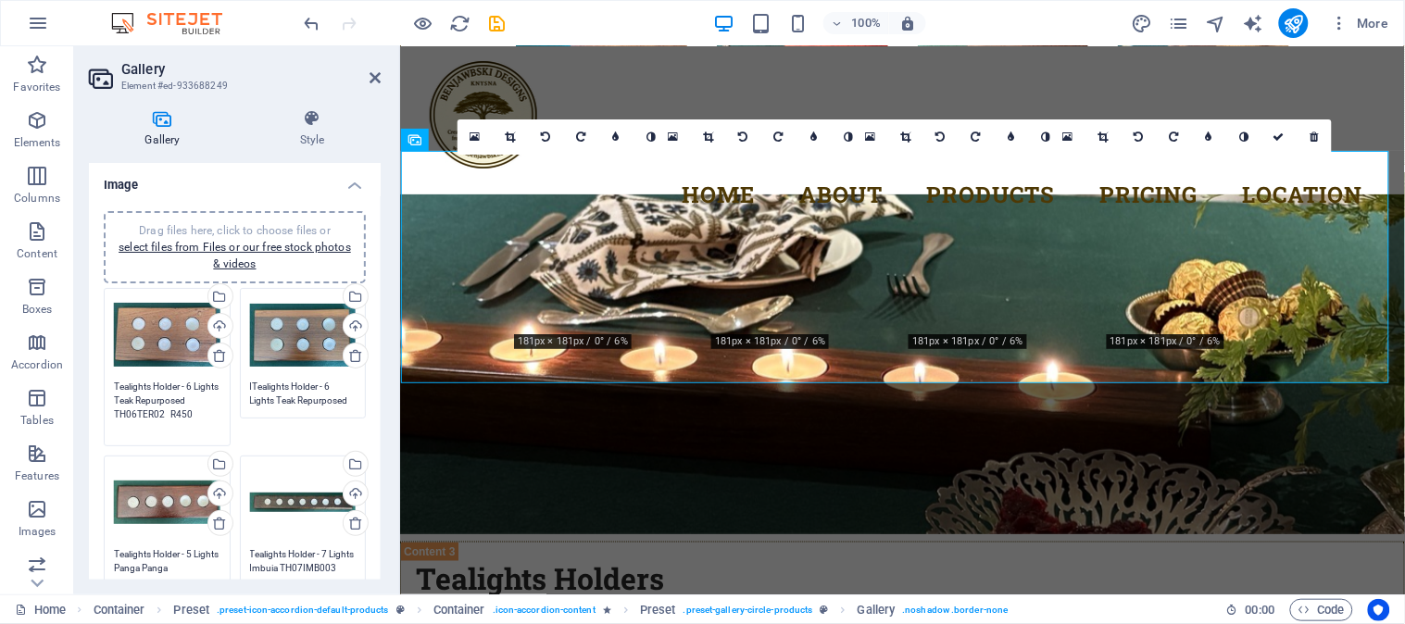
type textarea "Tealights Holder - 6 Lights Teak Repurposed TH06TER02 R450"
click at [348, 395] on textarea "ITealights Holder - 6 Lights Teak Repurposed TH06TER01" at bounding box center [303, 408] width 107 height 56
click at [311, 413] on textarea "ITealights Holder - 6 Lights Teak Repurposed TH06TER01" at bounding box center [303, 408] width 107 height 56
type textarea "ITealights Holder - 6 Lights Teak Repurposed TH06TER01 R450"
click at [197, 396] on textarea "Tealights Holder - 6 Lights Teak Repurposed TH06TER02 R450" at bounding box center [167, 408] width 107 height 56
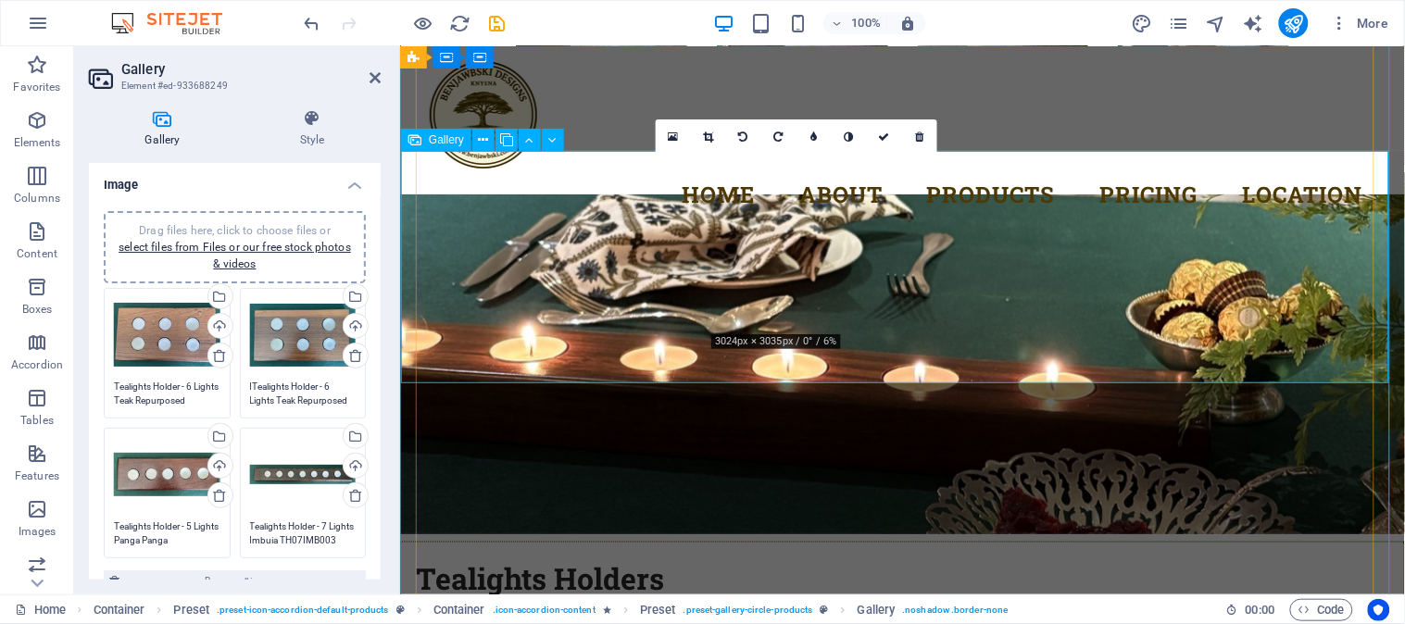
drag, startPoint x: 782, startPoint y: 298, endPoint x: 473, endPoint y: 295, distance: 308.5
type textarea "ITealights Holder - 6 Lights Teak Repurposed TH06TER01 R450"
type textarea "Tealights Holder - 6 Lights Teak Repurposed TH06TER02 R450"
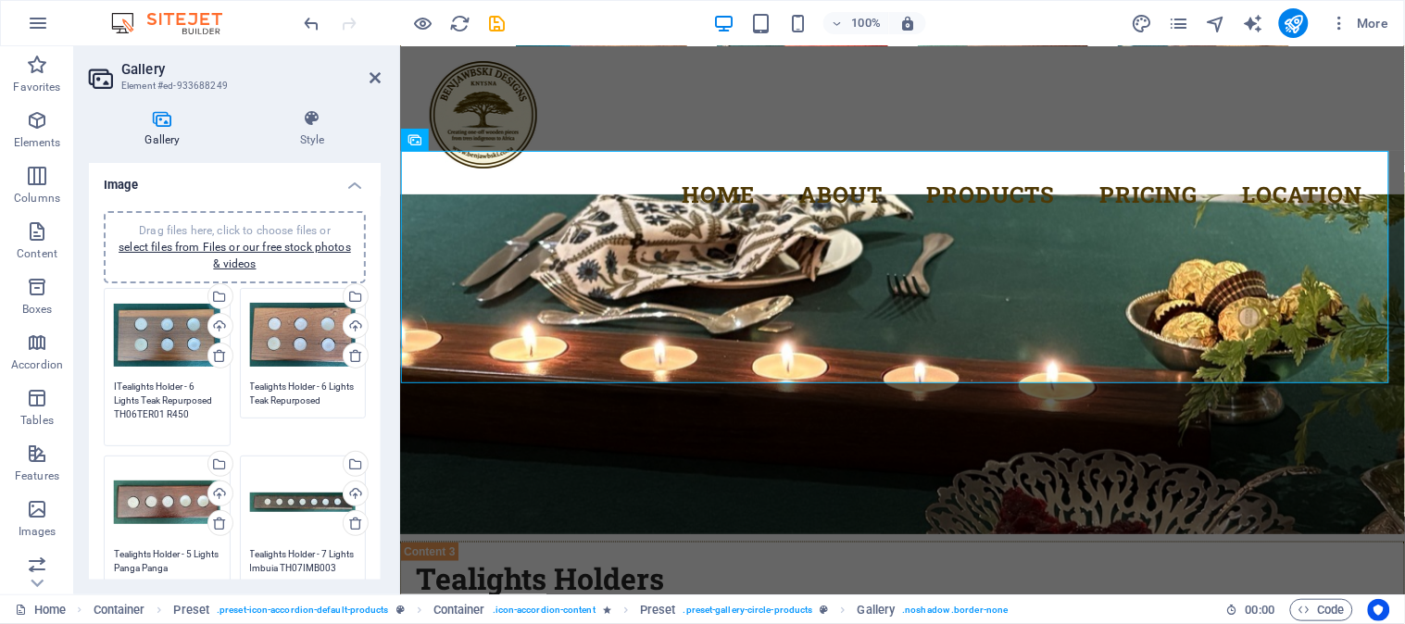
click at [163, 399] on textarea "ITealights Holder - 6 Lights Teak Repurposed TH06TER01 R450" at bounding box center [167, 408] width 107 height 56
click at [278, 399] on textarea "Tealights Holder - 6 Lights Teak Repurposed TH06TER02 R450" at bounding box center [303, 394] width 107 height 28
click at [160, 560] on textarea "Tealights Holder - 5 Lights Panga Panga TH05PPA001" at bounding box center [167, 561] width 107 height 28
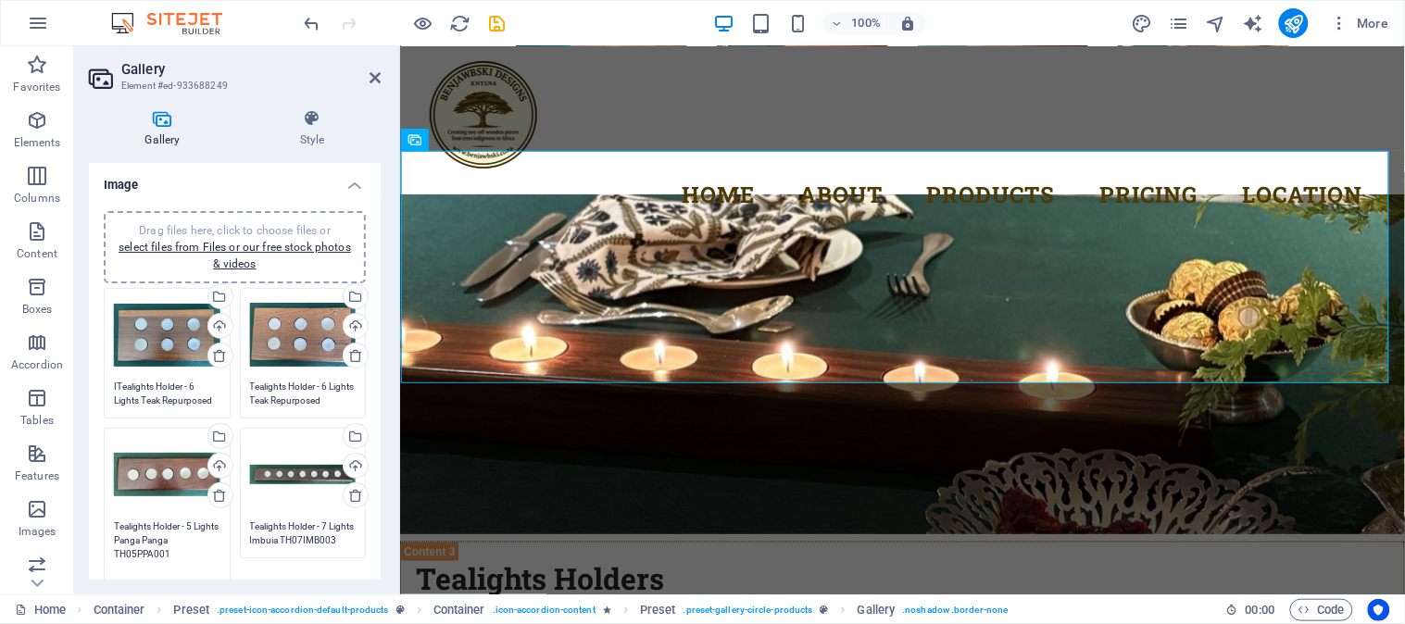
click at [180, 550] on textarea "Tealights Holder - 5 Lights Panga Panga TH05PPA001" at bounding box center [167, 561] width 107 height 83
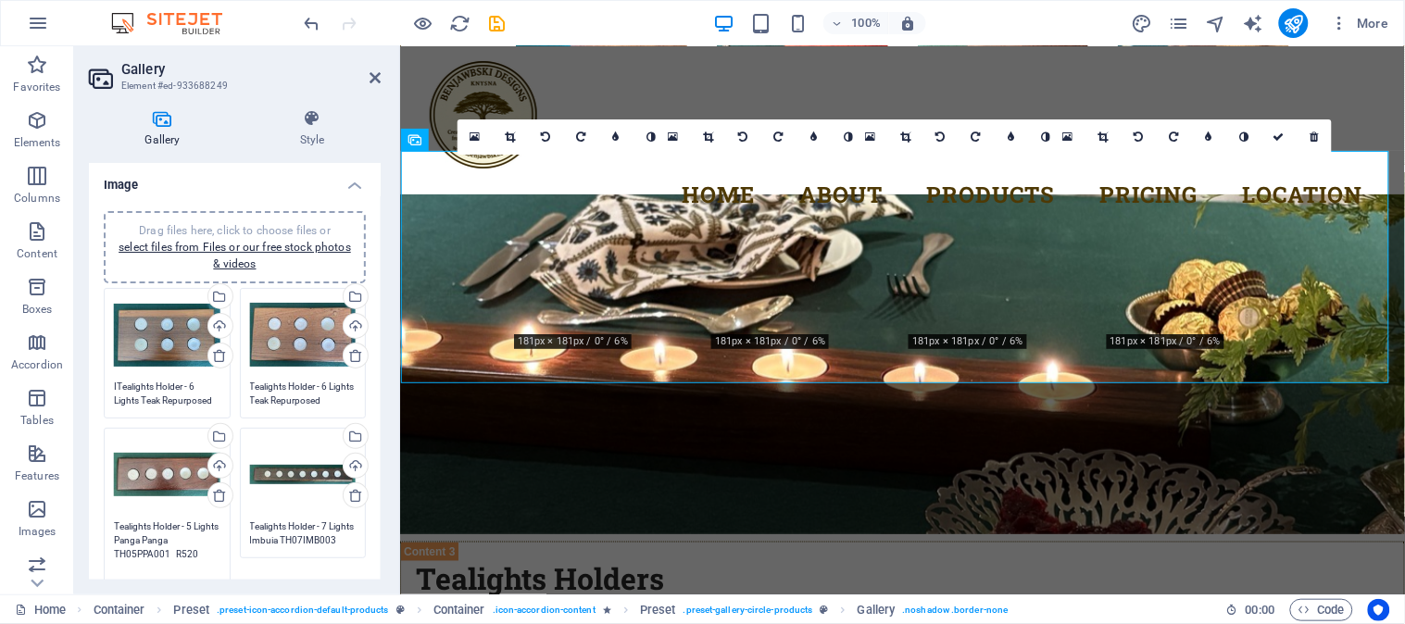
type textarea "Tealights Holder - 5 Lights Panga Panga TH05PPA001 R520"
click at [311, 540] on textarea "Tealights Holder - 7 Lights Imbuia TH07IMB003" at bounding box center [303, 548] width 107 height 56
click at [311, 552] on textarea "Tealights Holder - 7 Lights Imbuia TH07IMB003" at bounding box center [303, 548] width 107 height 56
click at [353, 464] on div "Upload" at bounding box center [354, 468] width 28 height 28
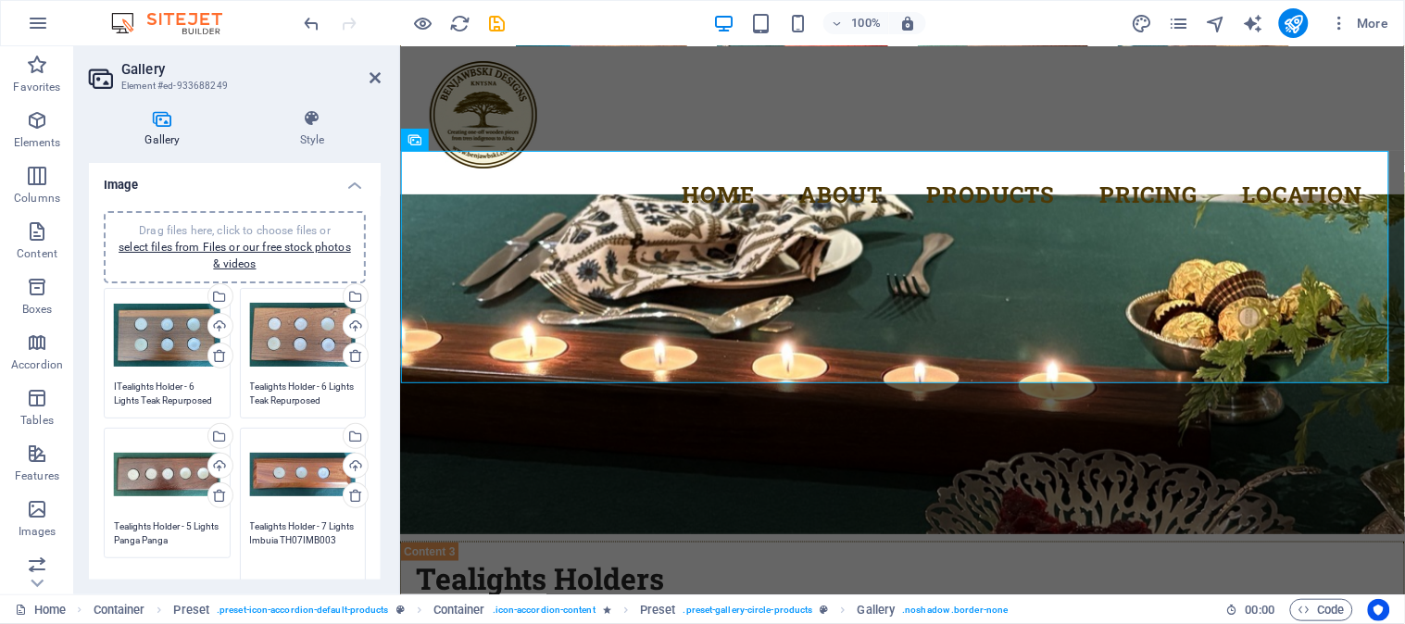
click at [320, 525] on textarea "Tealights Holder - 7 Lights Imbuia TH07IMB003" at bounding box center [303, 548] width 107 height 56
click at [327, 525] on textarea "Tealights Holder - 7 Lights Imbuia TH07IMB003" at bounding box center [303, 548] width 107 height 56
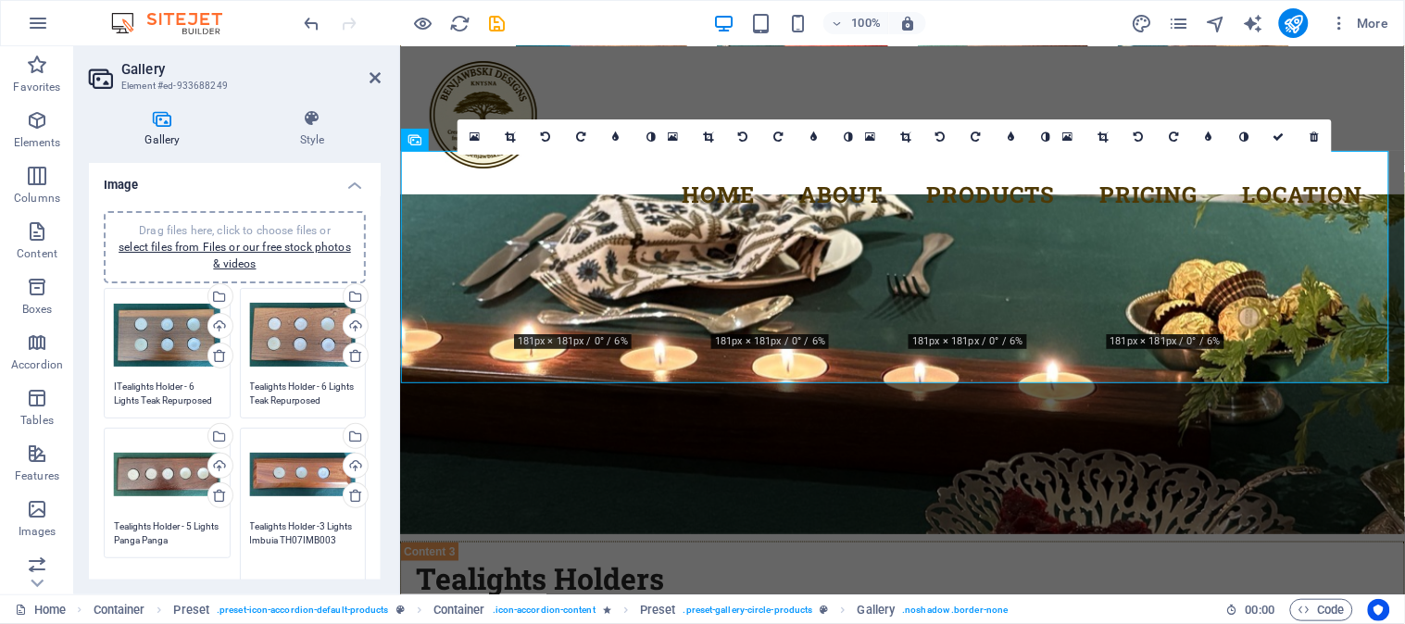
click at [320, 529] on textarea "Tealights Holder -3 Lights Imbuia TH07IMB003" at bounding box center [303, 548] width 107 height 56
click at [283, 537] on textarea "Tealights Holder - 3 Lights Imbuia TH07IMB003" at bounding box center [303, 548] width 107 height 56
drag, startPoint x: 269, startPoint y: 554, endPoint x: 285, endPoint y: 556, distance: 16.8
click at [285, 556] on textarea "Tealights Holder - 3 Lights Sapele TH07IMB003" at bounding box center [303, 548] width 107 height 56
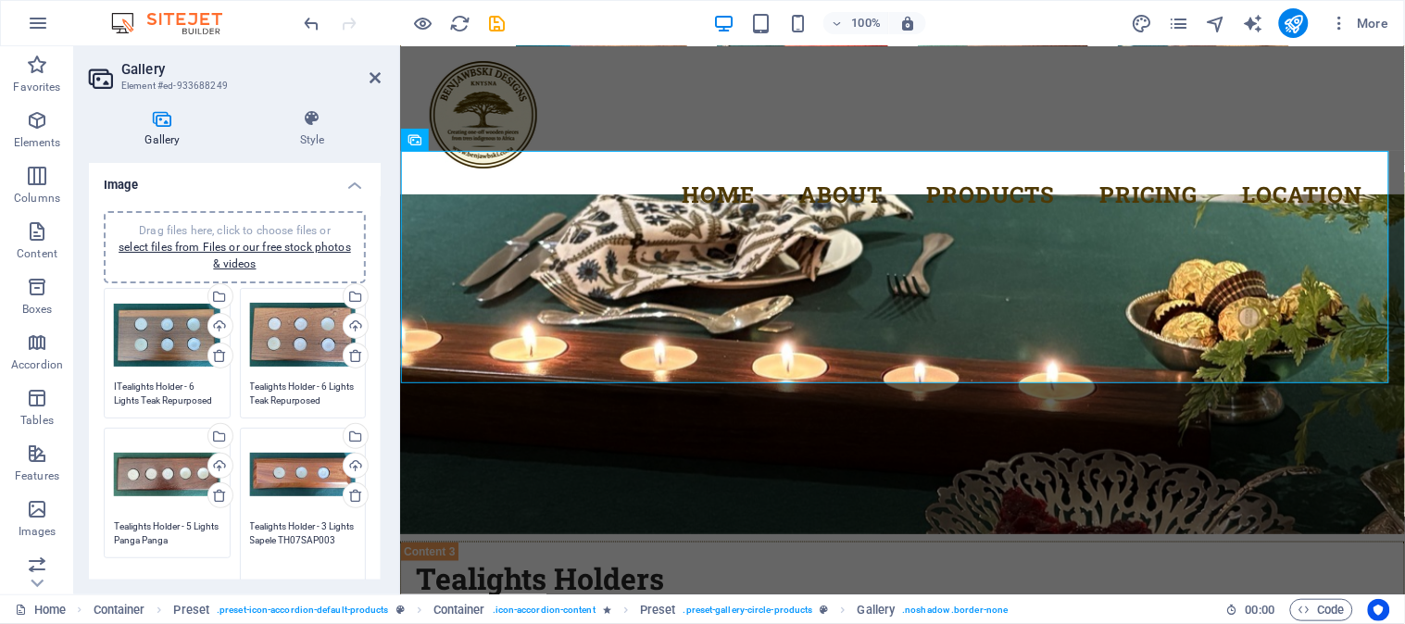
click at [326, 547] on textarea "Tealights Holder - 3 Lights Sapele TH07SAP003" at bounding box center [303, 548] width 107 height 56
click at [330, 547] on textarea "Tealights Holder - 3 Lights Sapele TH07SAP003" at bounding box center [303, 548] width 107 height 56
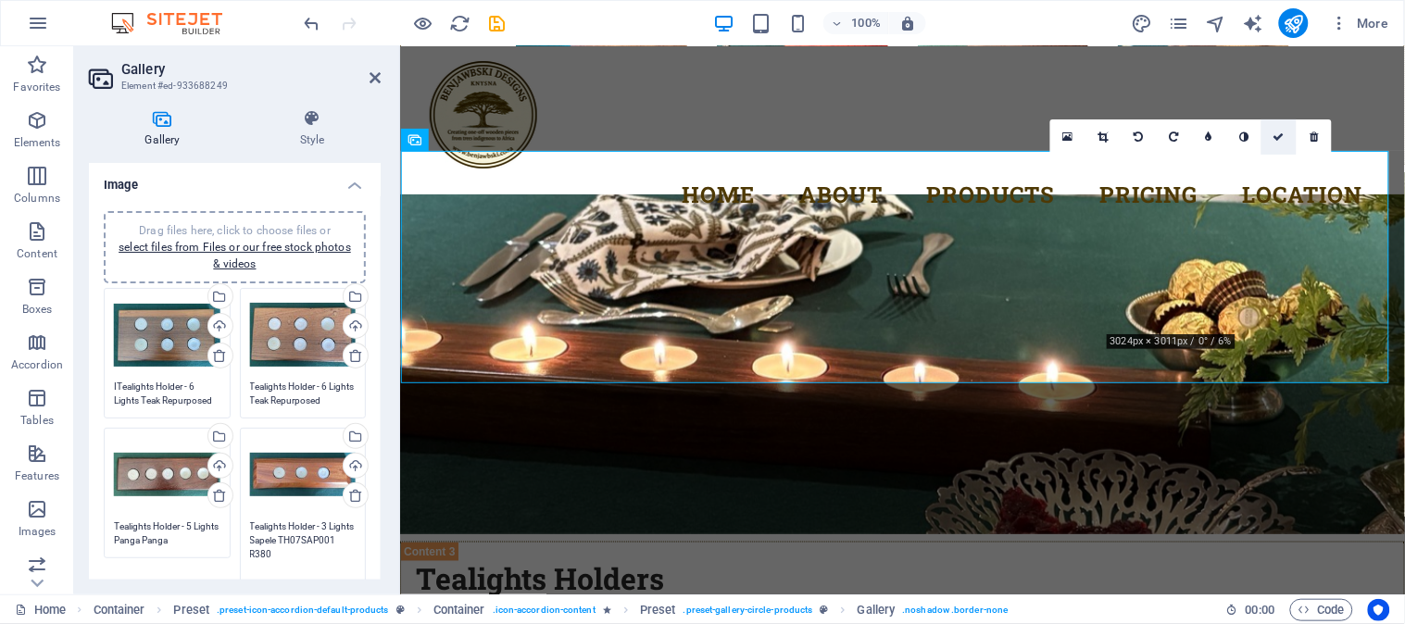
type textarea "Tealights Holder - 3 Lights Sapele TH07SAP001 R380"
click at [1280, 134] on icon at bounding box center [1279, 137] width 11 height 11
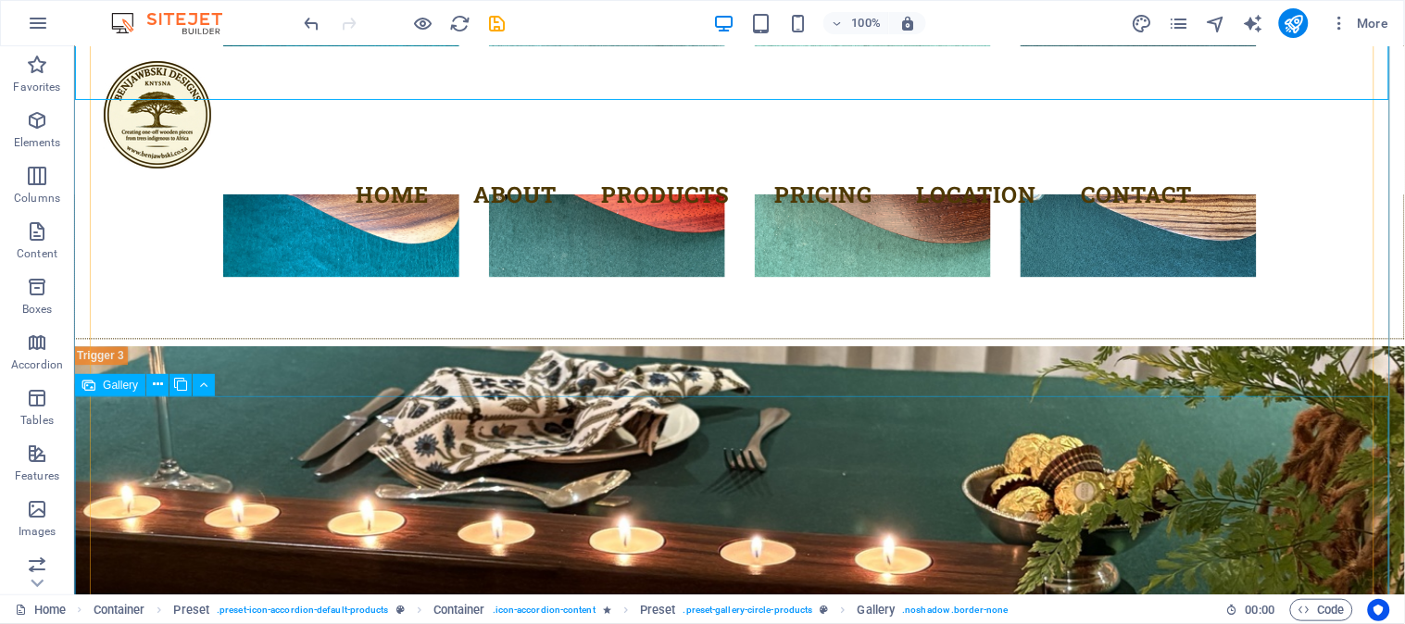
scroll to position [6411, 0]
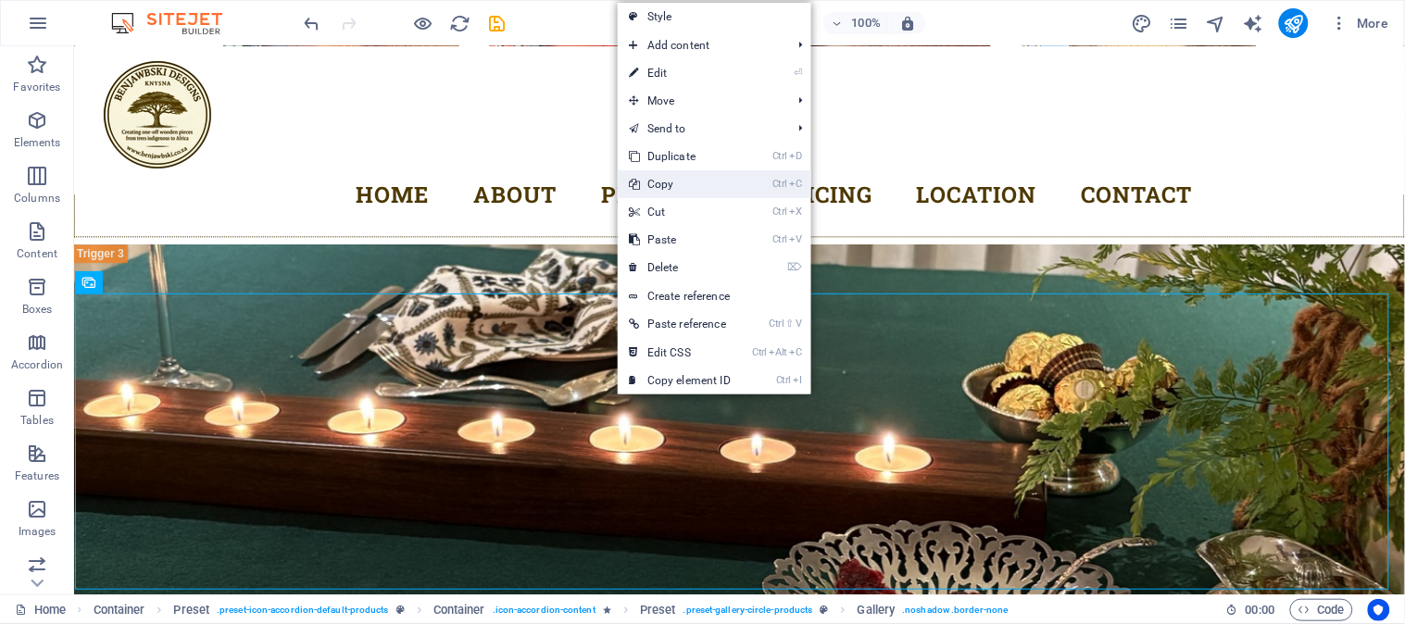
click at [661, 187] on link "Ctrl C Copy" at bounding box center [680, 184] width 124 height 28
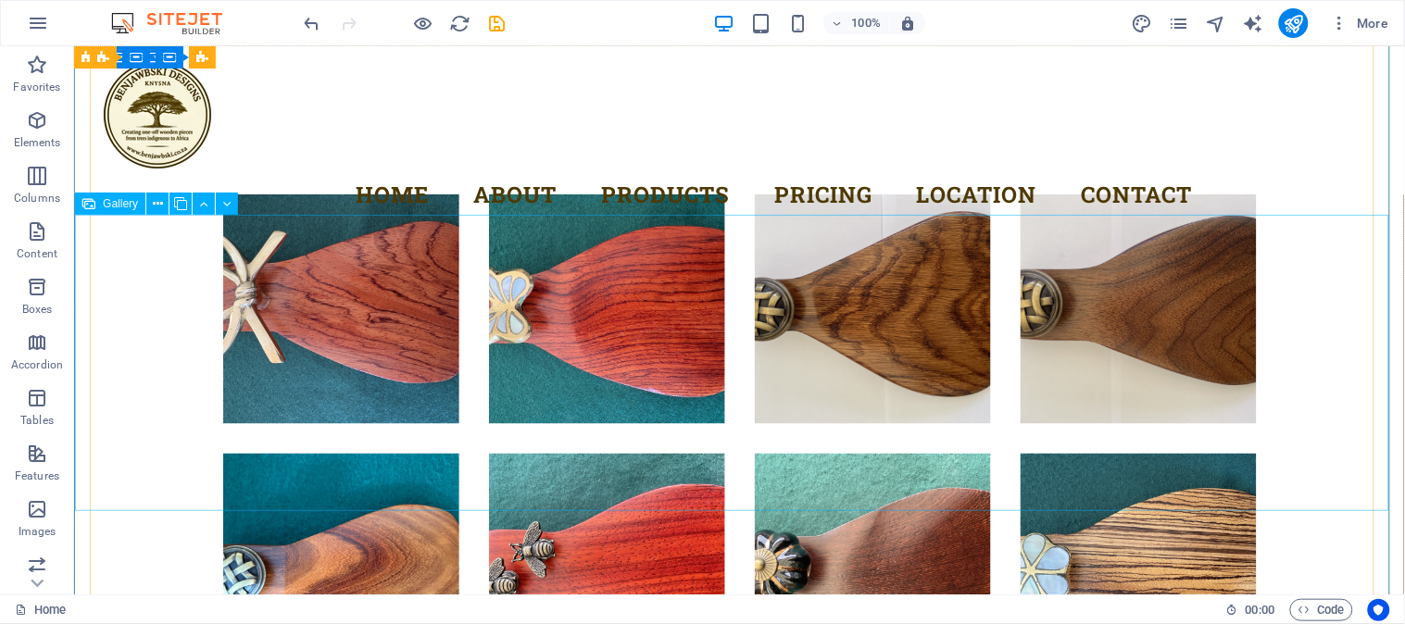
scroll to position [6204, 0]
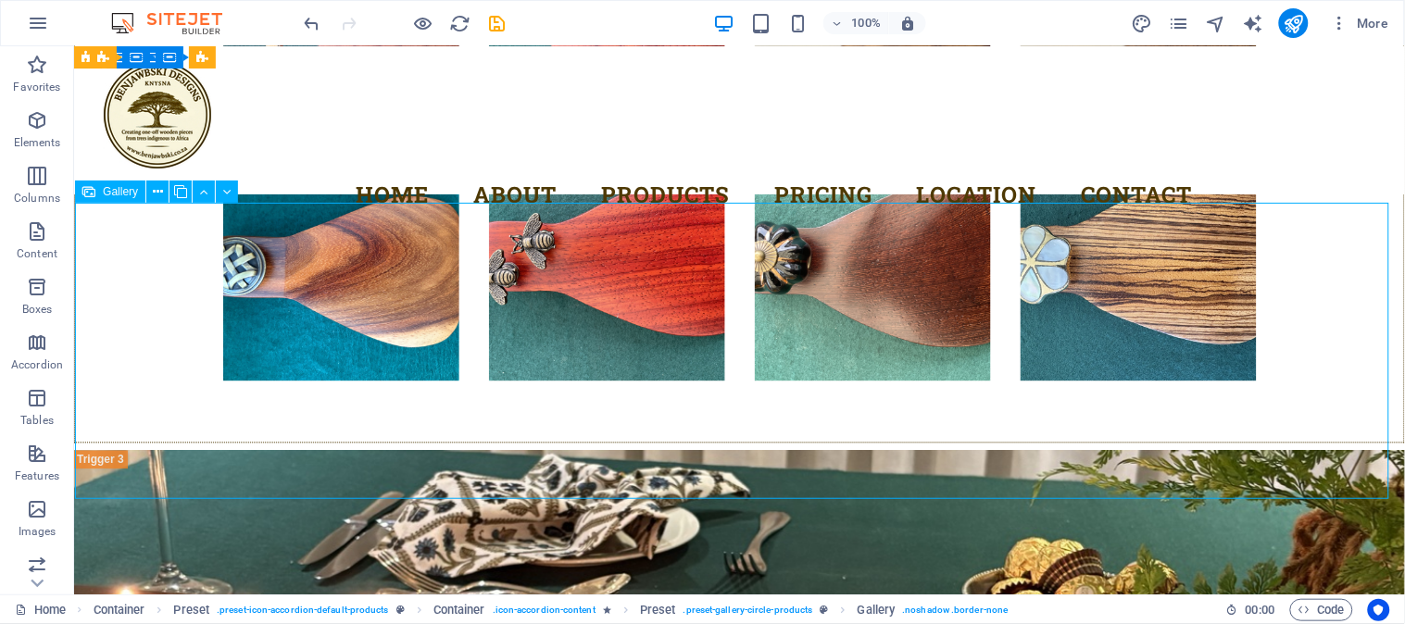
click at [378, 389] on div "Drag and drop a file to add it H2 Text Image Container Preset Text Preset Conta…" at bounding box center [739, 320] width 1331 height 548
select select "4"
select select "px"
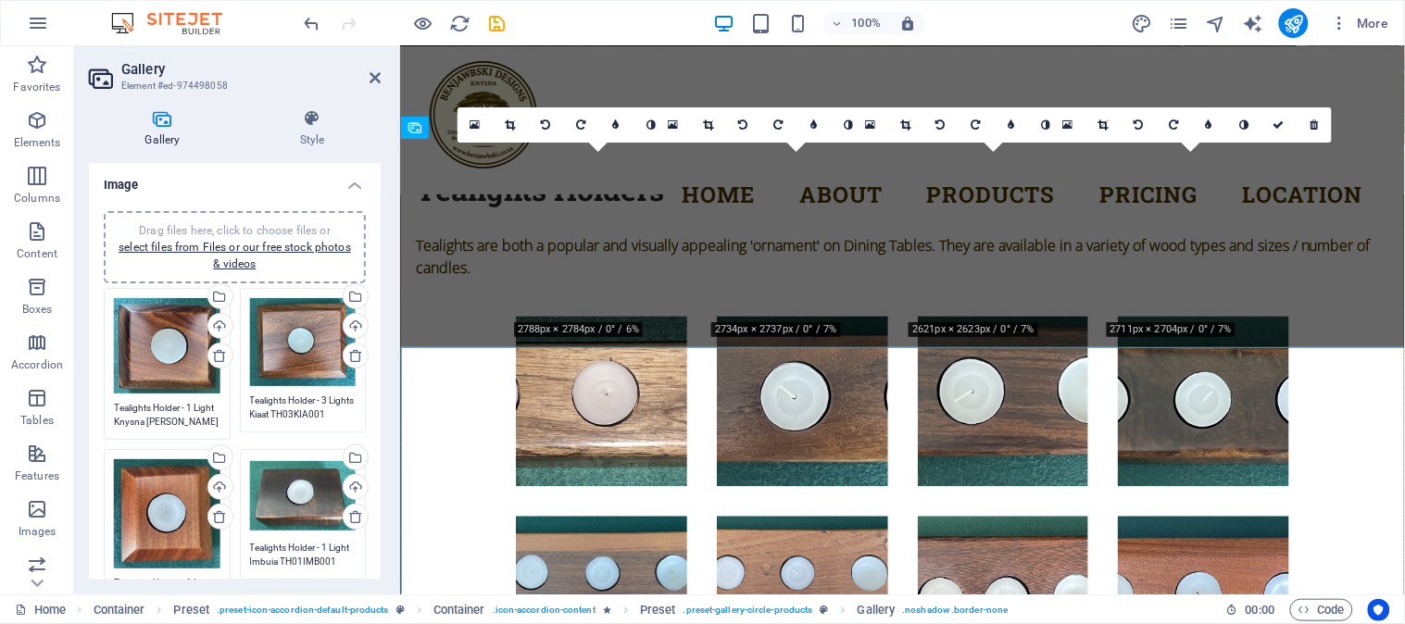
scroll to position [6061, 0]
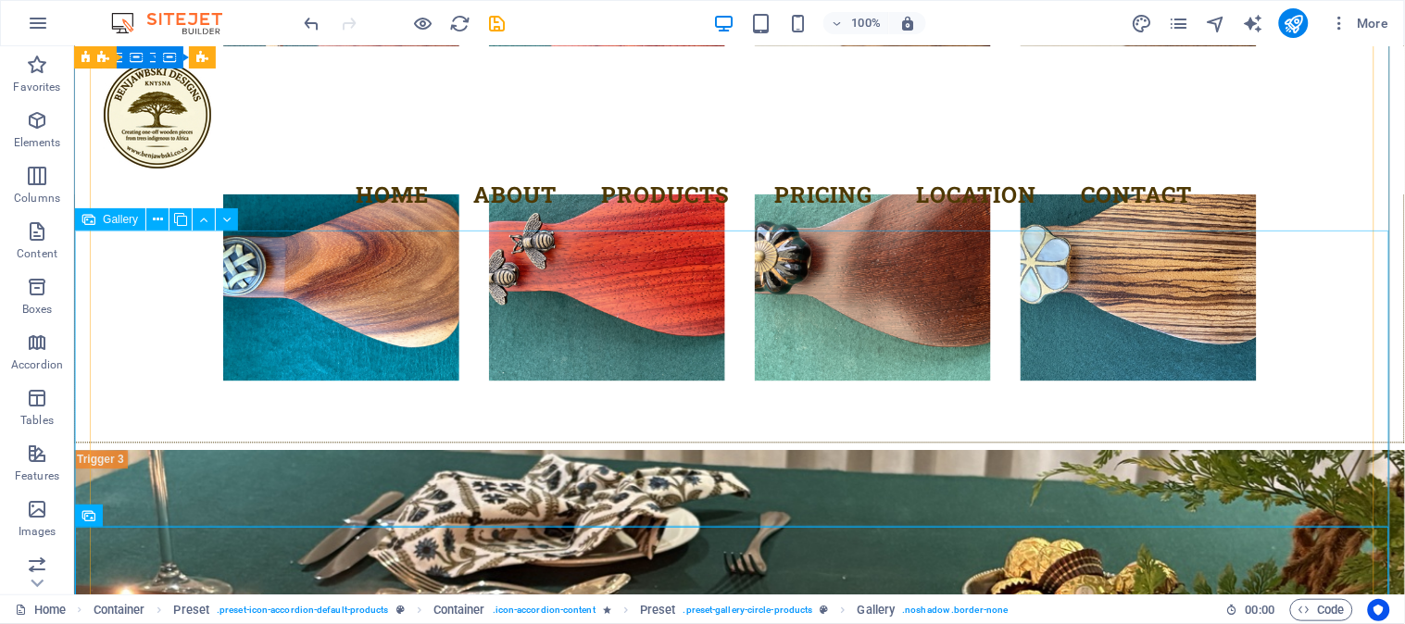
scroll to position [5999, 0]
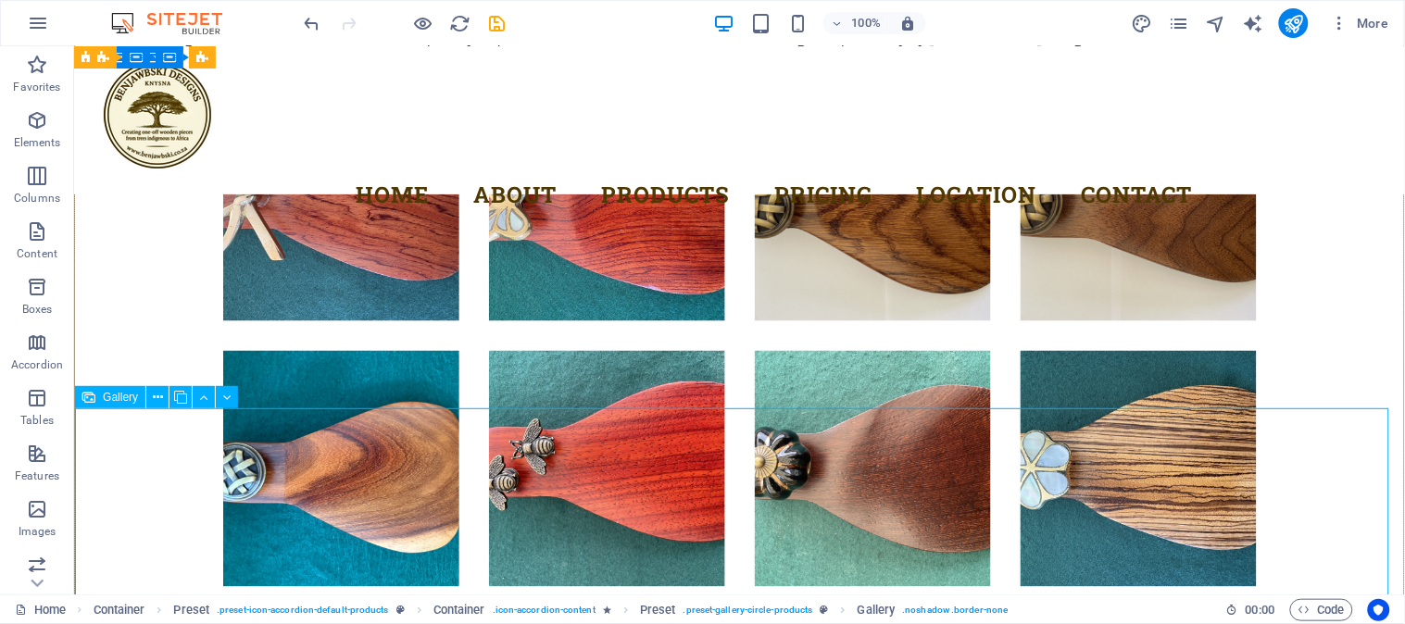
select select "4"
select select "px"
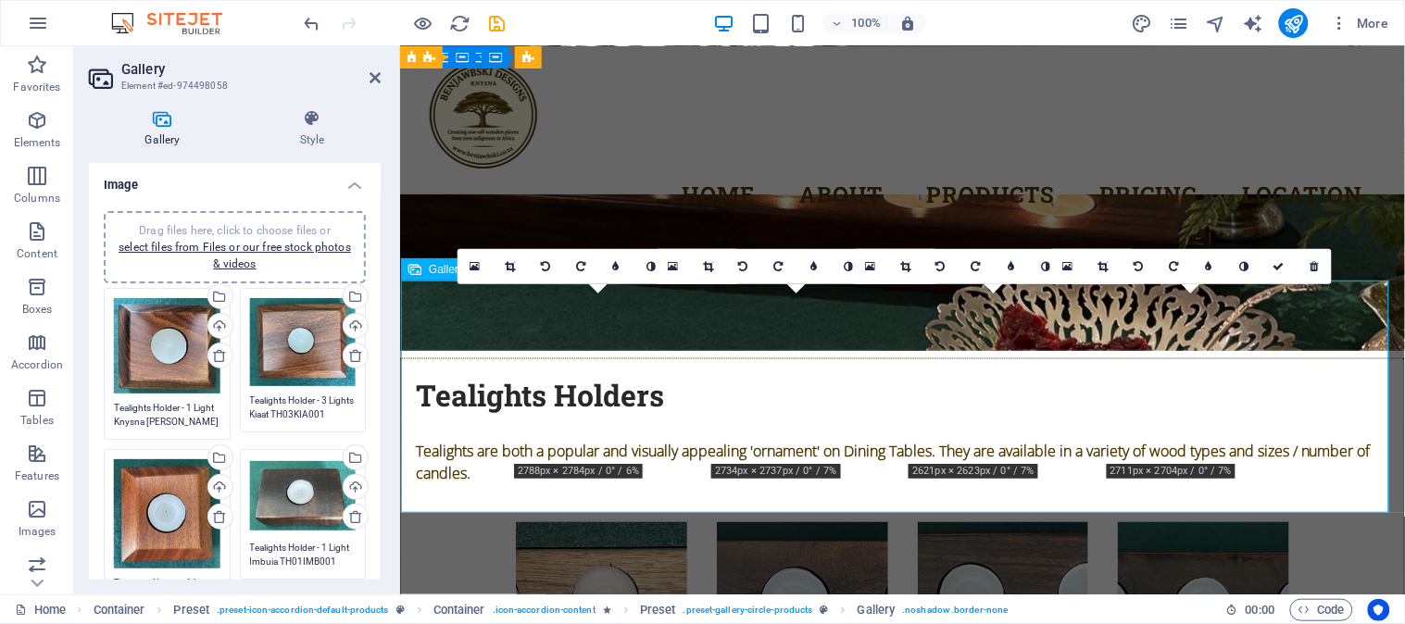
scroll to position [5919, 0]
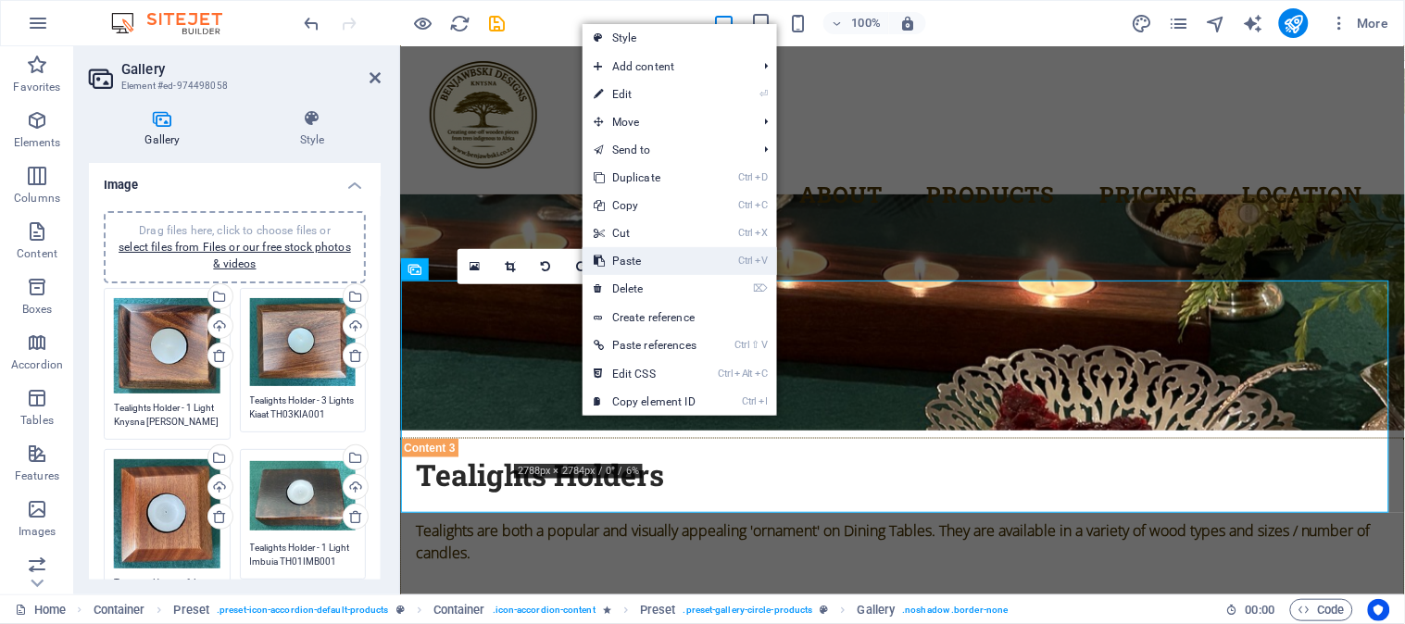
click at [651, 255] on link "Ctrl V Paste" at bounding box center [645, 261] width 125 height 28
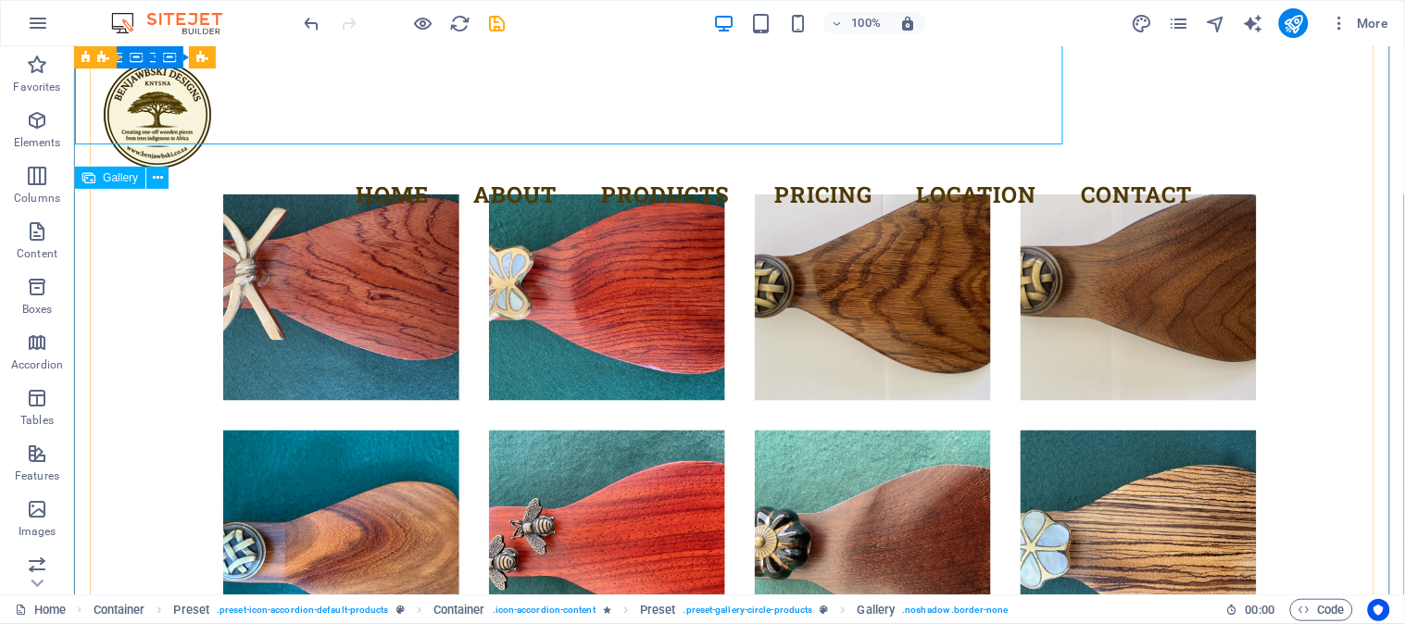
scroll to position [6507, 0]
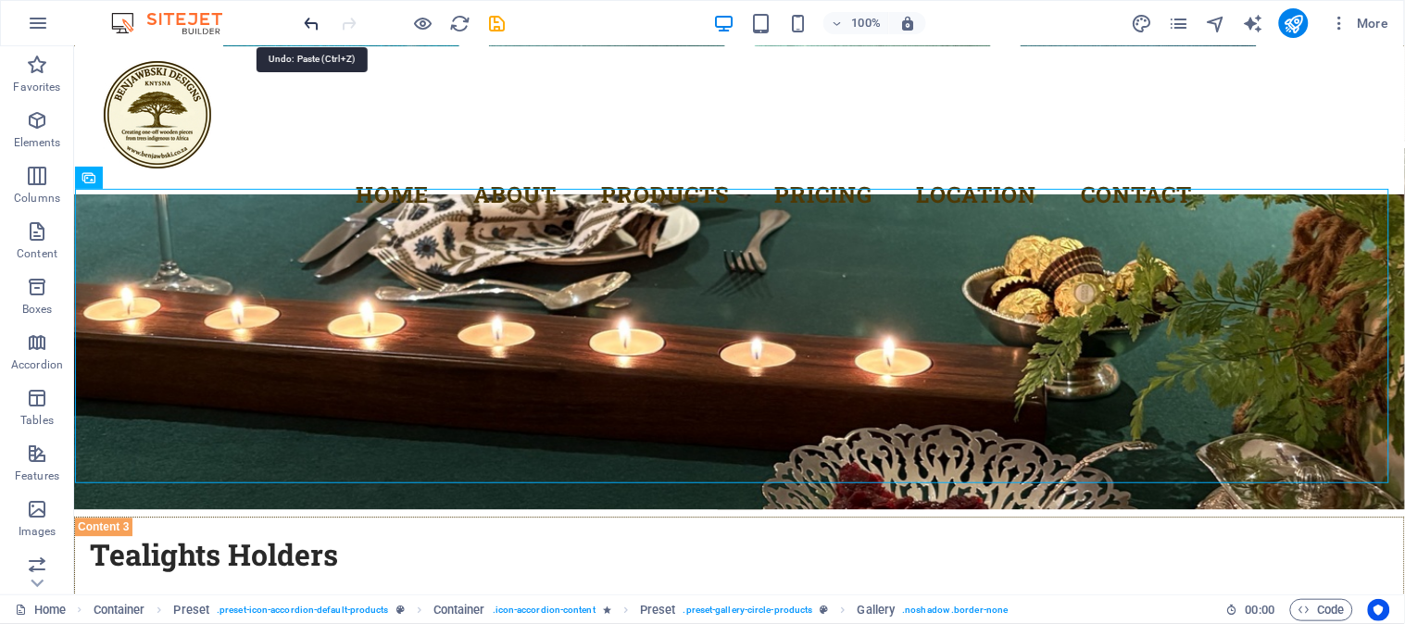
click at [310, 19] on icon "undo" at bounding box center [312, 23] width 21 height 21
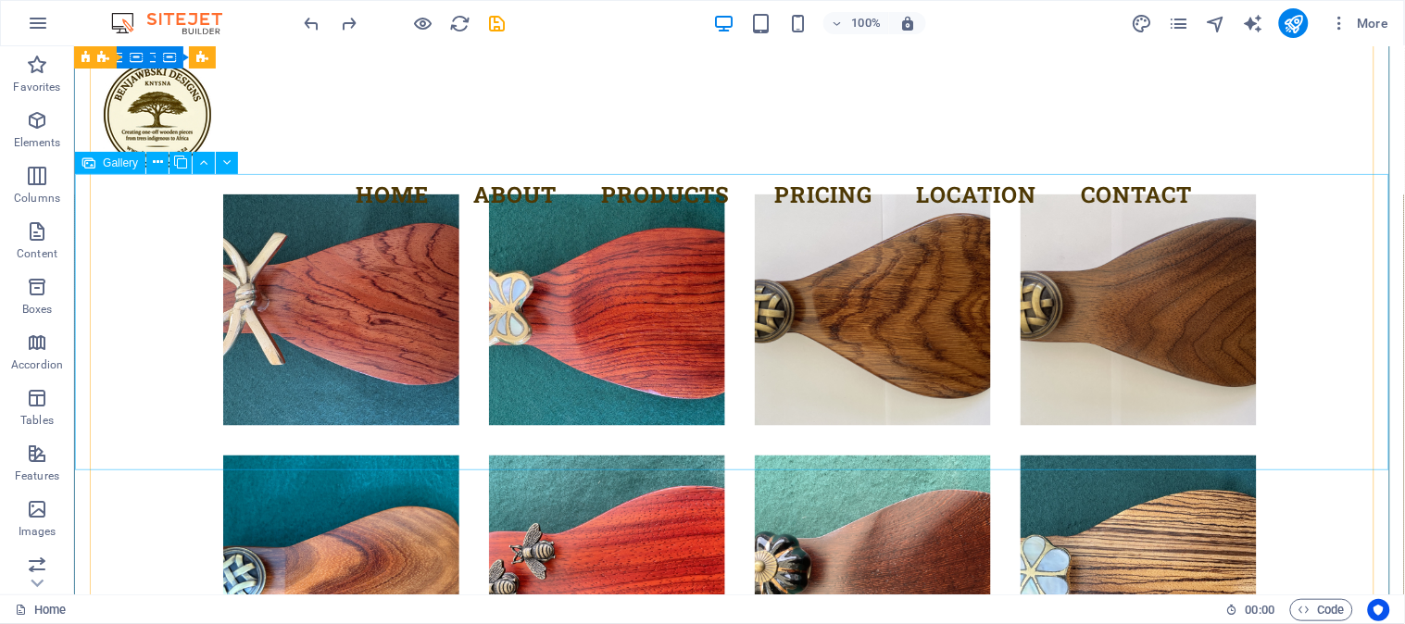
scroll to position [6100, 0]
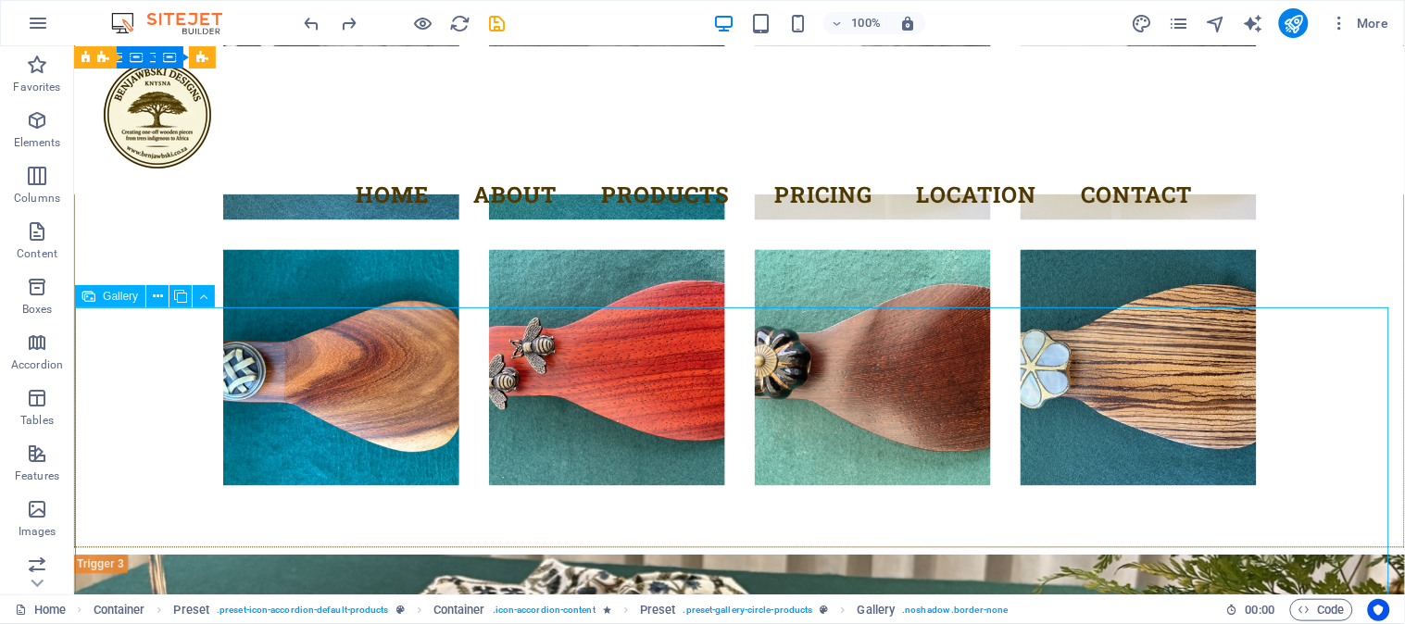
select select "4"
select select "px"
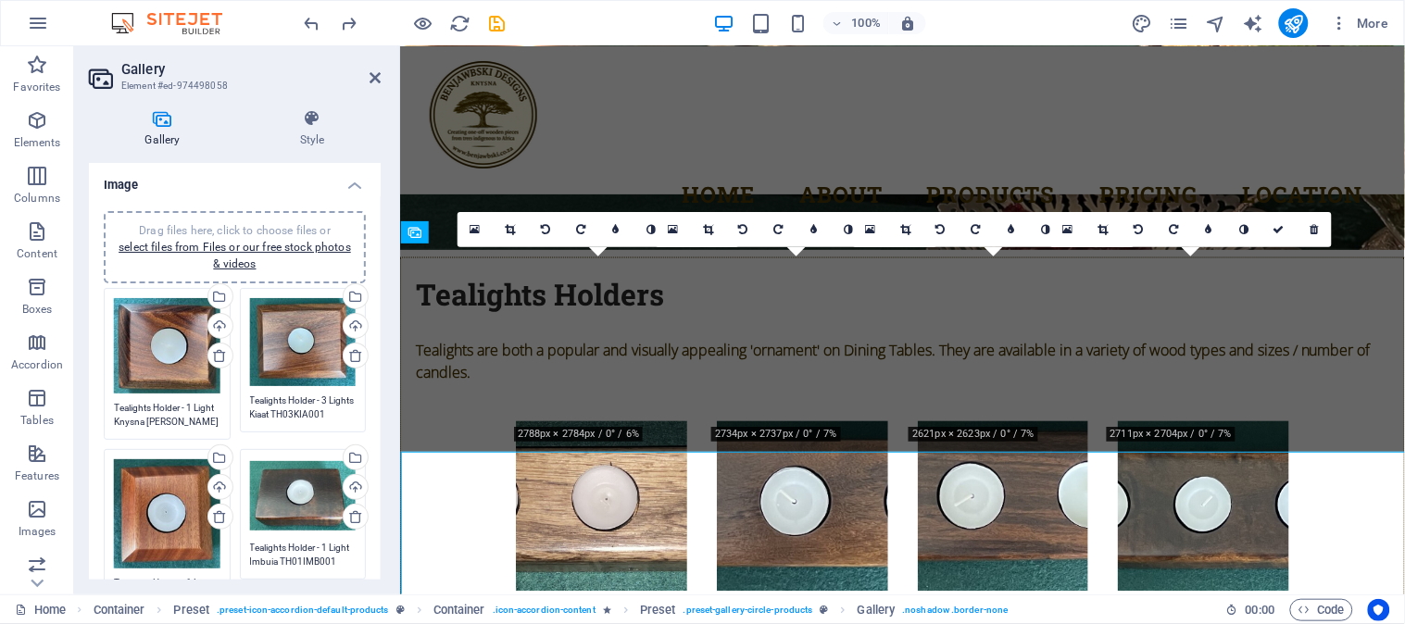
scroll to position [5956, 0]
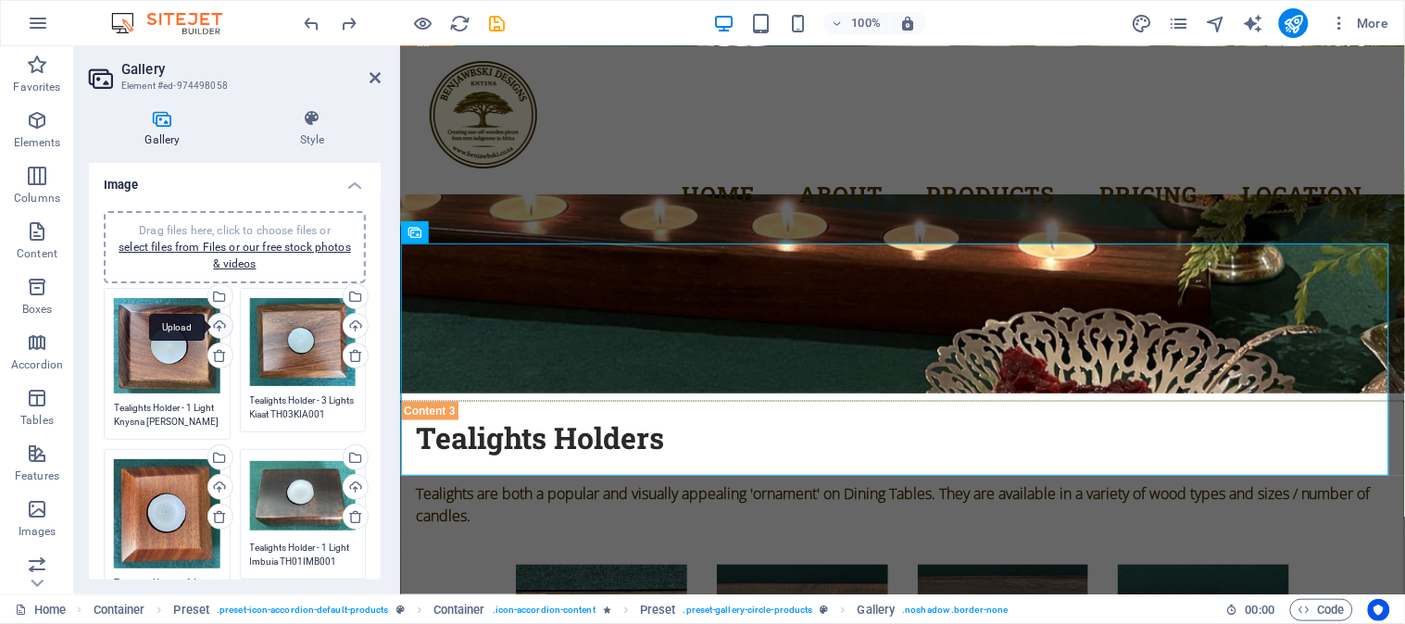
click at [222, 321] on div "Upload" at bounding box center [219, 328] width 28 height 28
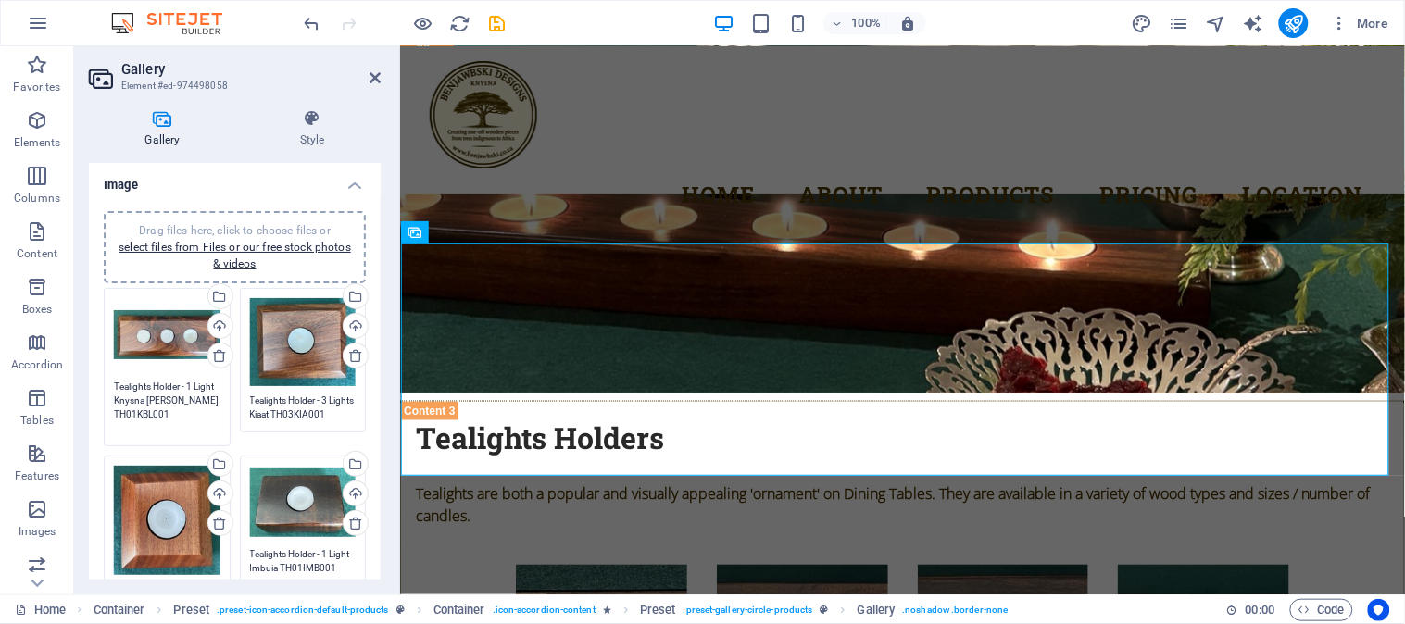
drag, startPoint x: 186, startPoint y: 385, endPoint x: 204, endPoint y: 405, distance: 26.2
click at [204, 405] on textarea "Tealights Holder - 1 Light Knysna [PERSON_NAME] TH01KBL001" at bounding box center [167, 408] width 107 height 56
paste textarea "TH03KIA"
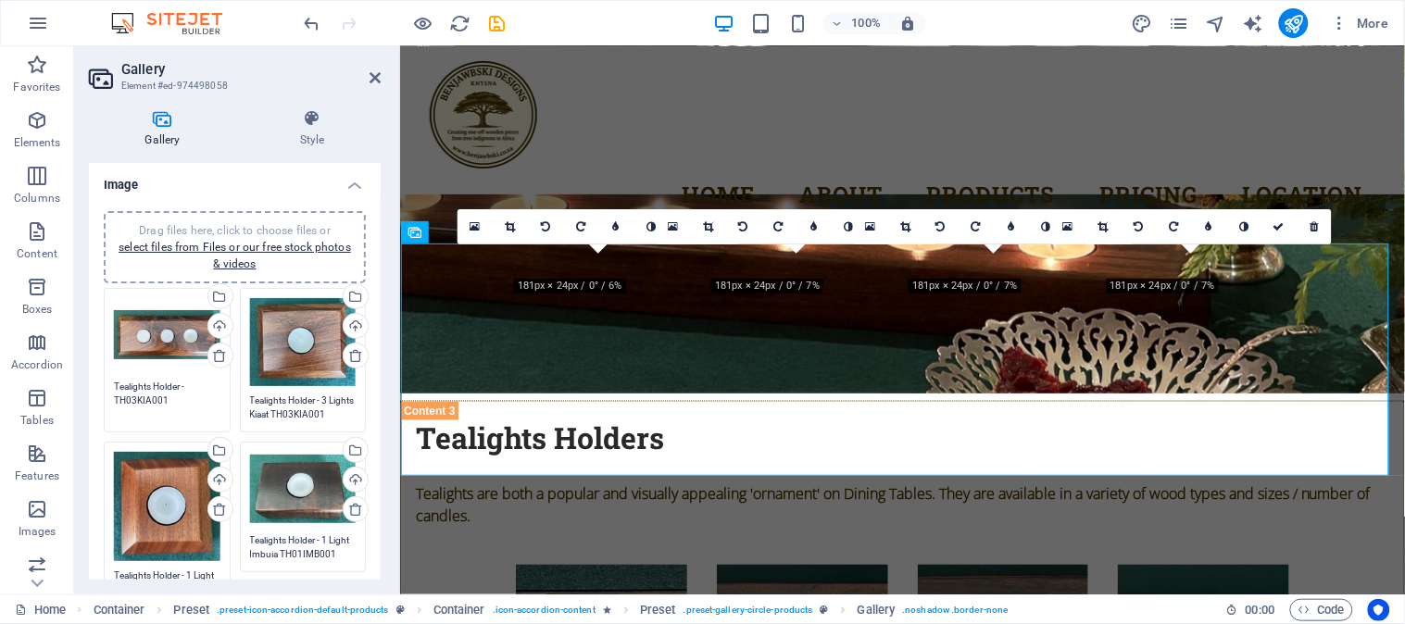
click at [213, 384] on textarea "Tealights Holder -TH03KIA001" at bounding box center [167, 401] width 107 height 42
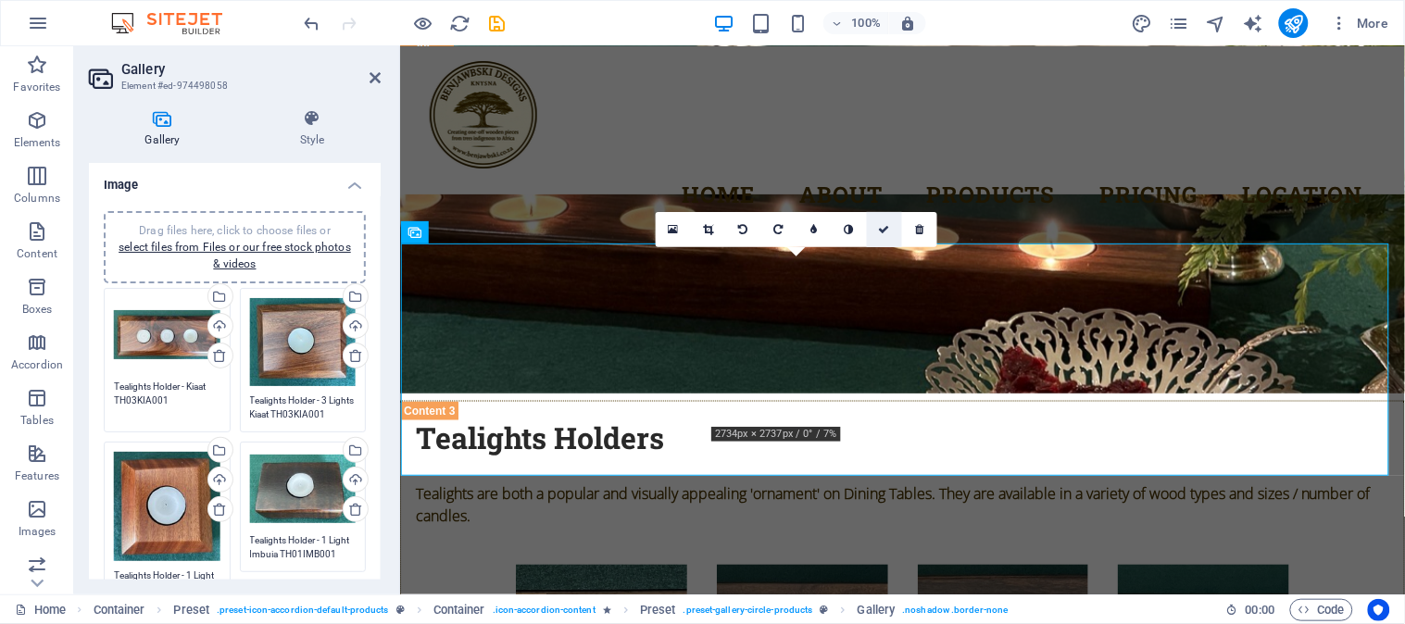
type textarea "Tealights Holder - Kiaat TH03KIA001"
click at [885, 232] on icon at bounding box center [884, 229] width 11 height 11
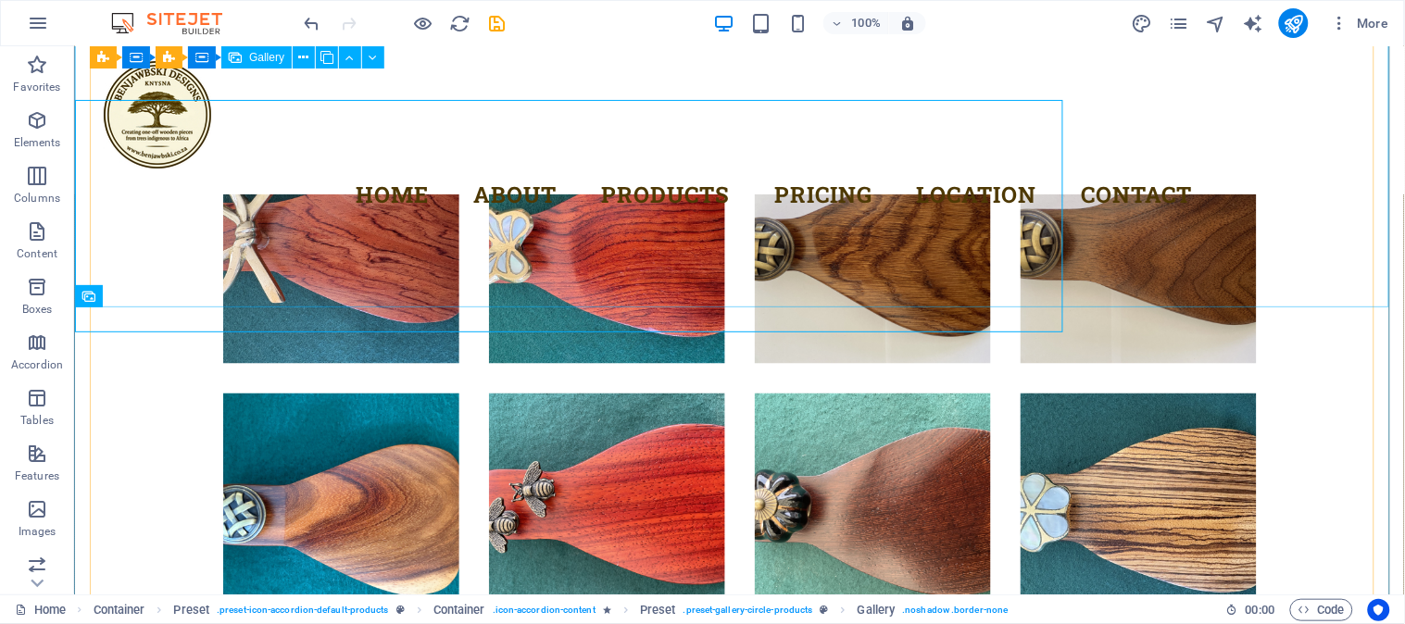
scroll to position [6100, 0]
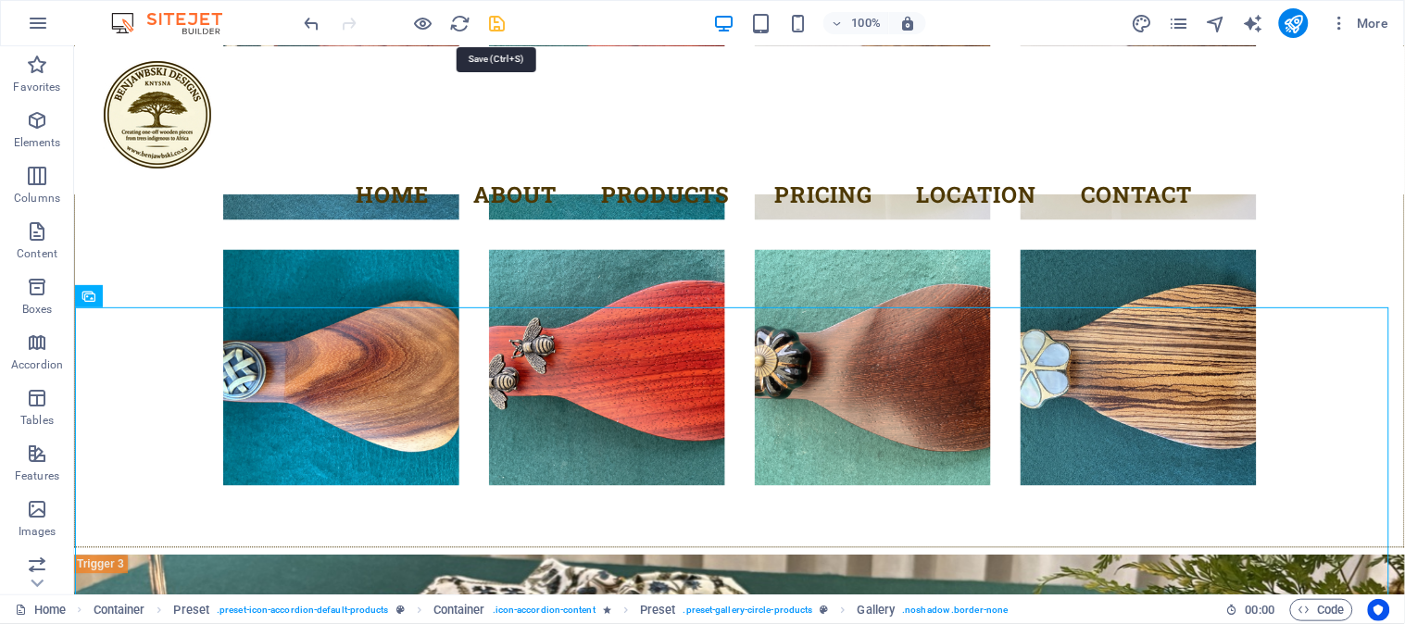
click at [496, 19] on icon "save" at bounding box center [497, 23] width 21 height 21
checkbox input "false"
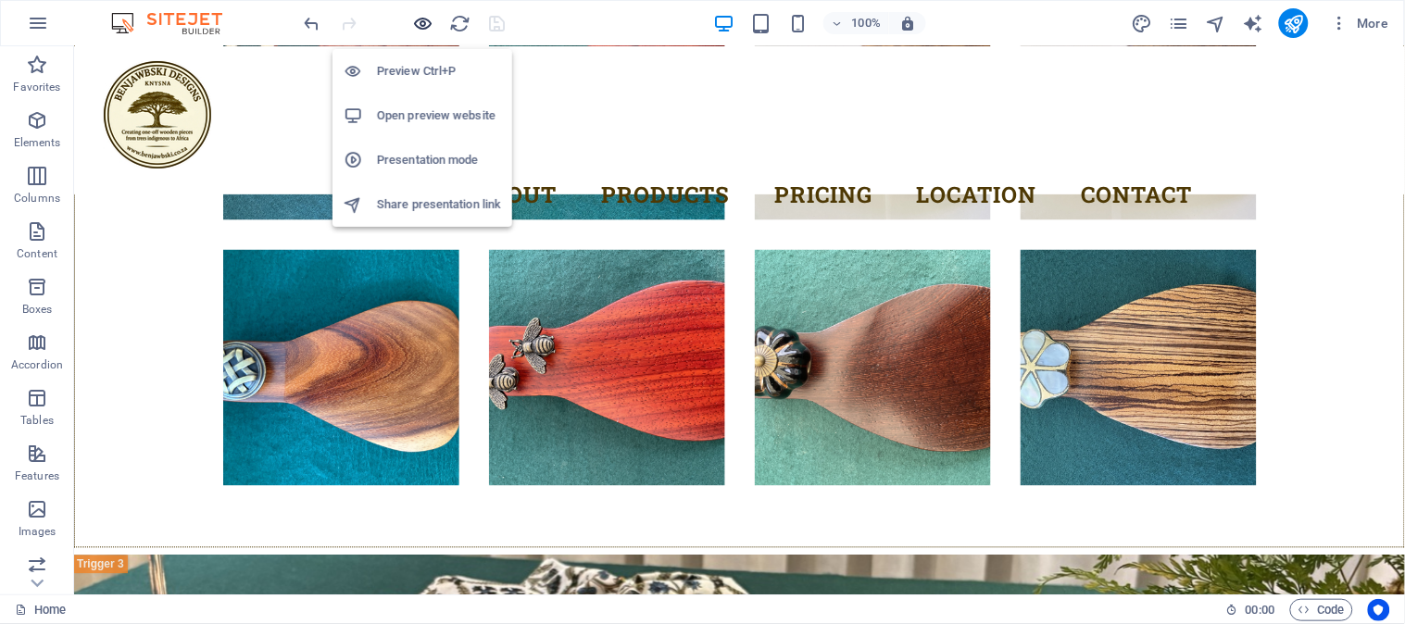
click at [423, 21] on icon "button" at bounding box center [423, 23] width 21 height 21
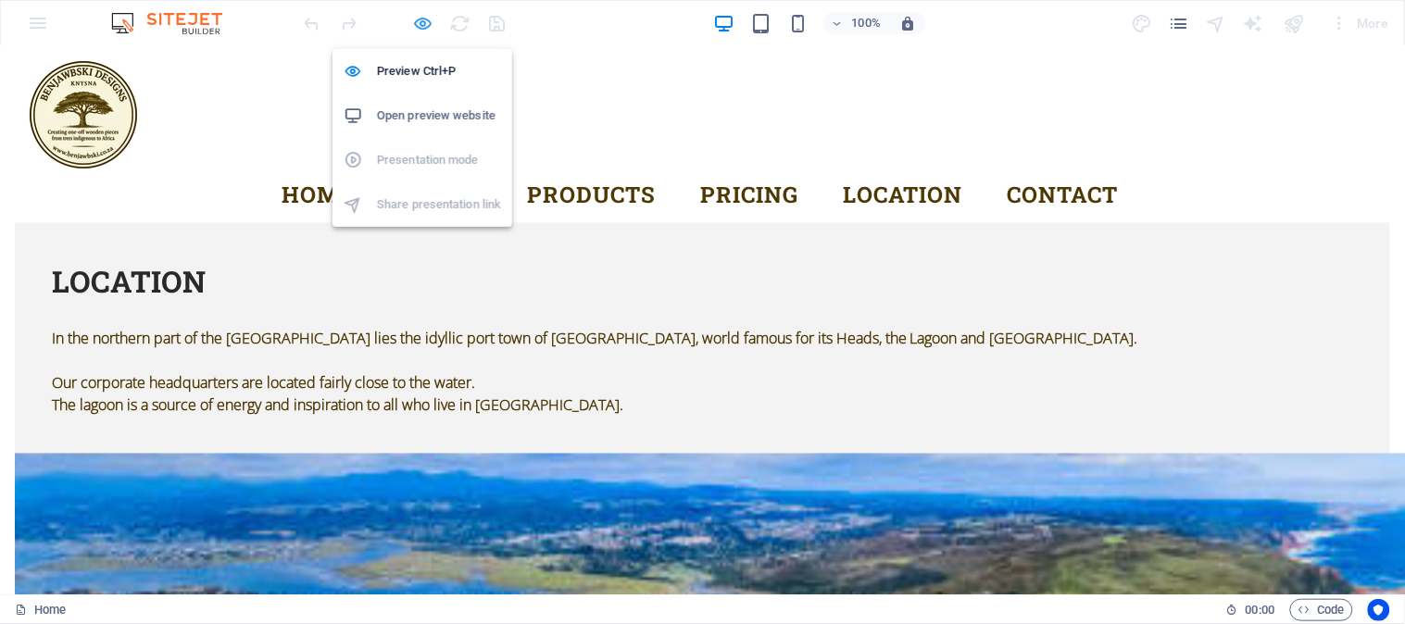
scroll to position [5391, 0]
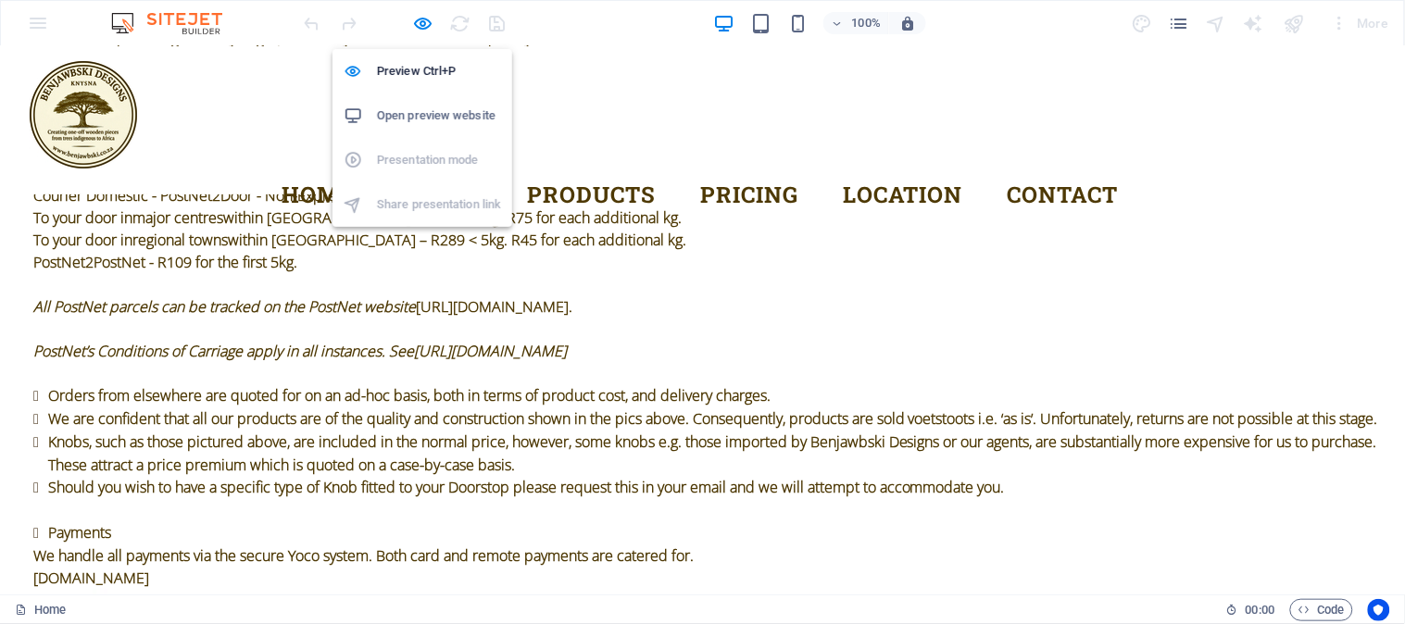
click at [430, 107] on h6 "Open preview website" at bounding box center [439, 116] width 124 height 22
